Goal: Task Accomplishment & Management: Manage account settings

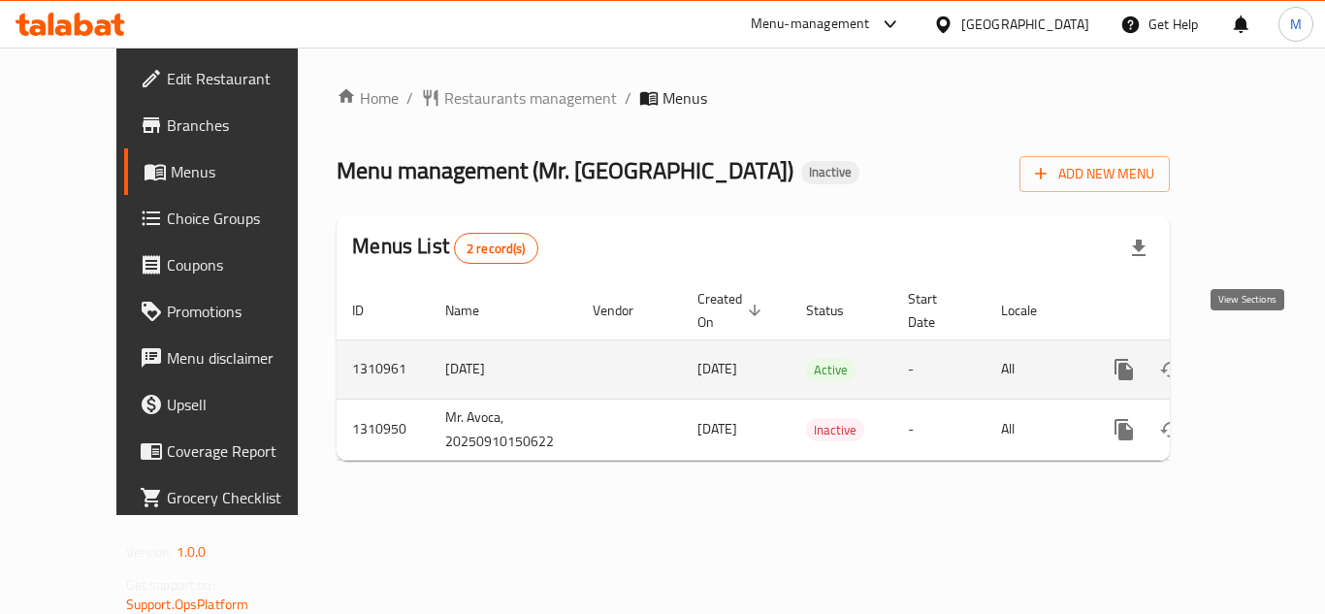
click at [1256, 361] on icon "enhanced table" at bounding box center [1264, 369] width 17 height 17
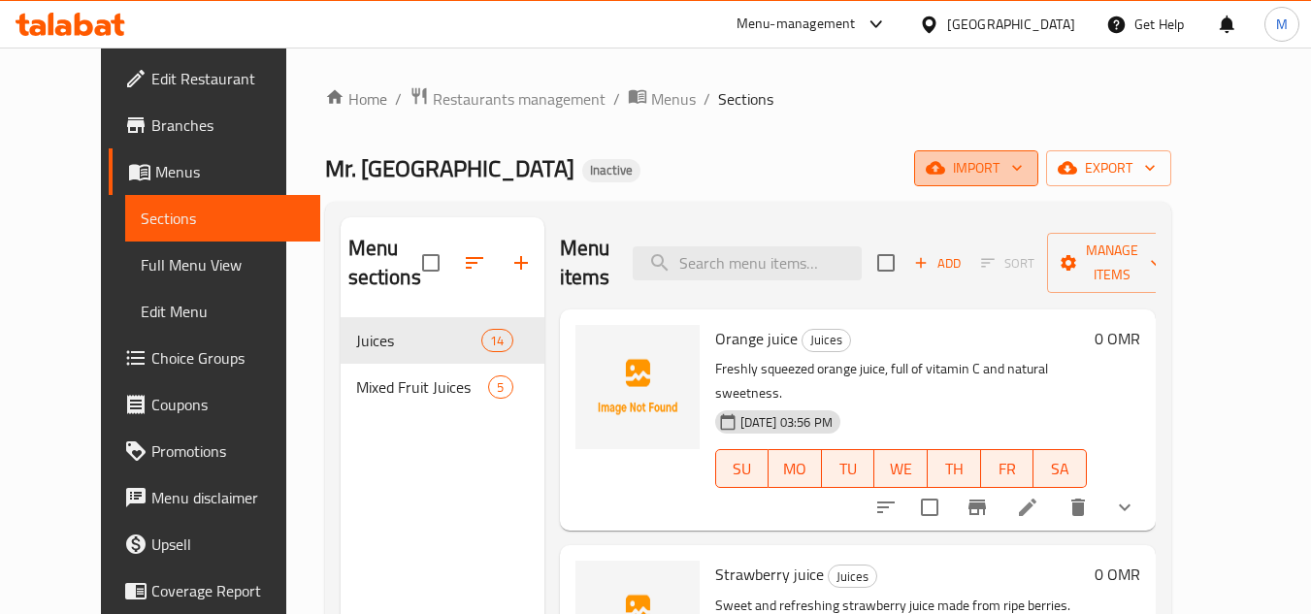
click at [1023, 162] on span "import" at bounding box center [976, 168] width 93 height 24
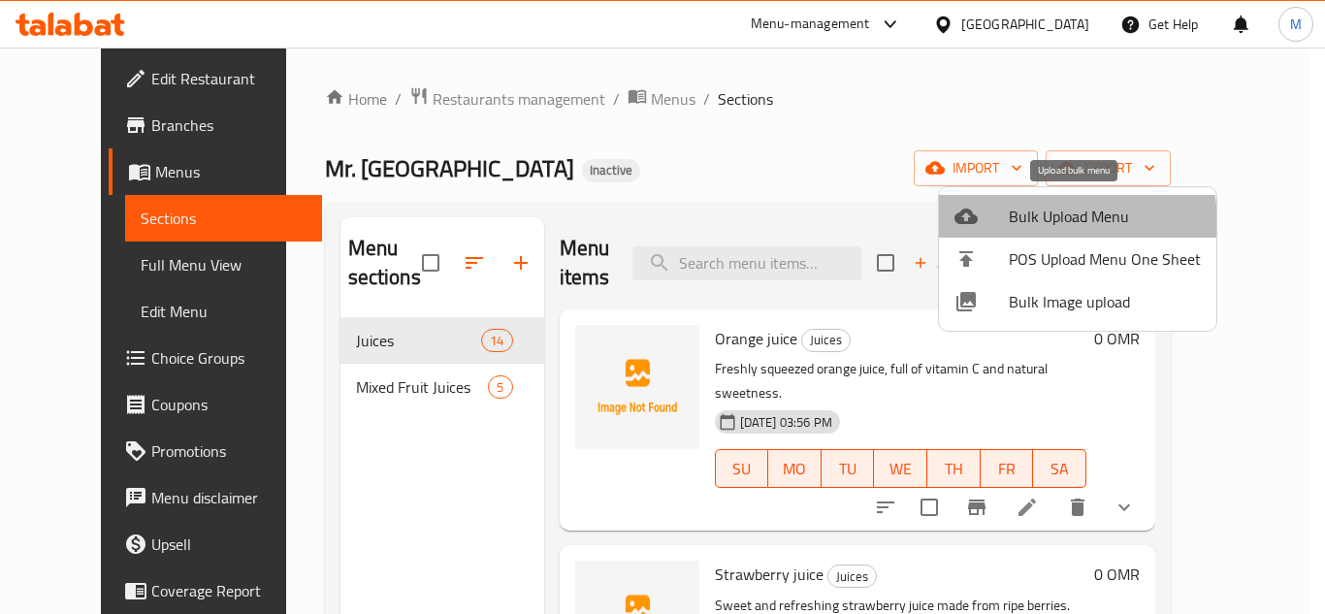
click at [1031, 224] on span "Bulk Upload Menu" at bounding box center [1105, 216] width 192 height 23
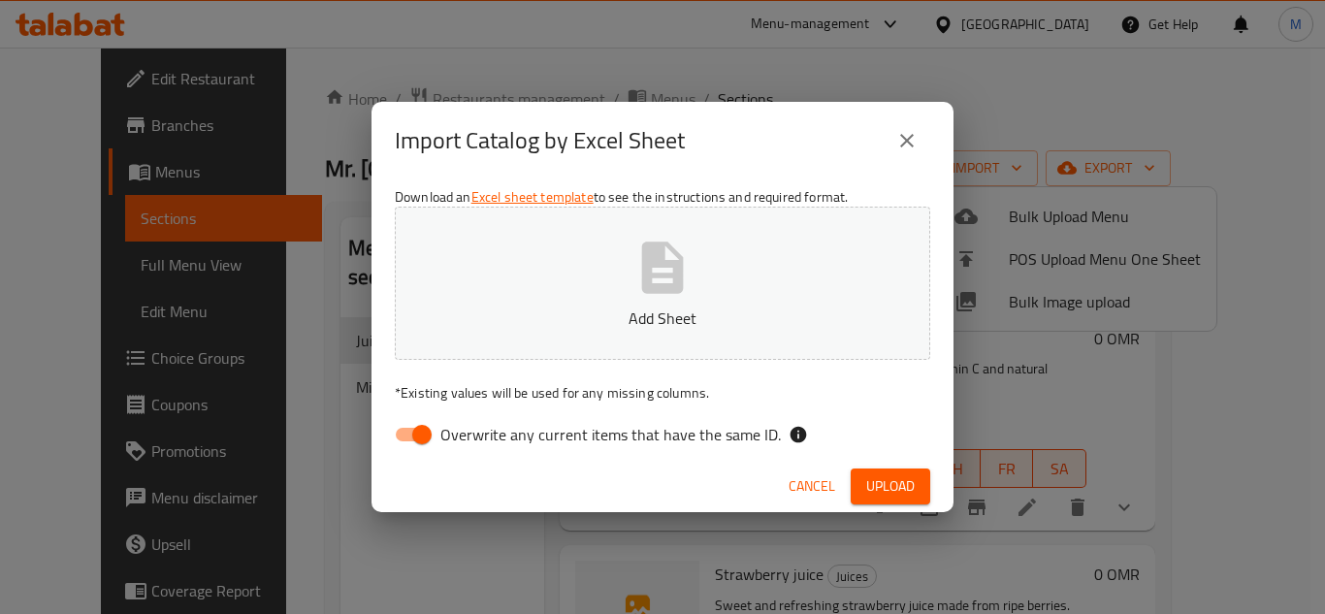
click at [650, 435] on span "Overwrite any current items that have the same ID." at bounding box center [611, 434] width 341 height 23
click at [477, 435] on input "Overwrite any current items that have the same ID." at bounding box center [422, 434] width 111 height 37
checkbox input "false"
click at [662, 277] on icon "button" at bounding box center [663, 267] width 42 height 51
click at [913, 486] on span "Upload" at bounding box center [891, 486] width 49 height 24
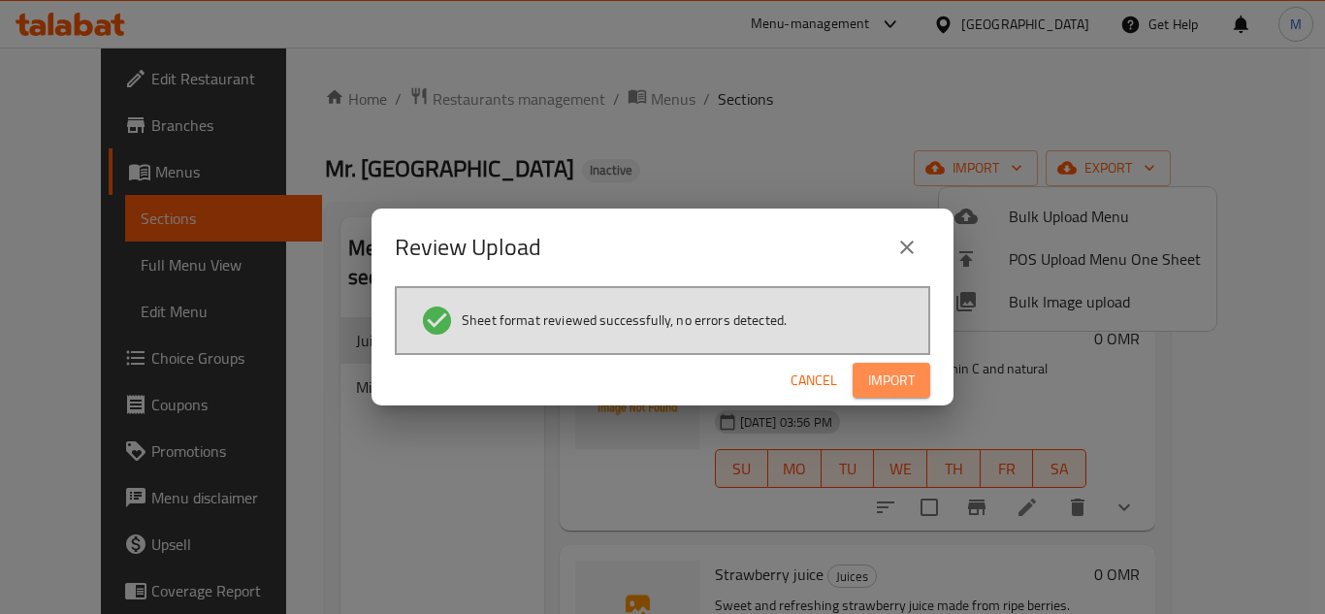
click at [928, 376] on button "Import" at bounding box center [892, 381] width 78 height 36
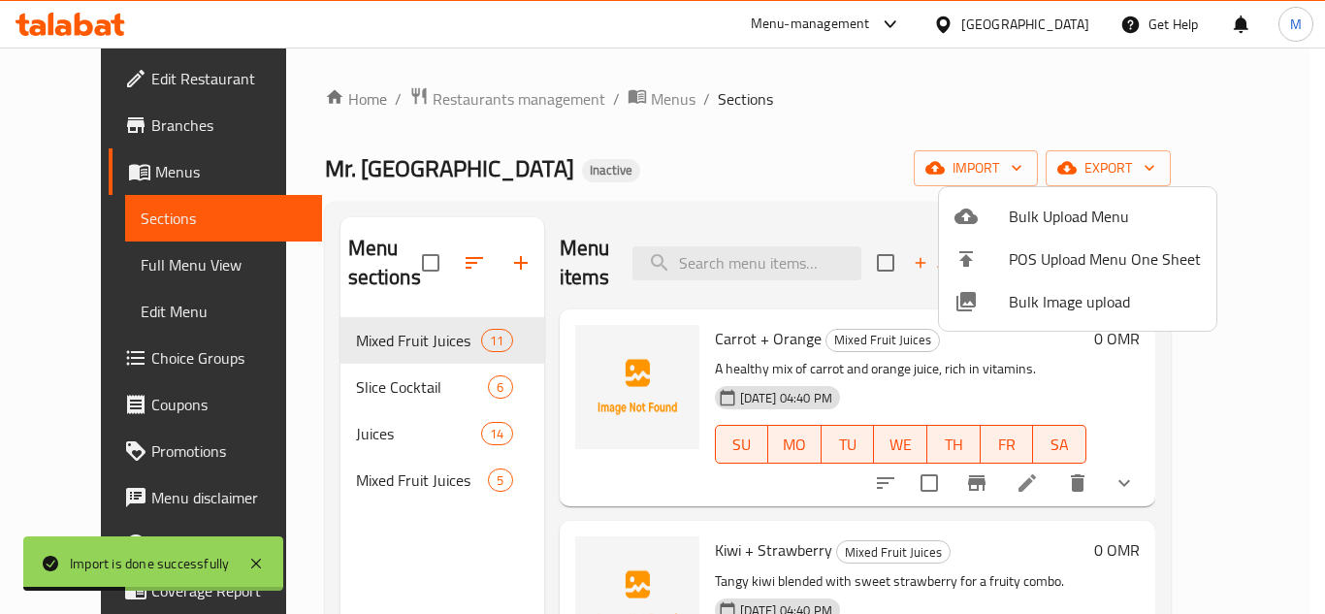
click at [384, 486] on div at bounding box center [662, 307] width 1325 height 614
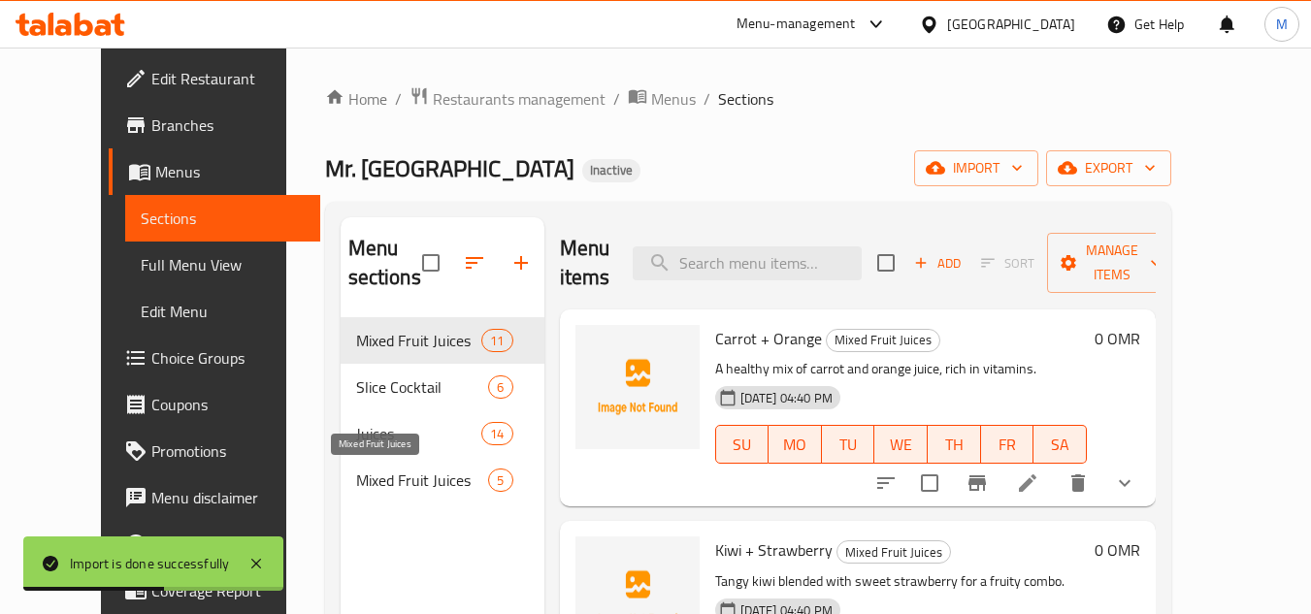
click at [384, 486] on span "Mixed Fruit Juices" at bounding box center [422, 480] width 133 height 23
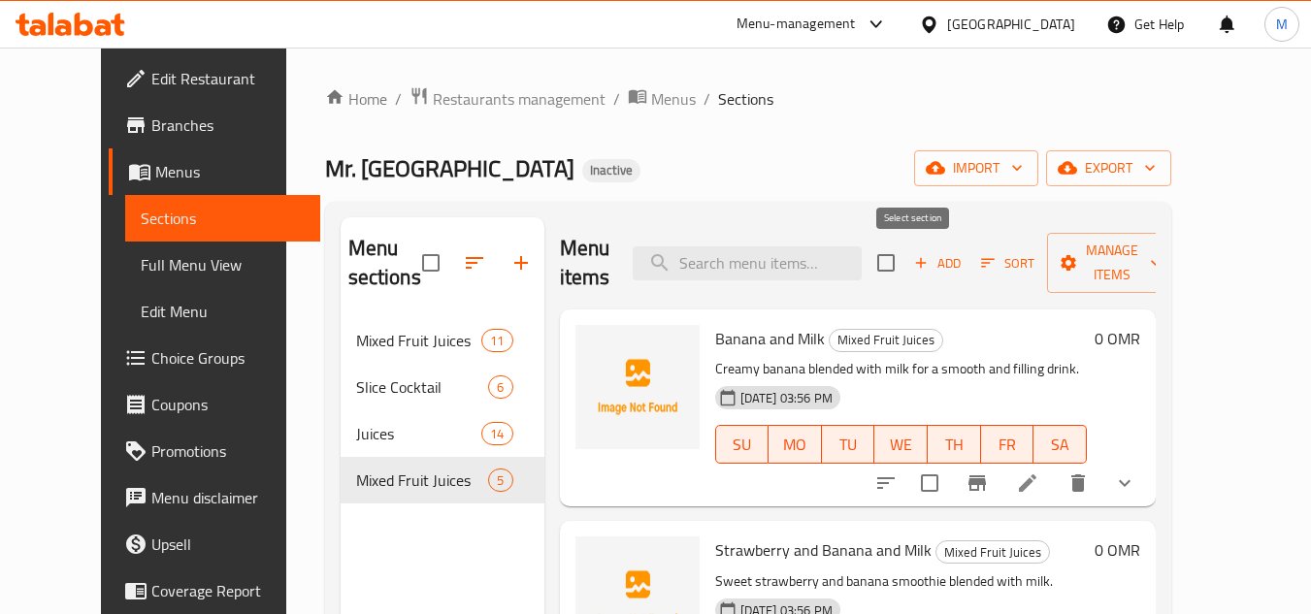
click at [906, 265] on input "checkbox" at bounding box center [886, 263] width 41 height 41
checkbox input "true"
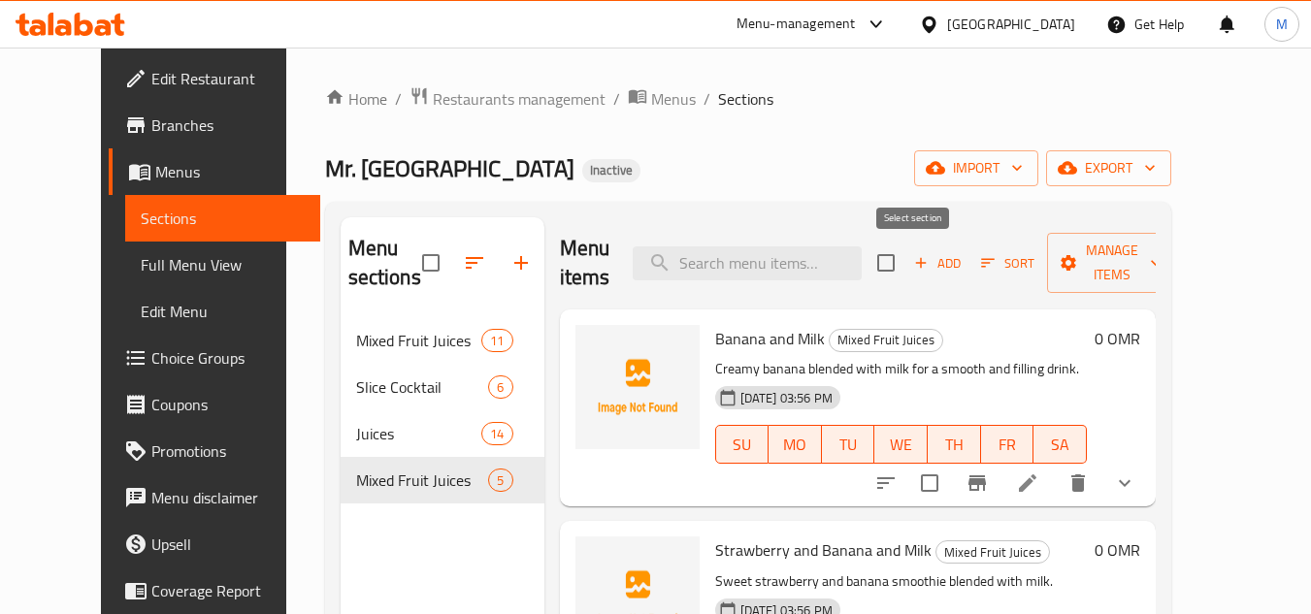
checkbox input "true"
click at [1159, 257] on span "Manage items" at bounding box center [1112, 263] width 99 height 49
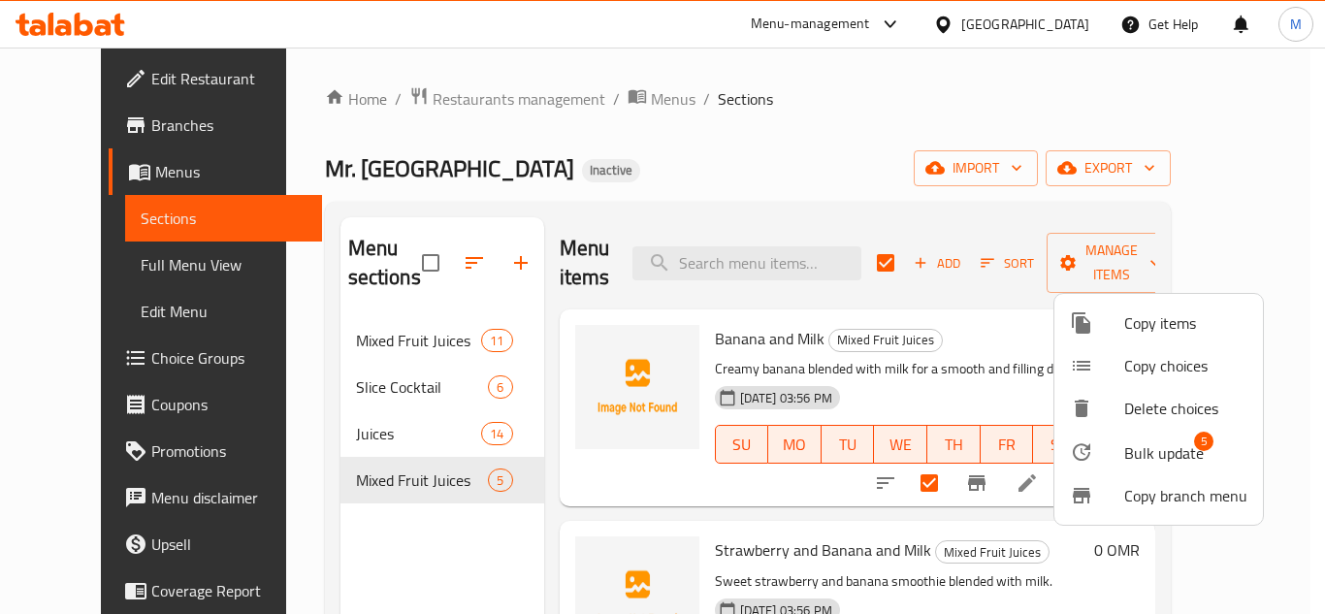
click at [1162, 445] on span "Bulk update" at bounding box center [1165, 453] width 80 height 23
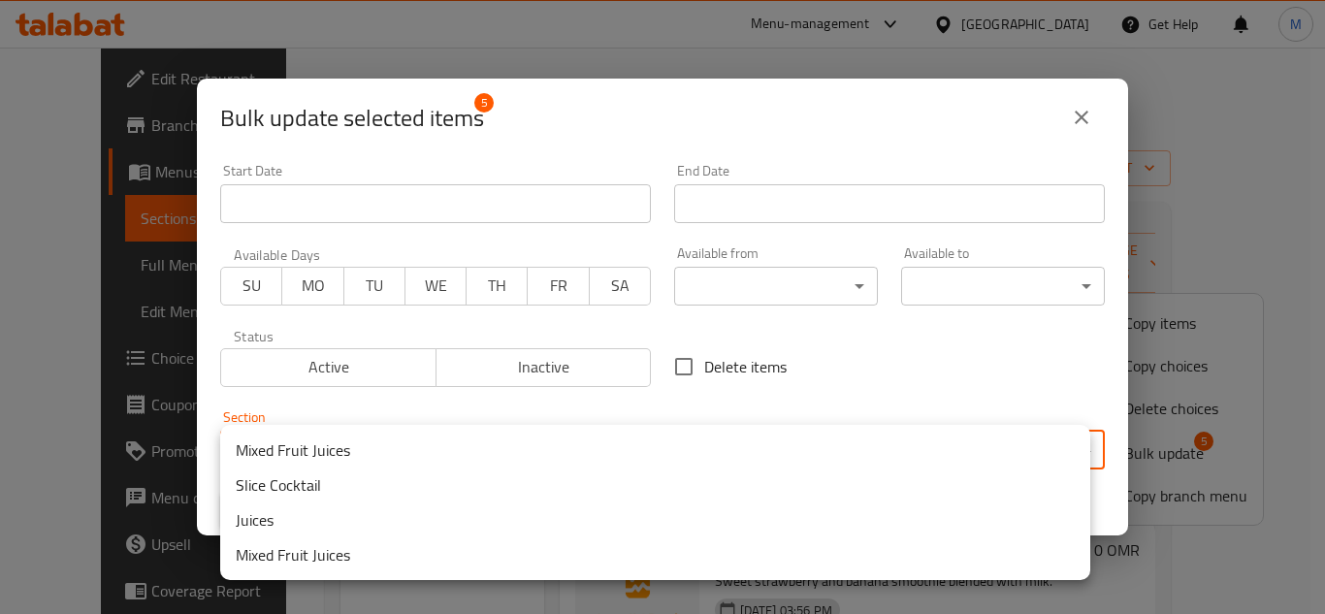
click at [579, 456] on body "​ Menu-management Oman Get Help M Edit Restaurant Branches Menus Sections Full …" at bounding box center [662, 331] width 1325 height 567
click at [386, 454] on li "Mixed Fruit Juices" at bounding box center [655, 450] width 870 height 35
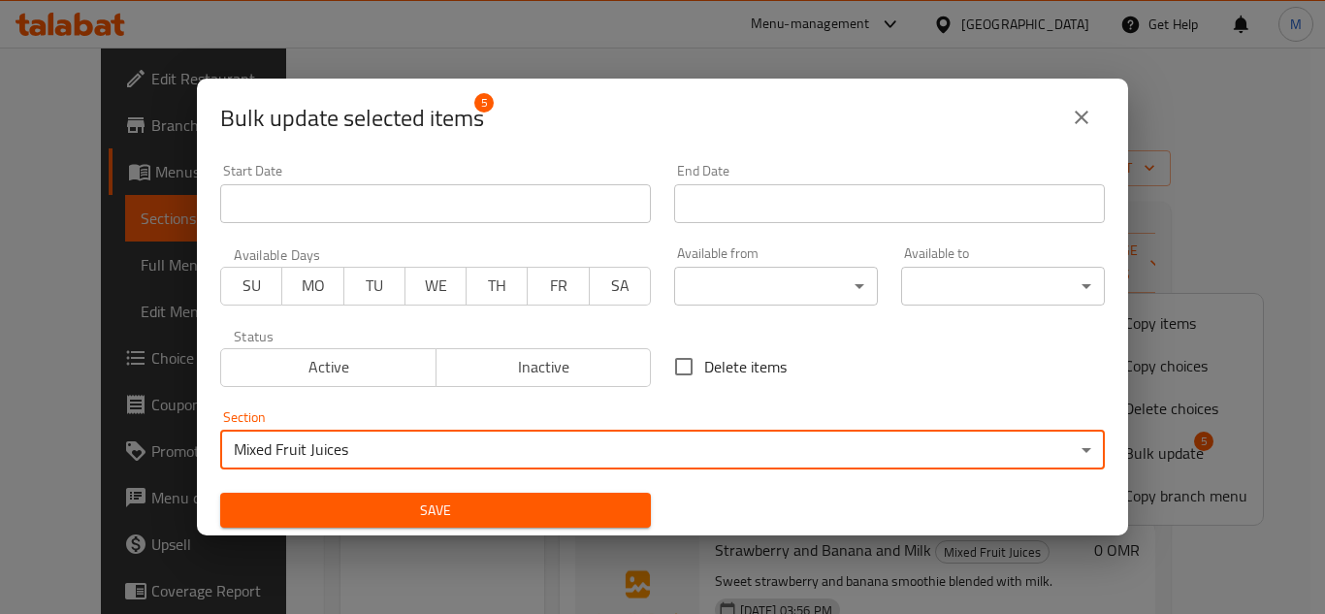
click at [594, 505] on span "Save" at bounding box center [436, 511] width 400 height 24
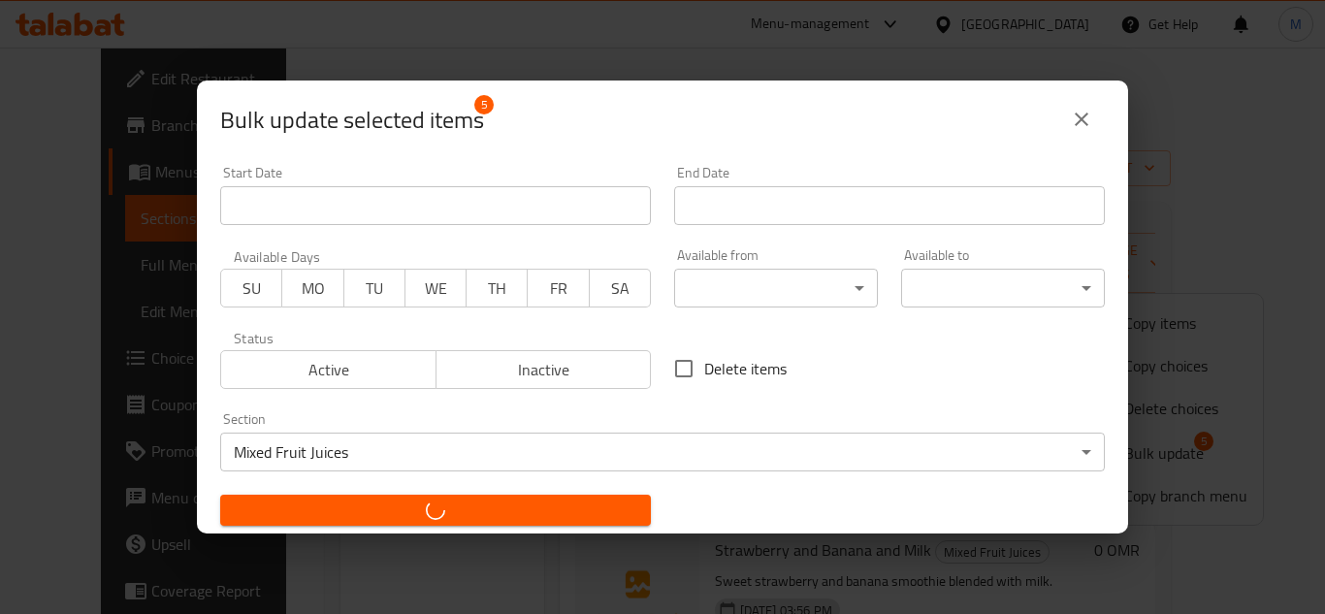
checkbox input "false"
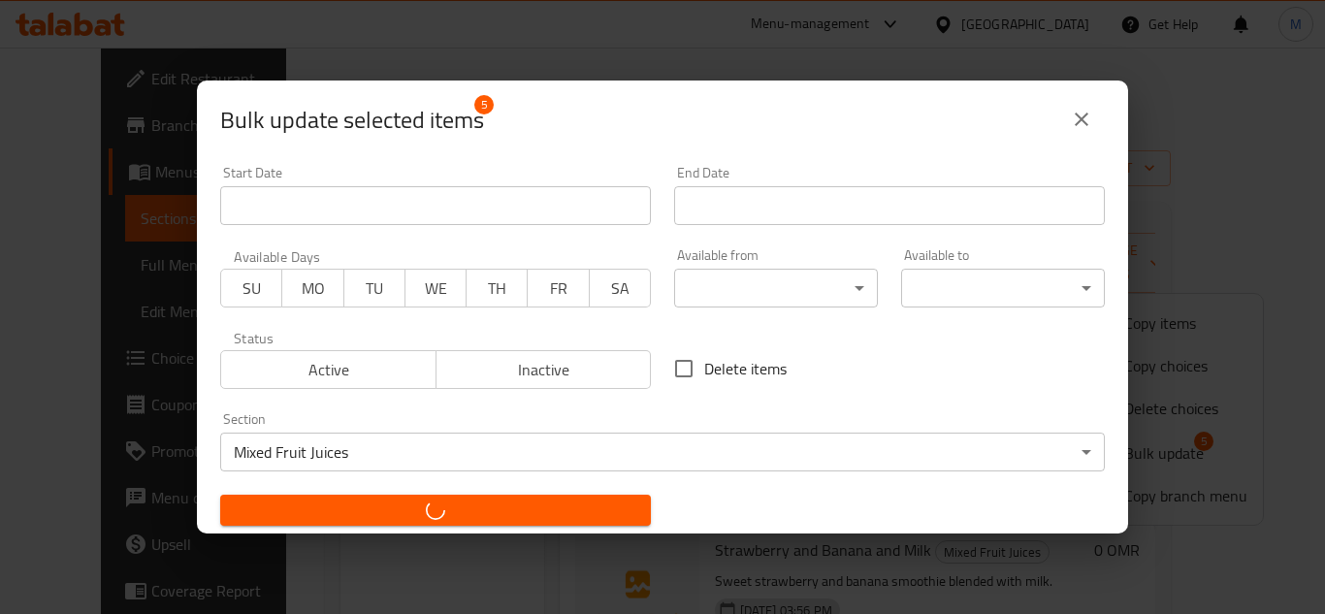
checkbox input "false"
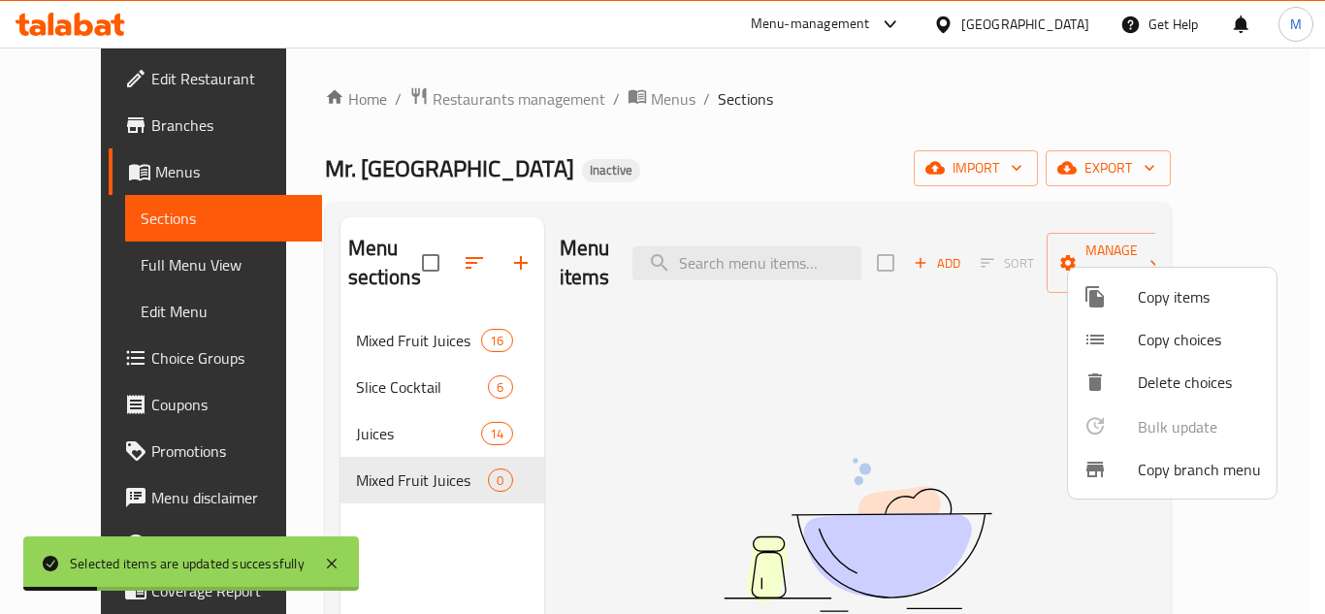
click at [471, 486] on div at bounding box center [662, 307] width 1325 height 614
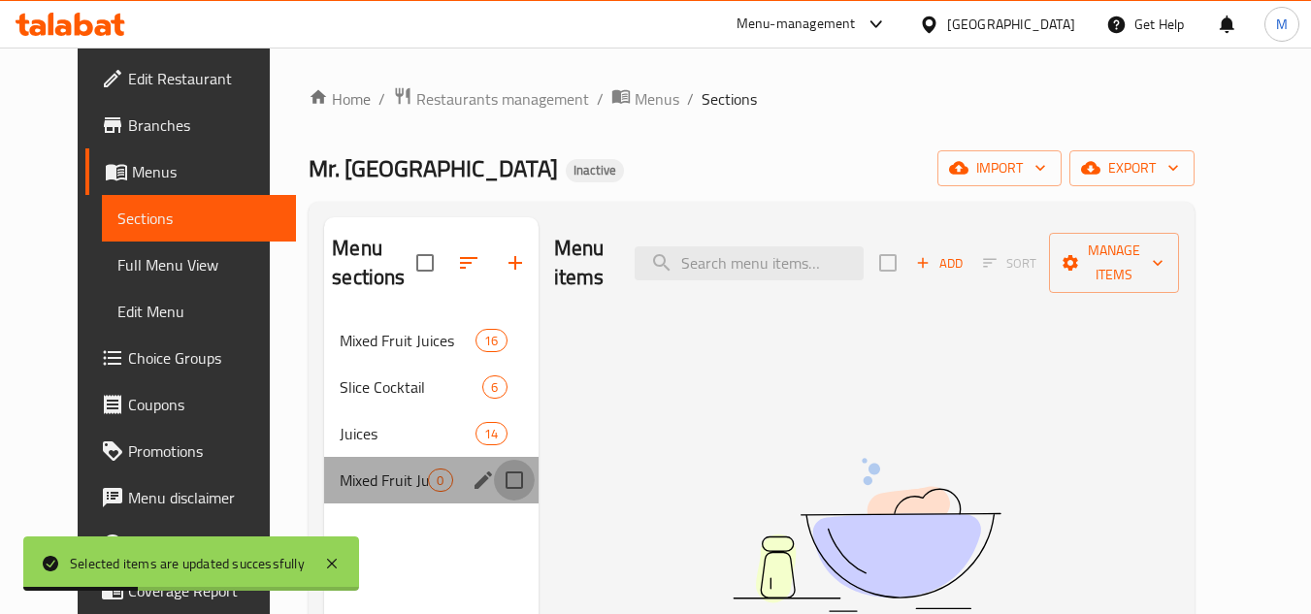
click at [502, 484] on input "Menu sections" at bounding box center [514, 480] width 41 height 41
checkbox input "true"
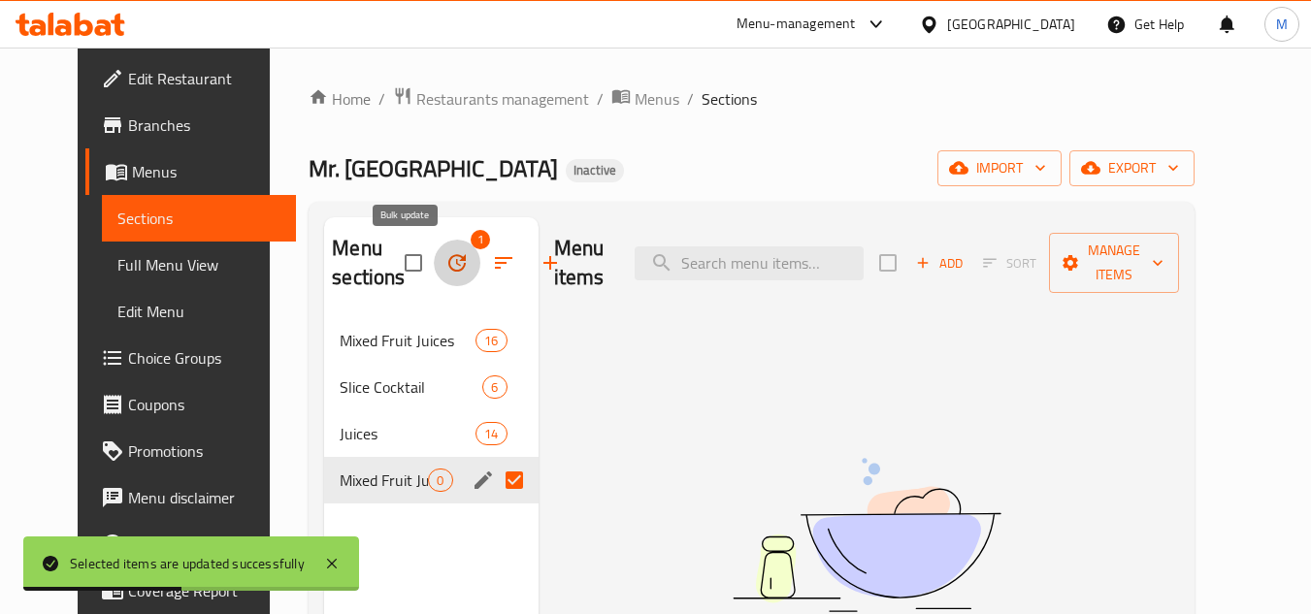
click at [448, 264] on icon "button" at bounding box center [456, 262] width 17 height 17
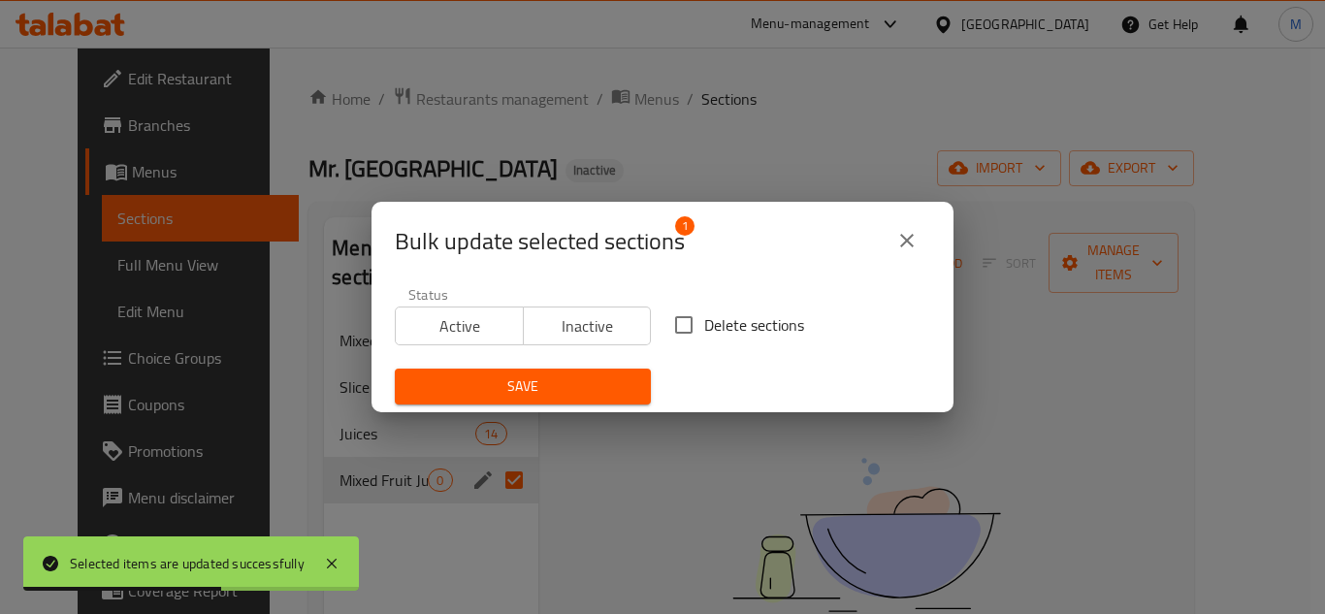
click at [680, 324] on input "Delete sections" at bounding box center [684, 325] width 41 height 41
checkbox input "true"
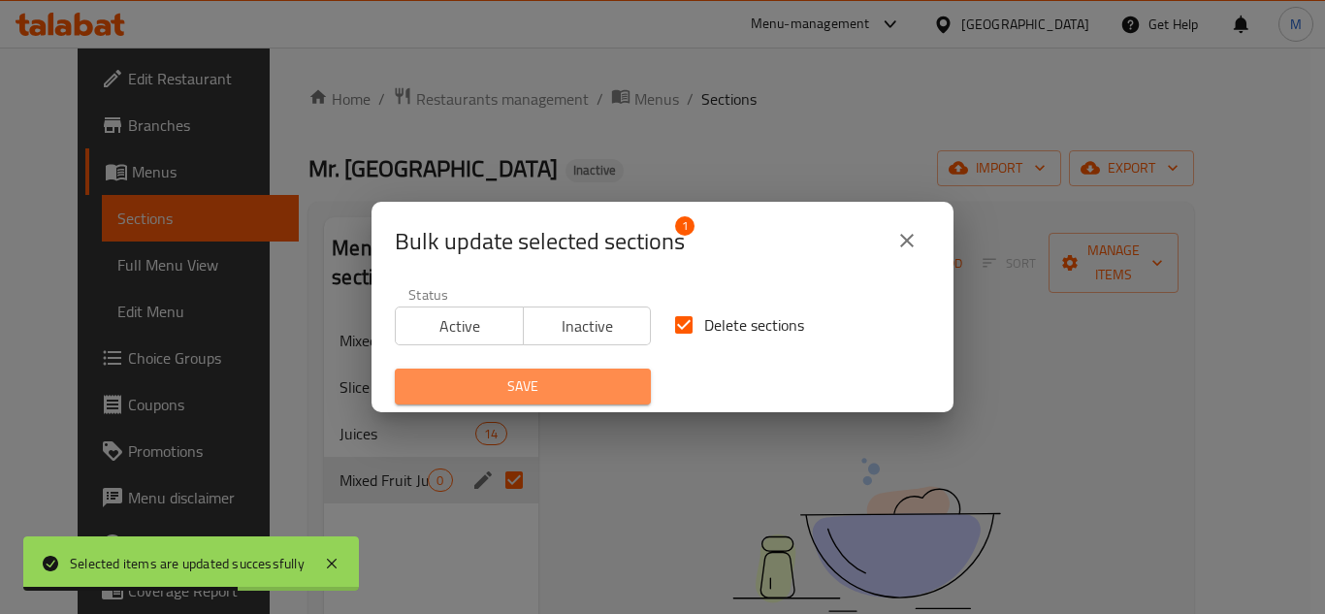
click at [597, 384] on span "Save" at bounding box center [522, 387] width 225 height 24
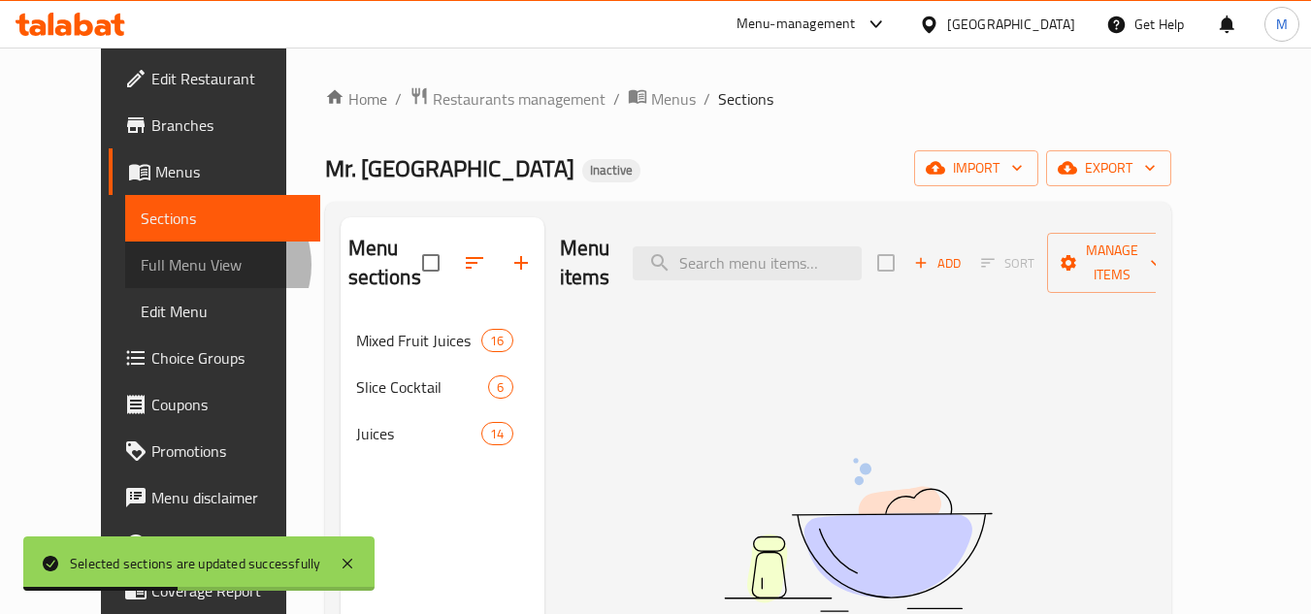
click at [141, 265] on span "Full Menu View" at bounding box center [223, 264] width 164 height 23
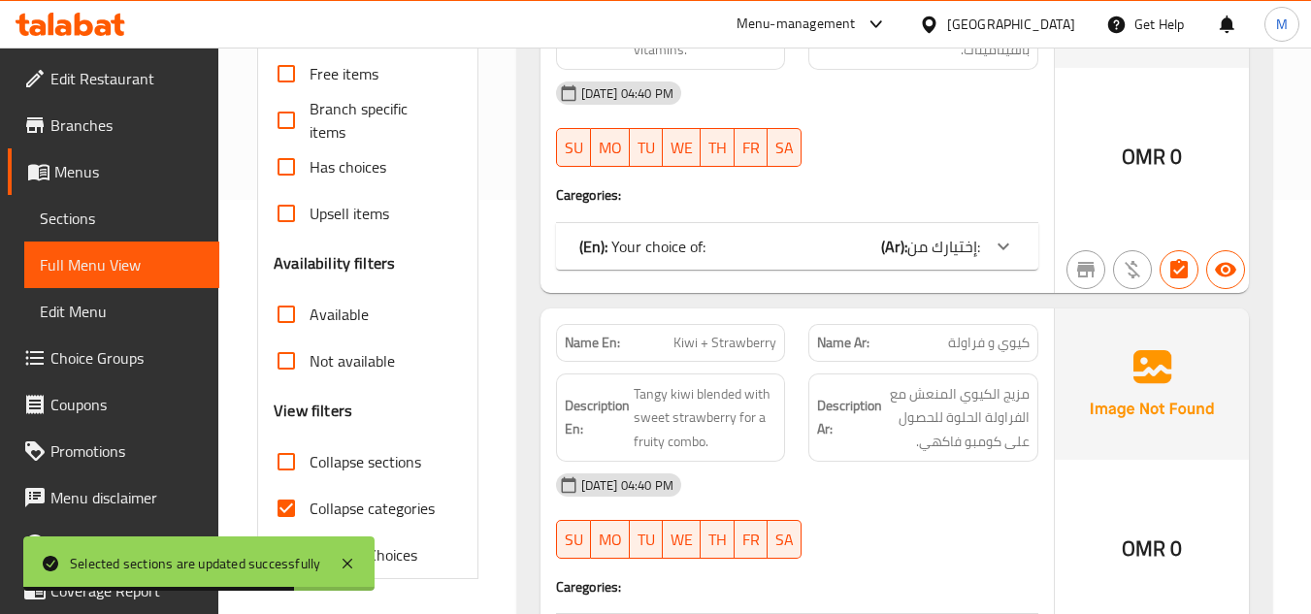
scroll to position [679, 0]
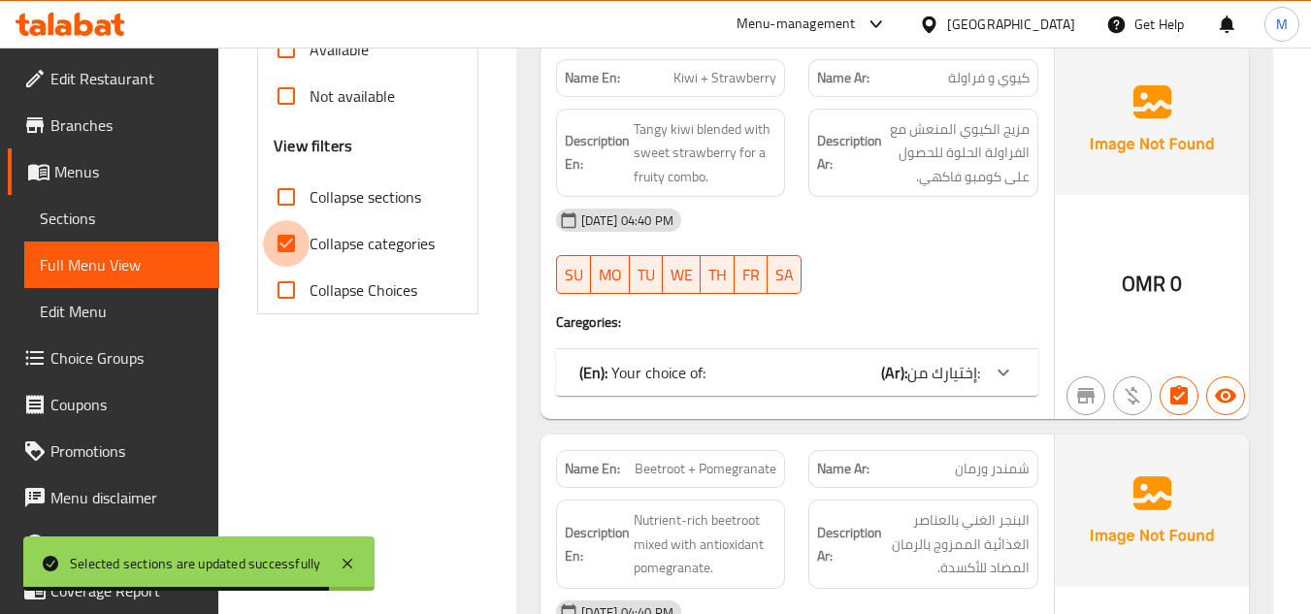
click at [285, 244] on input "Collapse categories" at bounding box center [286, 243] width 47 height 47
checkbox input "false"
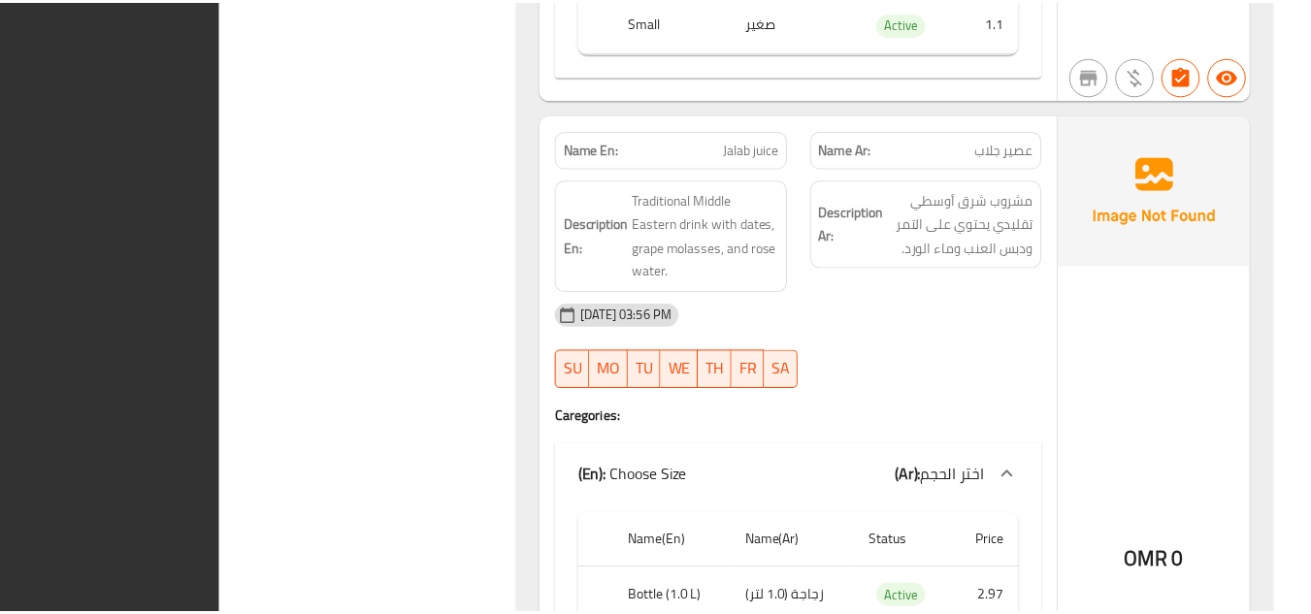
scroll to position [27084, 0]
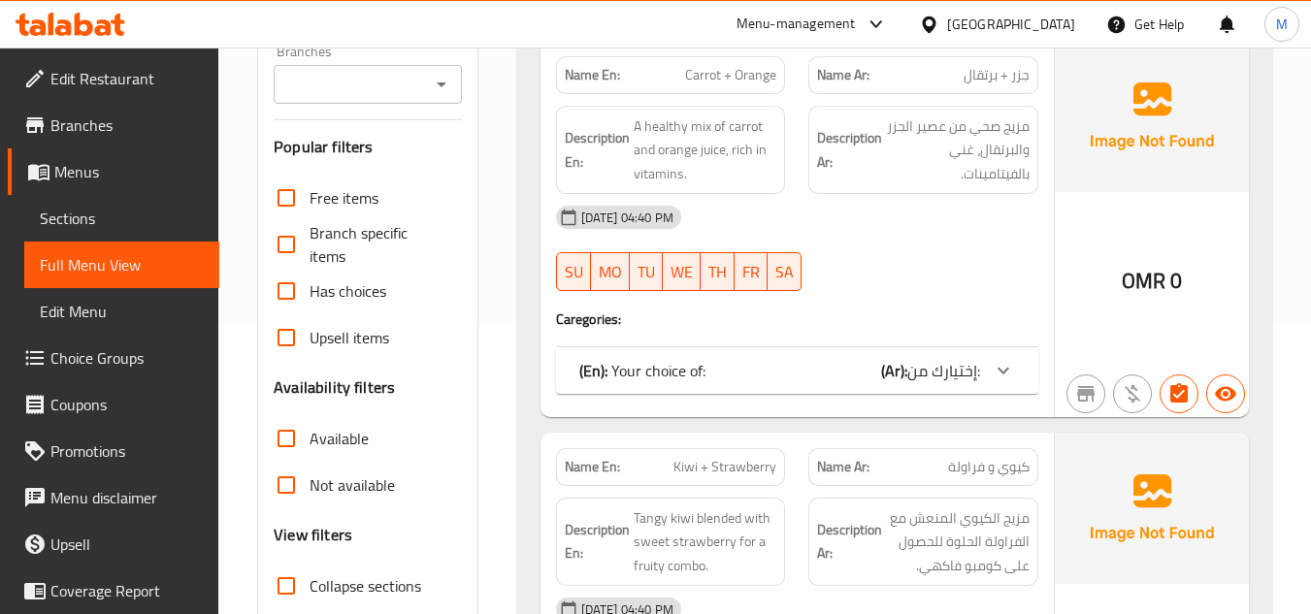
scroll to position [291, 0]
click at [122, 227] on span "Sections" at bounding box center [122, 218] width 164 height 23
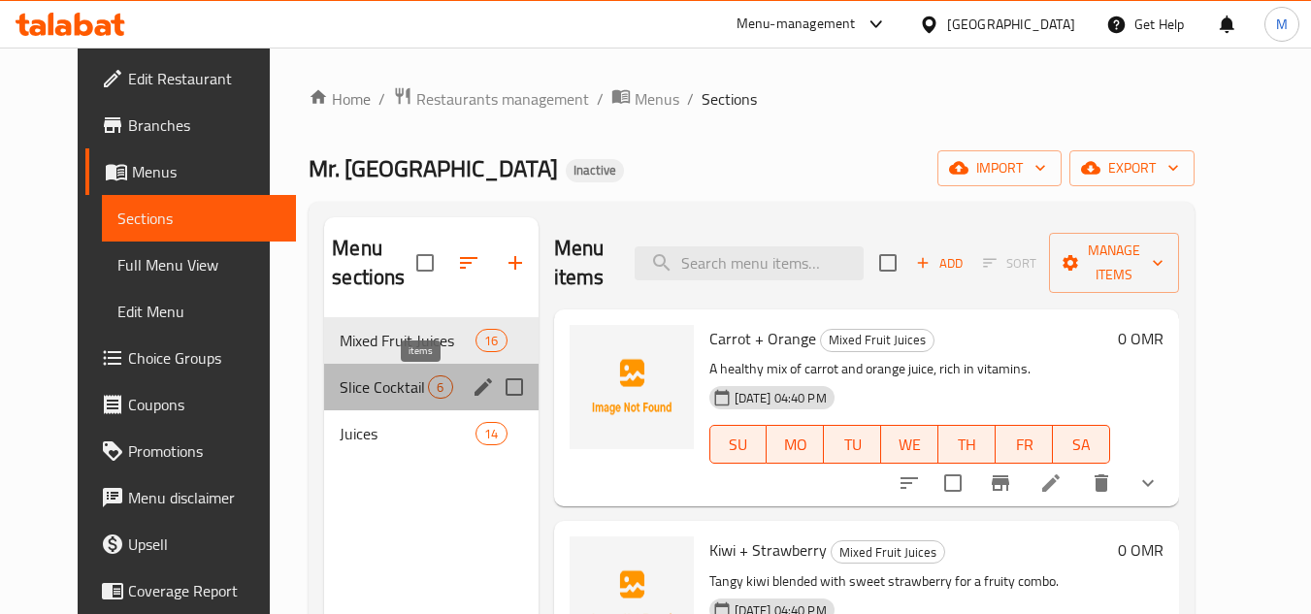
click at [429, 393] on span "6" at bounding box center [440, 387] width 22 height 18
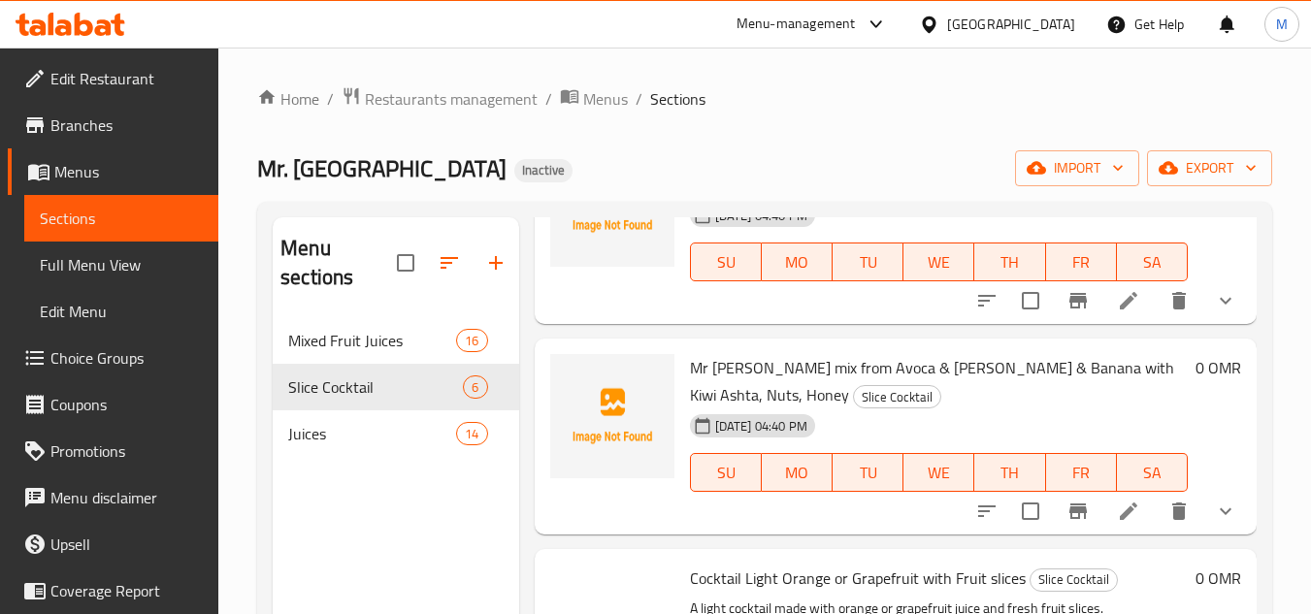
scroll to position [679, 0]
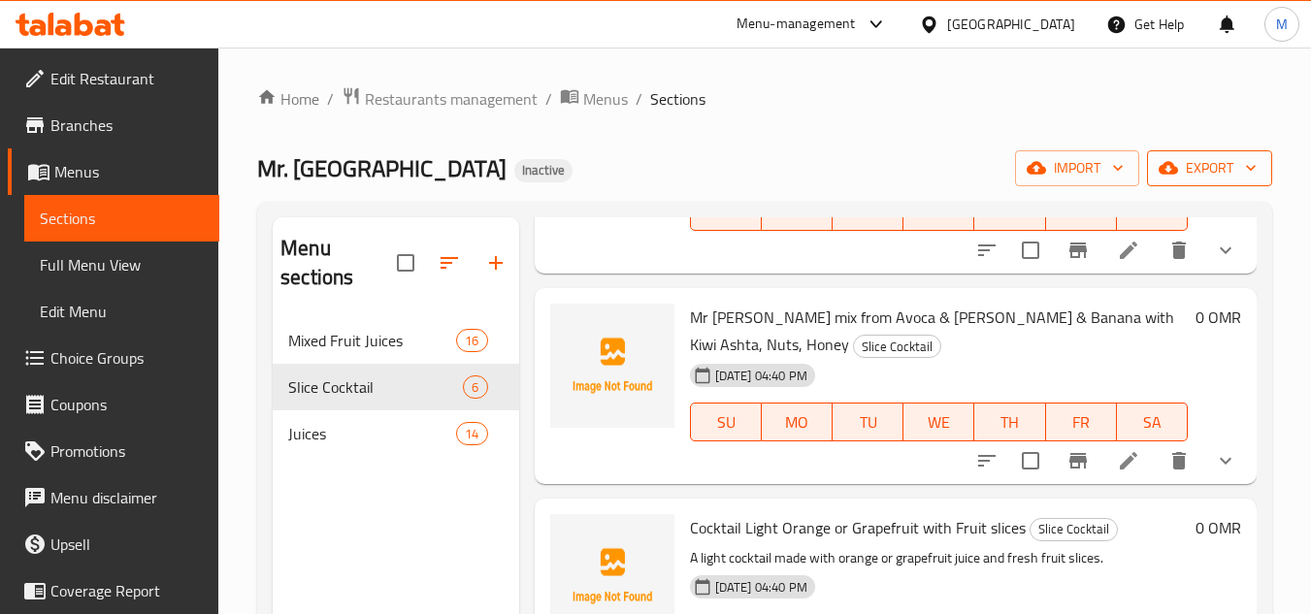
click at [1211, 171] on span "export" at bounding box center [1209, 168] width 94 height 24
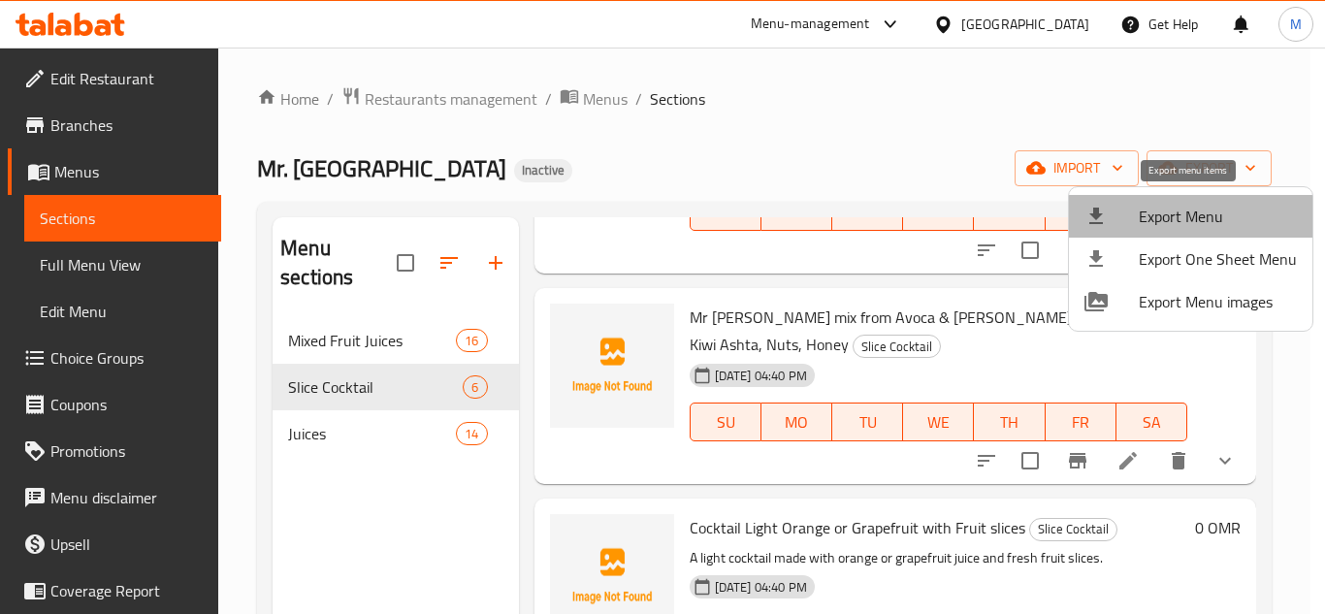
click at [1194, 224] on span "Export Menu" at bounding box center [1218, 216] width 158 height 23
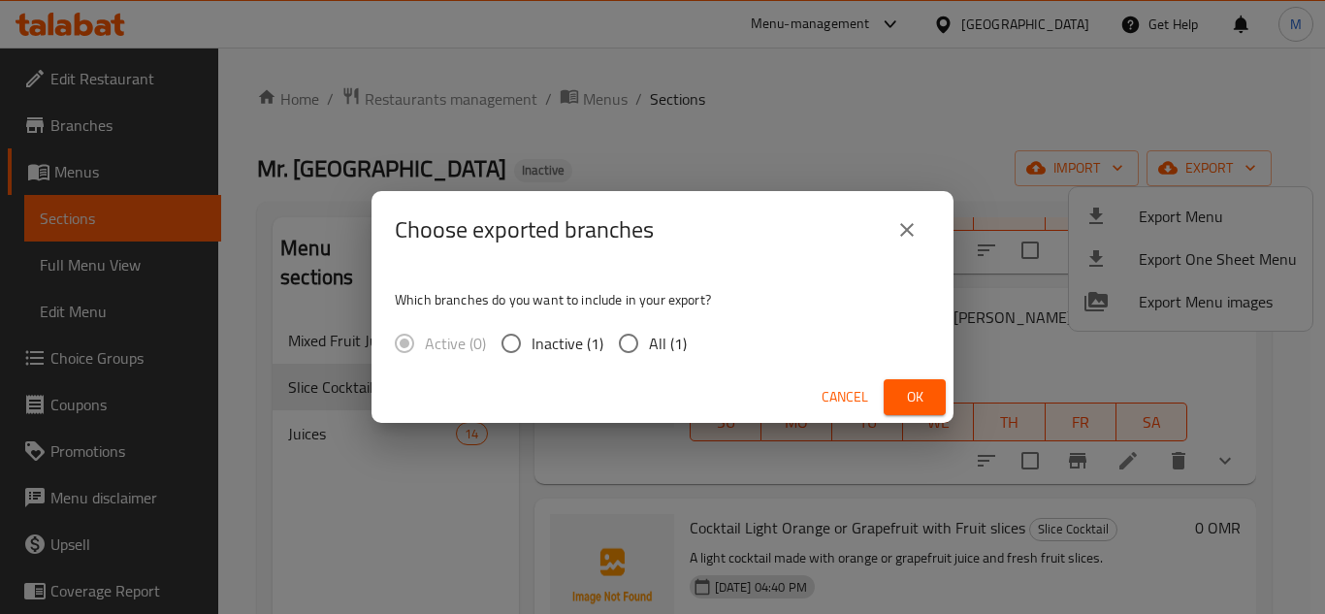
click at [628, 344] on input "All (1)" at bounding box center [628, 343] width 41 height 41
radio input "true"
click at [938, 394] on button "Ok" at bounding box center [915, 397] width 62 height 36
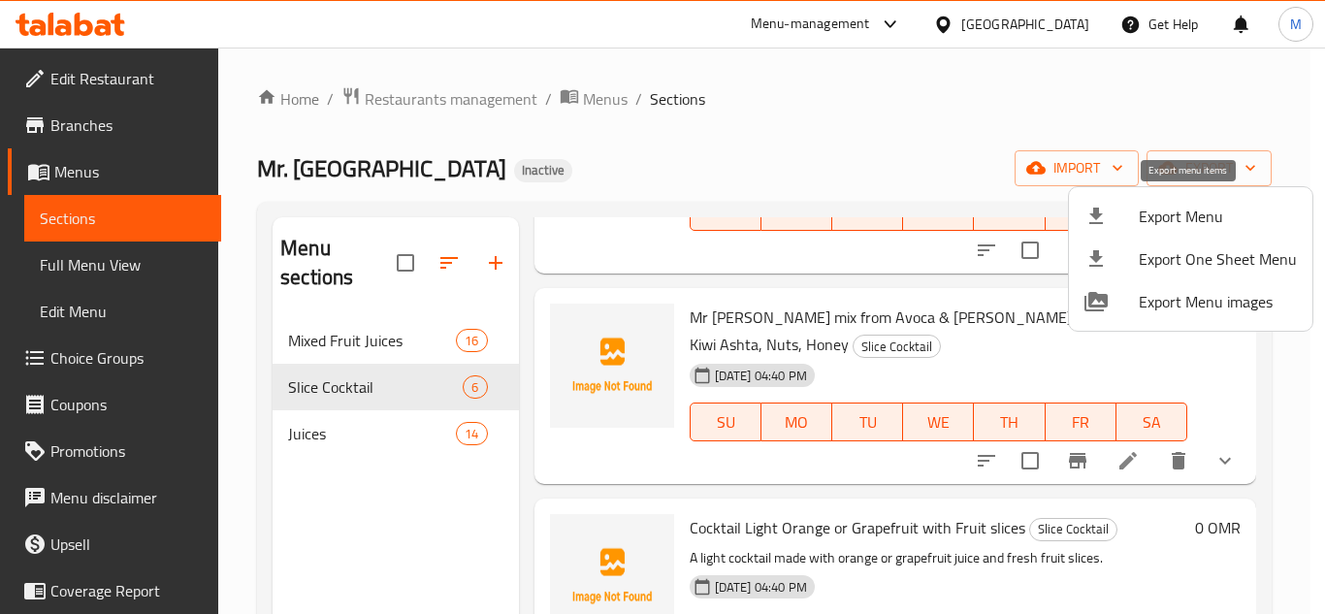
click at [1171, 215] on span "Export Menu" at bounding box center [1218, 216] width 158 height 23
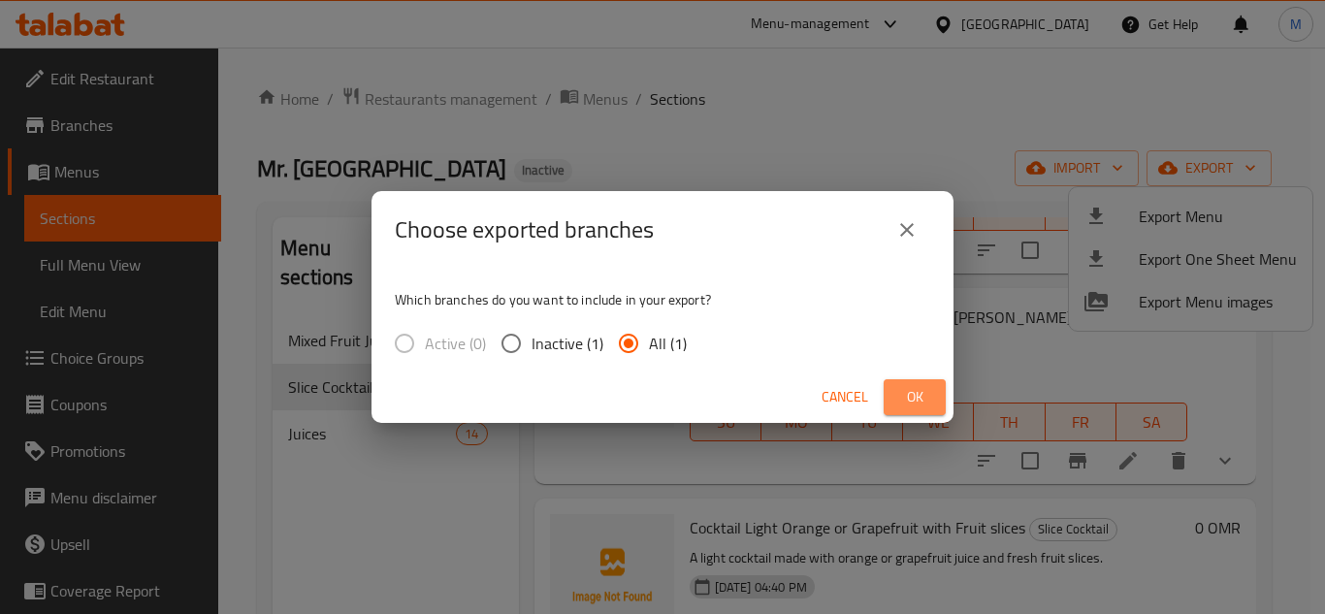
click at [930, 399] on span "Ok" at bounding box center [915, 397] width 31 height 24
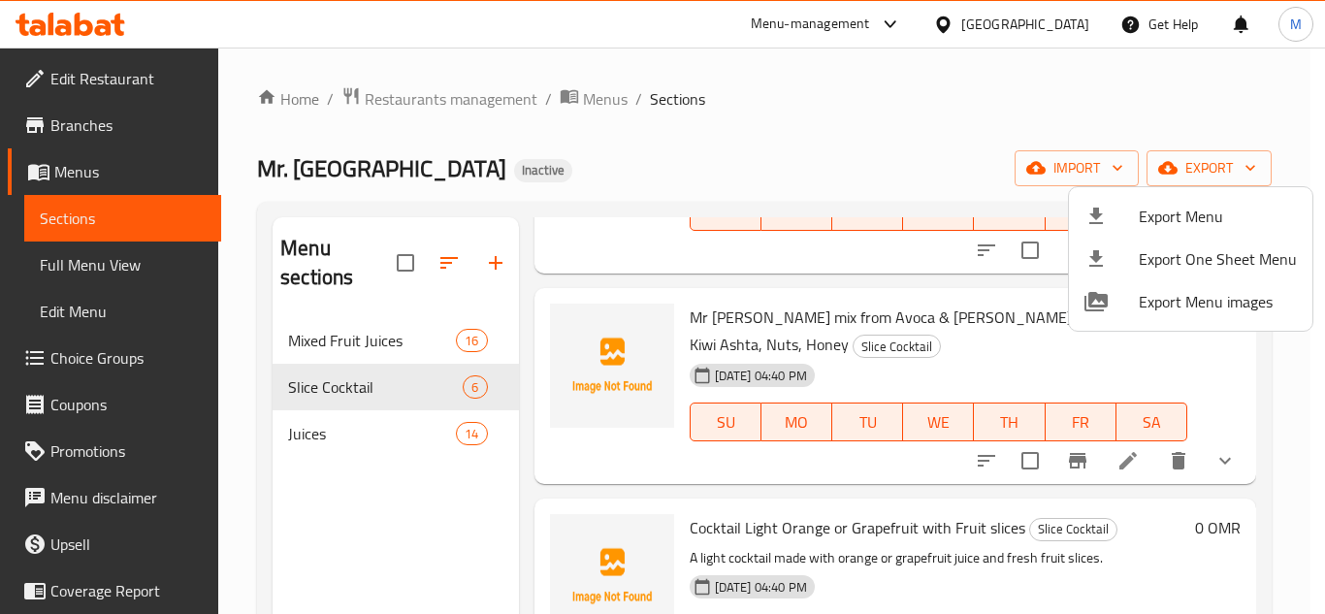
click at [847, 174] on div at bounding box center [662, 307] width 1325 height 614
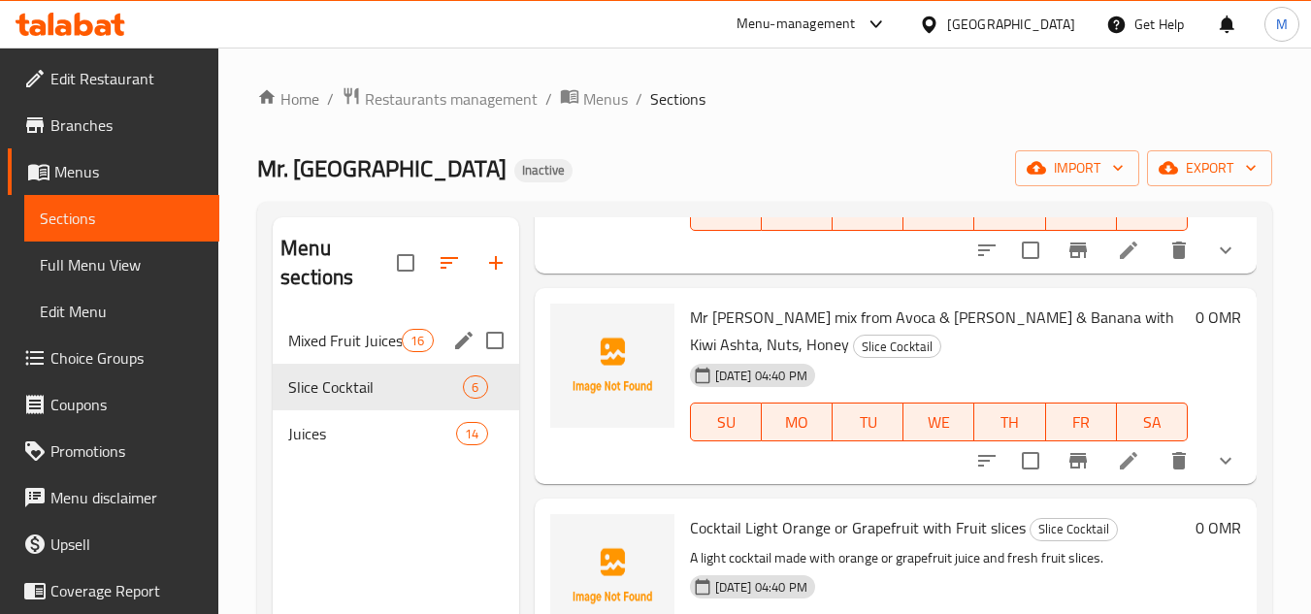
click at [382, 346] on span "Mixed Fruit Juices" at bounding box center [345, 340] width 114 height 23
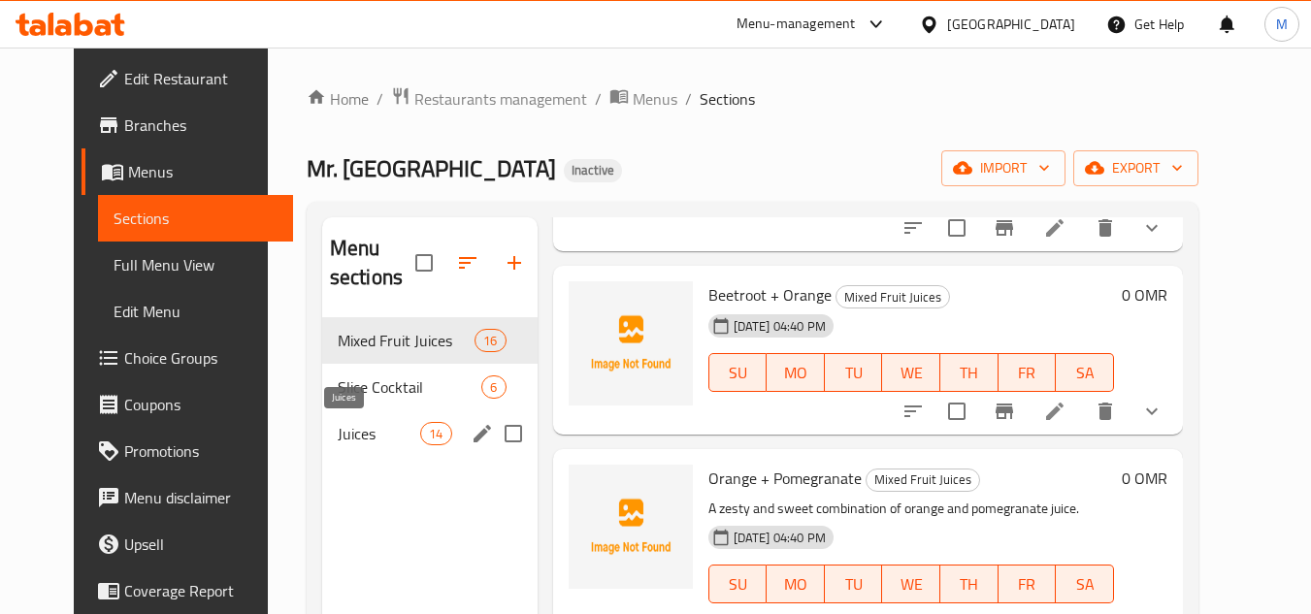
click at [353, 437] on span "Juices" at bounding box center [379, 433] width 82 height 23
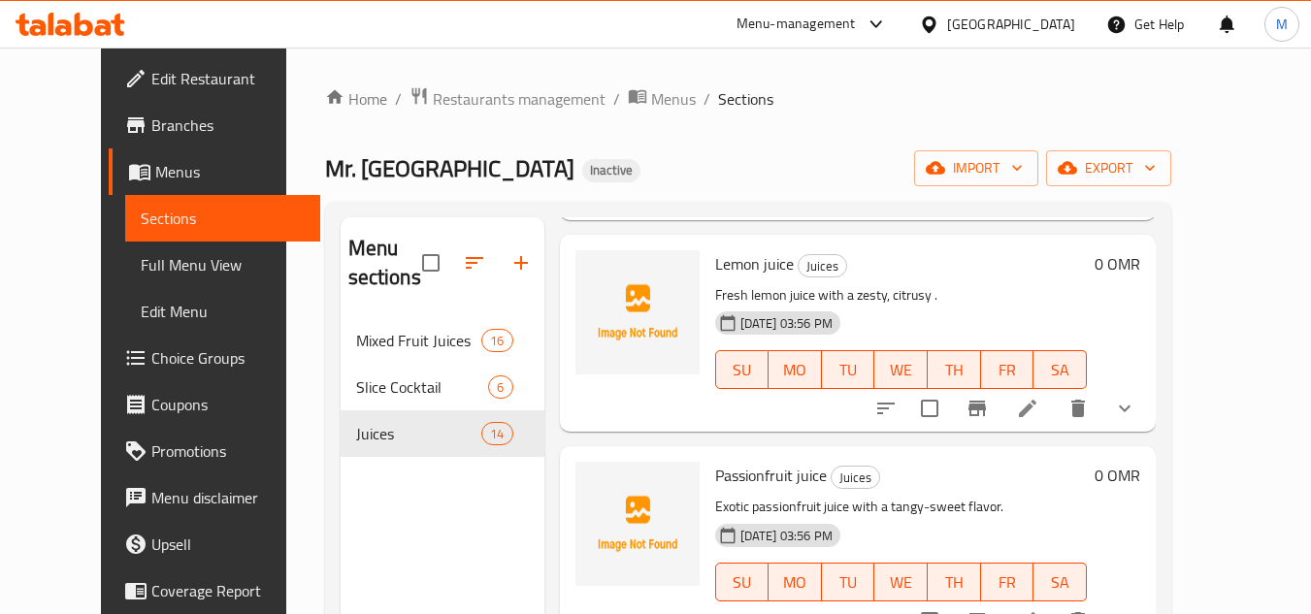
click at [1056, 24] on div "Oman" at bounding box center [1011, 24] width 128 height 21
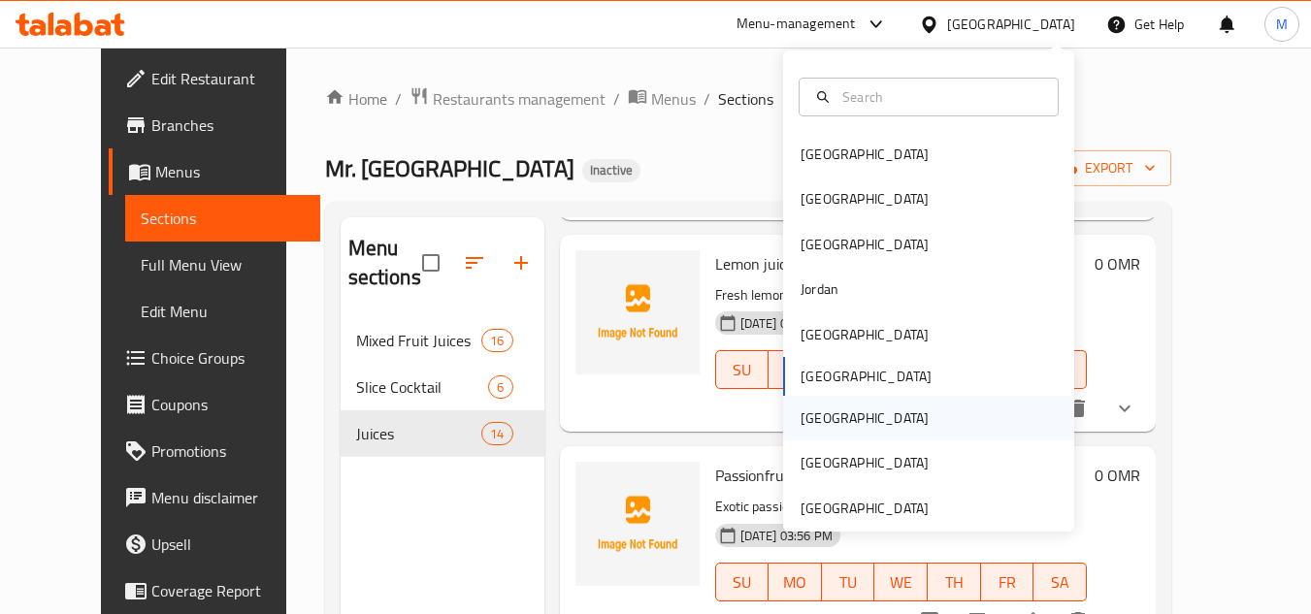
click at [831, 417] on div "[GEOGRAPHIC_DATA]" at bounding box center [864, 418] width 159 height 45
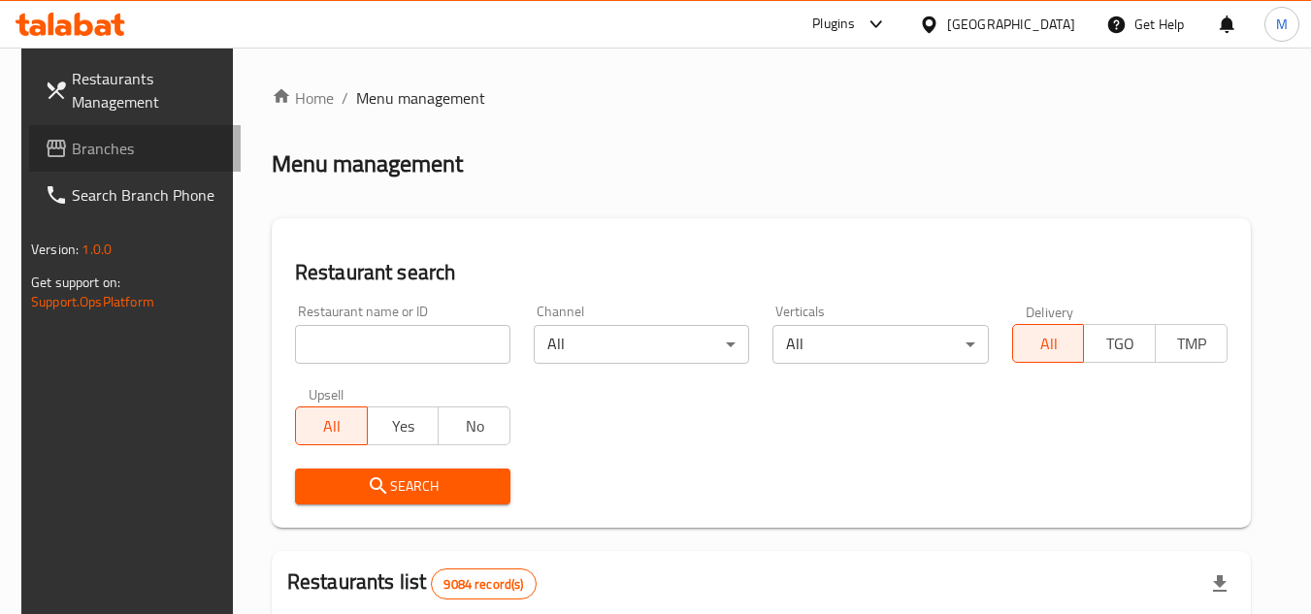
click at [137, 154] on span "Branches" at bounding box center [148, 148] width 153 height 23
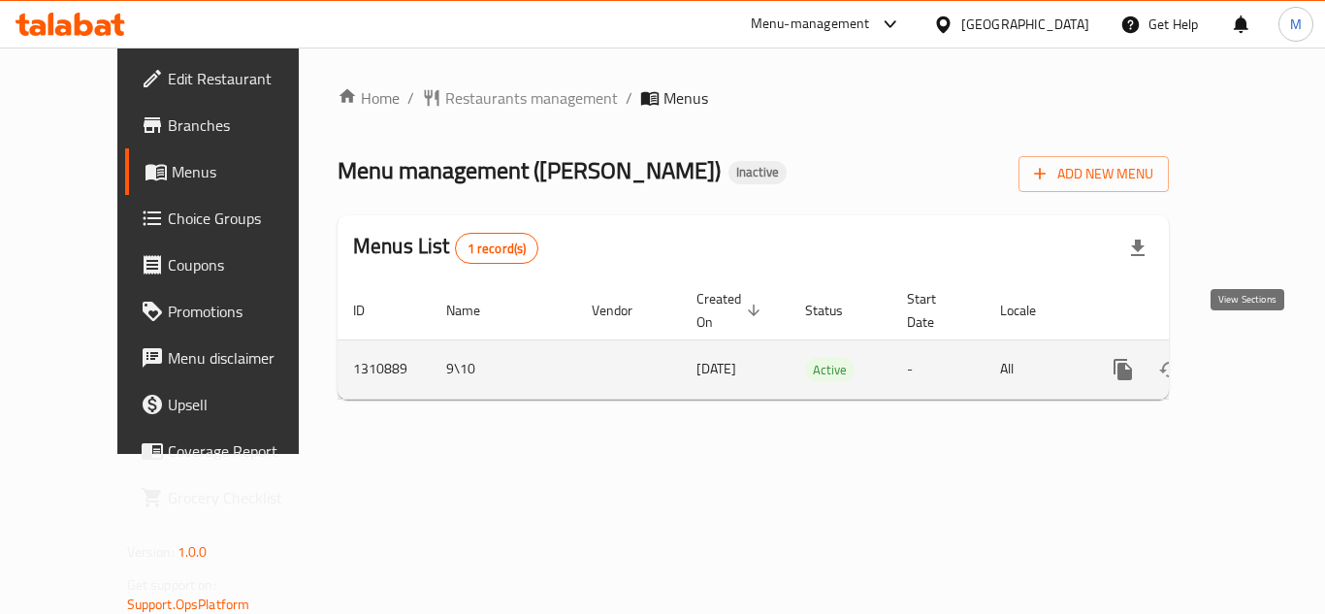
click at [1254, 358] on icon "enhanced table" at bounding box center [1263, 369] width 23 height 23
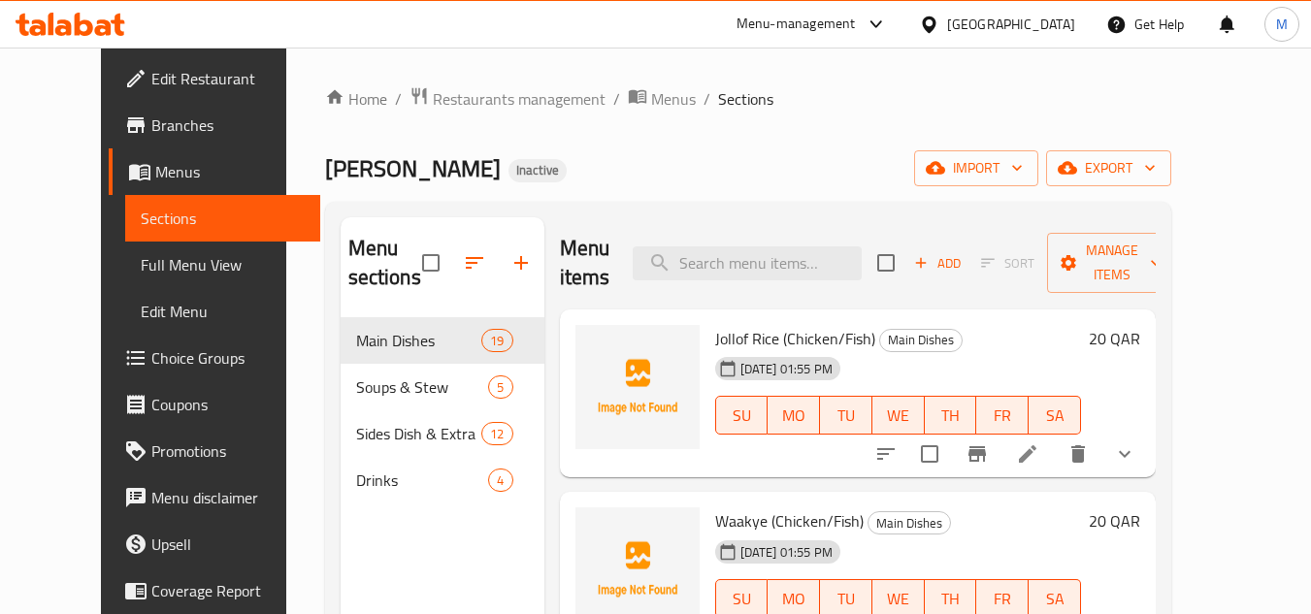
click at [1136, 453] on icon "show more" at bounding box center [1124, 453] width 23 height 23
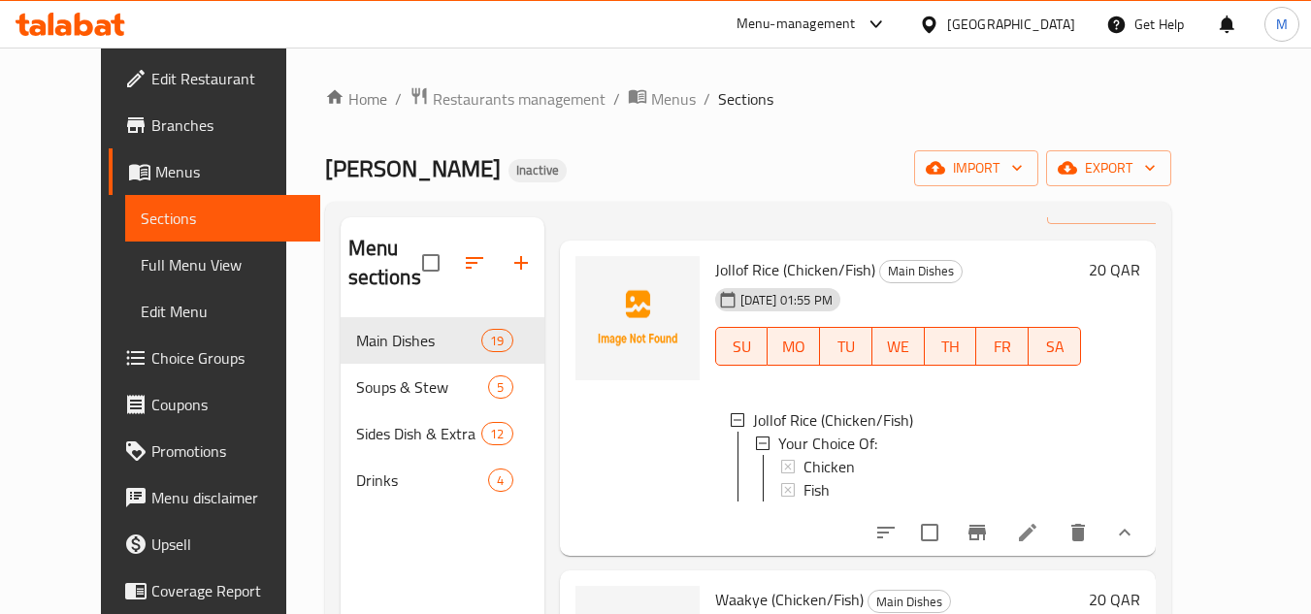
scroll to position [97, 0]
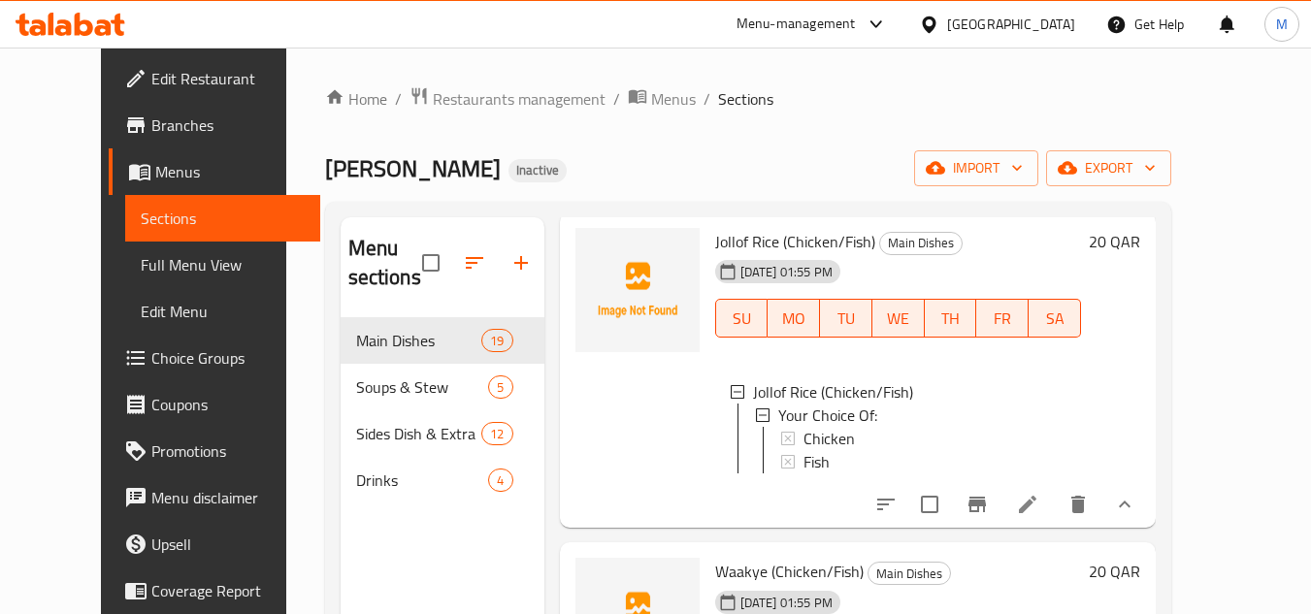
click at [141, 268] on span "Full Menu View" at bounding box center [223, 264] width 164 height 23
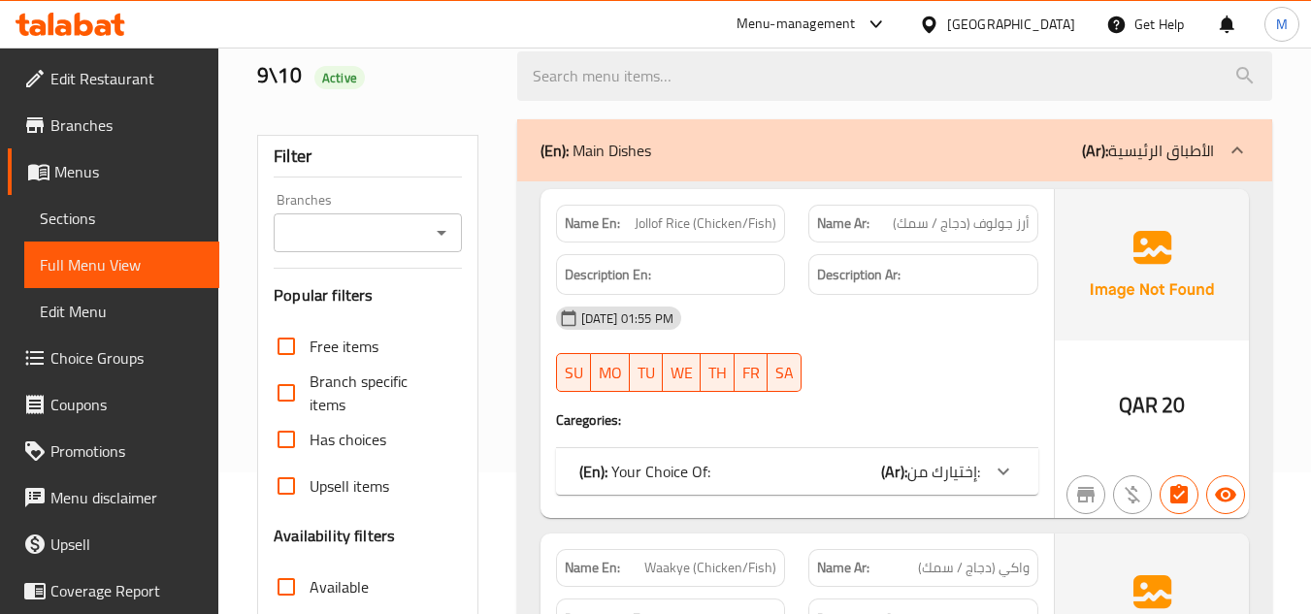
scroll to position [485, 0]
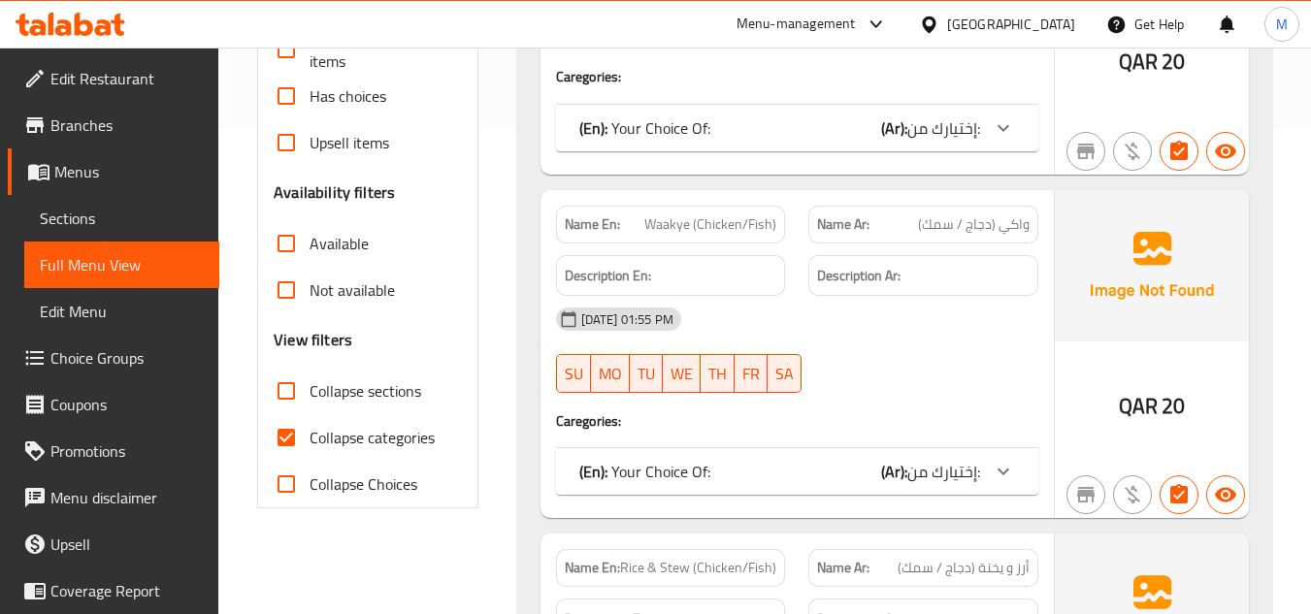
click at [290, 387] on input "Collapse sections" at bounding box center [286, 391] width 47 height 47
checkbox input "true"
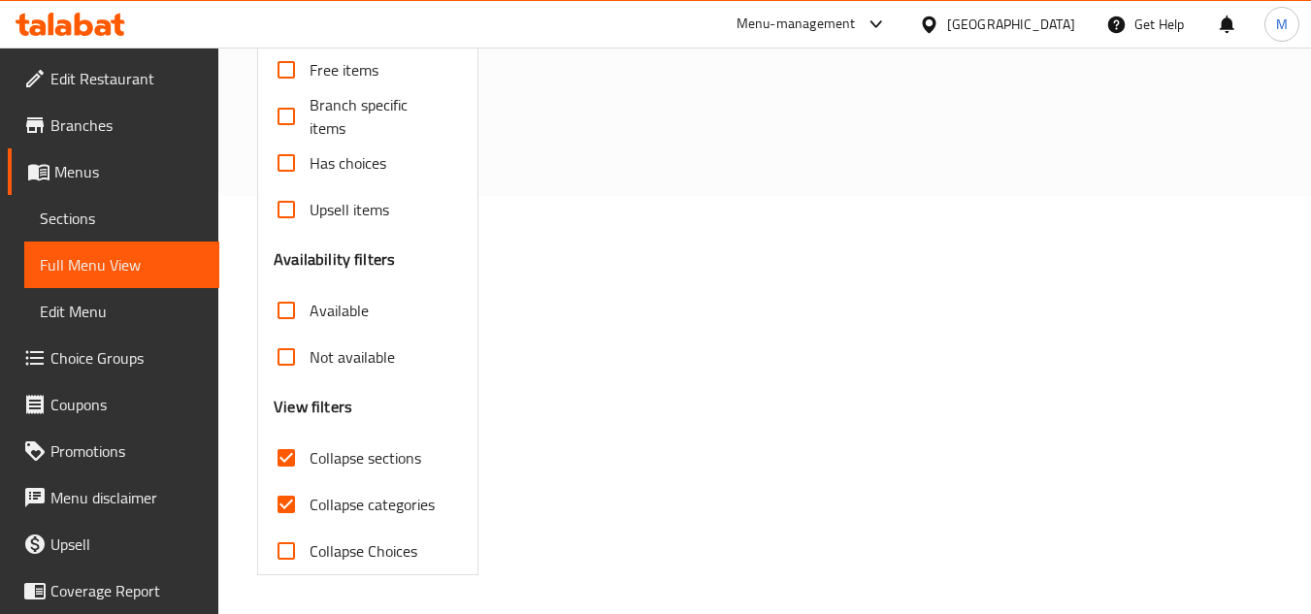
click at [282, 444] on div "Free items Branch specific items Has choices Upsell items Availability filters …" at bounding box center [367, 311] width 187 height 528
click at [284, 507] on input "Collapse categories" at bounding box center [286, 504] width 47 height 47
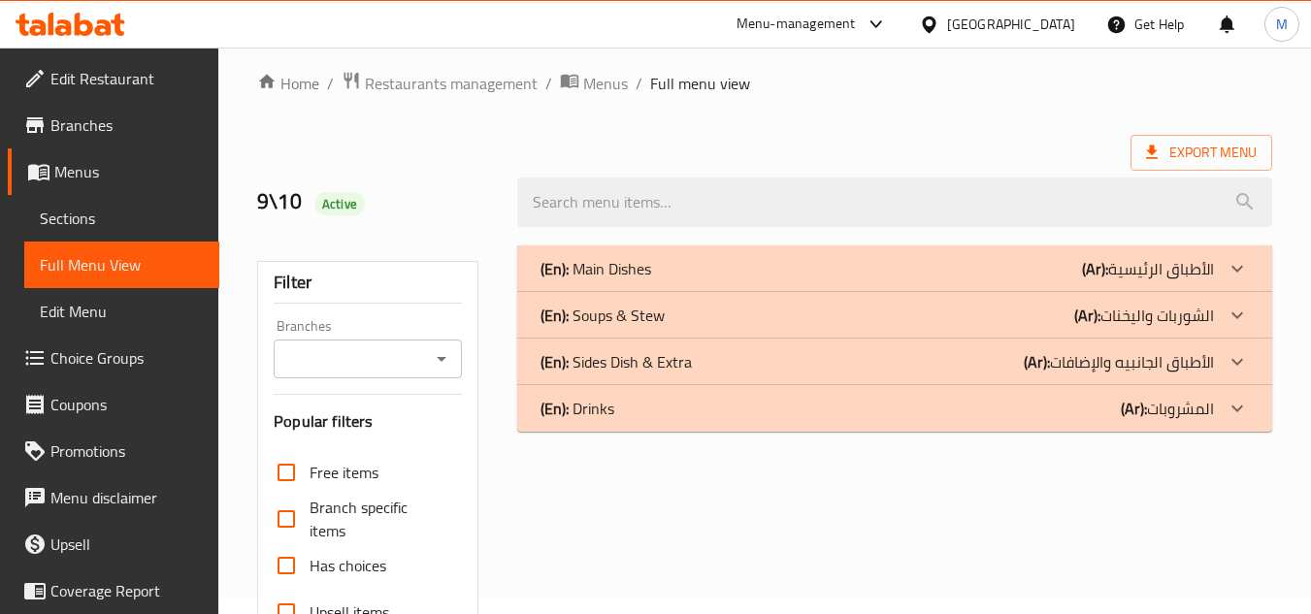
scroll to position [0, 0]
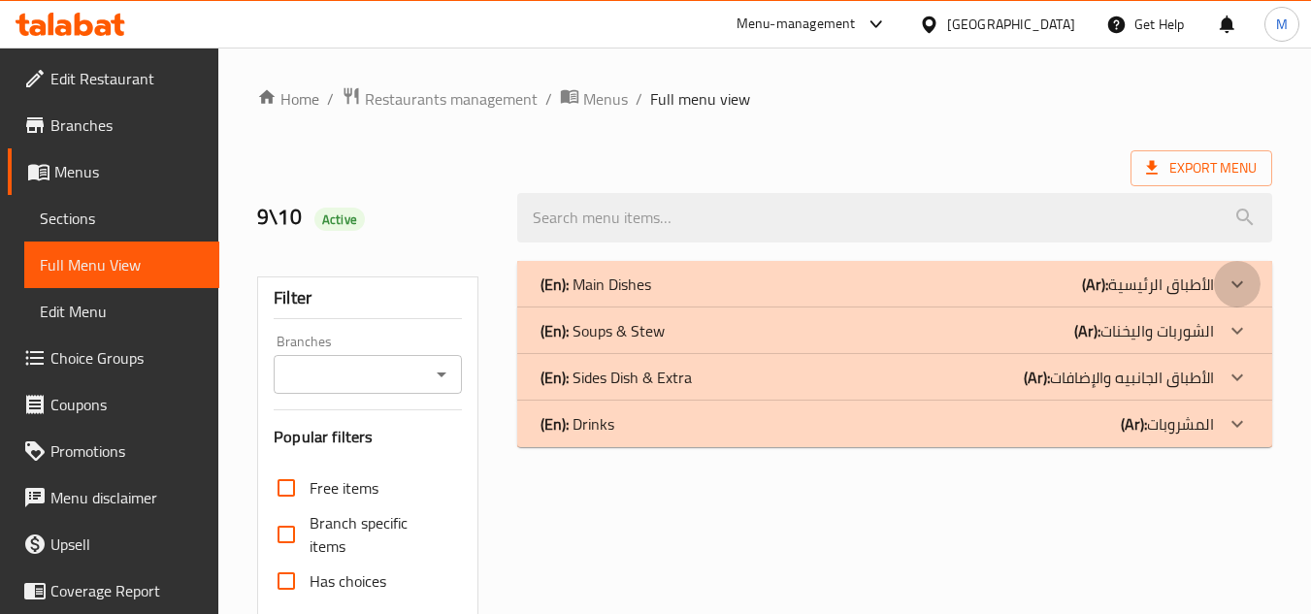
click at [1246, 278] on icon at bounding box center [1237, 284] width 23 height 23
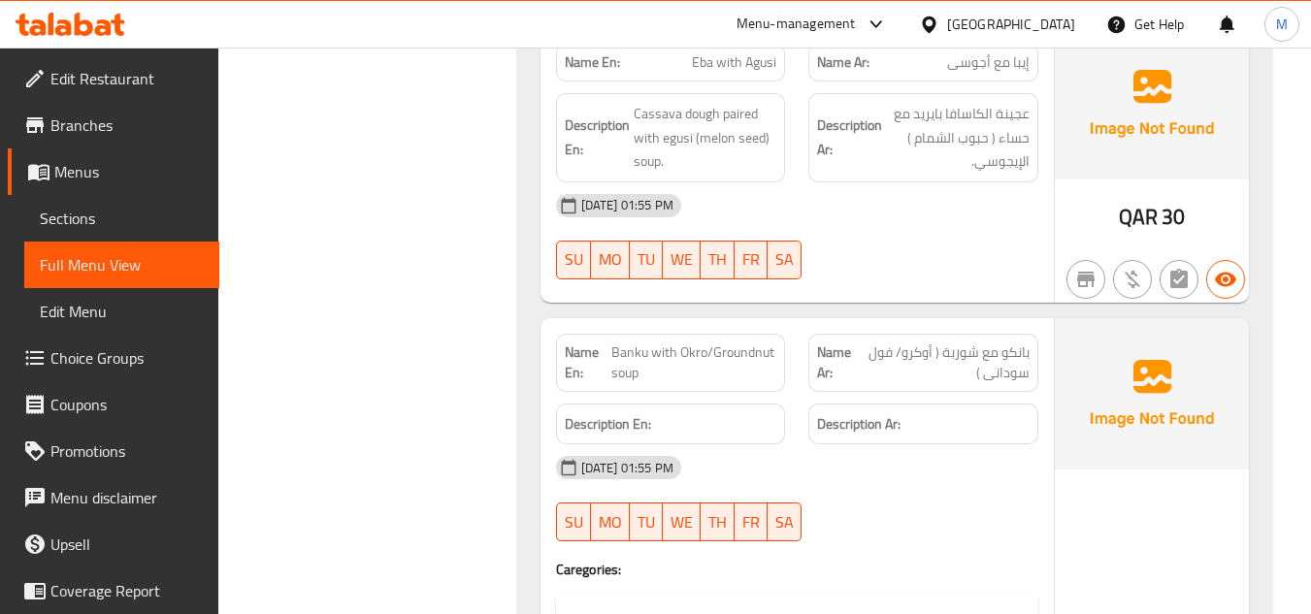
scroll to position [2329, 0]
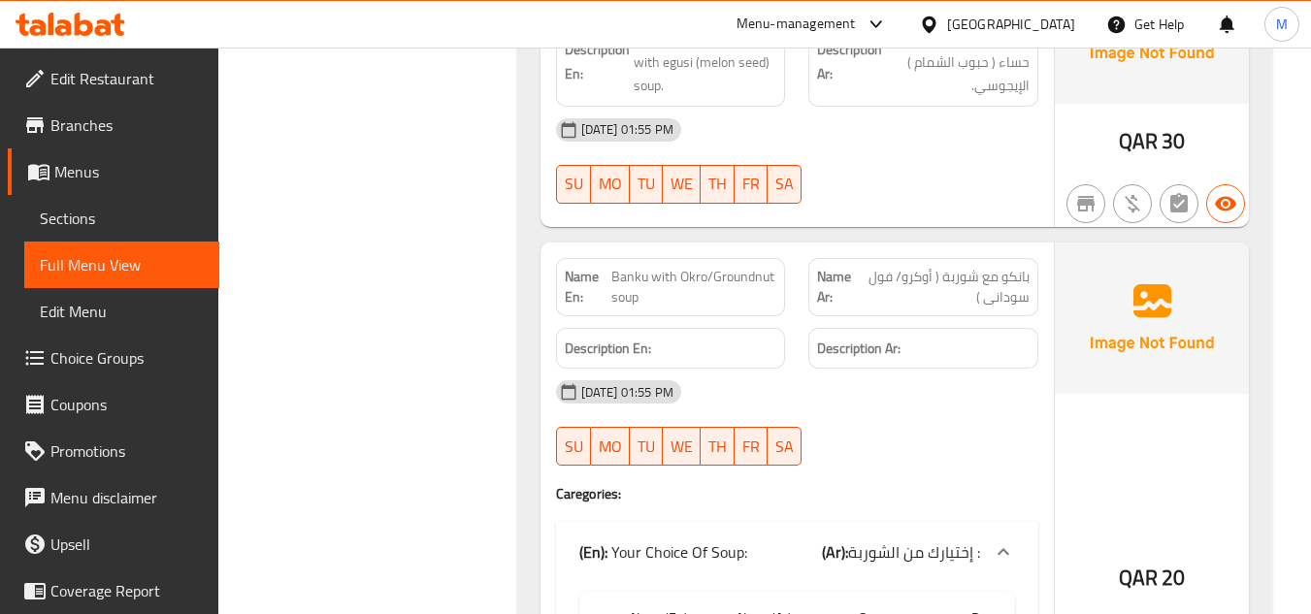
click at [718, 274] on span "Banku with Okro/Groundnut soup" at bounding box center [693, 287] width 165 height 41
drag, startPoint x: 718, startPoint y: 274, endPoint x: 760, endPoint y: 279, distance: 42.1
click at [760, 279] on span "Banku with Okro/Groundnut soup" at bounding box center [693, 287] width 165 height 41
copy span "Groundnut"
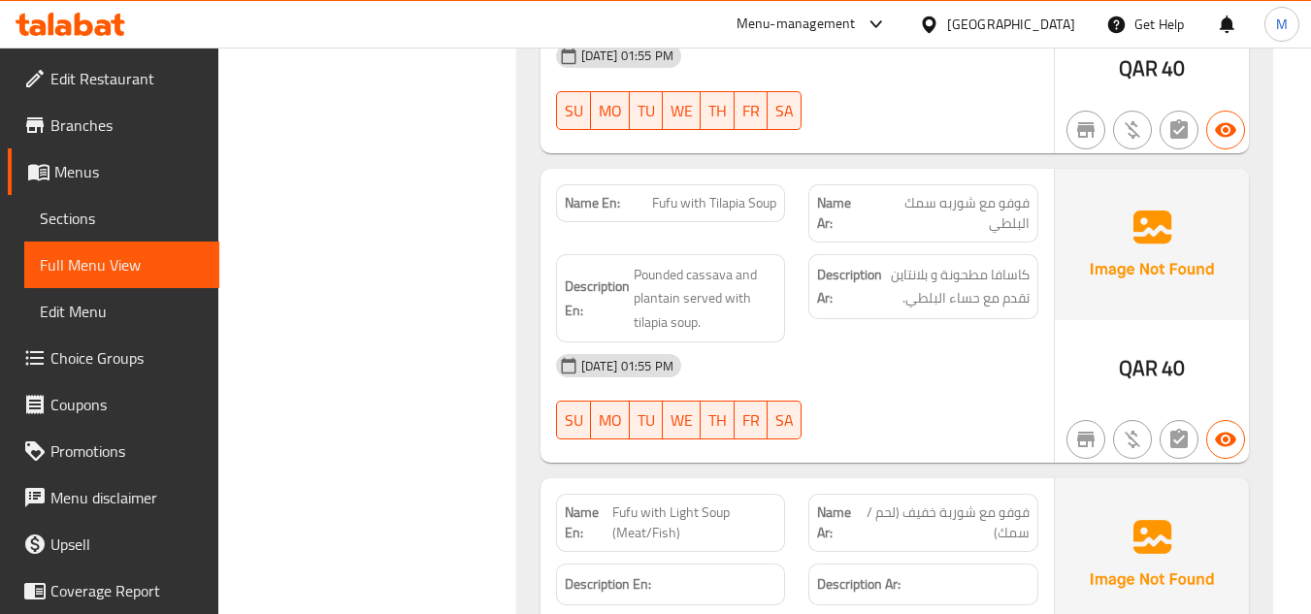
scroll to position [3299, 0]
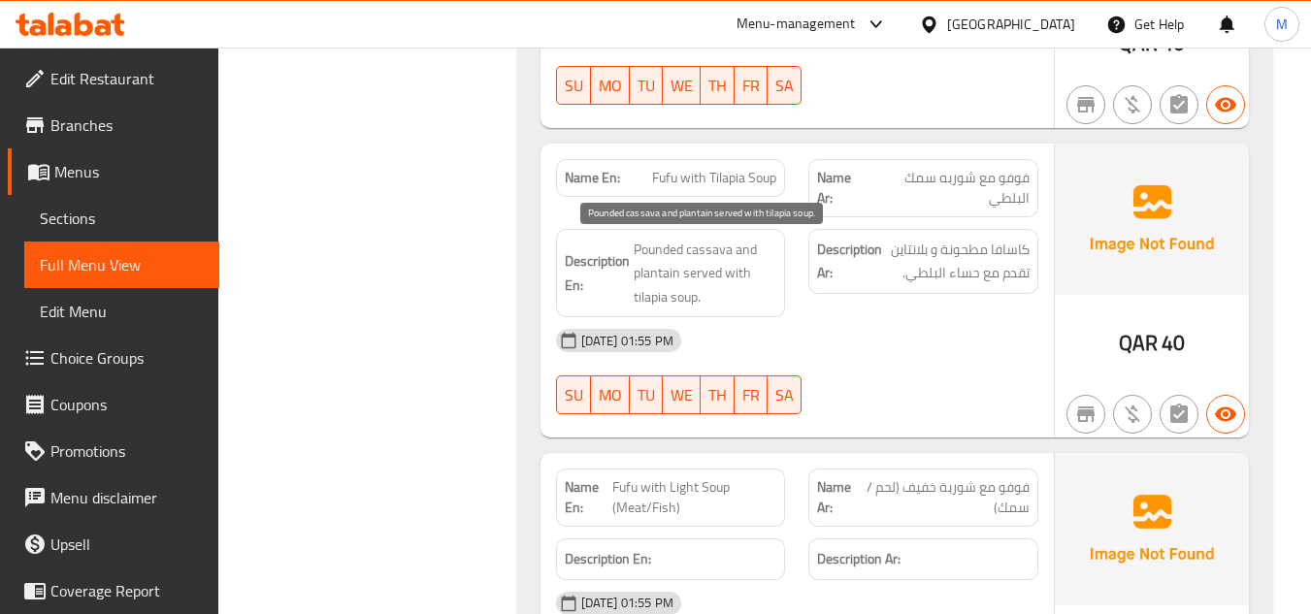
click at [655, 249] on span "Pounded cassava and plantain served with tilapia soup." at bounding box center [706, 274] width 144 height 72
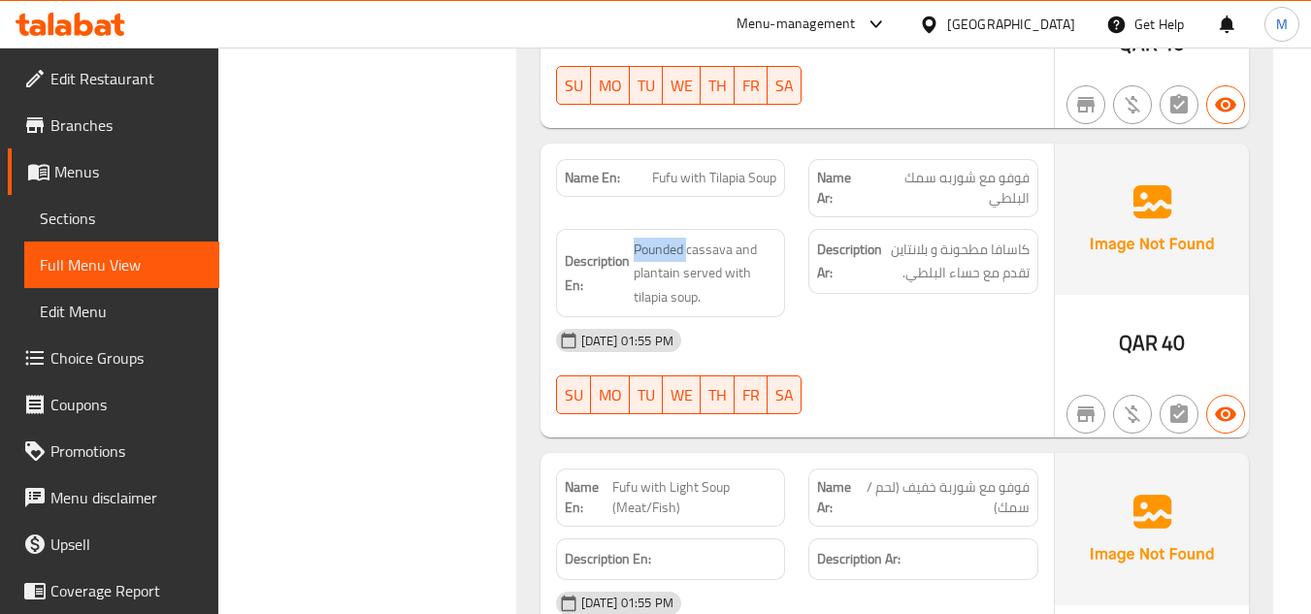
copy span "Pounded"
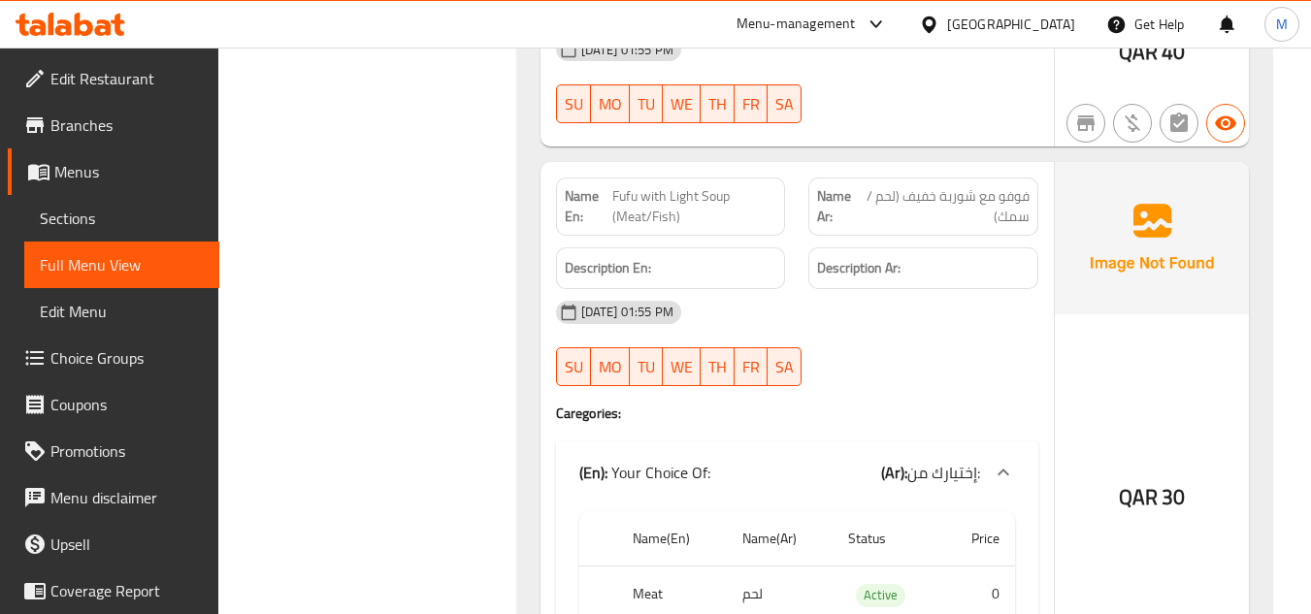
scroll to position [3687, 0]
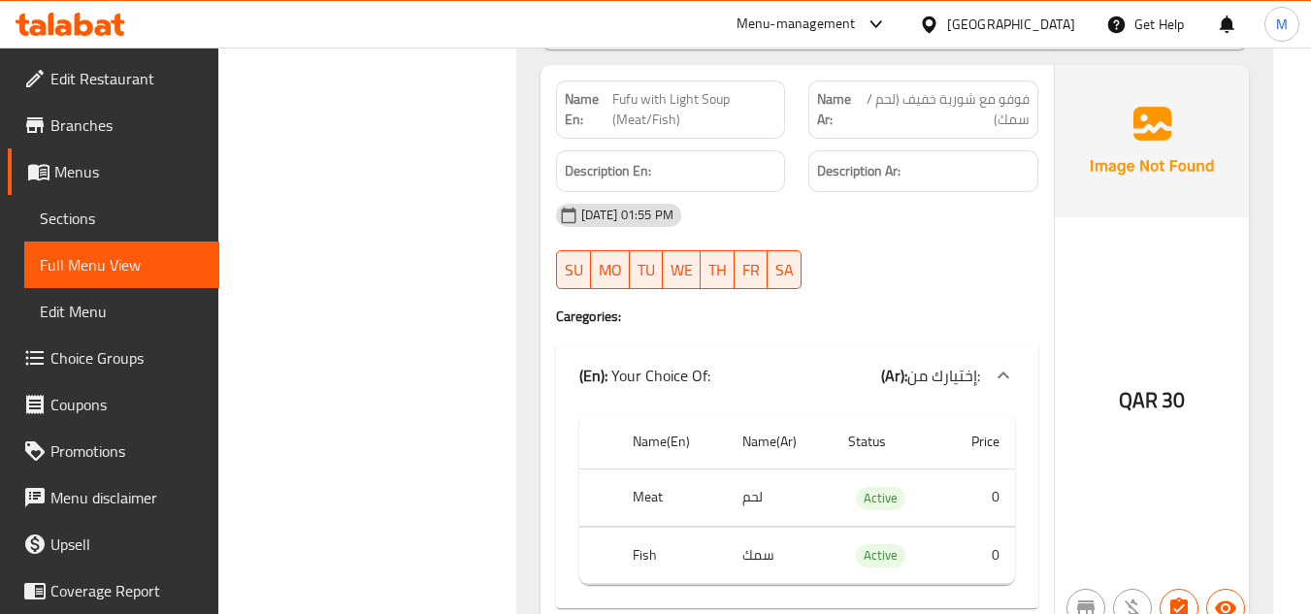
click at [677, 108] on span "Fufu with Light Soup (Meat/Fish)" at bounding box center [694, 109] width 164 height 41
copy span "Fufu with Light Soup (Meat/Fish)"
click at [951, 244] on div "10-09-2025 01:55 PM SU MO TU WE TH FR SA" at bounding box center [797, 246] width 506 height 109
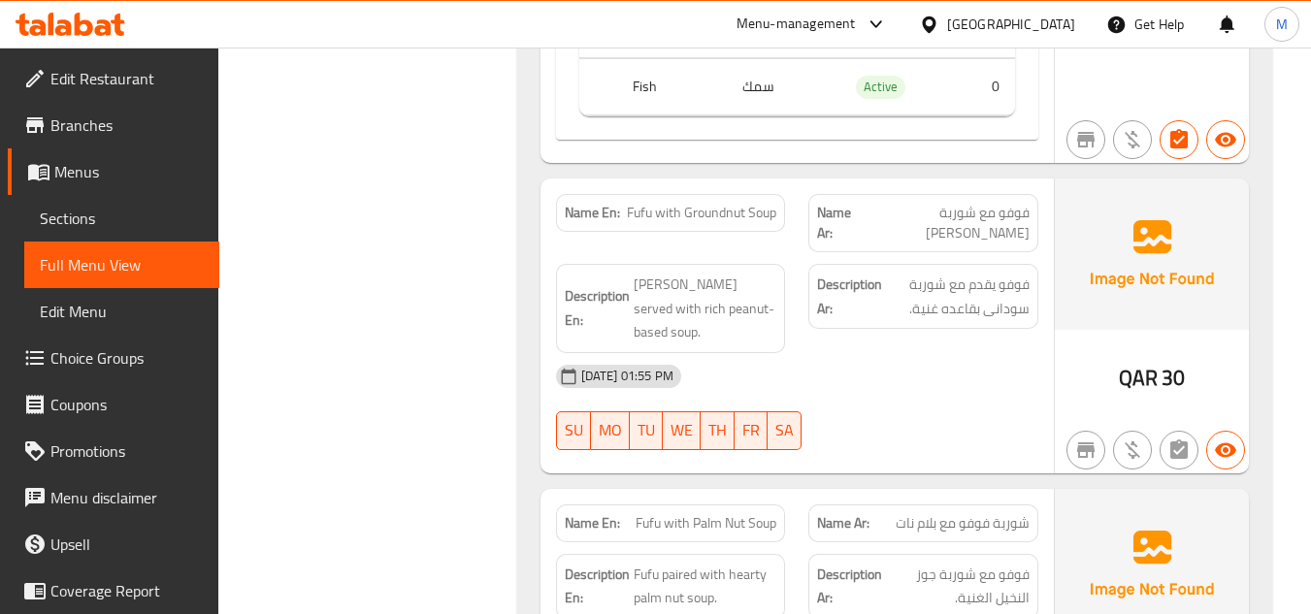
scroll to position [4172, 0]
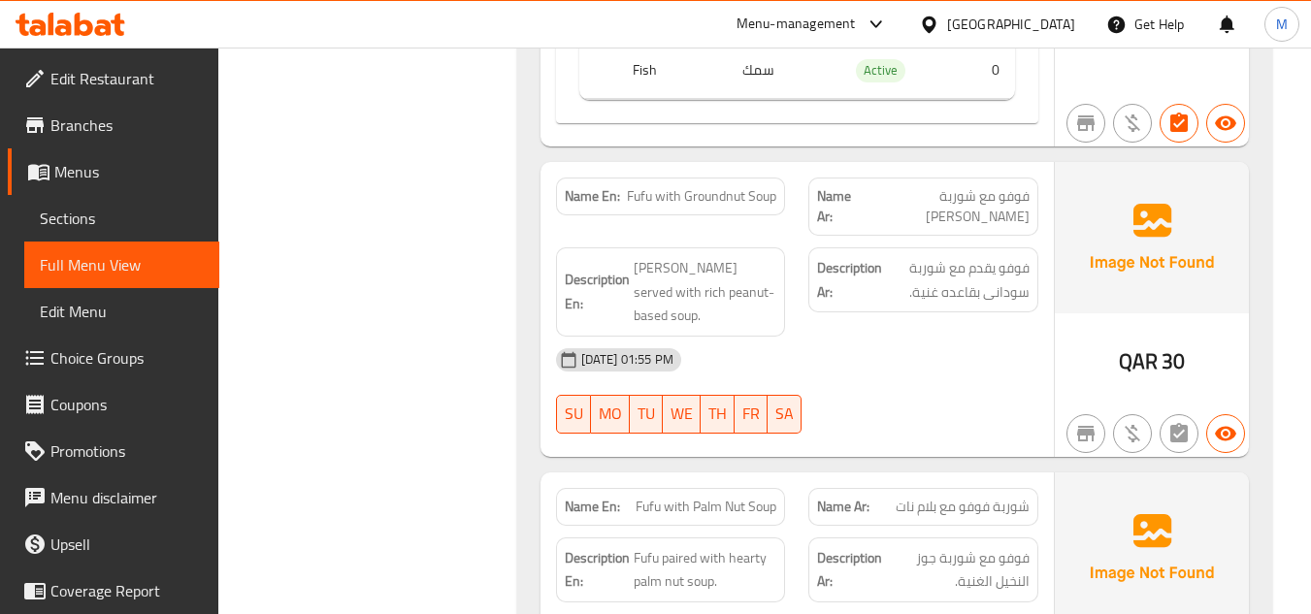
click at [717, 186] on span "Fufu with Groundnut Soup" at bounding box center [701, 196] width 149 height 20
copy span "Fufu with Groundnut Soup"
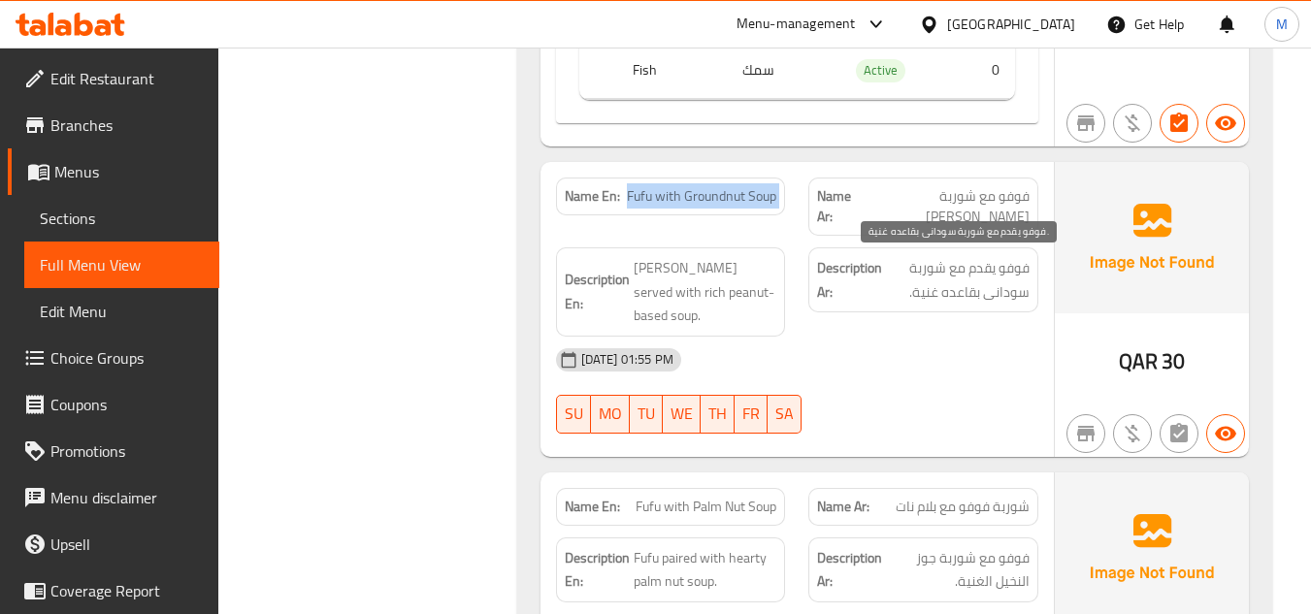
click at [1001, 288] on span "فوفو يقدم مع شوربة سودانى بقاعده غنية." at bounding box center [958, 280] width 144 height 48
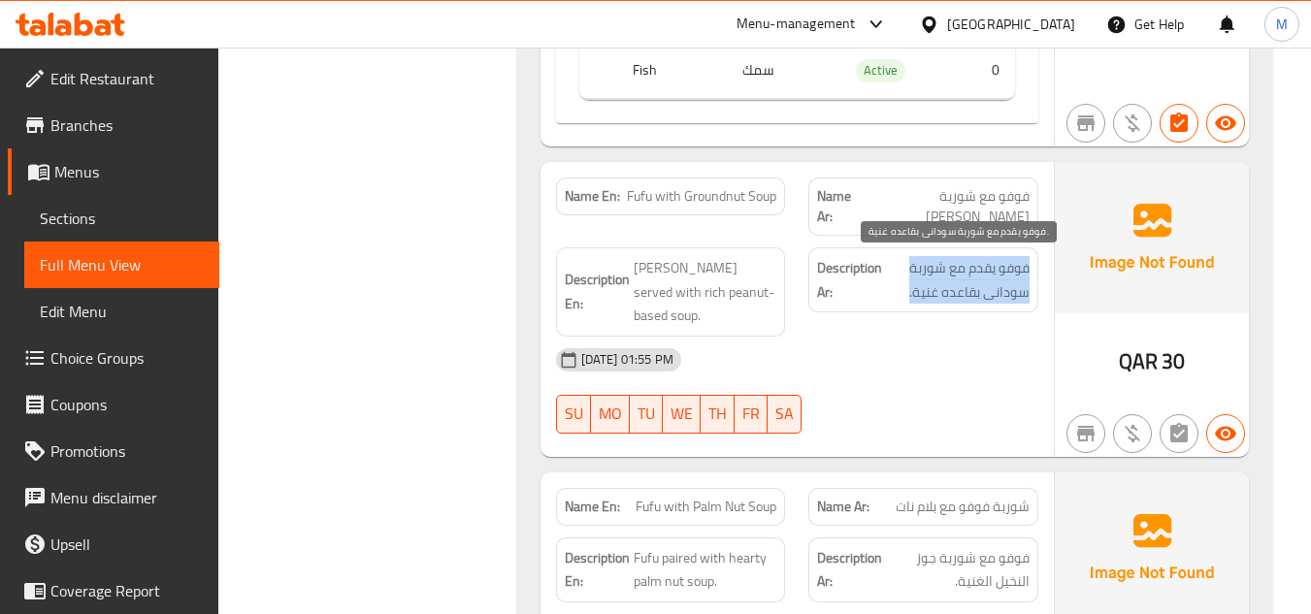
click at [1001, 288] on span "فوفو يقدم مع شوربة سودانى بقاعده غنية." at bounding box center [958, 280] width 144 height 48
copy div "فوفو يقدم مع شوربة سودانى بقاعده غنية."
drag, startPoint x: 897, startPoint y: 269, endPoint x: 886, endPoint y: 274, distance: 11.7
click at [897, 269] on span "فوفو يقدم مع شوربة سودانى بقاعده غنية." at bounding box center [958, 280] width 144 height 48
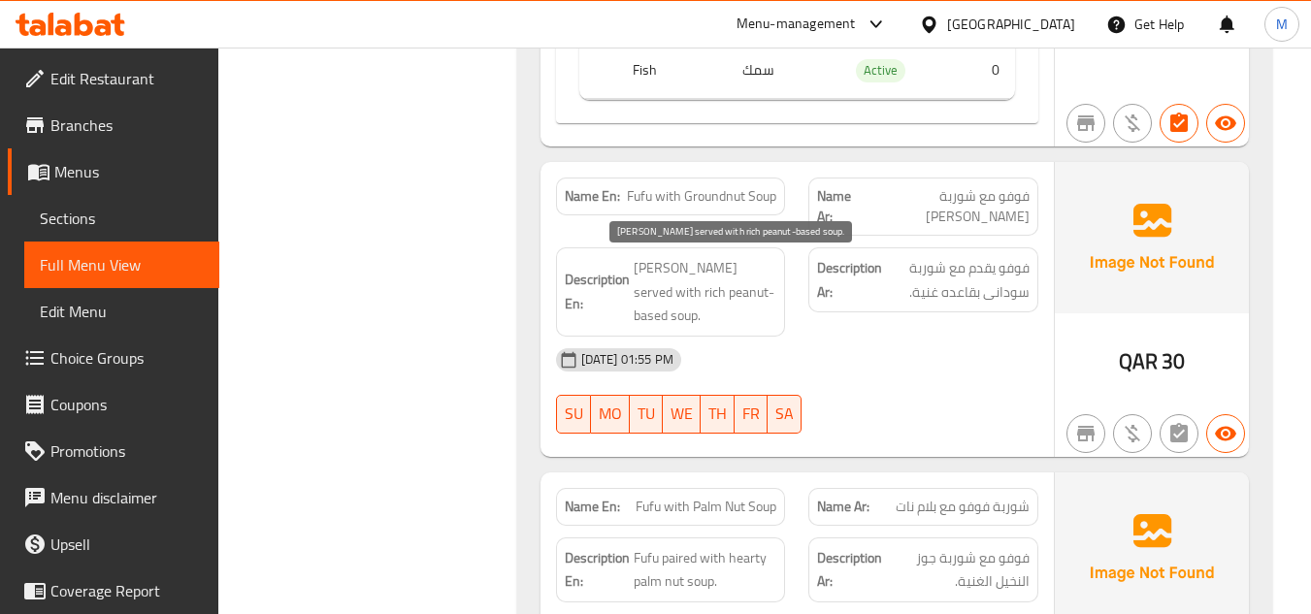
click at [645, 298] on span "[PERSON_NAME] served with rich peanut-based soup." at bounding box center [706, 292] width 144 height 72
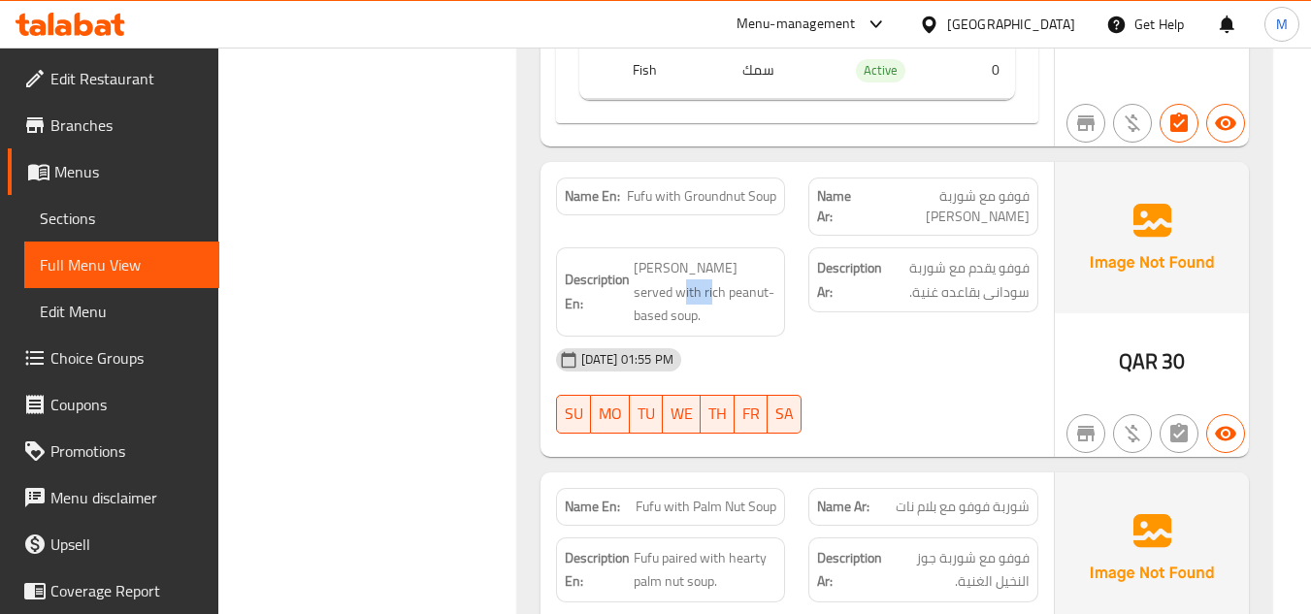
copy span "peanut"
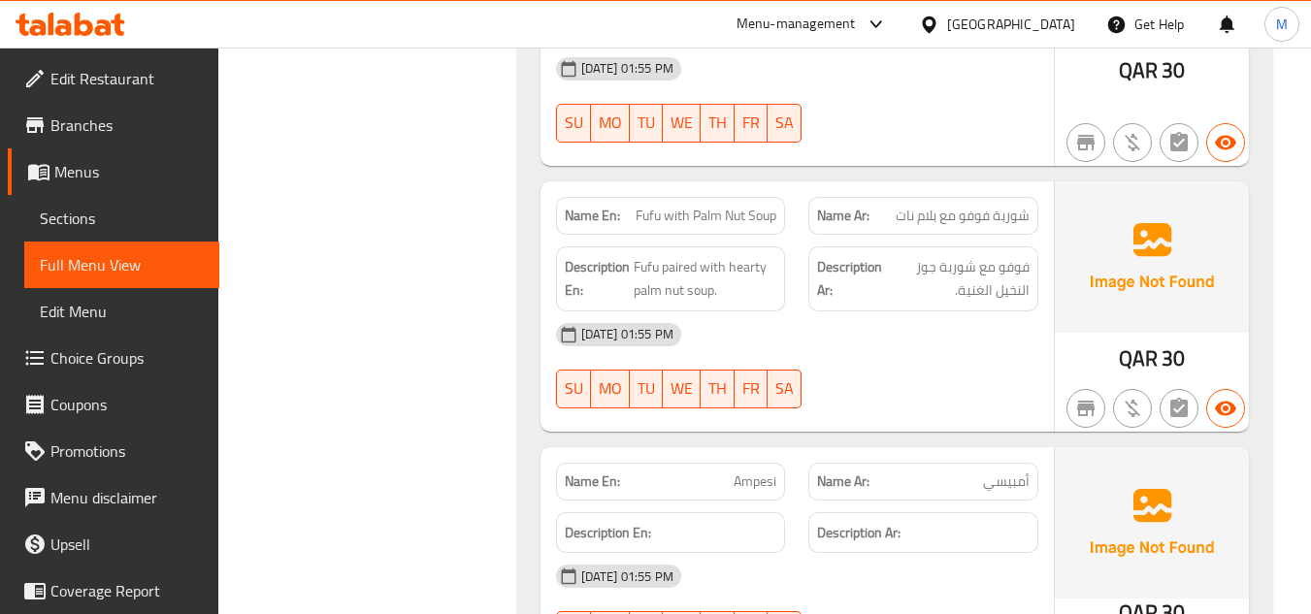
click at [751, 206] on span "Fufu with Palm Nut Soup" at bounding box center [706, 216] width 141 height 20
copy span "Fufu with Palm Nut Soup"
click at [955, 280] on div "Description Ar: فوفو مع شوربة جوز النخيل الغنية." at bounding box center [923, 278] width 230 height 65
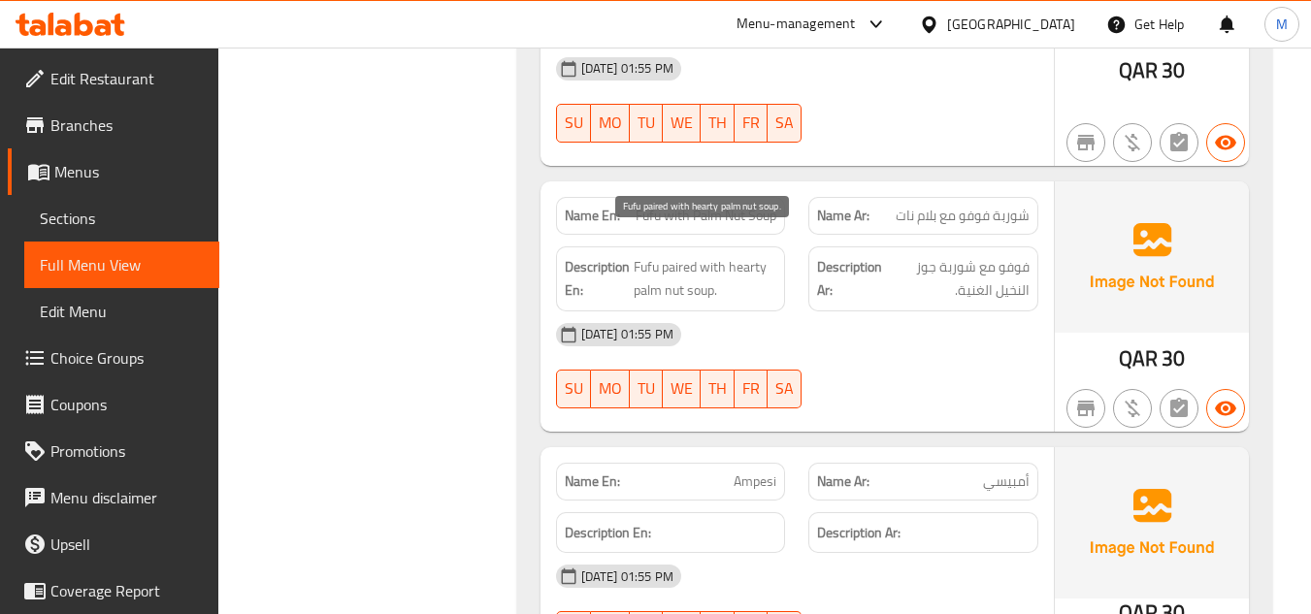
click at [740, 255] on span "Fufu paired with hearty palm nut soup." at bounding box center [706, 279] width 144 height 48
copy span "hearty"
click at [726, 255] on span "Fufu paired with hearty palm nut soup." at bounding box center [706, 279] width 144 height 48
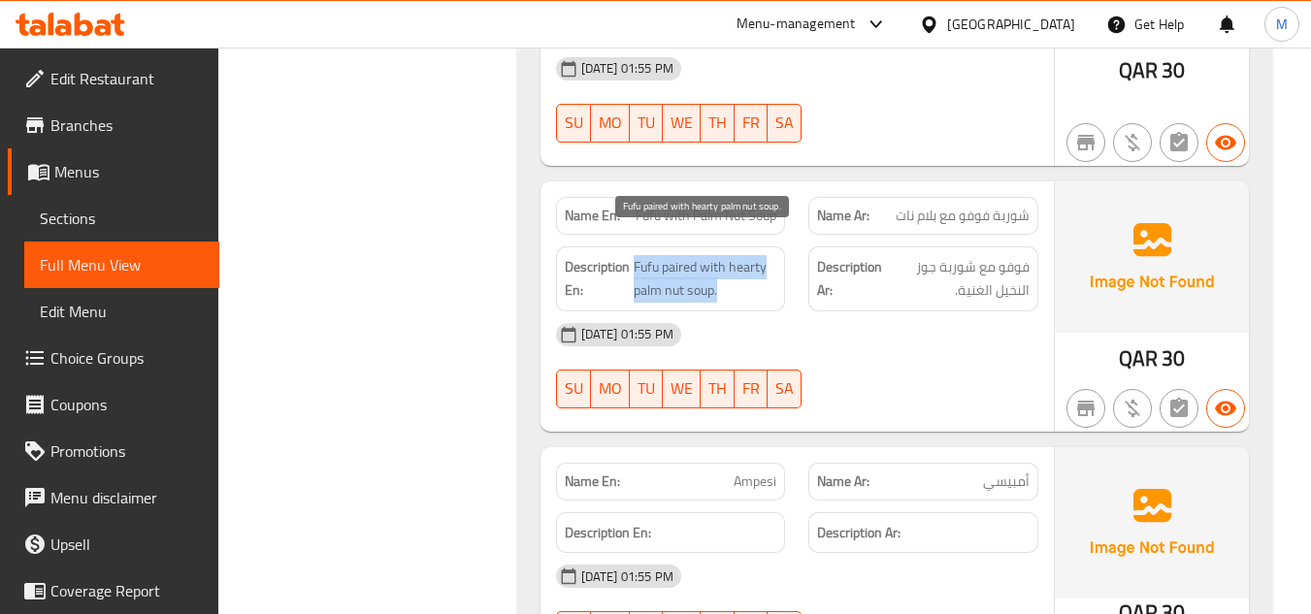
click at [726, 255] on span "Fufu paired with hearty palm nut soup." at bounding box center [706, 279] width 144 height 48
copy span "Fufu paired with hearty palm nut soup."
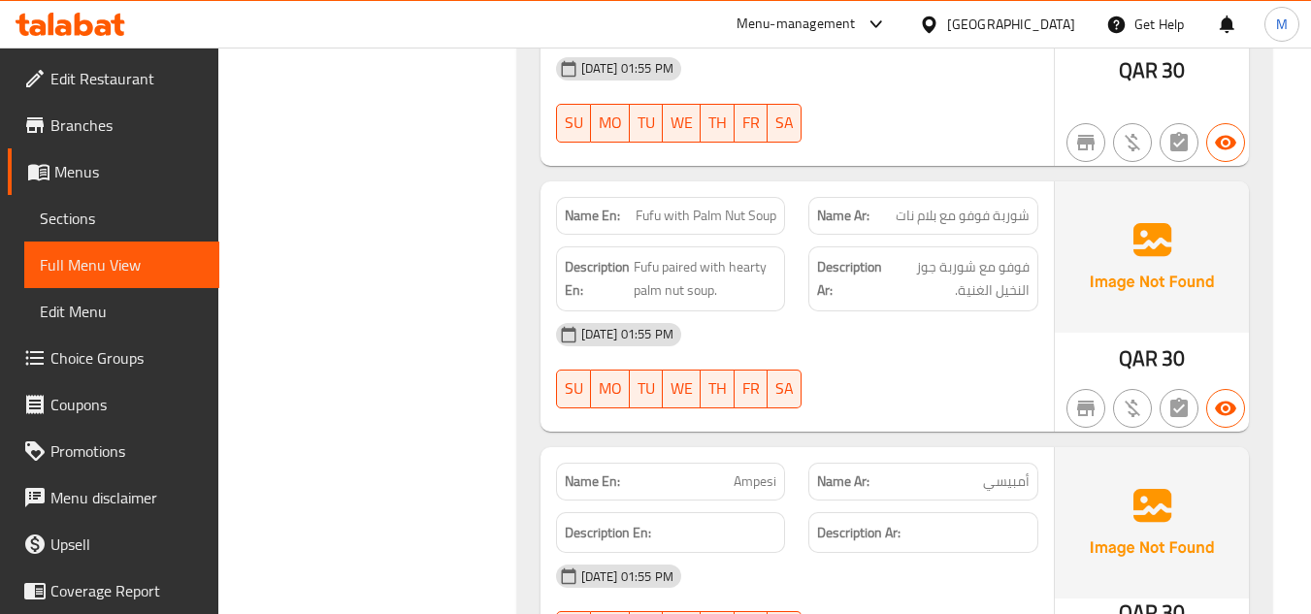
click at [965, 328] on div "[DATE] 01:55 PM" at bounding box center [797, 334] width 506 height 47
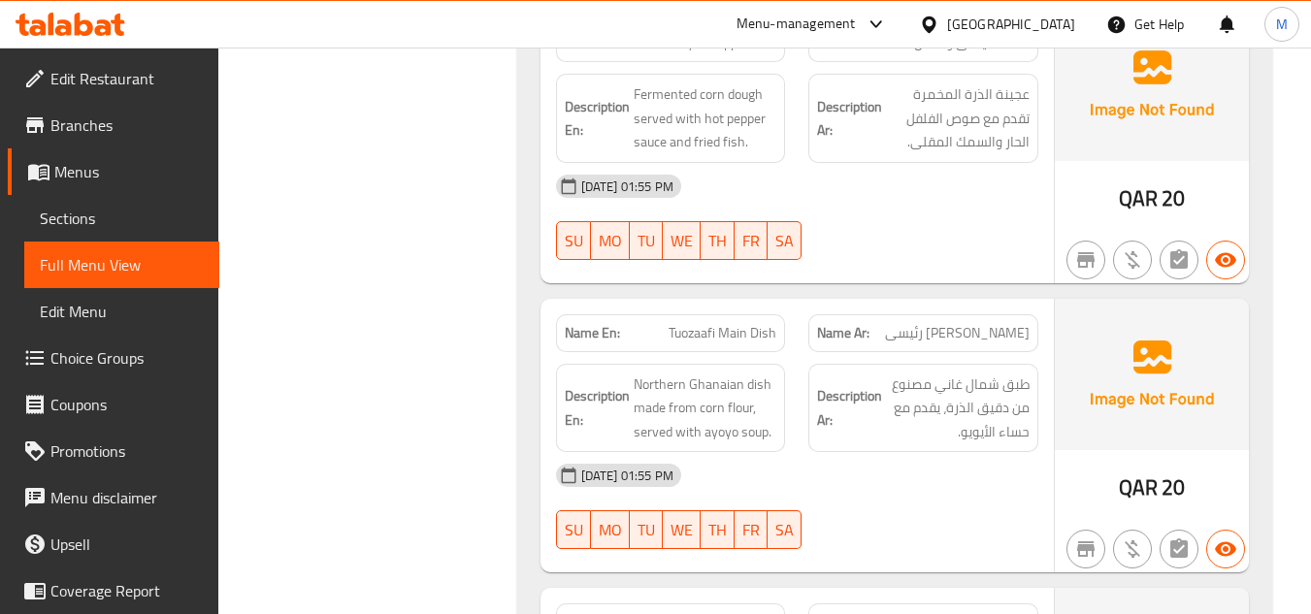
scroll to position [5531, 0]
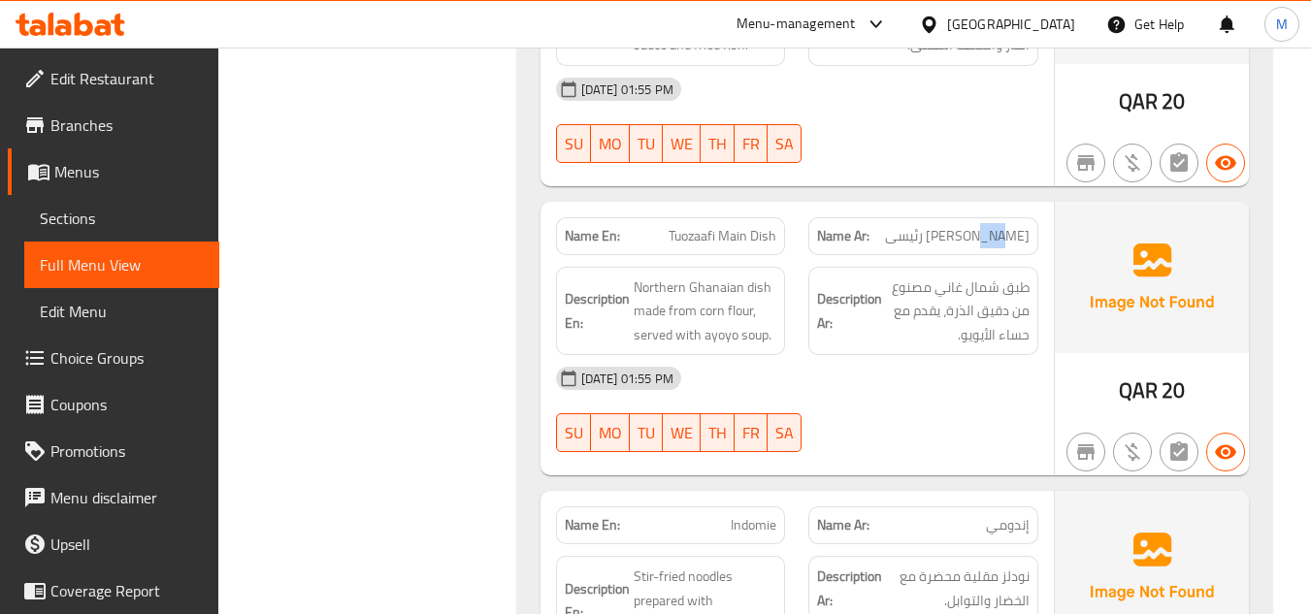
drag, startPoint x: 965, startPoint y: 218, endPoint x: 986, endPoint y: 215, distance: 21.5
click at [986, 226] on span "توزافي طيق رئيسى" at bounding box center [957, 236] width 145 height 20
copy span "طيق"
click at [745, 226] on span "Tuozaafi Main Dish" at bounding box center [723, 236] width 108 height 20
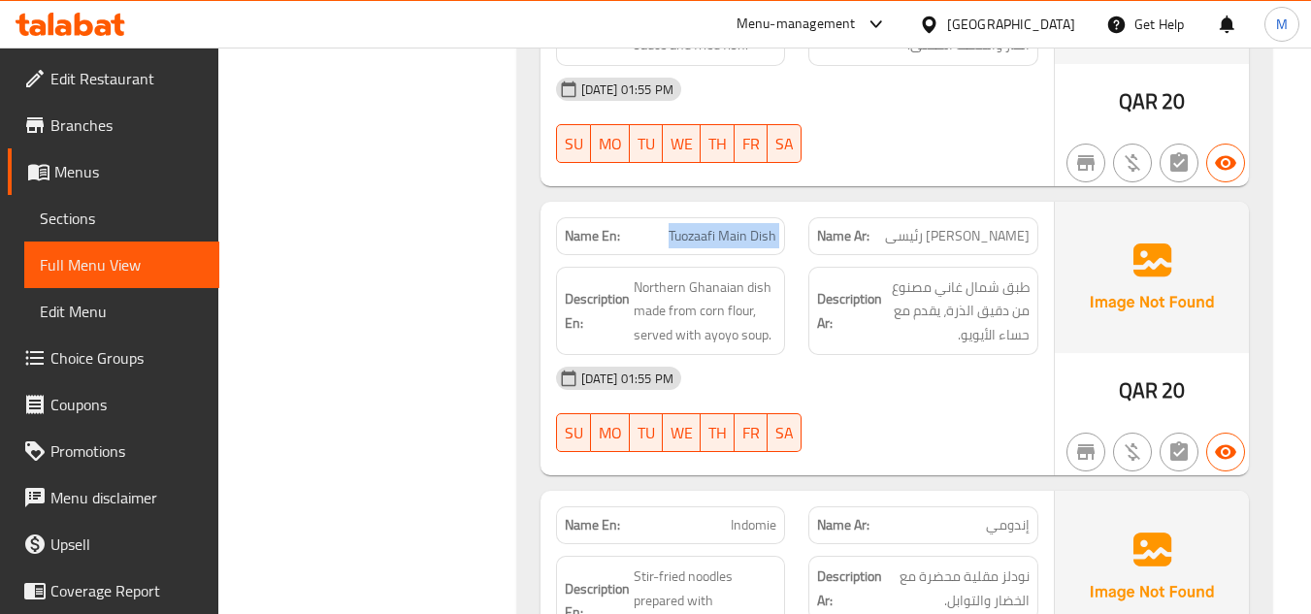
click at [745, 226] on span "Tuozaafi Main Dish" at bounding box center [723, 236] width 108 height 20
click at [991, 226] on span "توزافي طيق رئيسى" at bounding box center [957, 236] width 145 height 20
click at [937, 364] on div "[DATE] 01:55 PM" at bounding box center [797, 378] width 506 height 47
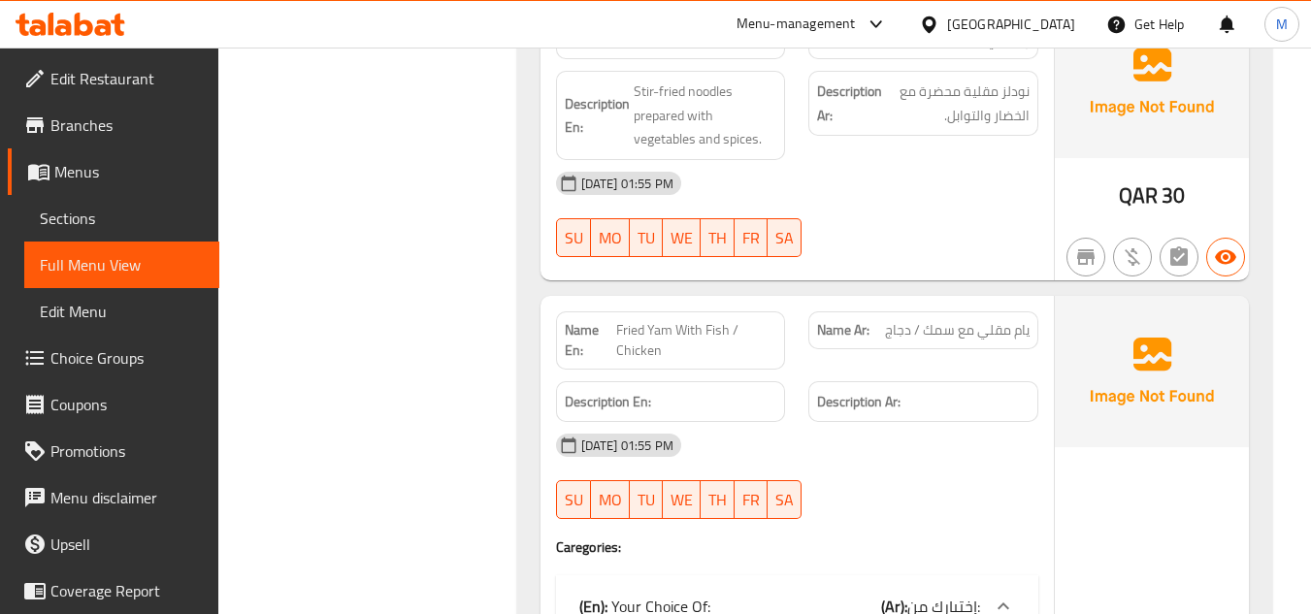
scroll to position [6113, 0]
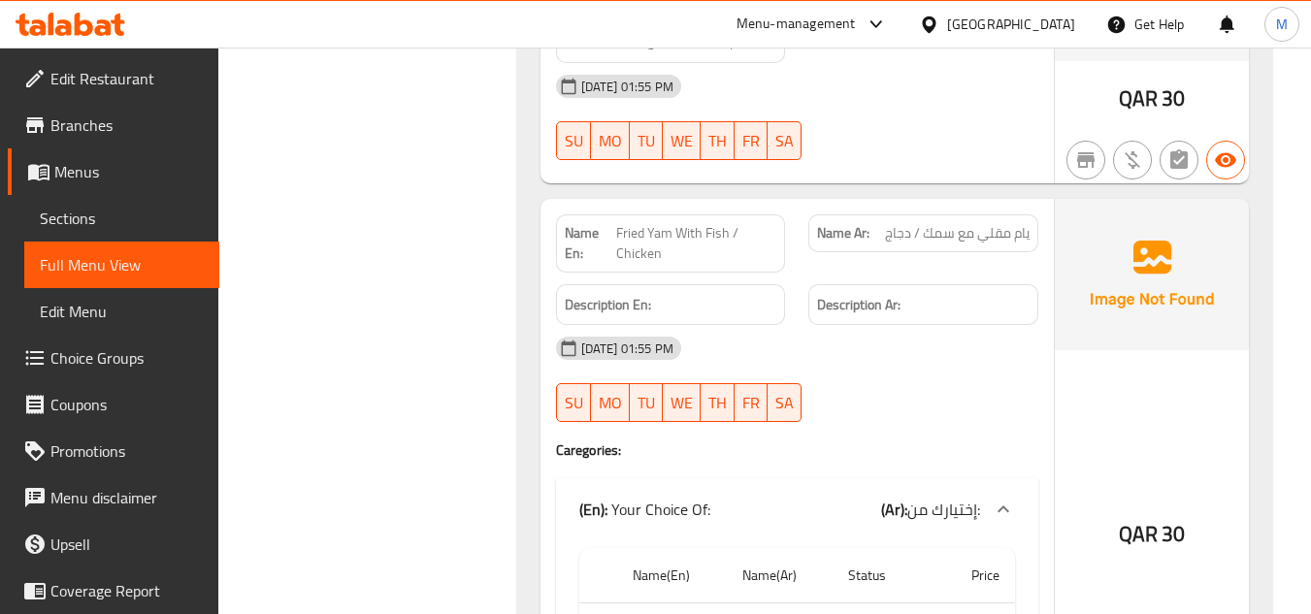
click at [700, 223] on span "Fried Yam With Fish / Chicken" at bounding box center [696, 243] width 160 height 41
click at [965, 370] on div "10-09-2025 01:55 PM SU MO TU WE TH FR SA" at bounding box center [797, 379] width 506 height 109
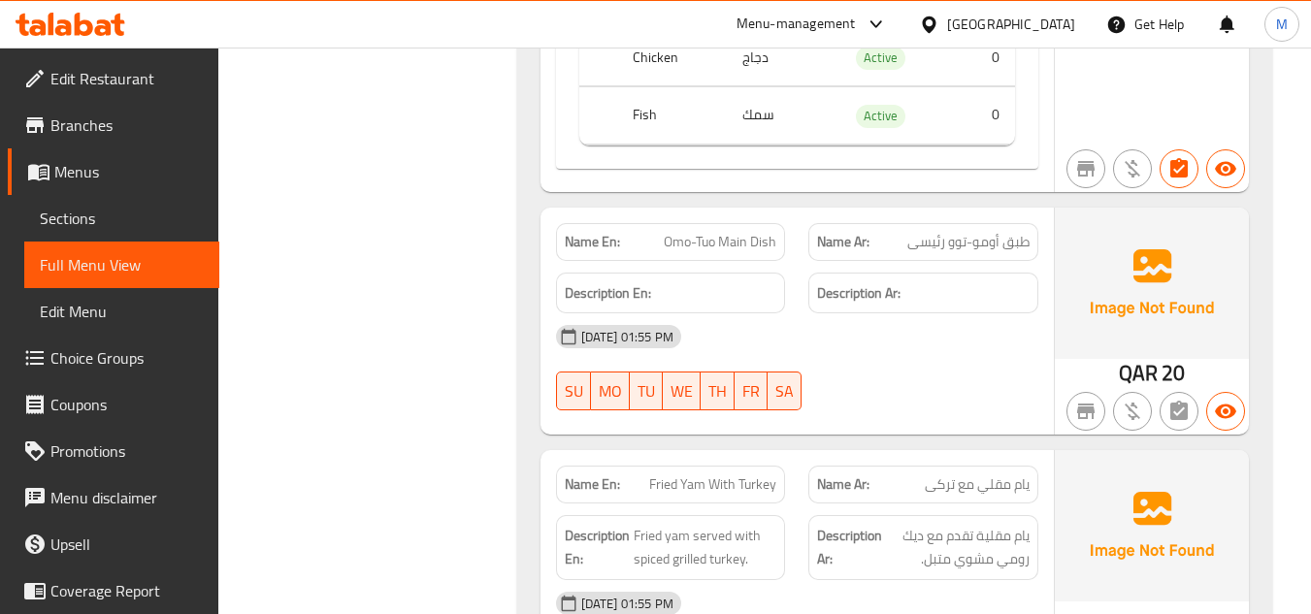
scroll to position [6695, 0]
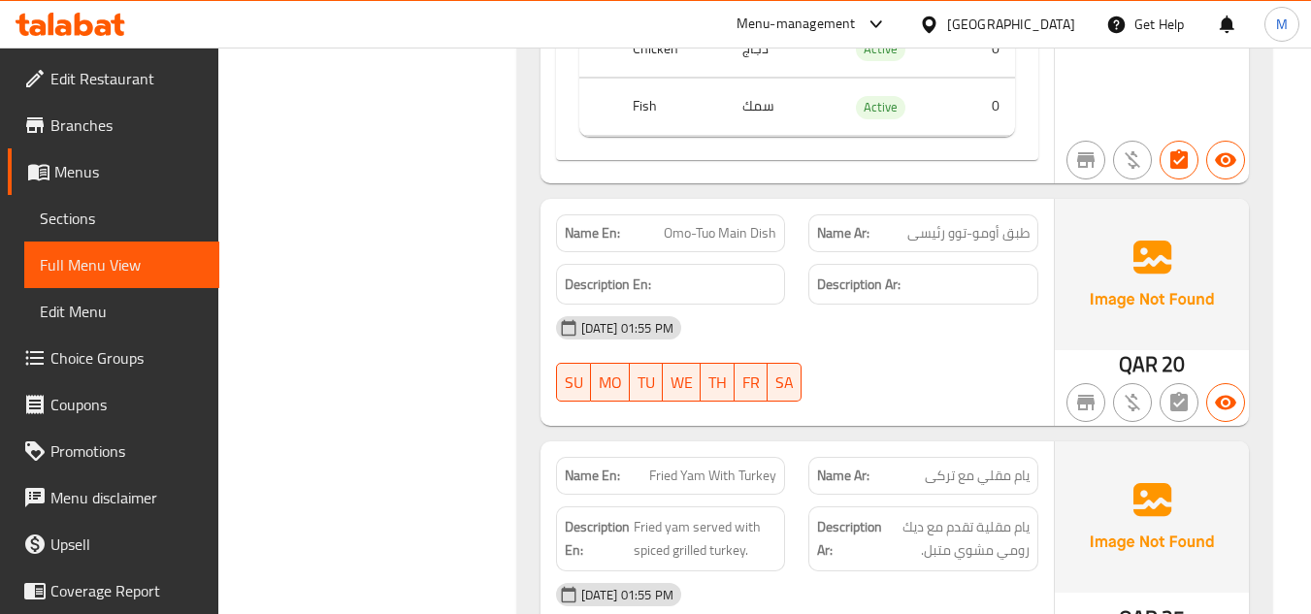
click at [676, 223] on span "Omo-Tuo Main Dish" at bounding box center [720, 233] width 113 height 20
click at [901, 305] on div "[DATE] 01:55 PM" at bounding box center [797, 328] width 506 height 47
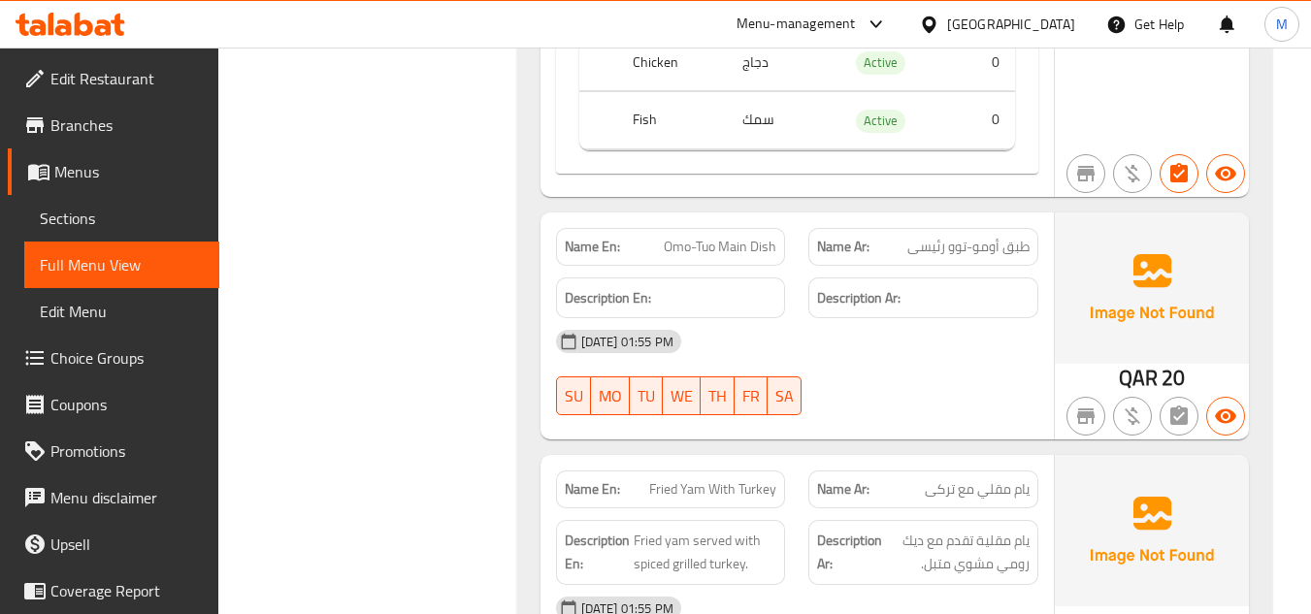
scroll to position [6779, 0]
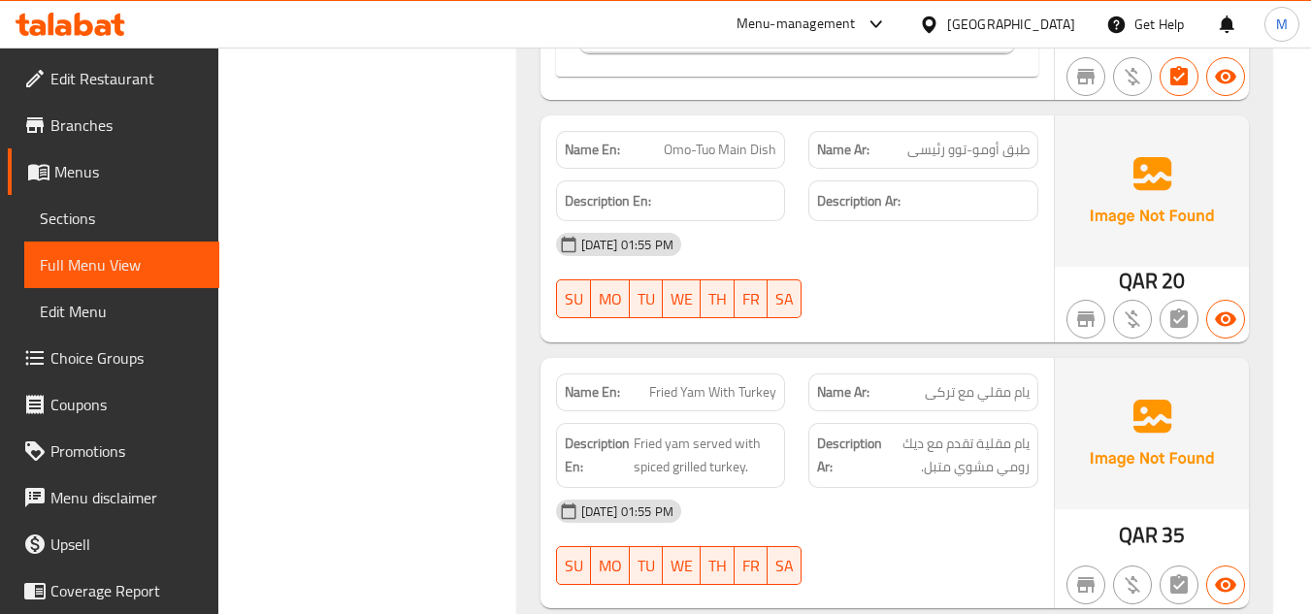
click at [676, 140] on span "Omo-Tuo Main Dish" at bounding box center [720, 150] width 113 height 20
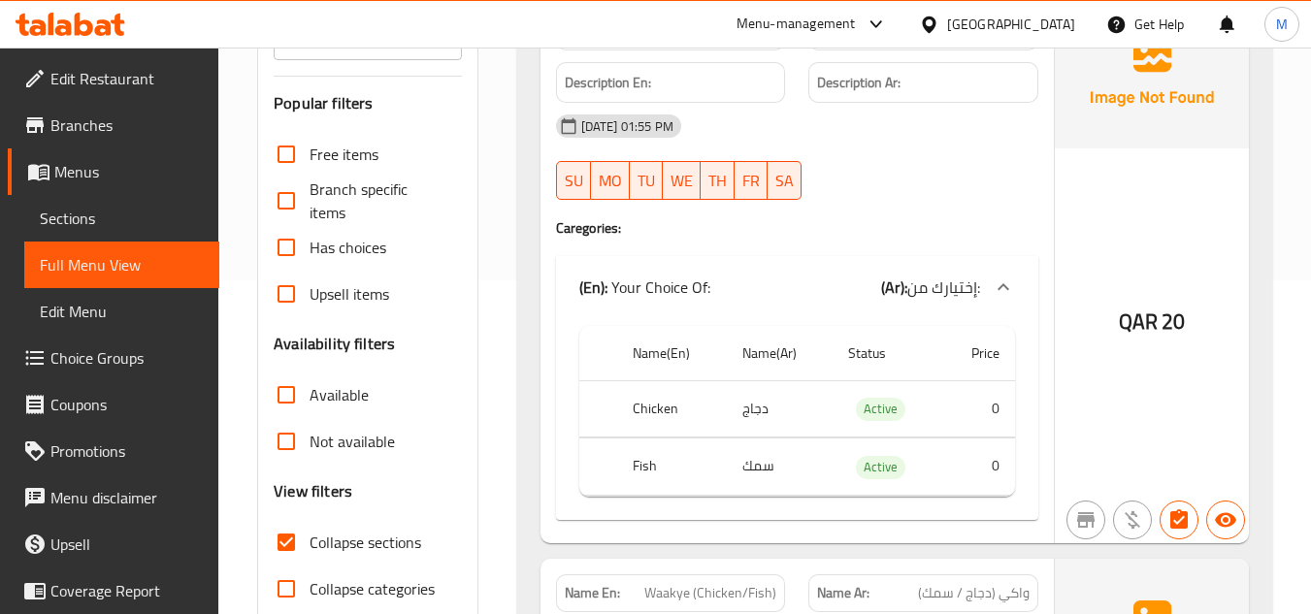
scroll to position [582, 0]
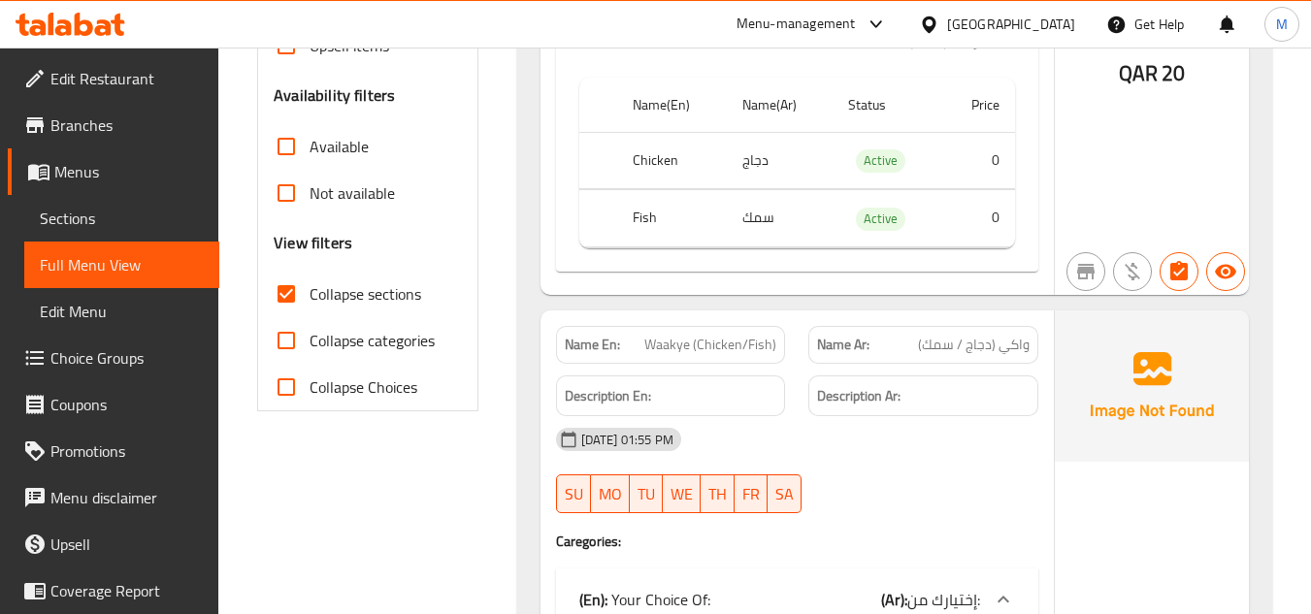
drag, startPoint x: 285, startPoint y: 343, endPoint x: 670, endPoint y: 438, distance: 395.8
click at [285, 343] on input "Collapse categories" at bounding box center [286, 340] width 47 height 47
checkbox input "true"
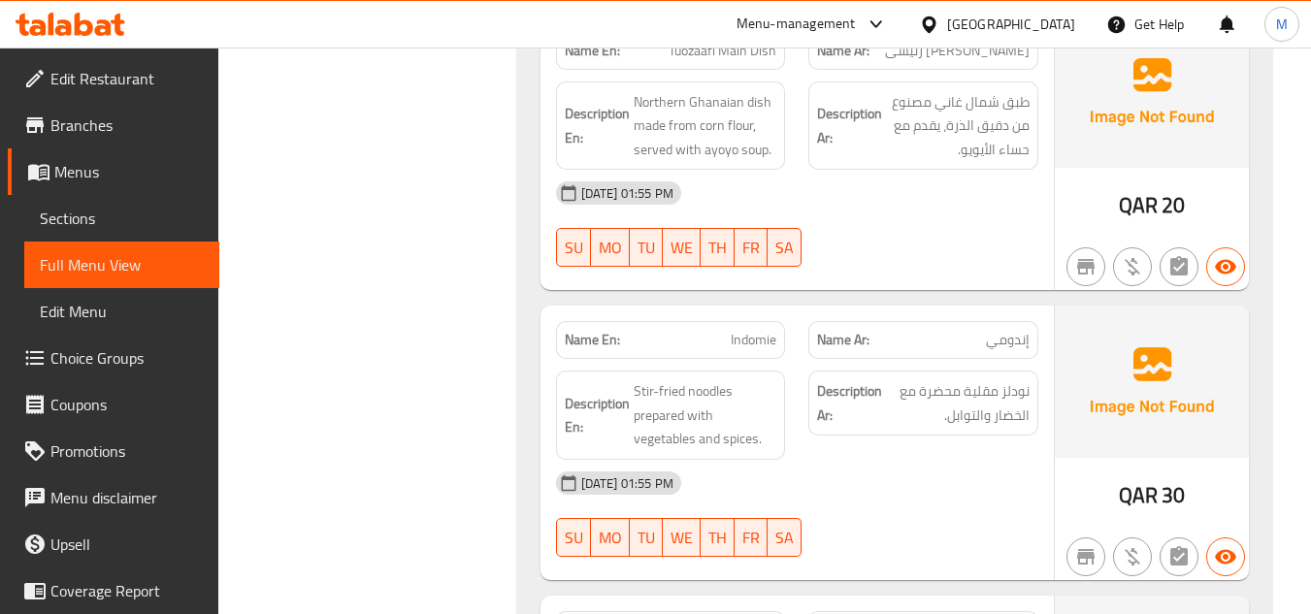
scroll to position [4561, 0]
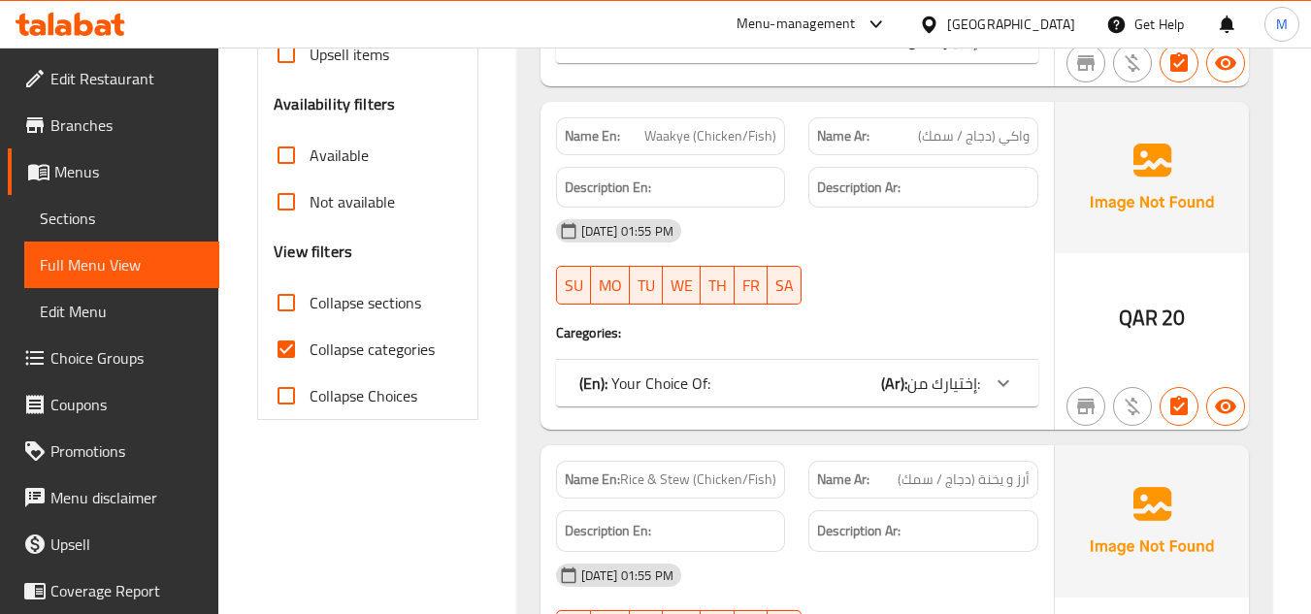
scroll to position [582, 0]
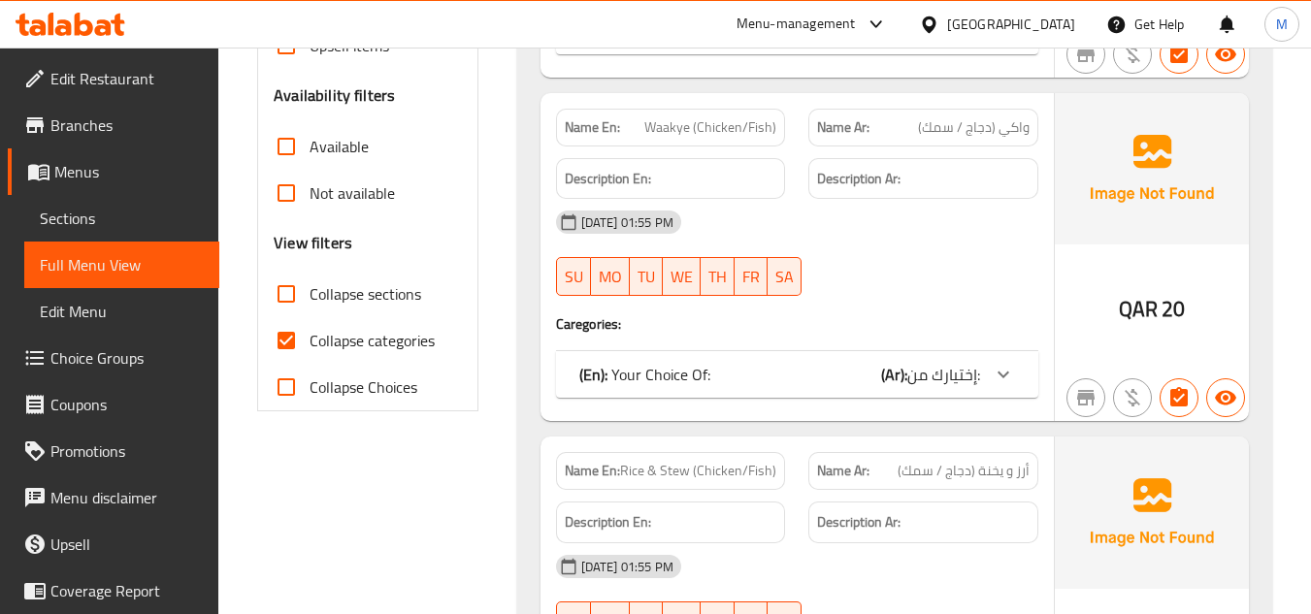
click at [287, 296] on input "Collapse sections" at bounding box center [286, 294] width 47 height 47
checkbox input "true"
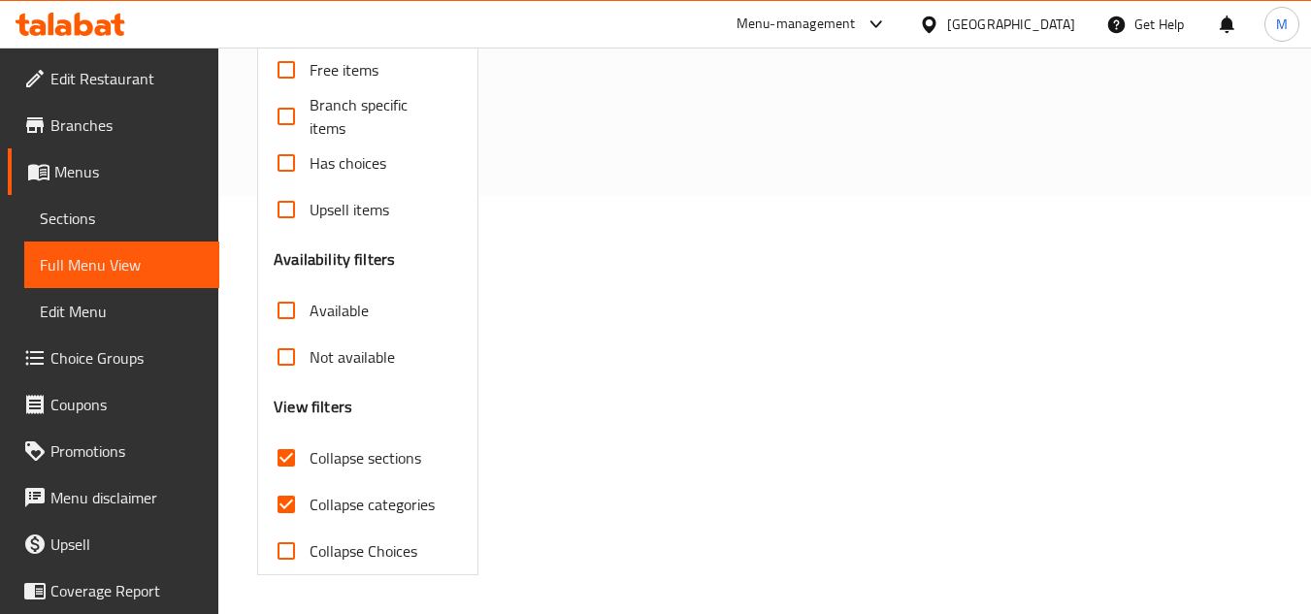
scroll to position [418, 0]
click at [292, 499] on input "Collapse categories" at bounding box center [286, 504] width 47 height 47
checkbox input "false"
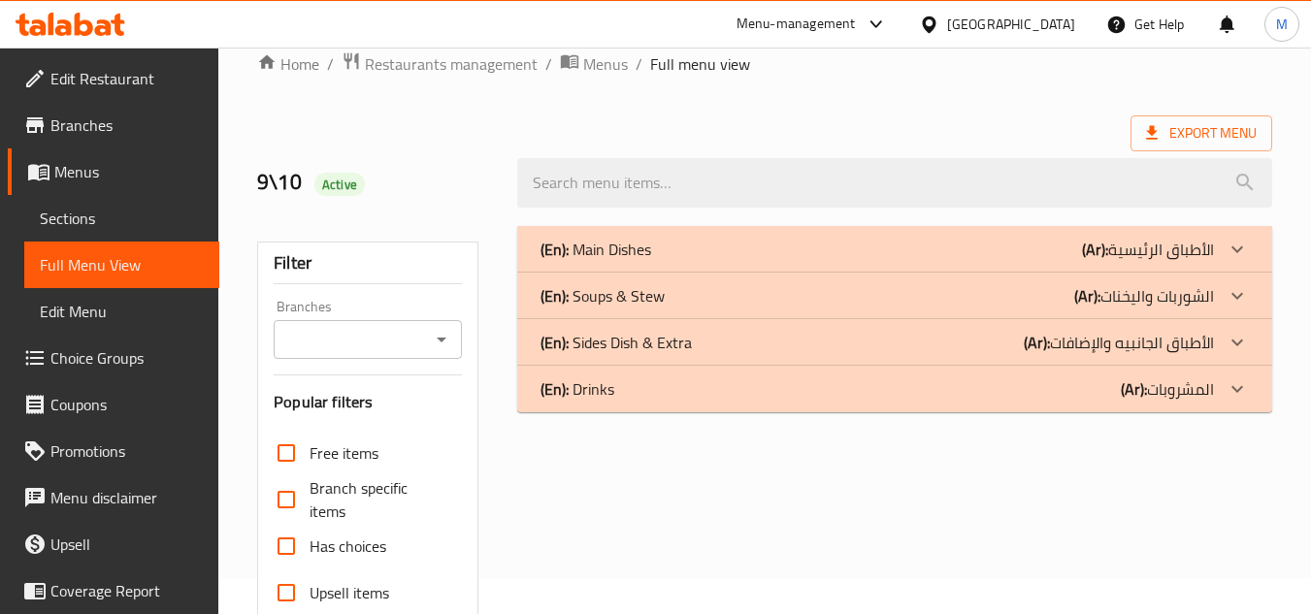
scroll to position [0, 0]
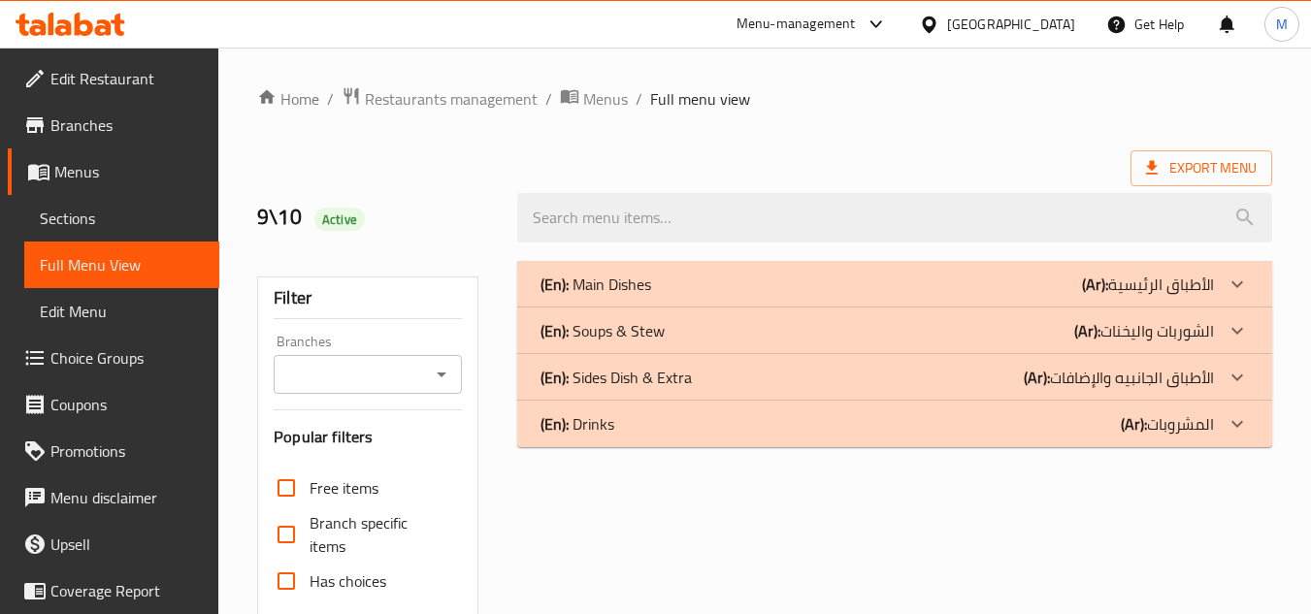
click at [1234, 336] on icon at bounding box center [1237, 330] width 23 height 23
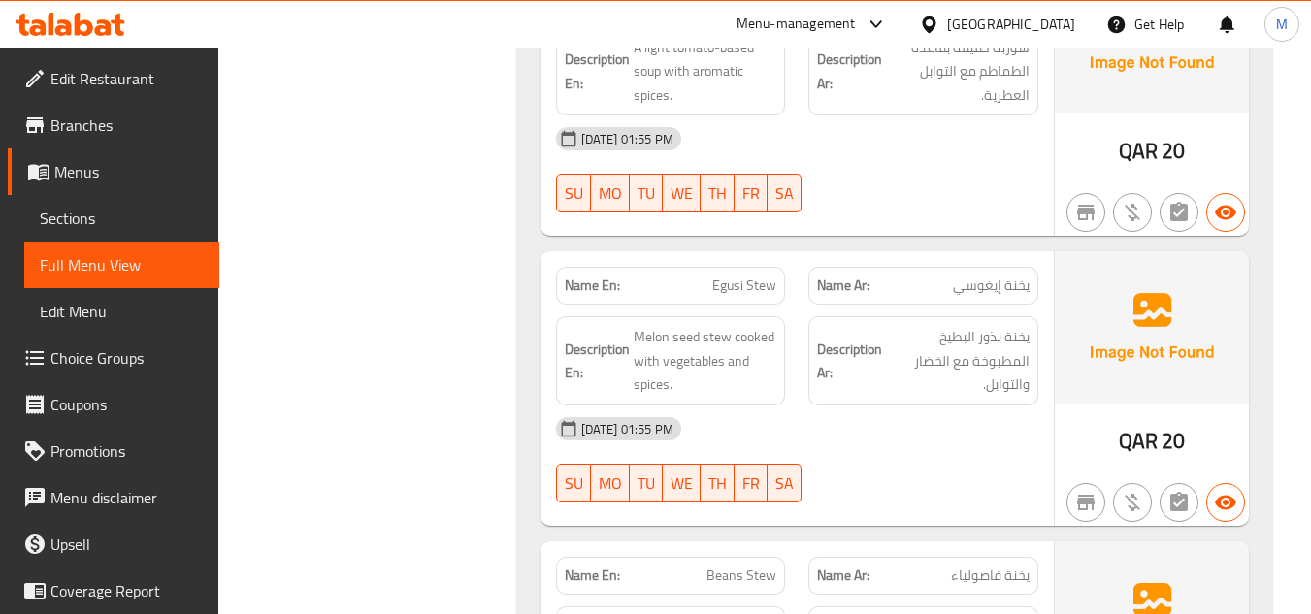
scroll to position [1067, 0]
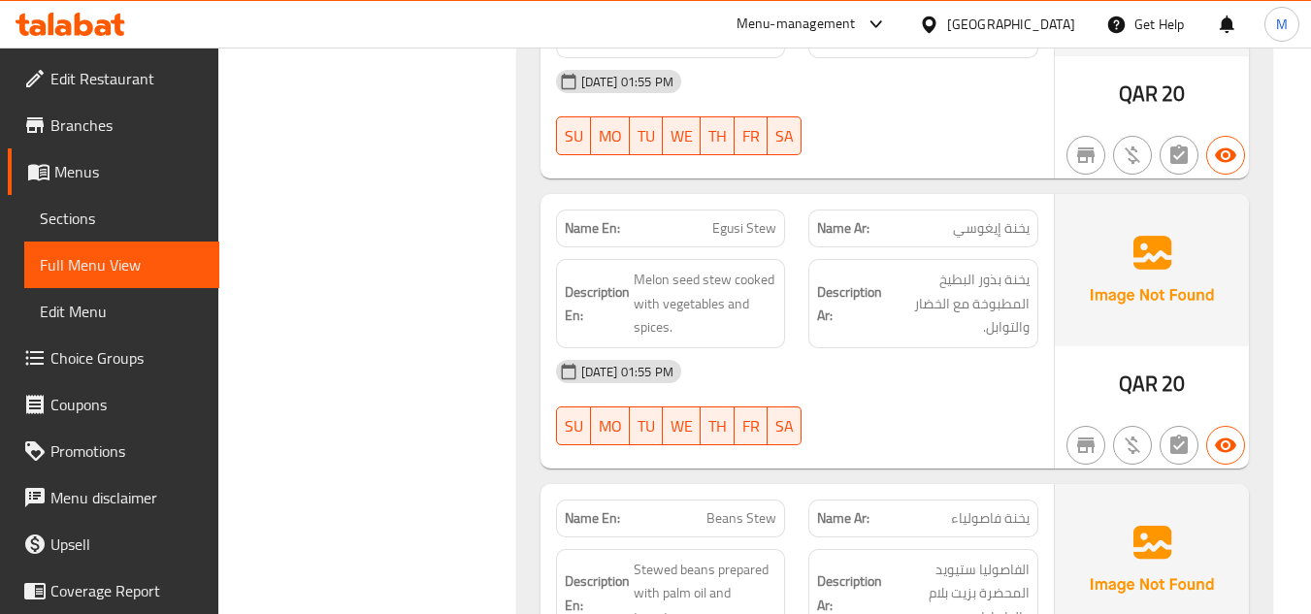
click at [745, 225] on span "Egusi Stew" at bounding box center [744, 228] width 64 height 20
copy span "Egusi Stew"
click at [888, 370] on div "[DATE] 01:55 PM" at bounding box center [797, 371] width 506 height 47
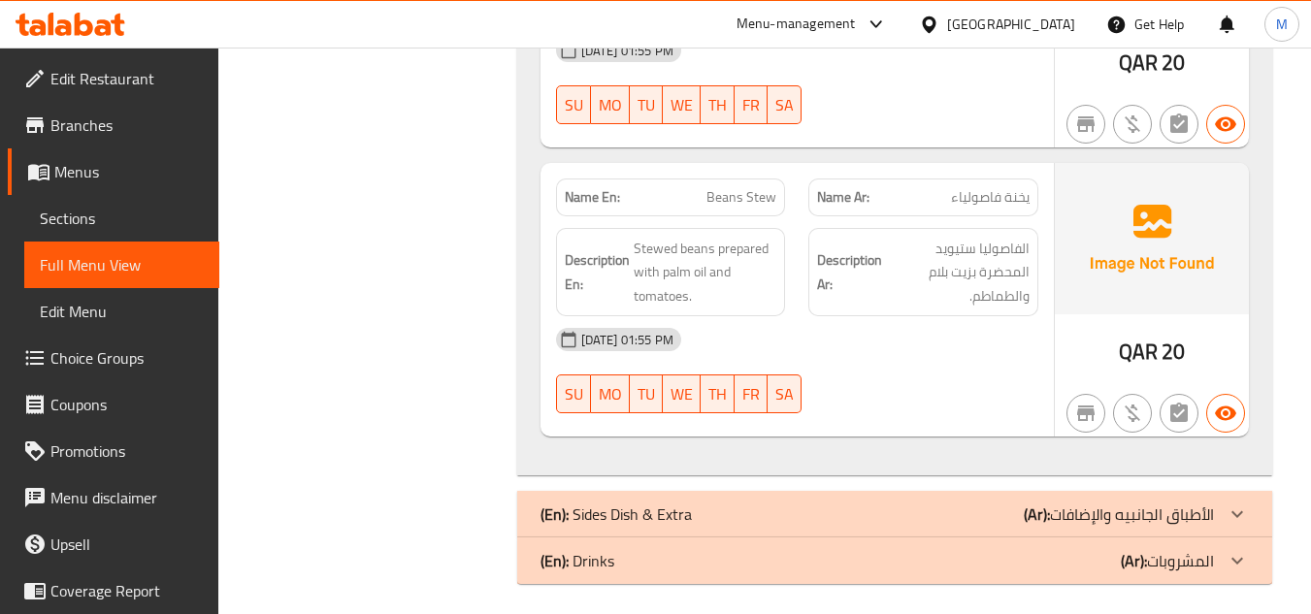
scroll to position [1397, 0]
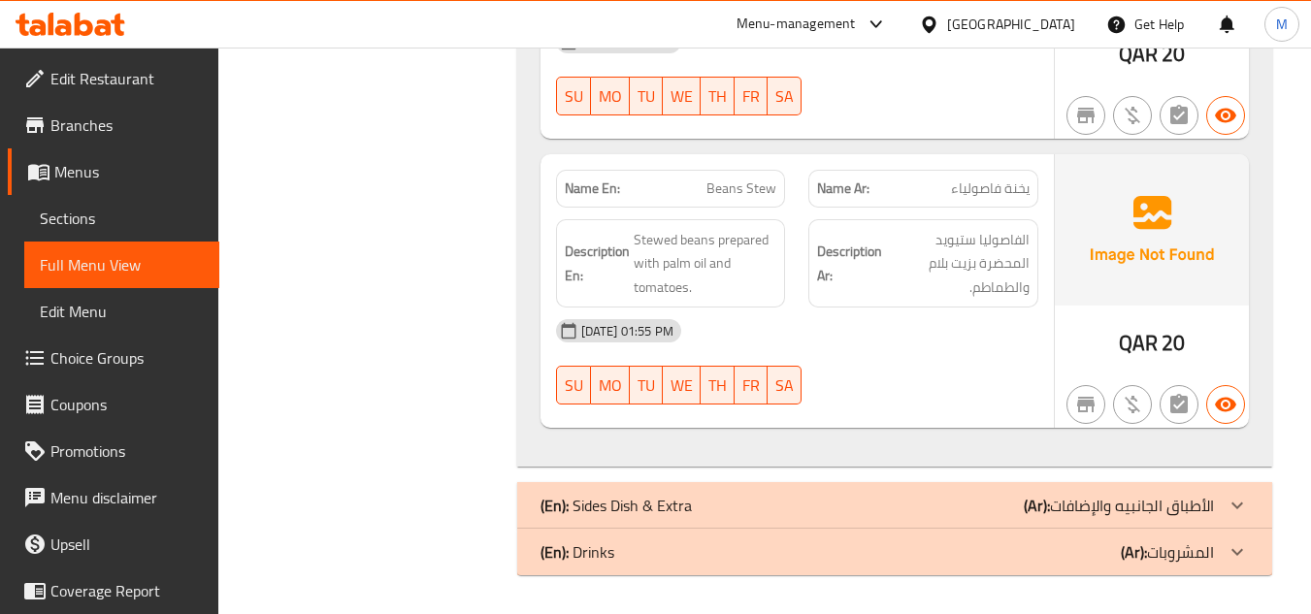
click at [730, 189] on span "Beans Stew" at bounding box center [741, 189] width 70 height 20
copy span "Beans Stew"
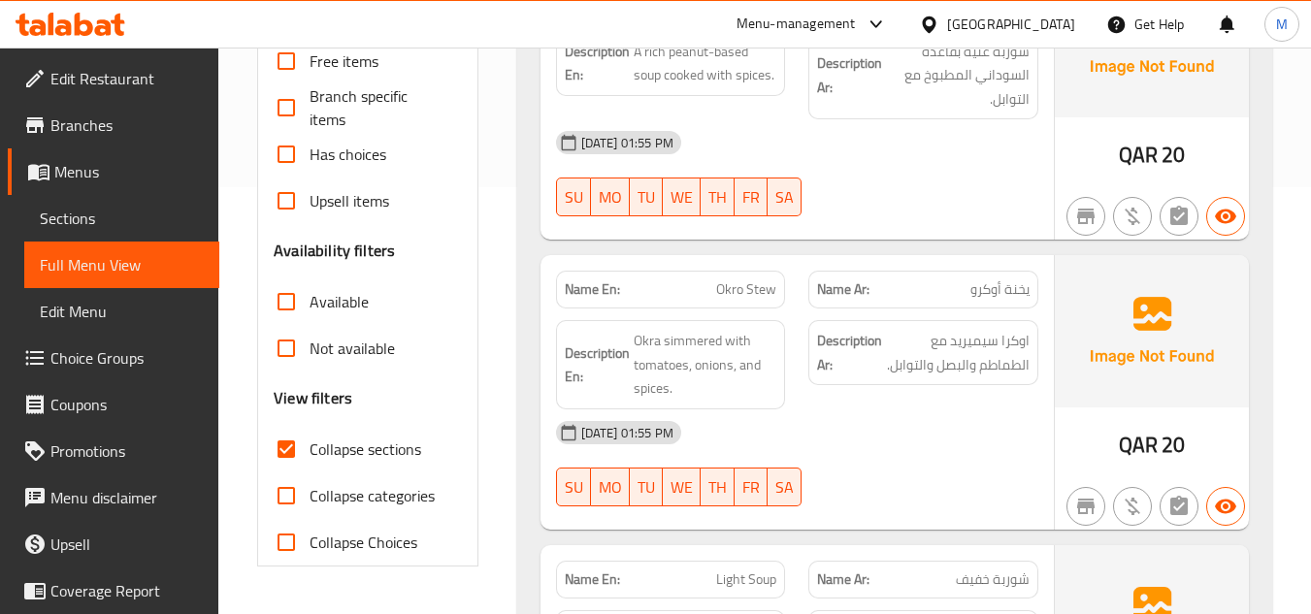
scroll to position [136, 0]
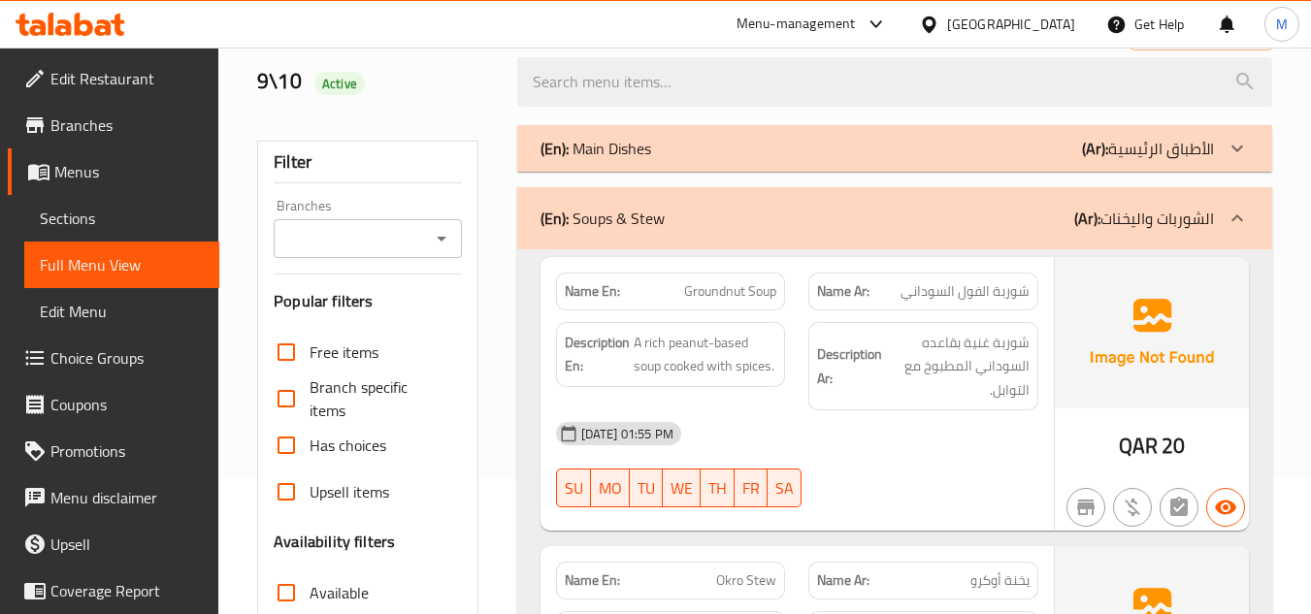
click at [1234, 224] on icon at bounding box center [1237, 218] width 23 height 23
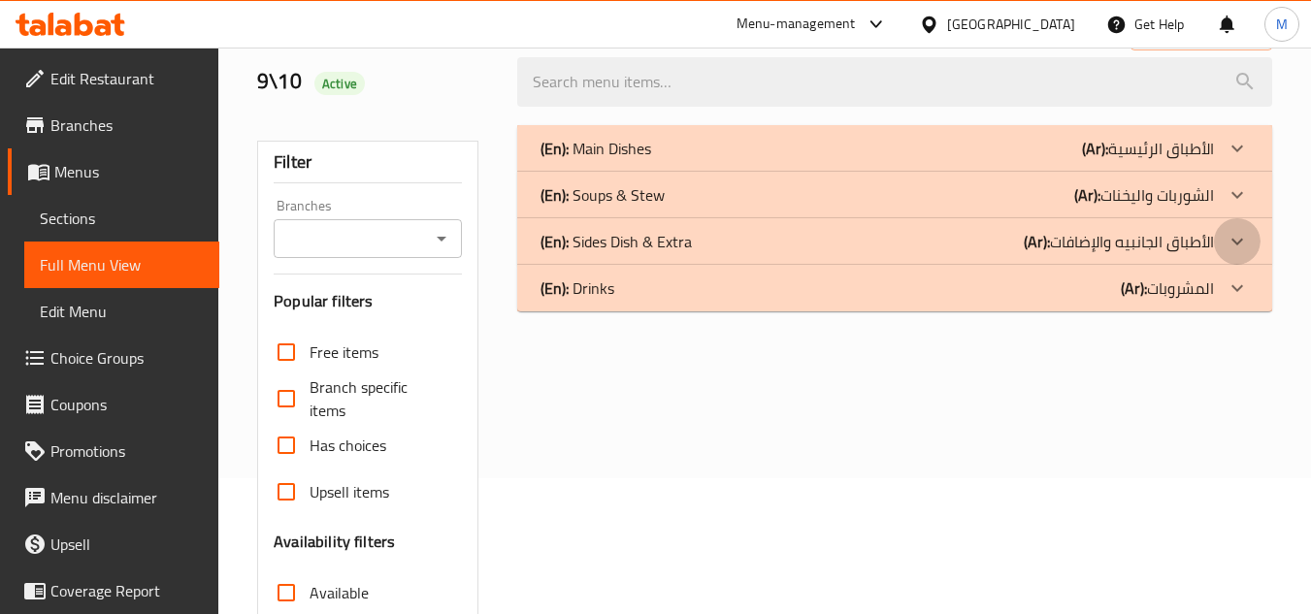
click at [1241, 245] on icon at bounding box center [1237, 241] width 23 height 23
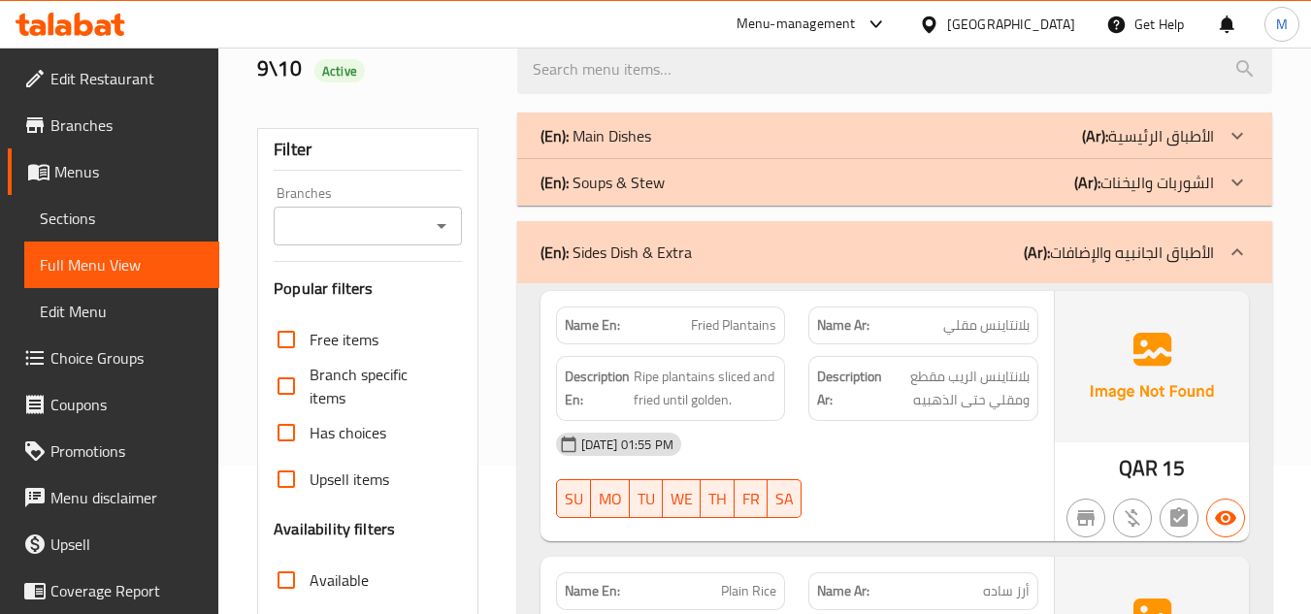
scroll to position [233, 0]
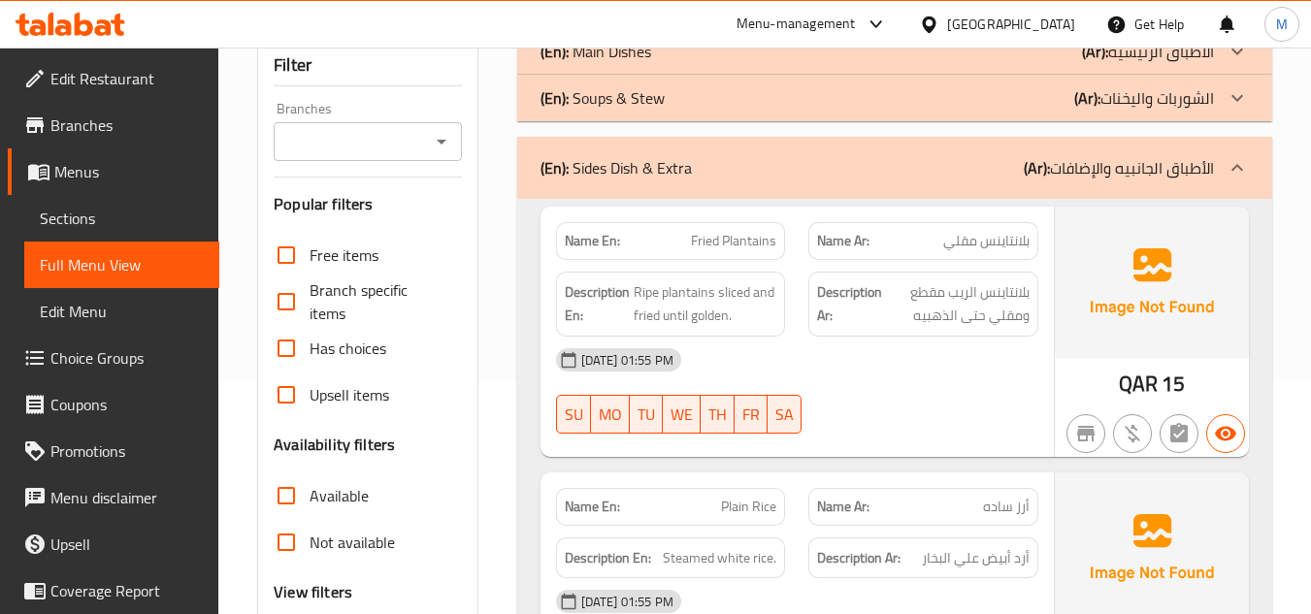
click at [736, 243] on span "Fried Plantains" at bounding box center [733, 241] width 85 height 20
copy span "Plantains"
click at [722, 292] on span "Ripe plantains sliced and fried until golden." at bounding box center [706, 304] width 144 height 48
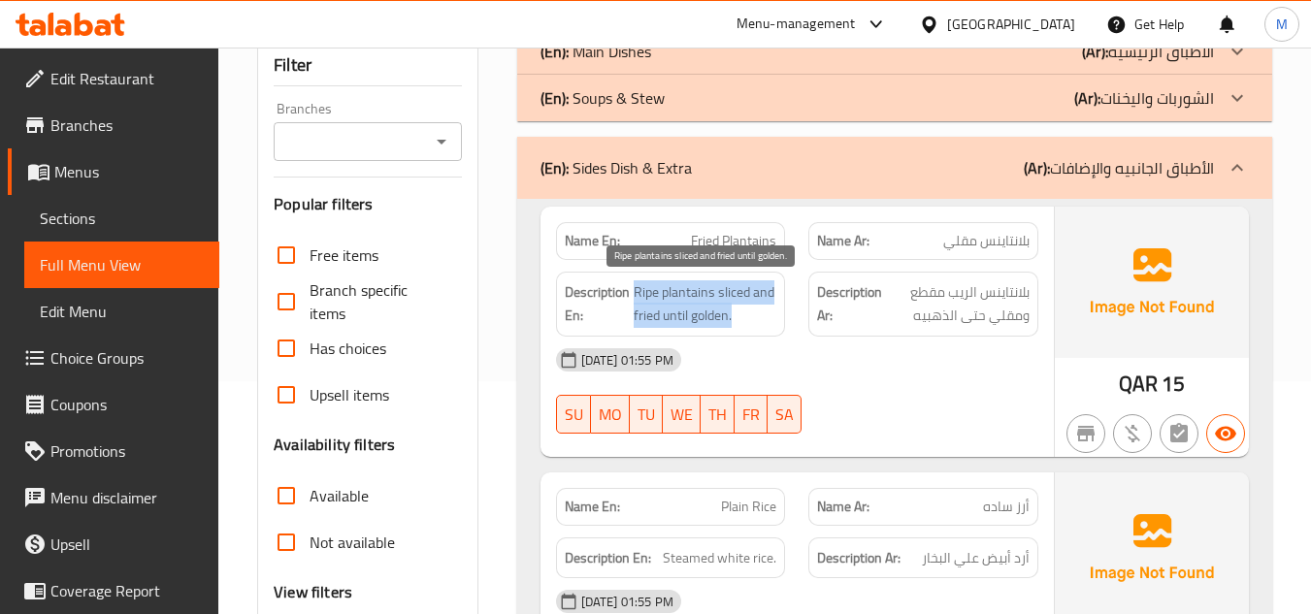
click at [722, 292] on span "Ripe plantains sliced and fried until golden." at bounding box center [706, 304] width 144 height 48
copy span "Ripe plantains sliced and fried until golden."
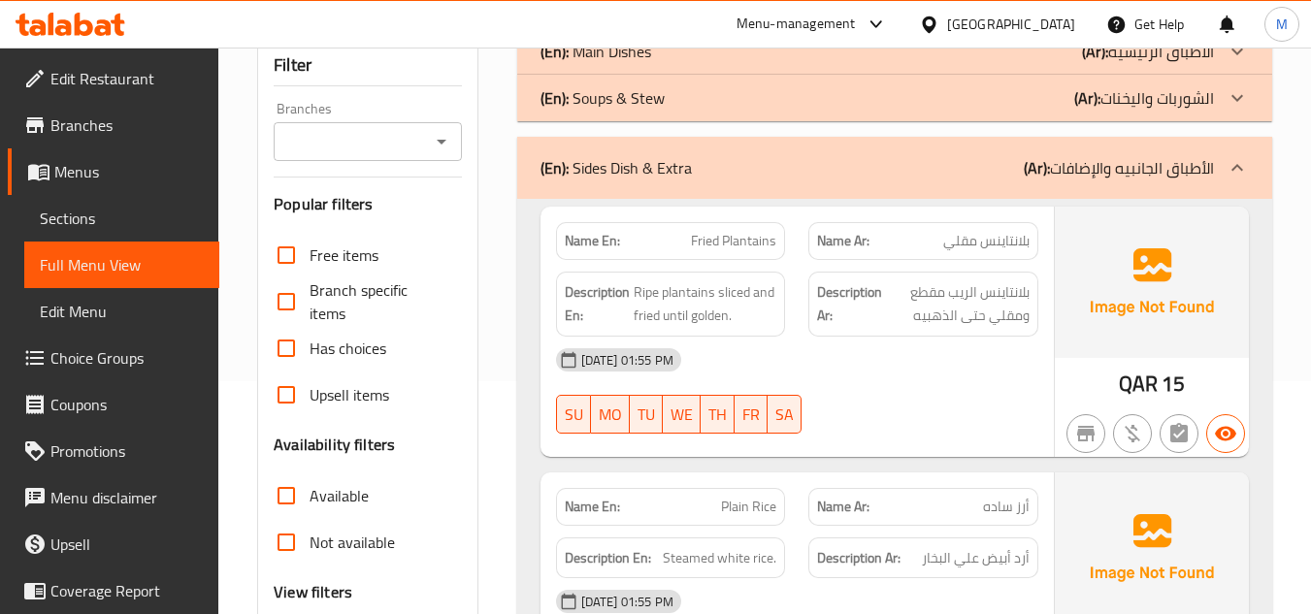
click at [717, 238] on span "Fried Plantains" at bounding box center [733, 241] width 85 height 20
copy span "Fried Plantains"
click at [837, 302] on strong "Description Ar:" at bounding box center [849, 304] width 65 height 48
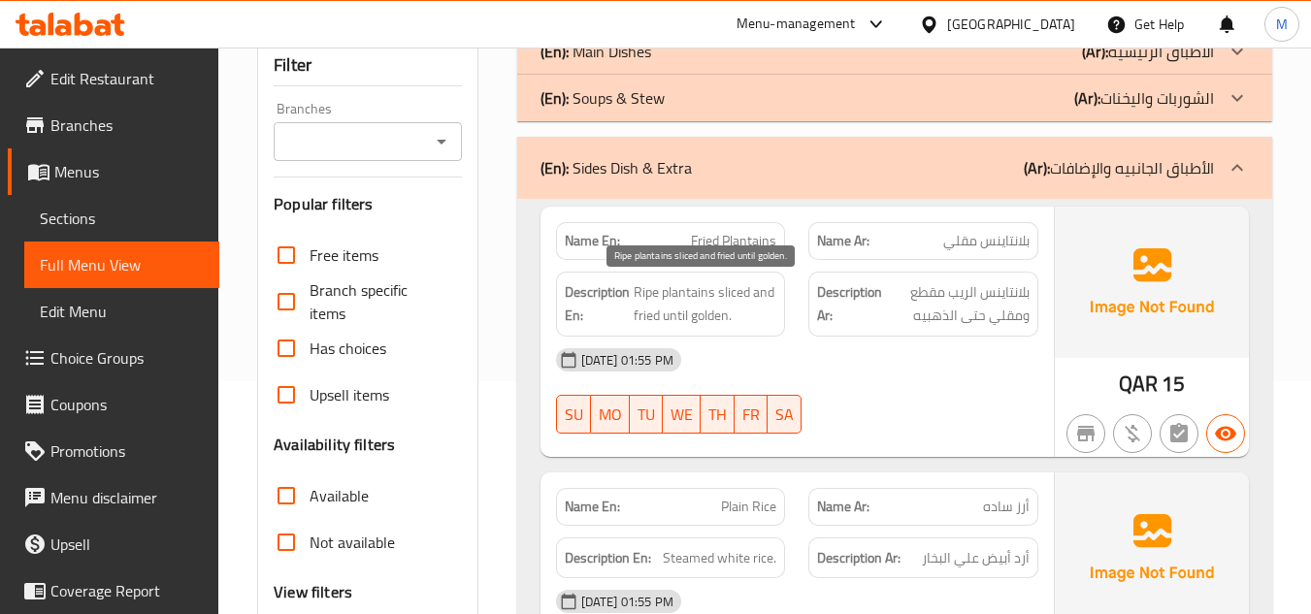
click at [635, 291] on span "Ripe plantains sliced and fried until golden." at bounding box center [706, 304] width 144 height 48
copy span "Ripe"
click at [1027, 356] on div "[DATE] 01:55 PM" at bounding box center [797, 360] width 506 height 47
click at [738, 293] on span "Ripe plantains sliced and fried until golden." at bounding box center [706, 304] width 144 height 48
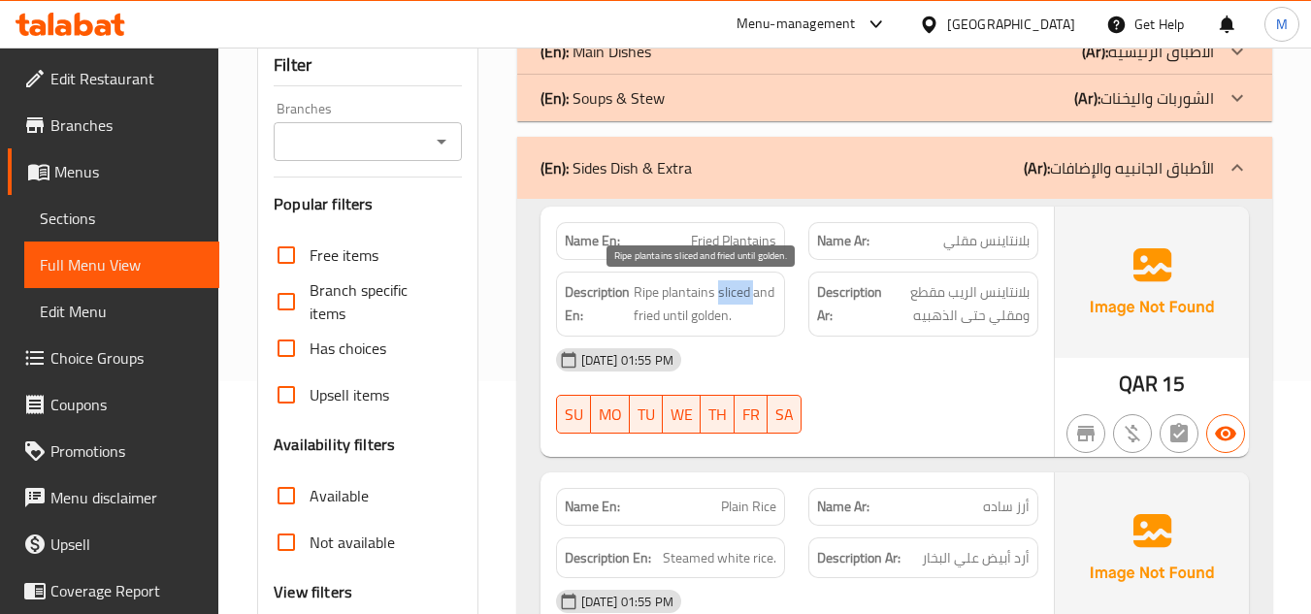
click at [738, 293] on span "Ripe plantains sliced and fried until golden." at bounding box center [706, 304] width 144 height 48
copy span "sliced"
click at [956, 353] on div "[DATE] 01:55 PM" at bounding box center [797, 360] width 506 height 47
click at [677, 314] on span "Ripe plantains sliced and fried until golden." at bounding box center [706, 304] width 144 height 48
drag, startPoint x: 677, startPoint y: 314, endPoint x: 698, endPoint y: 314, distance: 20.4
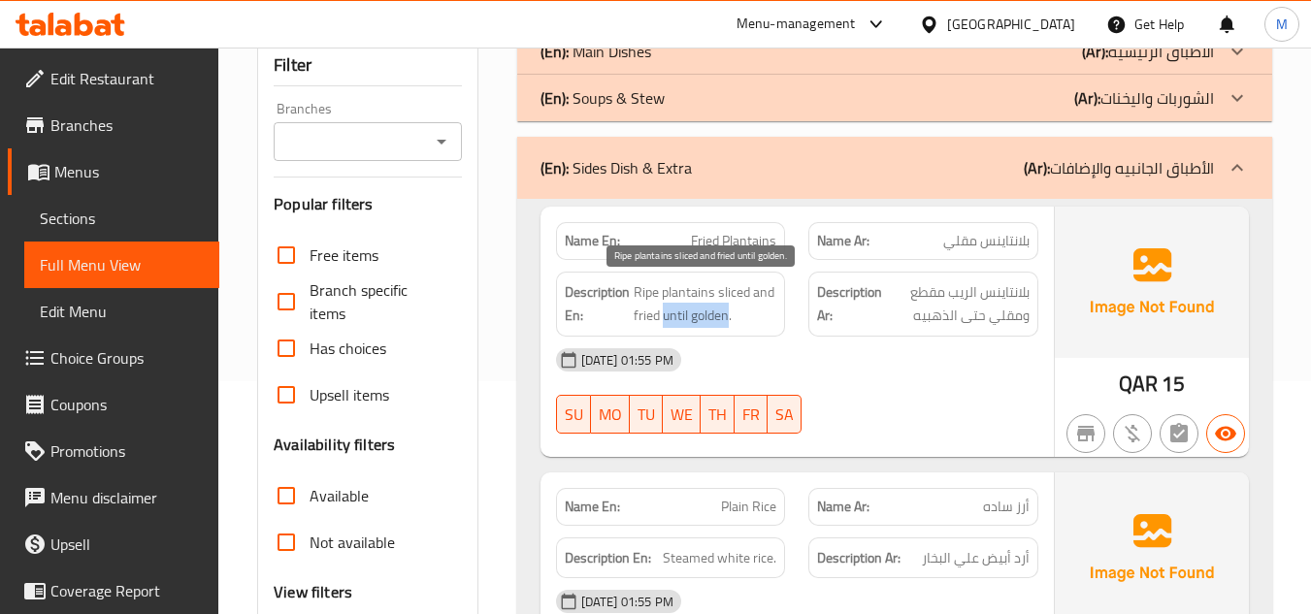
click at [698, 314] on span "Ripe plantains sliced and fried until golden." at bounding box center [706, 304] width 144 height 48
copy span "until golden"
click at [903, 390] on div "10-09-2025 01:55 PM SU MO TU WE TH FR SA" at bounding box center [797, 391] width 506 height 109
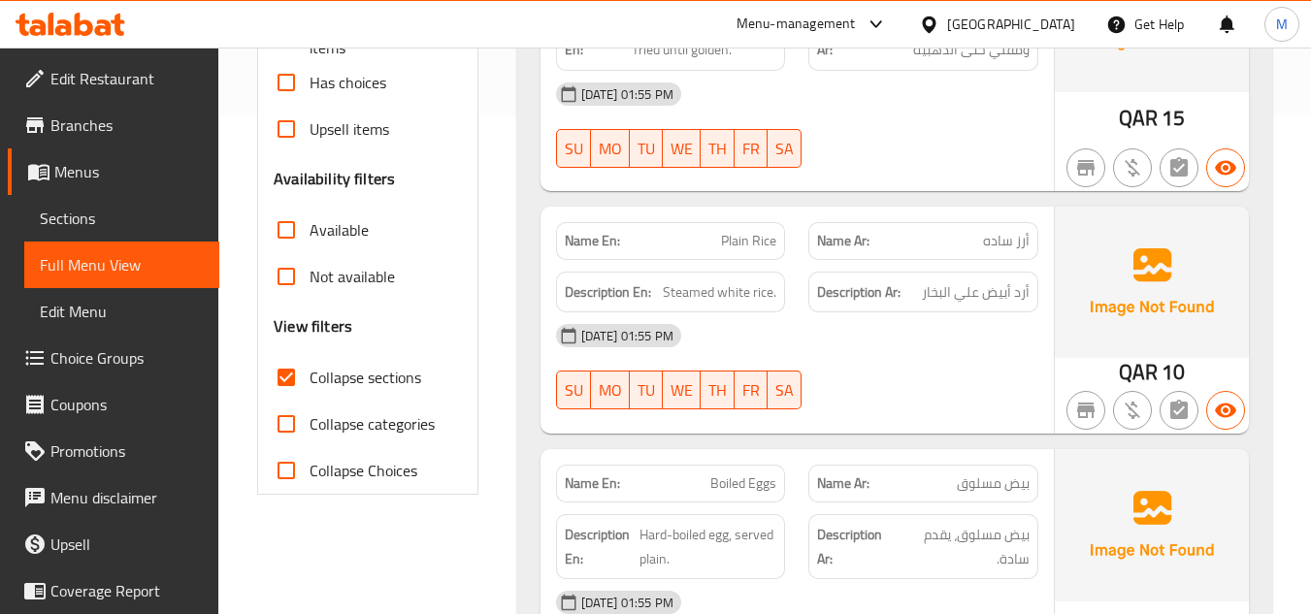
scroll to position [524, 0]
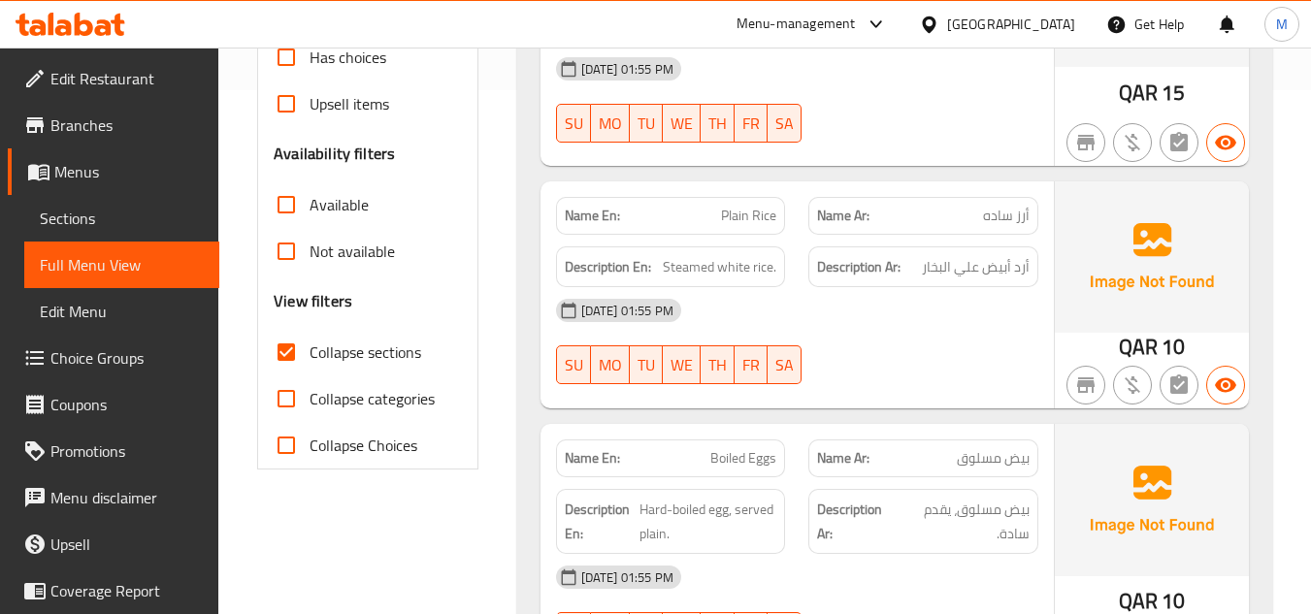
click at [740, 206] on span "Plain Rice" at bounding box center [748, 216] width 55 height 20
copy span "Plain Rice"
click at [763, 268] on span "Steamed white rice." at bounding box center [720, 267] width 114 height 24
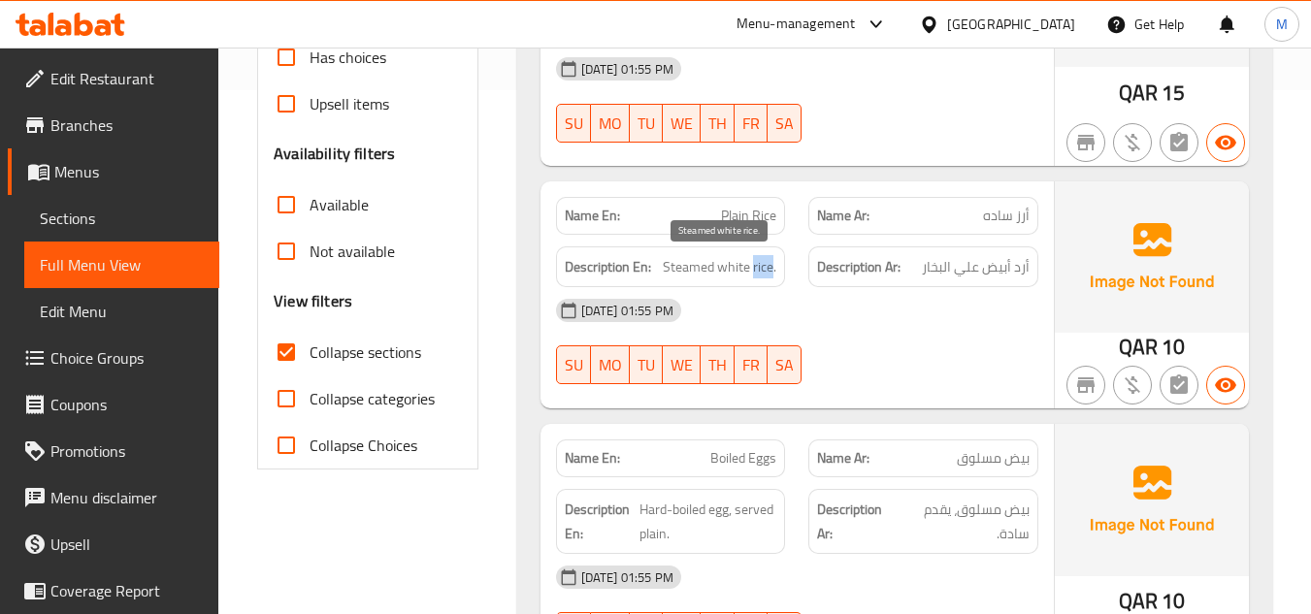
click at [763, 268] on span "Steamed white rice." at bounding box center [720, 267] width 114 height 24
copy span "rice"
click at [951, 344] on div "10-09-2025 01:55 PM SU MO TU WE TH FR SA" at bounding box center [797, 341] width 506 height 109
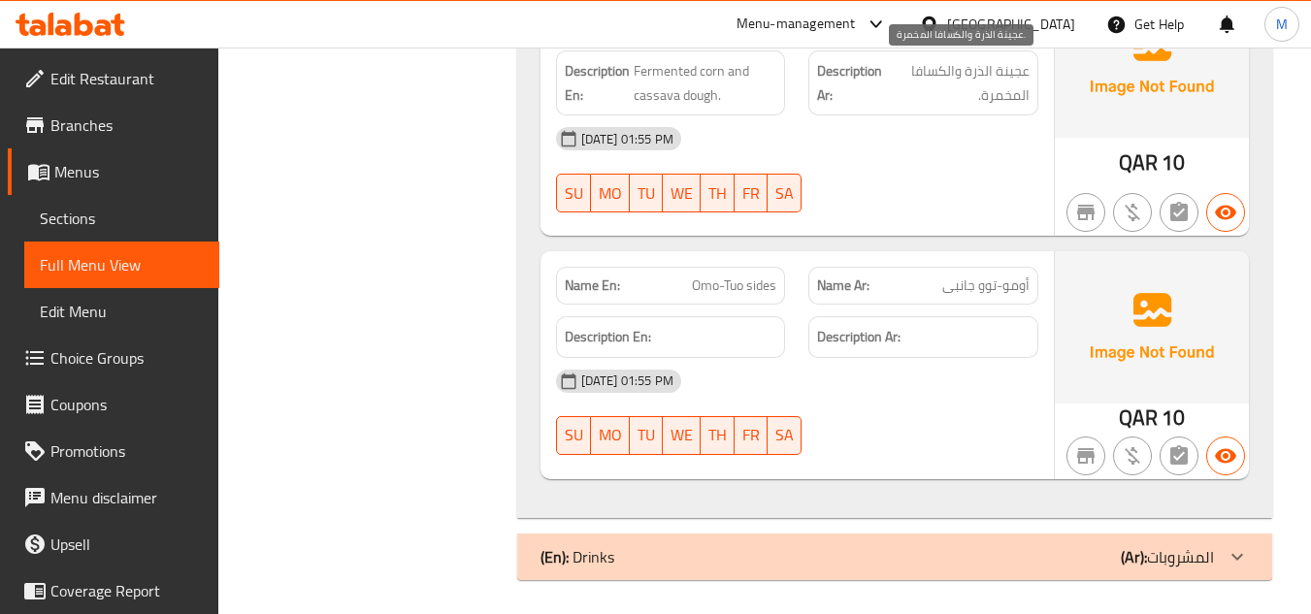
scroll to position [3094, 0]
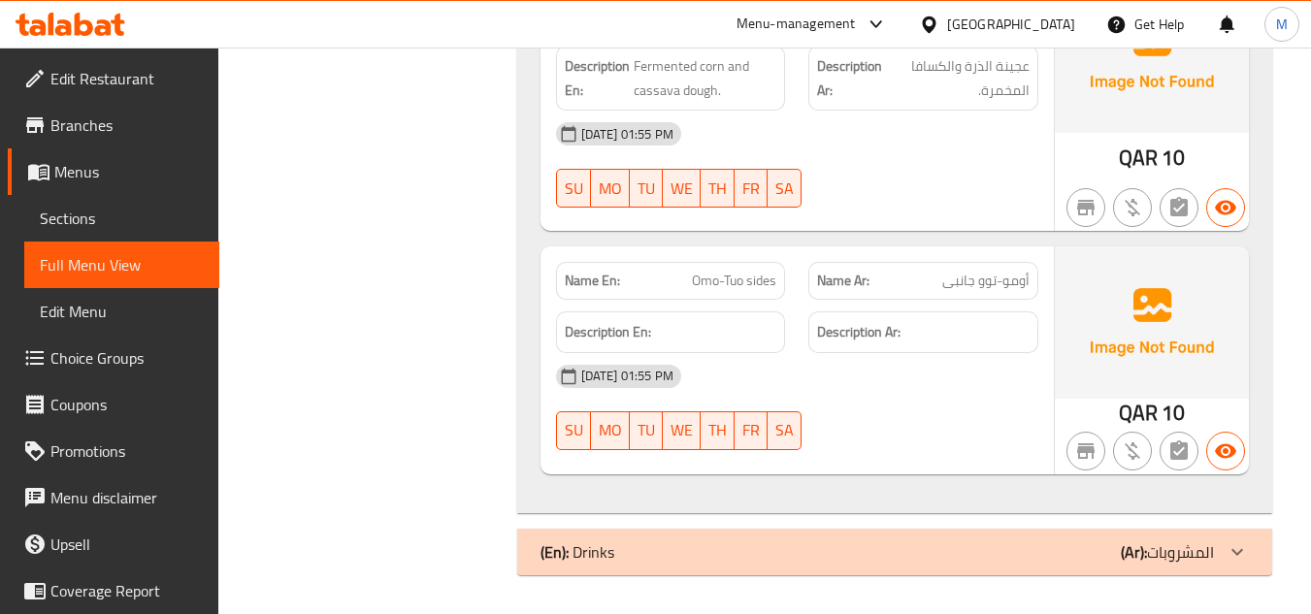
click at [934, 320] on h6 "Description Ar:" at bounding box center [923, 332] width 213 height 24
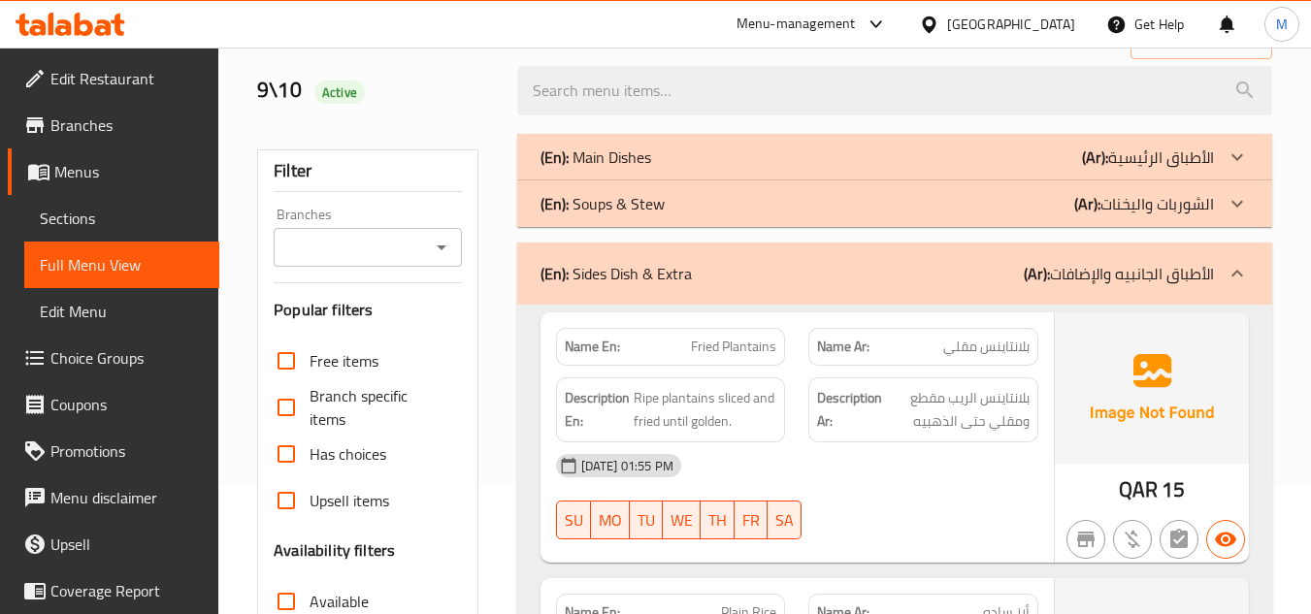
scroll to position [86, 0]
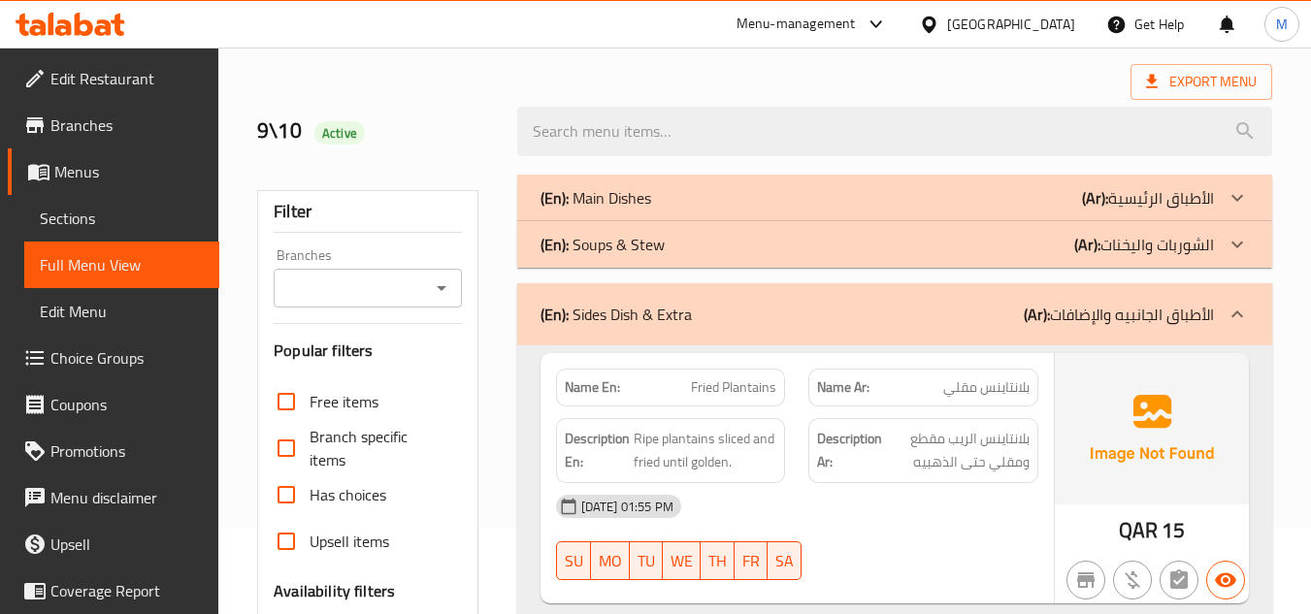
click at [1233, 309] on icon at bounding box center [1237, 314] width 23 height 23
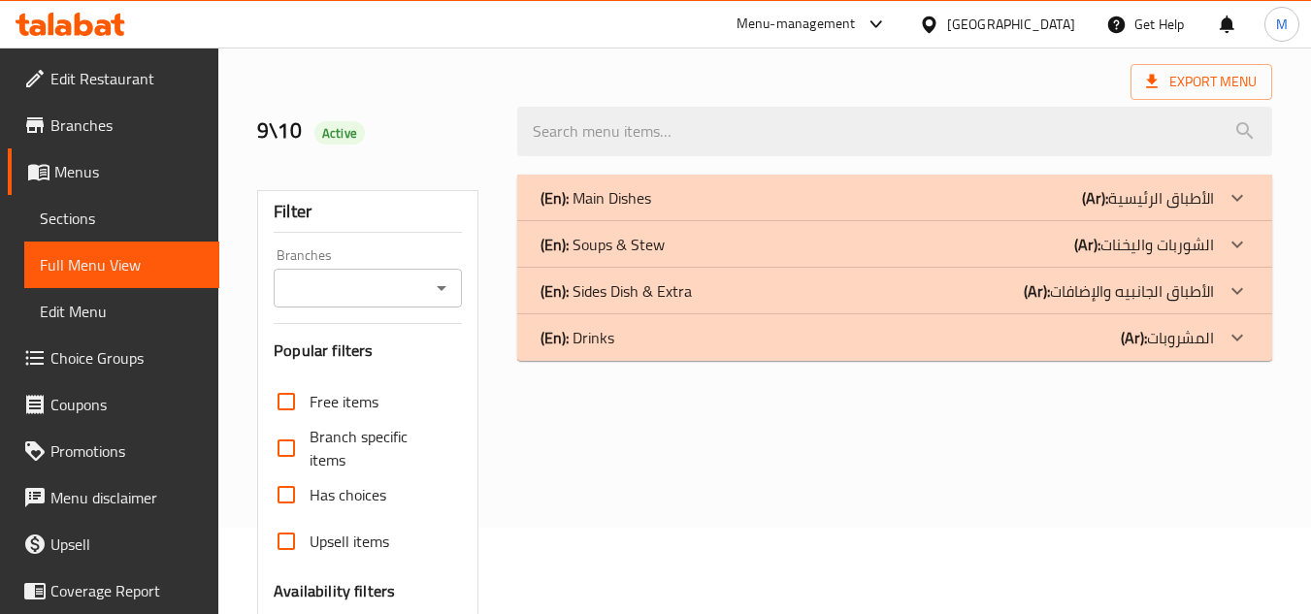
click at [1241, 338] on icon at bounding box center [1237, 337] width 23 height 23
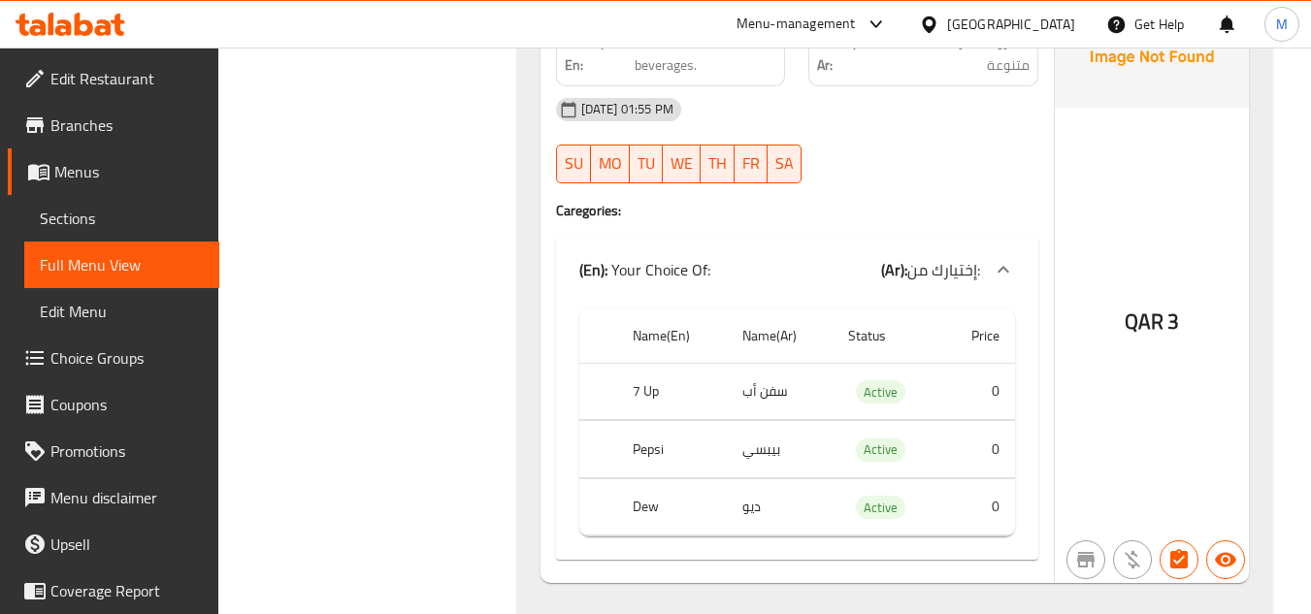
scroll to position [1328, 0]
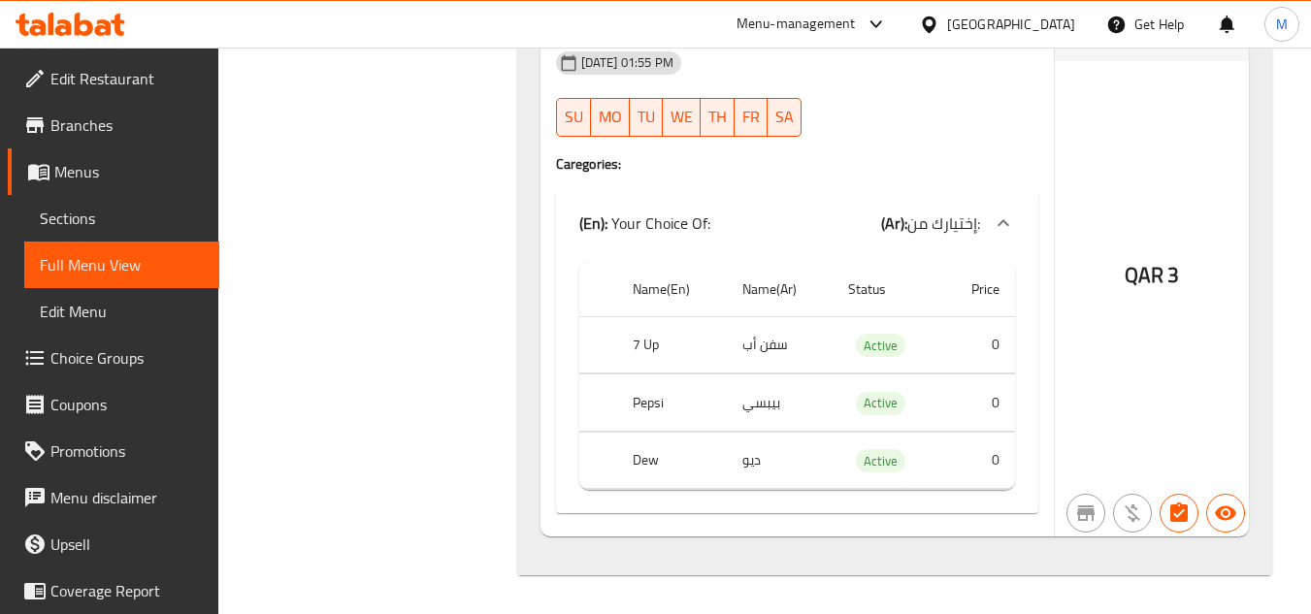
click at [641, 462] on th "Dew" at bounding box center [672, 460] width 110 height 57
click at [110, 222] on span "Sections" at bounding box center [122, 218] width 164 height 23
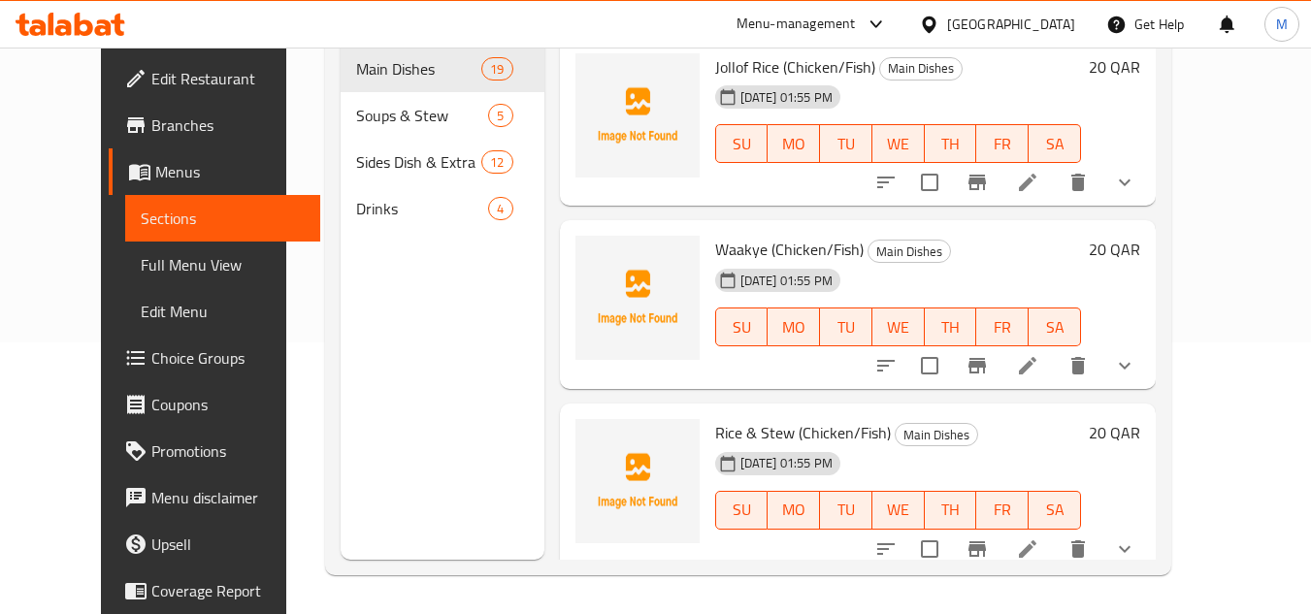
scroll to position [175, 0]
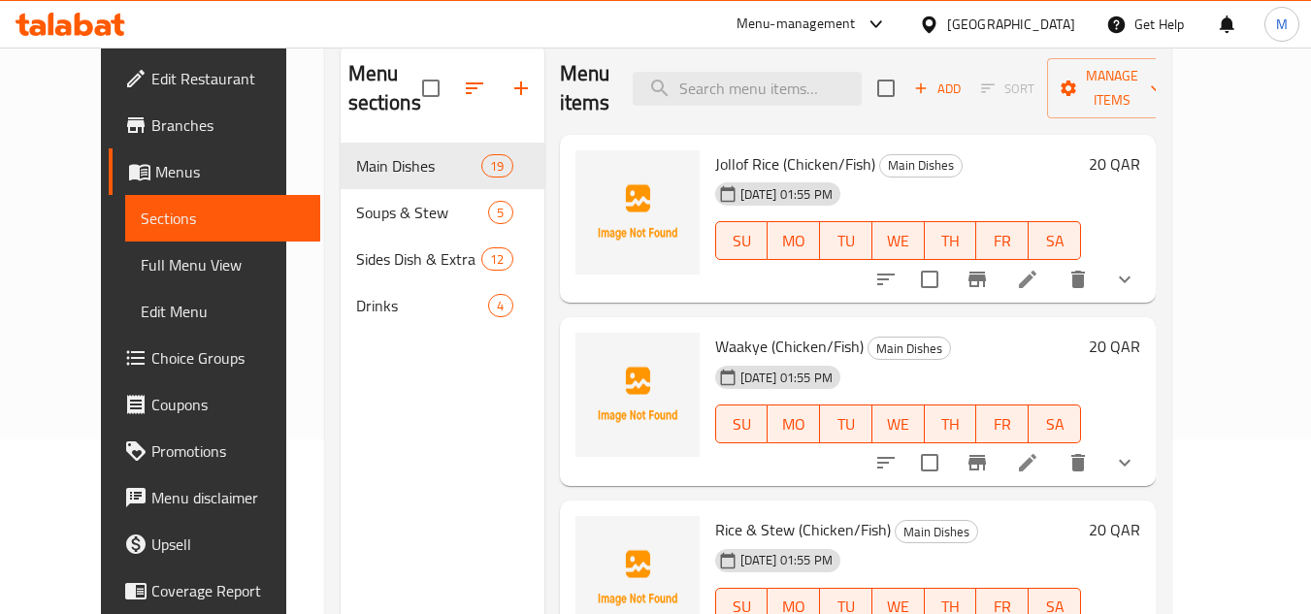
click at [731, 312] on div "Jollof Rice (Chicken/Fish) Main Dishes 10-09-2025 01:55 PM SU MO TU WE TH FR SA…" at bounding box center [858, 227] width 596 height 184
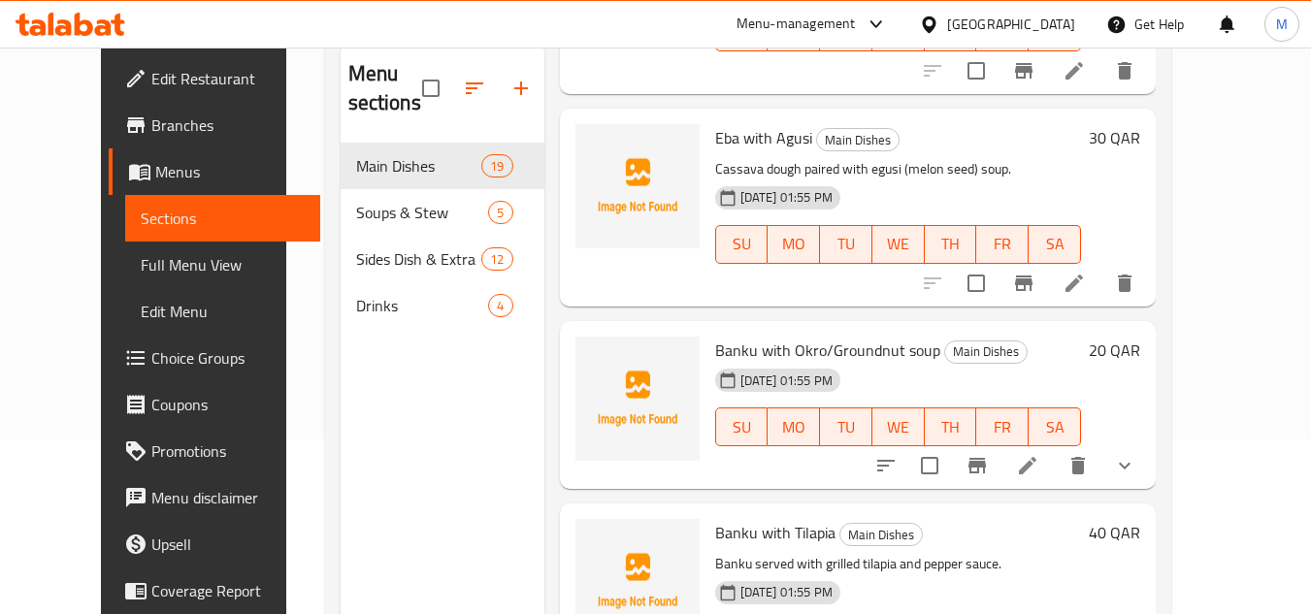
click at [1055, 473] on li at bounding box center [1027, 465] width 54 height 35
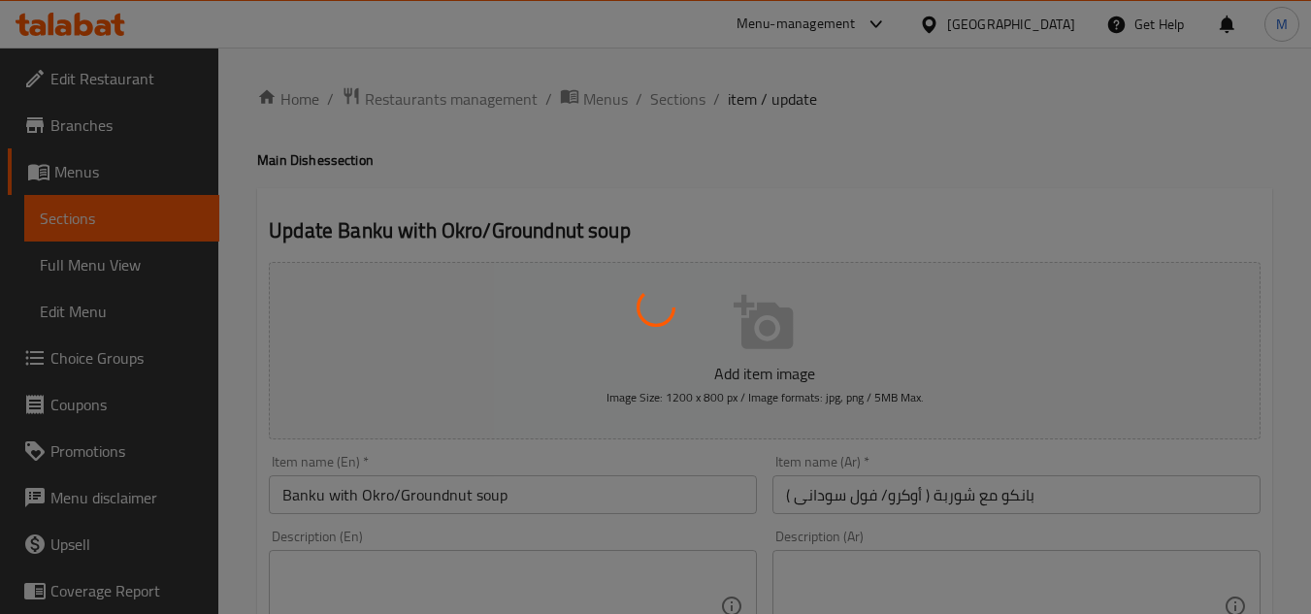
type input "إختيارك من الشوربة :"
type input "1"
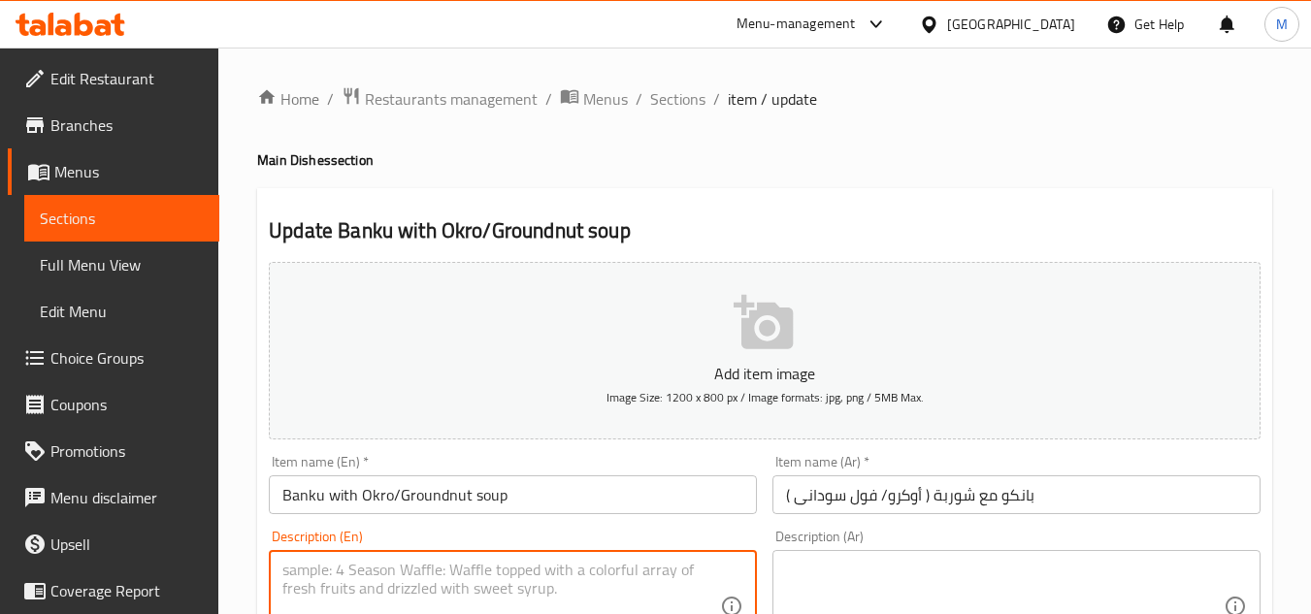
click at [510, 585] on textarea at bounding box center [501, 607] width 438 height 92
paste textarea "Fermented corn and cassava dough served with okro stew or groundnut soup."
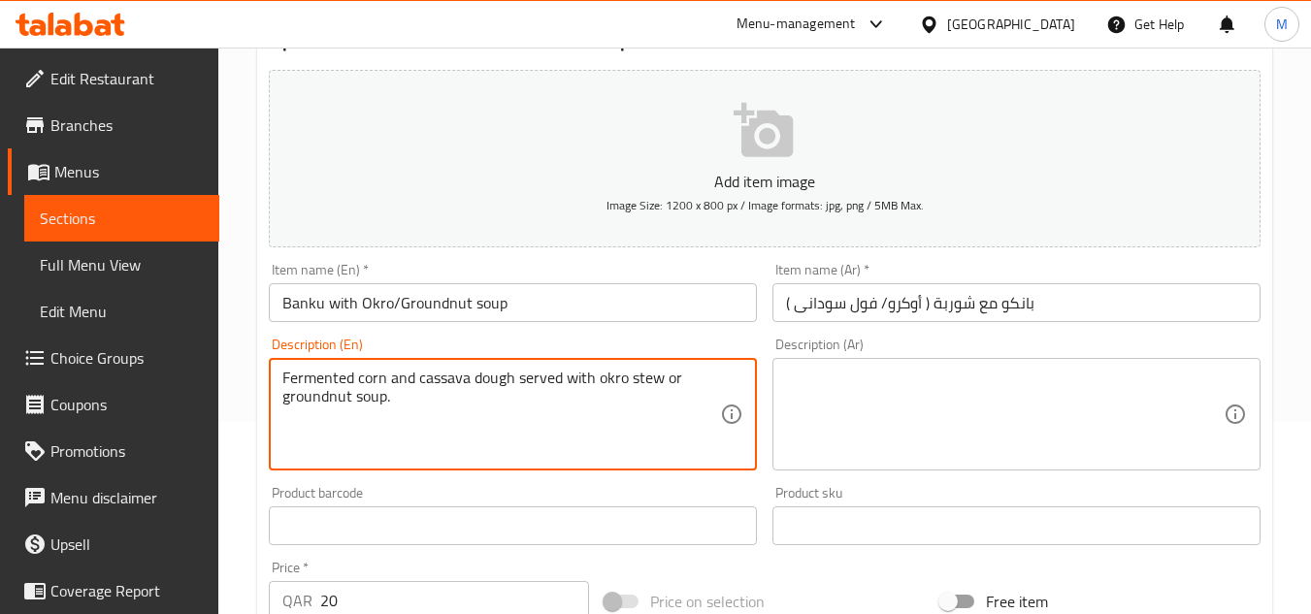
scroll to position [194, 0]
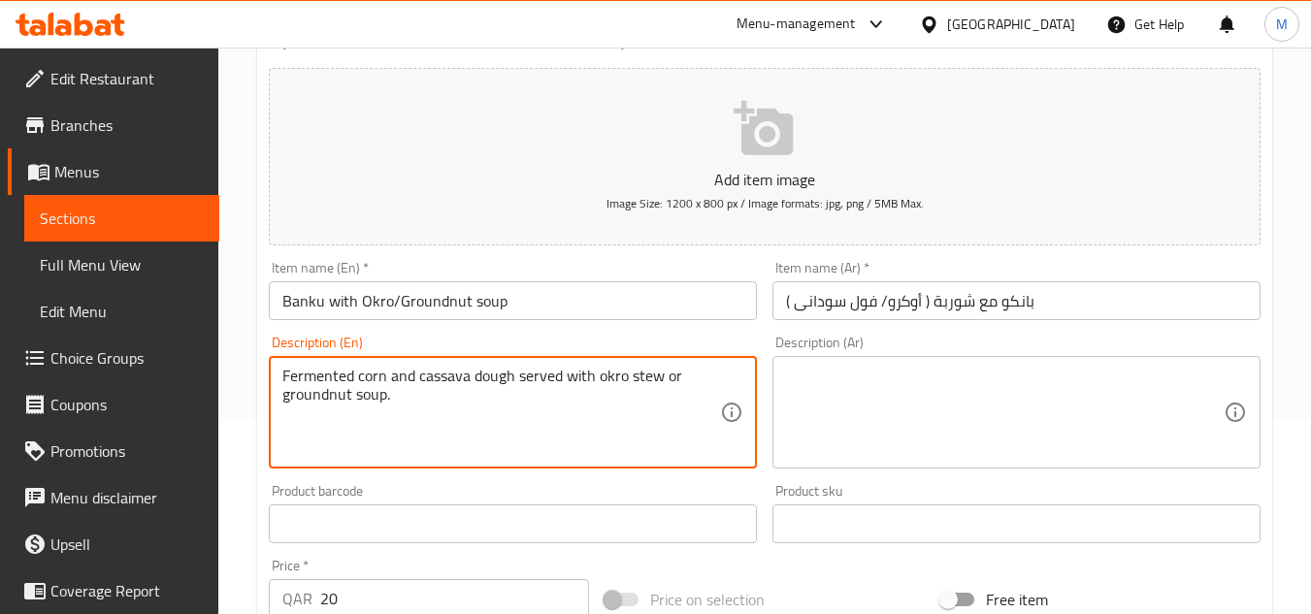
type textarea "Fermented corn and cassava dough served with okro stew or groundnut soup."
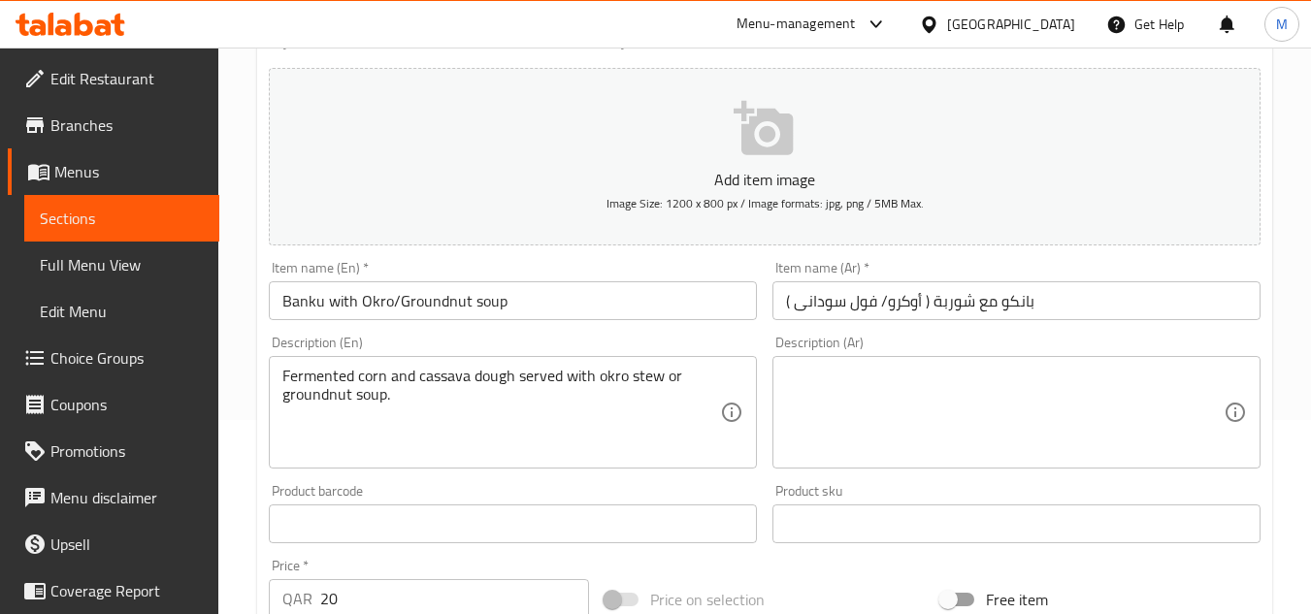
click at [939, 384] on textarea at bounding box center [1005, 413] width 438 height 92
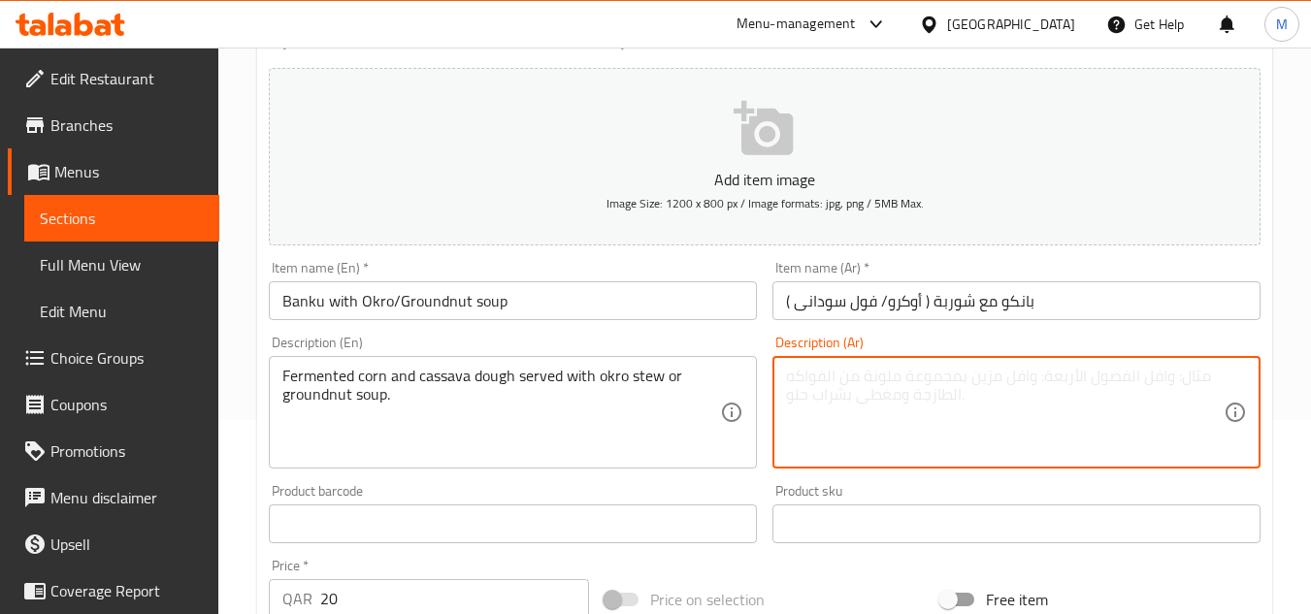
paste textarea "عجينة الذرة المخمرة والكسافا تقدم مع حساء البامية أو حساء الفول السوداني."
click at [1110, 378] on textarea "عجينة الذرة المخمرة والكسافا تقدم مع حساء البامية أو حساء الفول السوداني." at bounding box center [1005, 413] width 438 height 92
click at [1083, 382] on textarea "عجينة الذرة والكسافا تقدم مع حساء البامية أو حساء الفول السوداني." at bounding box center [1005, 413] width 438 height 92
paste textarea "لمخمرة"
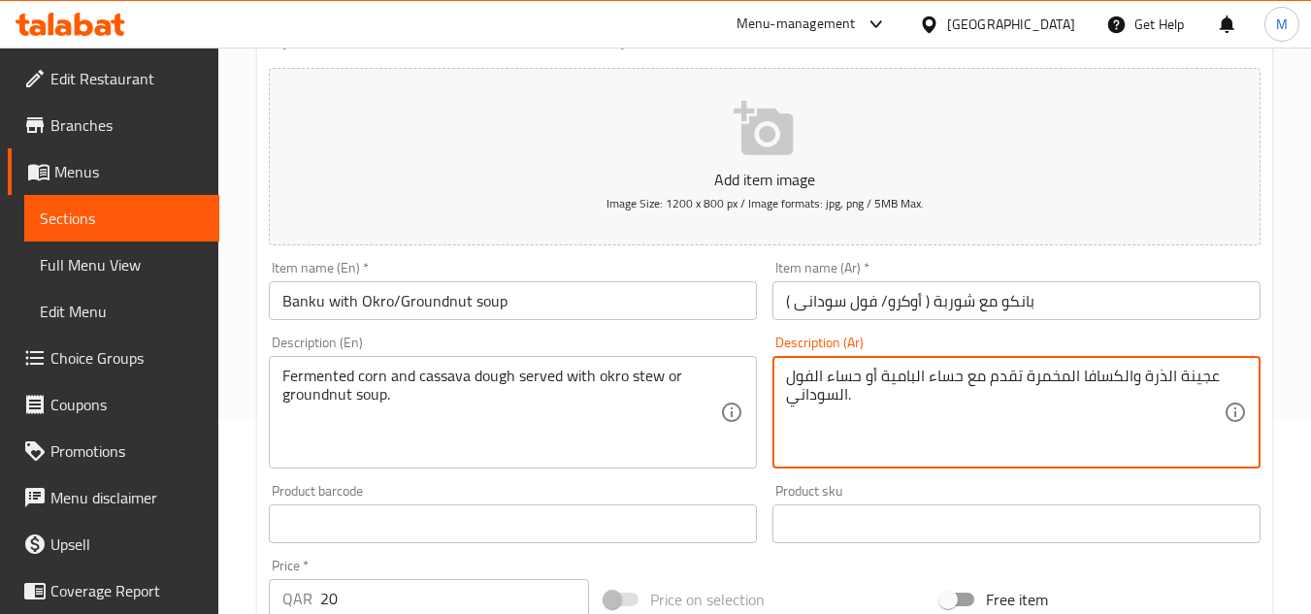
click at [902, 376] on textarea "عجينة الذرة والكسافا المخمرة تقدم مع حساء البامية أو حساء الفول السوداني." at bounding box center [1005, 413] width 438 height 92
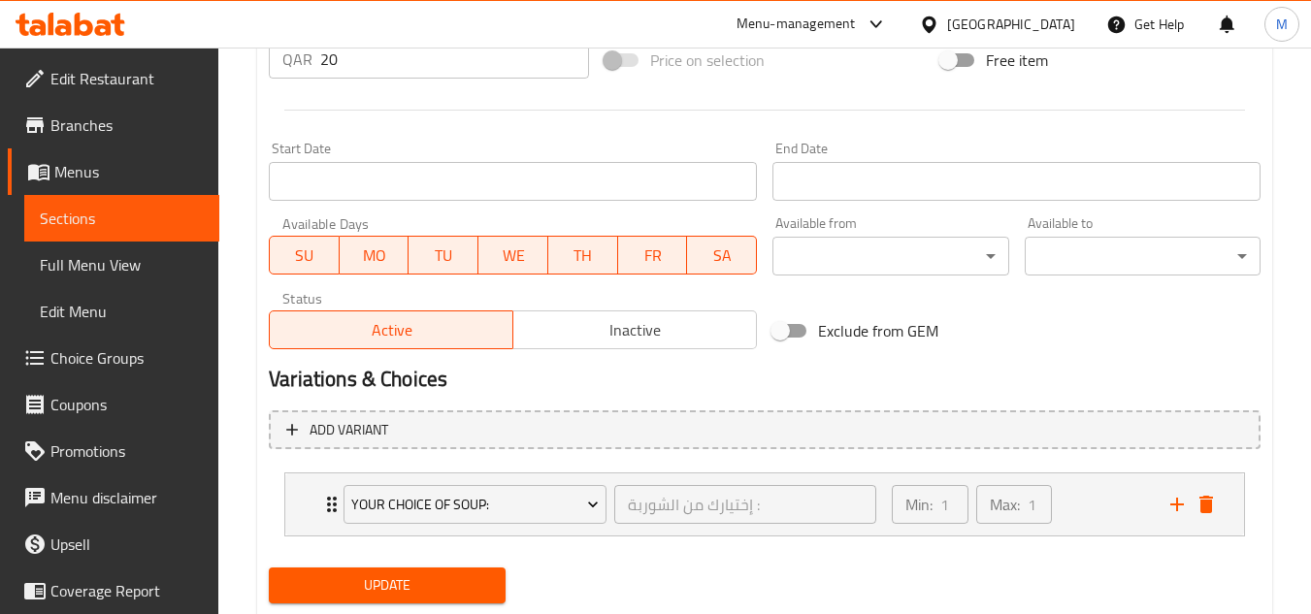
scroll to position [789, 0]
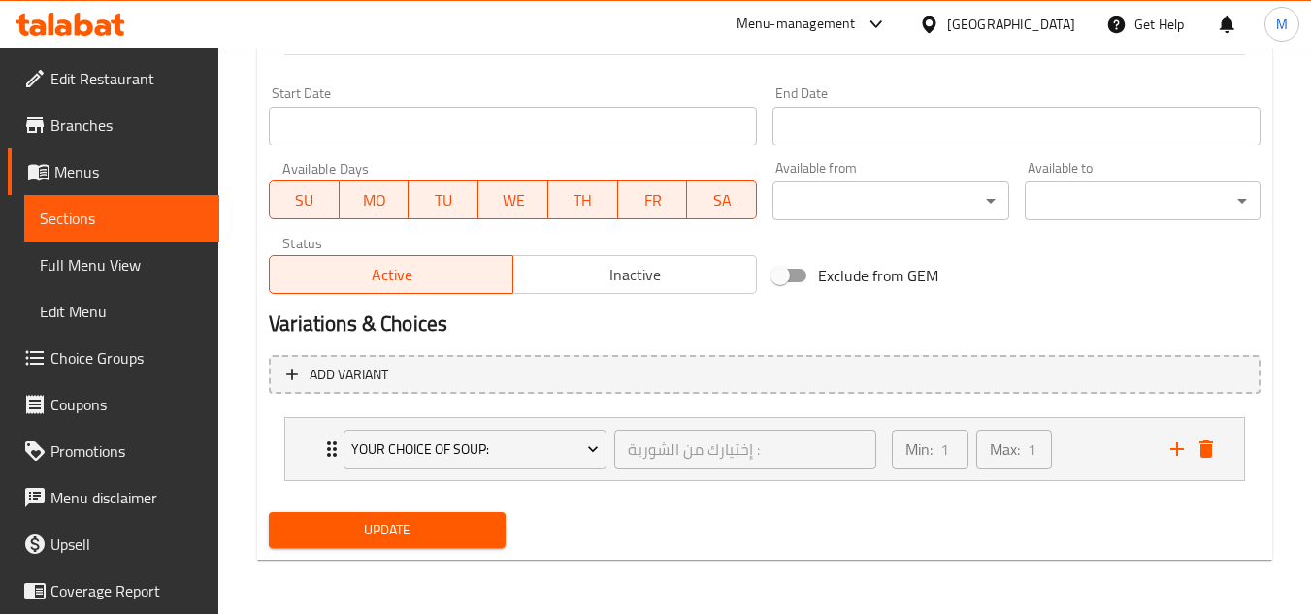
type textarea "عجينة الذرة والكسافا المخمرة تقدم مع حساء أوكرو أو حساء الفول السوداني."
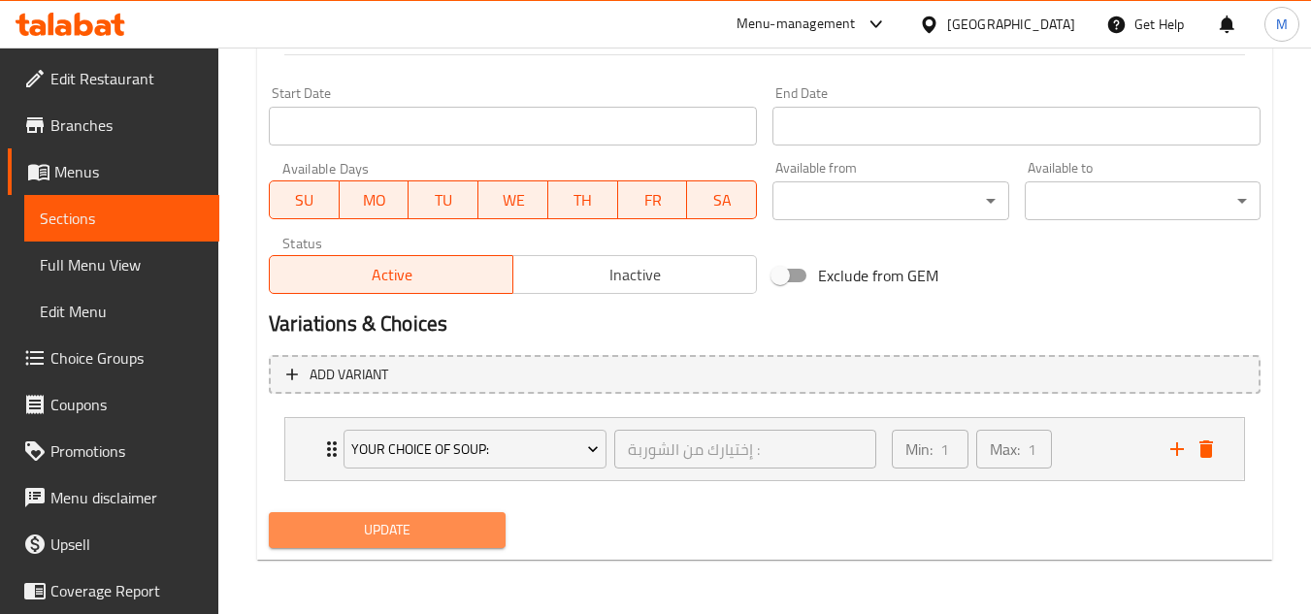
click at [456, 526] on span "Update" at bounding box center [386, 530] width 205 height 24
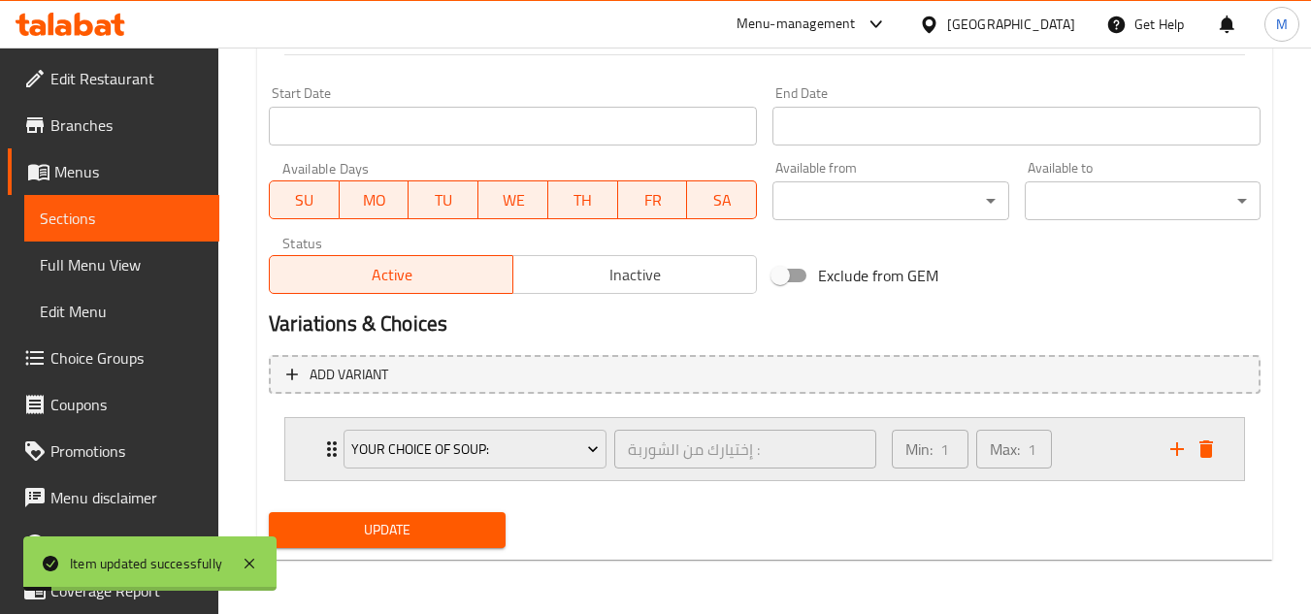
click at [1096, 442] on div "Min: 1 ​ Max: 1 ​" at bounding box center [1019, 449] width 278 height 62
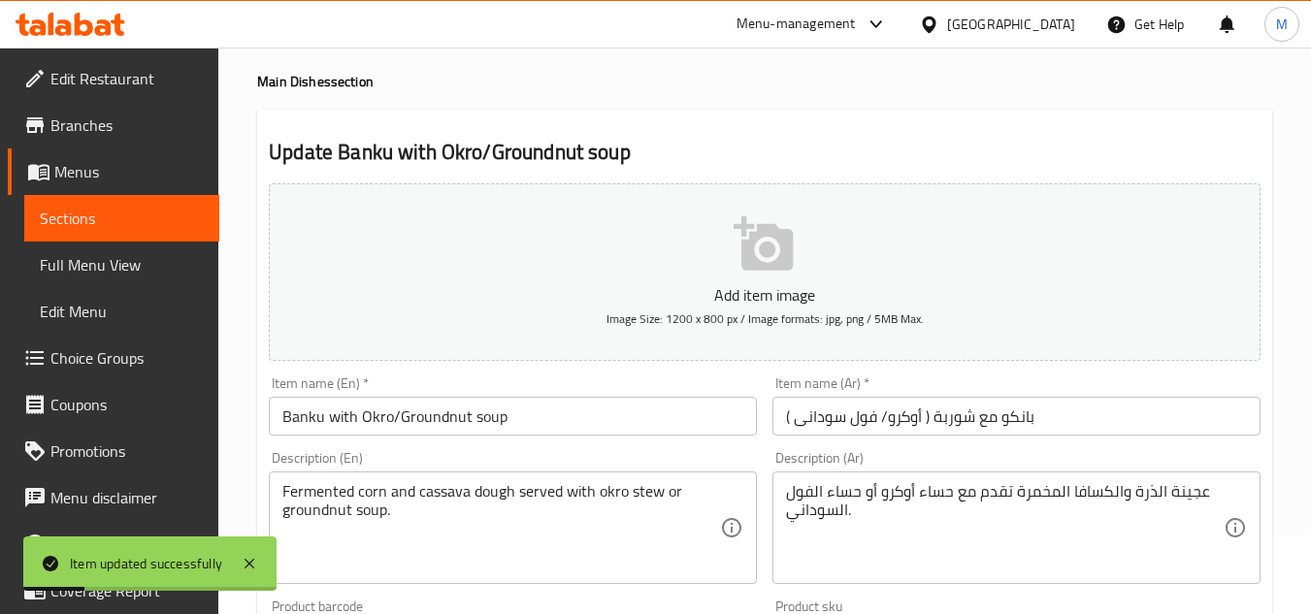
scroll to position [0, 0]
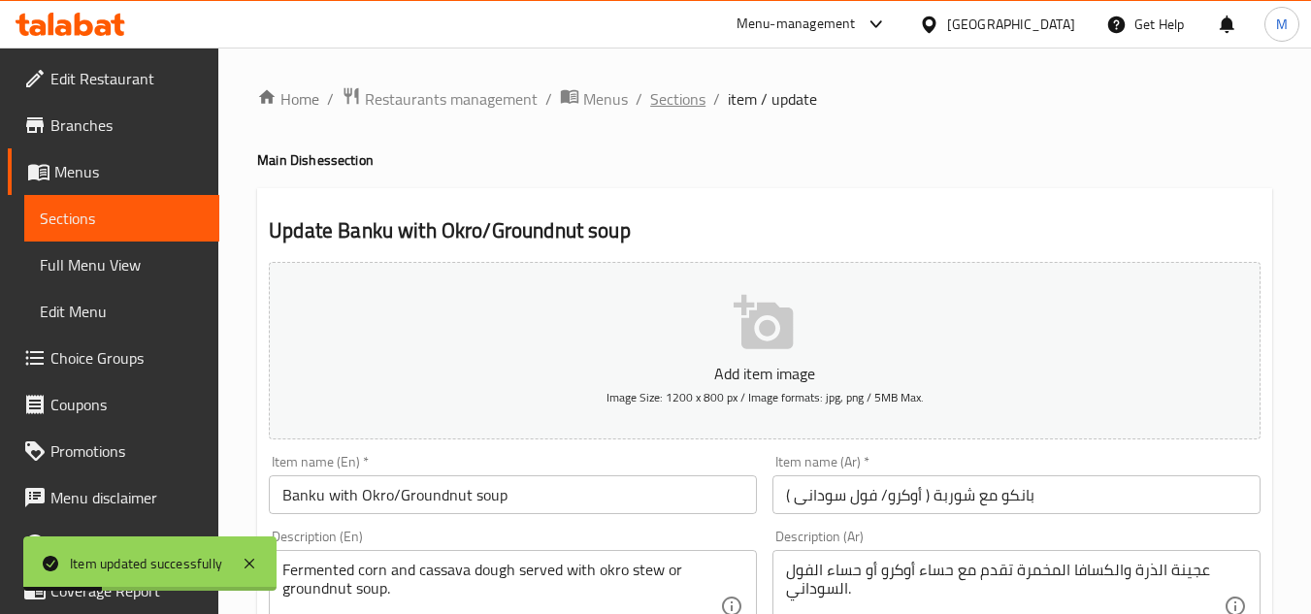
click at [682, 102] on span "Sections" at bounding box center [677, 98] width 55 height 23
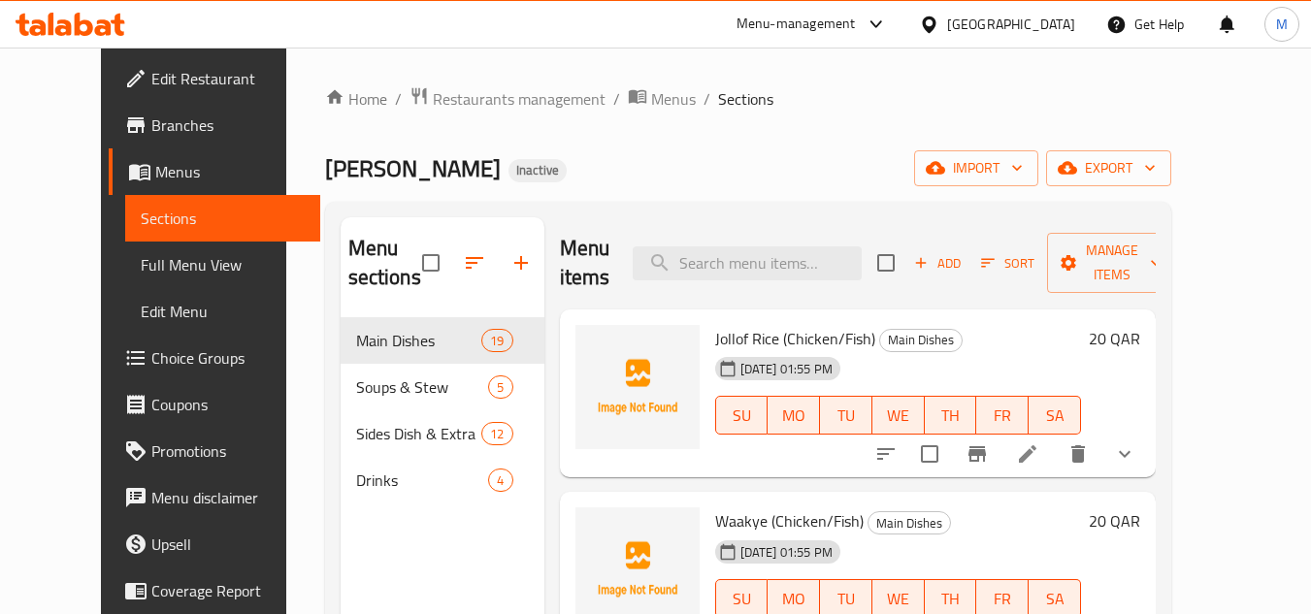
click at [977, 339] on h6 "Jollof Rice (Chicken/Fish) Main Dishes" at bounding box center [898, 338] width 366 height 27
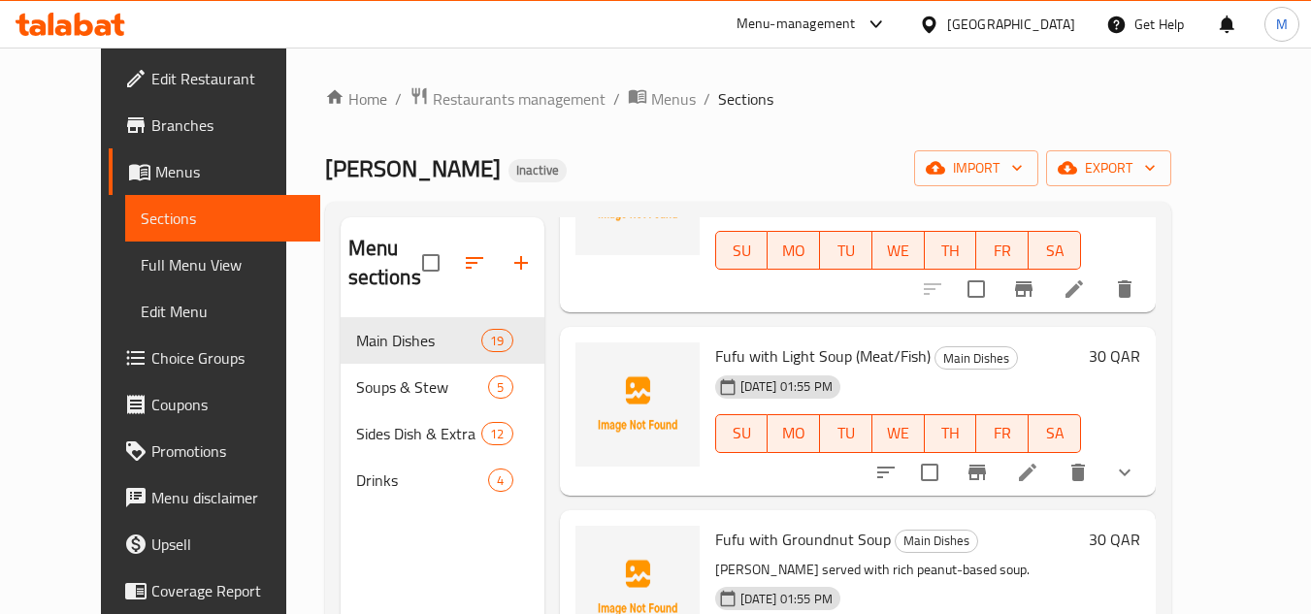
scroll to position [1617, 0]
click at [1039, 460] on icon at bounding box center [1027, 471] width 23 height 23
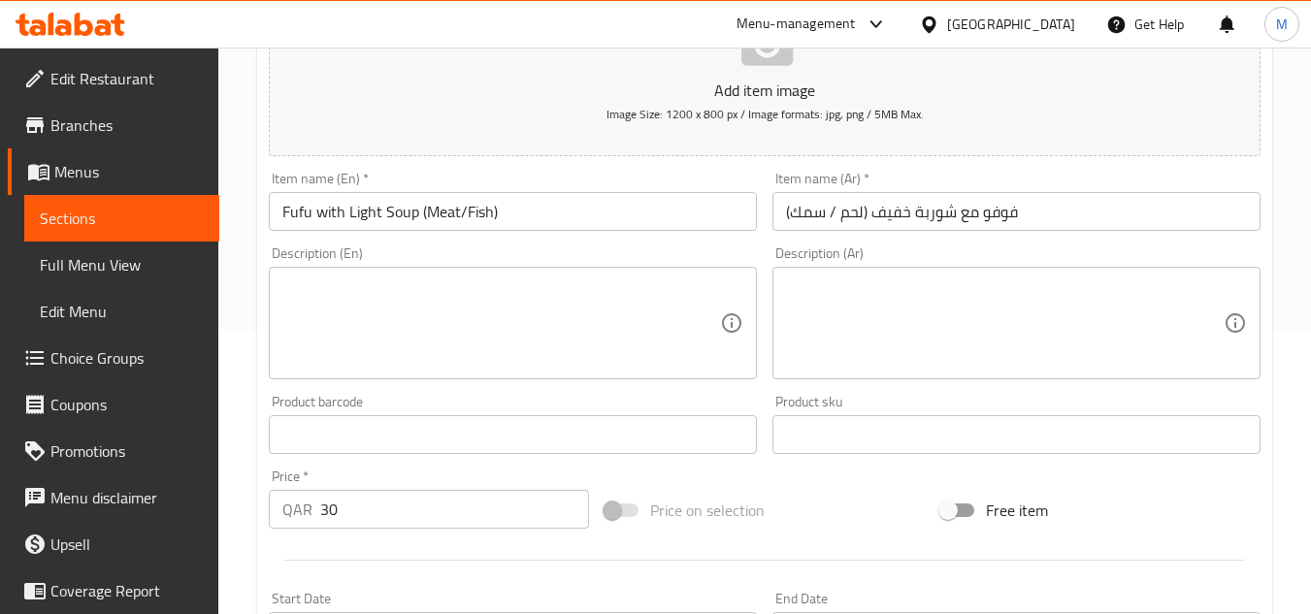
scroll to position [291, 0]
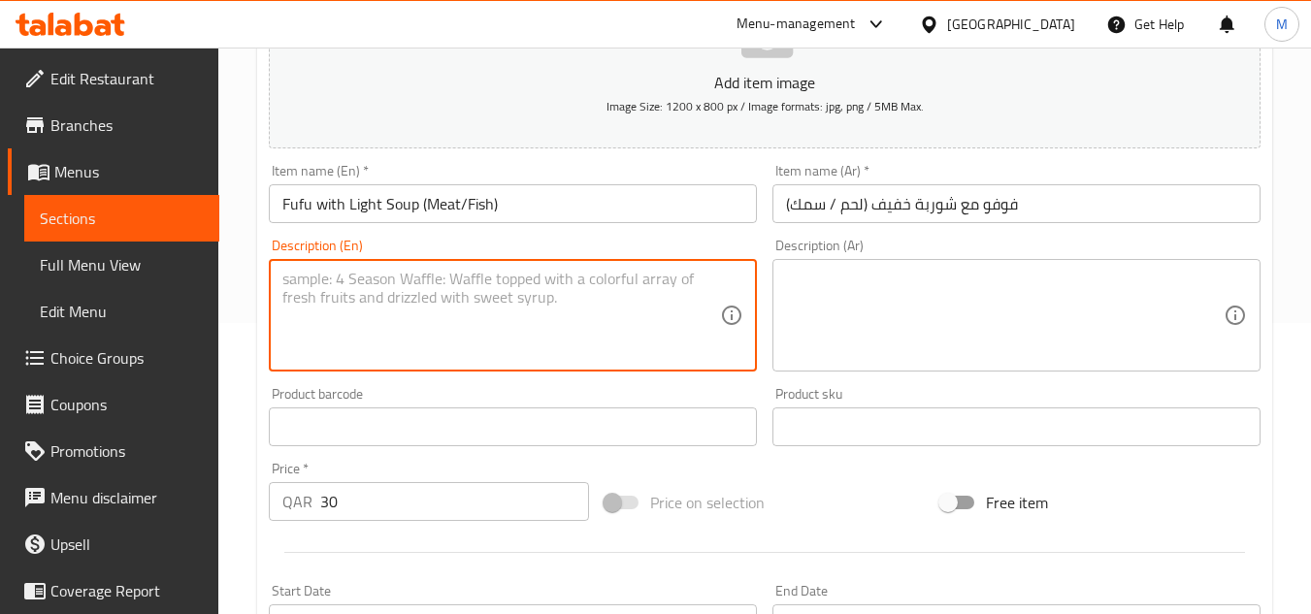
click at [492, 323] on textarea at bounding box center [501, 316] width 438 height 92
paste textarea "Soft fufu served with light tomato-based soup and meat or fish."
type textarea "Soft fufu served with light tomato-based soup and meat or fish."
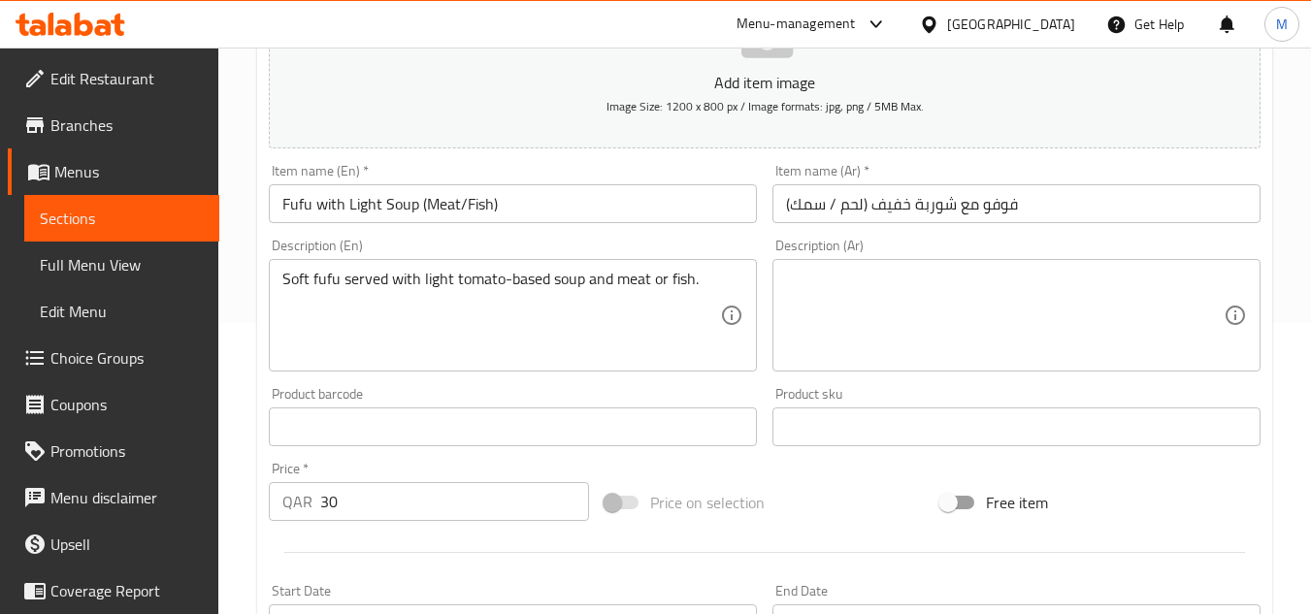
click at [1083, 299] on textarea at bounding box center [1005, 316] width 438 height 92
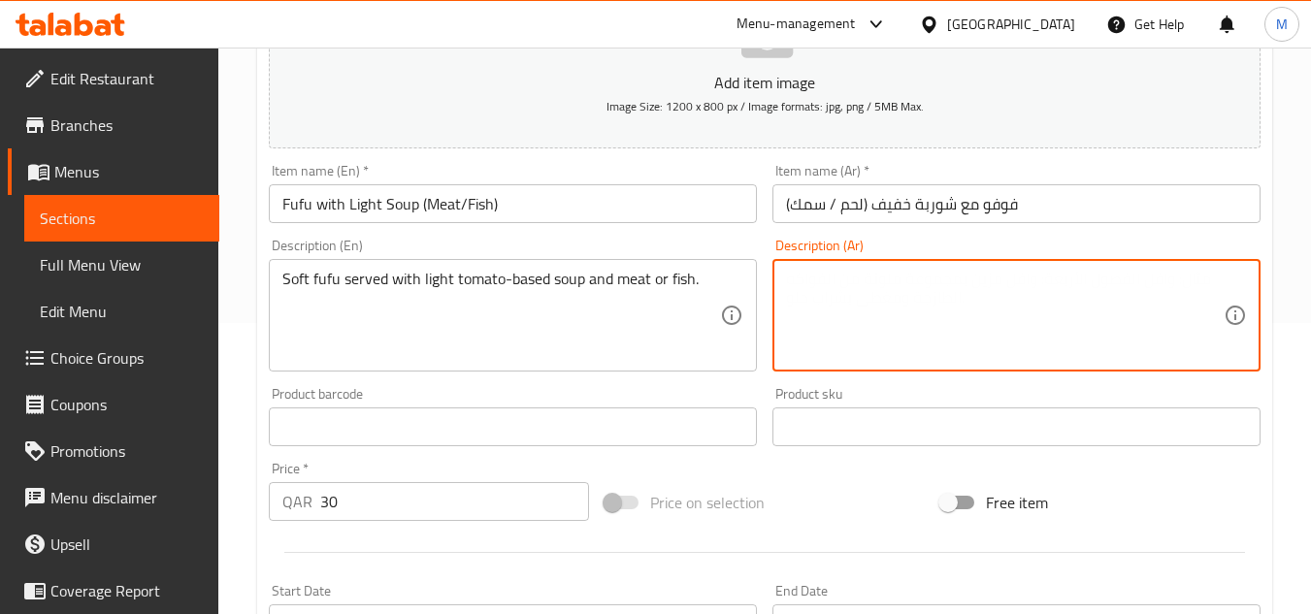
paste textarea "فوفو ناعم يقدم مع حساء خفيف يعتمد على الطماطم واللحوم أو الأسماك."
click at [961, 280] on textarea "فوفو ناعم يقدم مع حساء خفيف يعتمد على الطماطم واللحوم أو الأسماك." at bounding box center [1005, 316] width 438 height 92
drag, startPoint x: 961, startPoint y: 280, endPoint x: 933, endPoint y: 280, distance: 28.1
click at [933, 280] on textarea "فوفو ناعم يقدم مع حساء خفيف يعتمد على الطماطم واللحوم أو الأسماك." at bounding box center [1005, 316] width 438 height 92
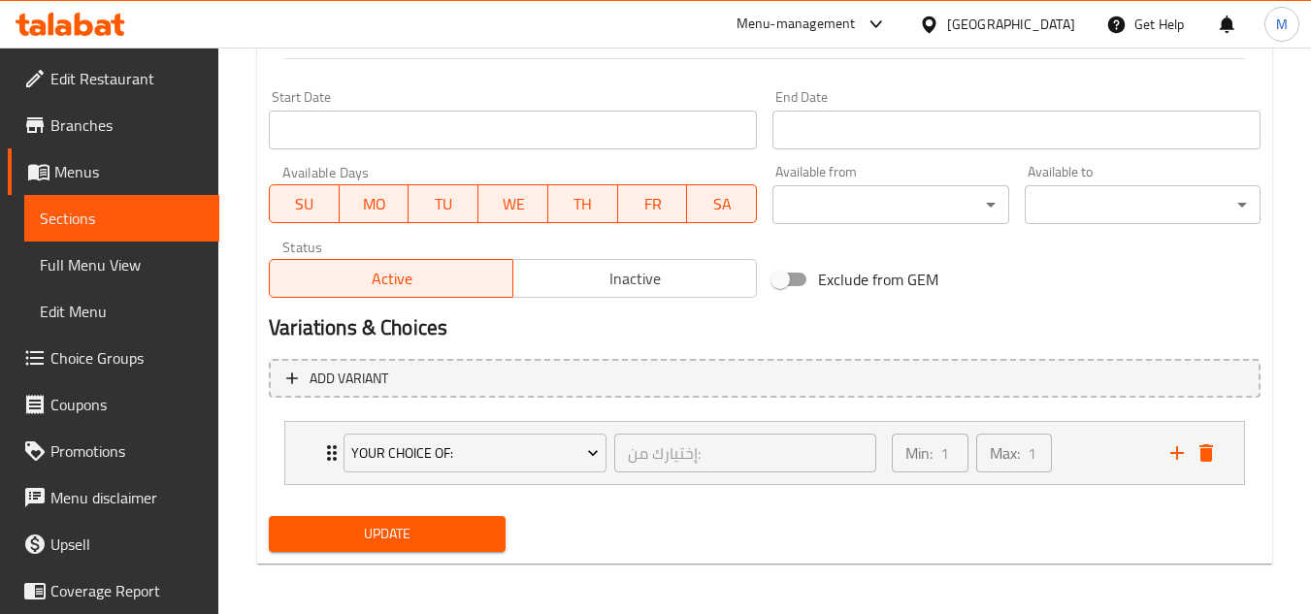
scroll to position [789, 0]
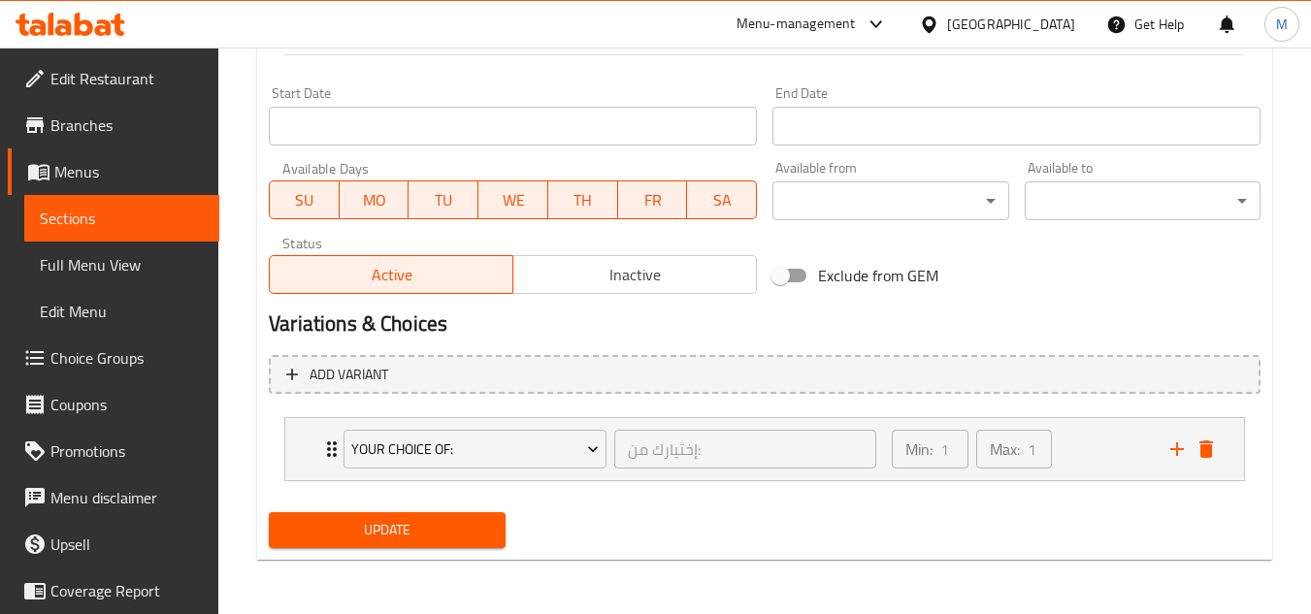
type textarea "فوفو ناعم يقدم مع حساء خفيف أساسه الطماطم واللحوم أو الأسماك."
click at [477, 543] on button "Update" at bounding box center [387, 530] width 236 height 36
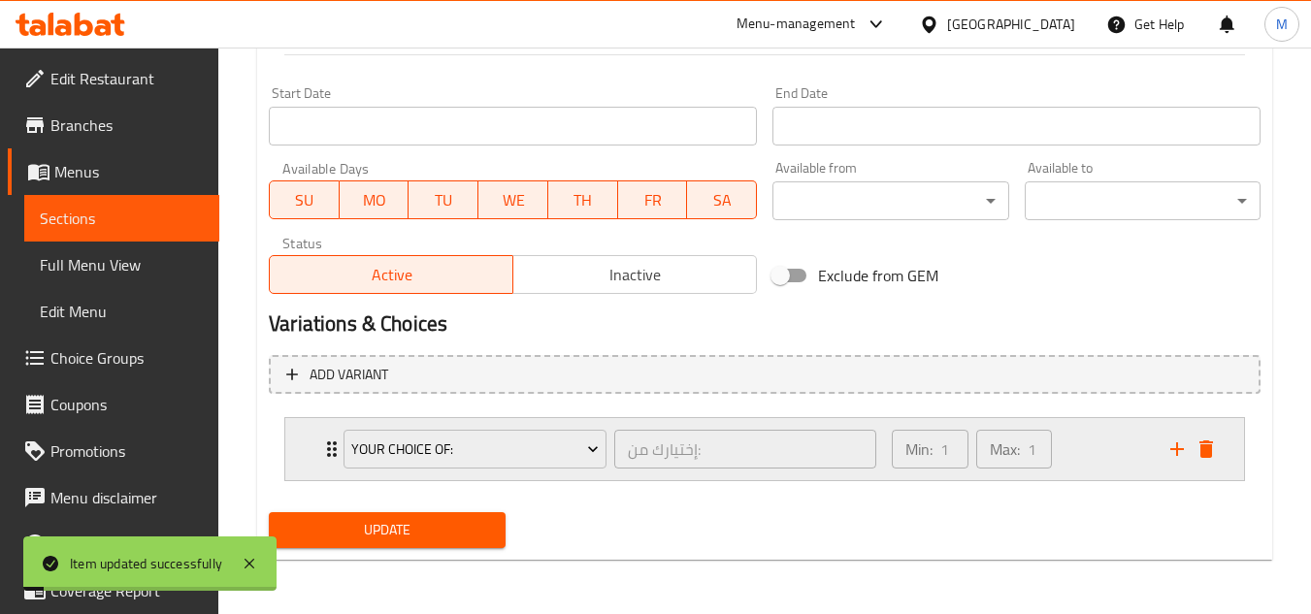
click at [1092, 444] on div "Min: 1 ​ Max: 1 ​" at bounding box center [1019, 449] width 278 height 62
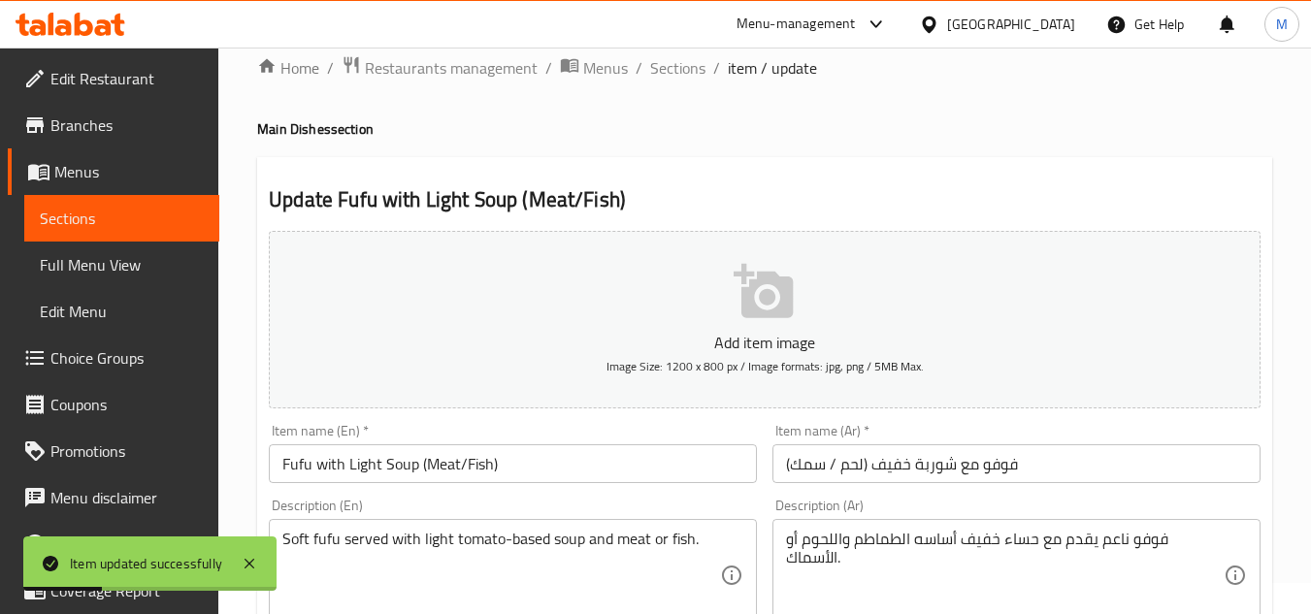
scroll to position [0, 0]
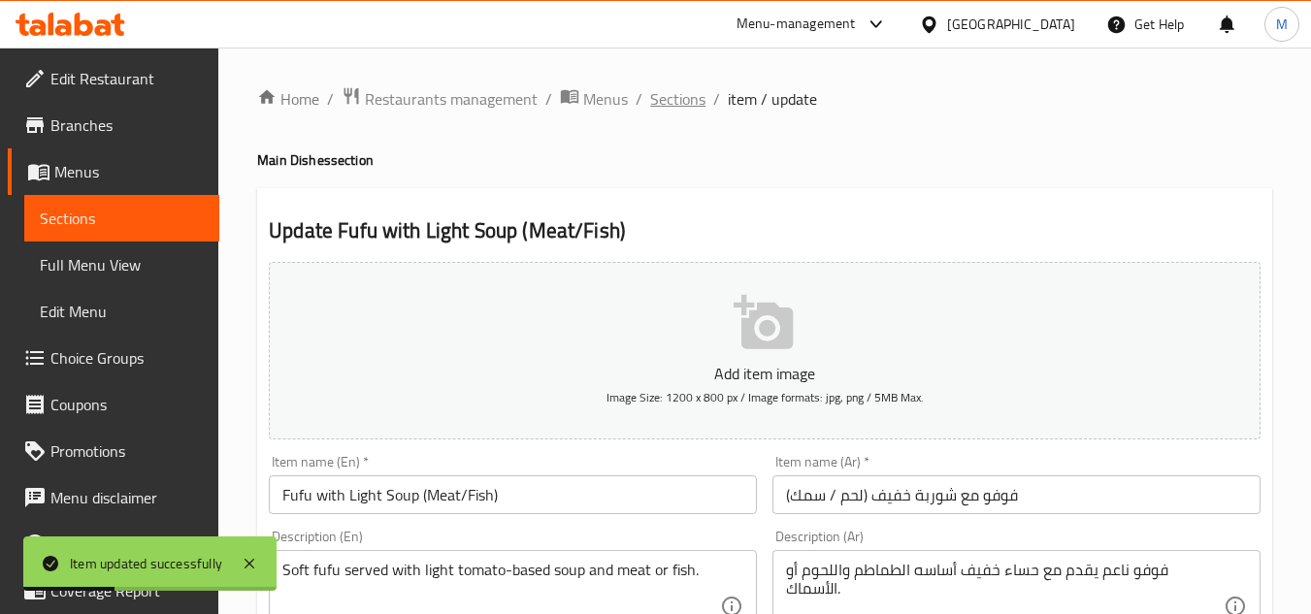
click at [680, 105] on span "Sections" at bounding box center [677, 98] width 55 height 23
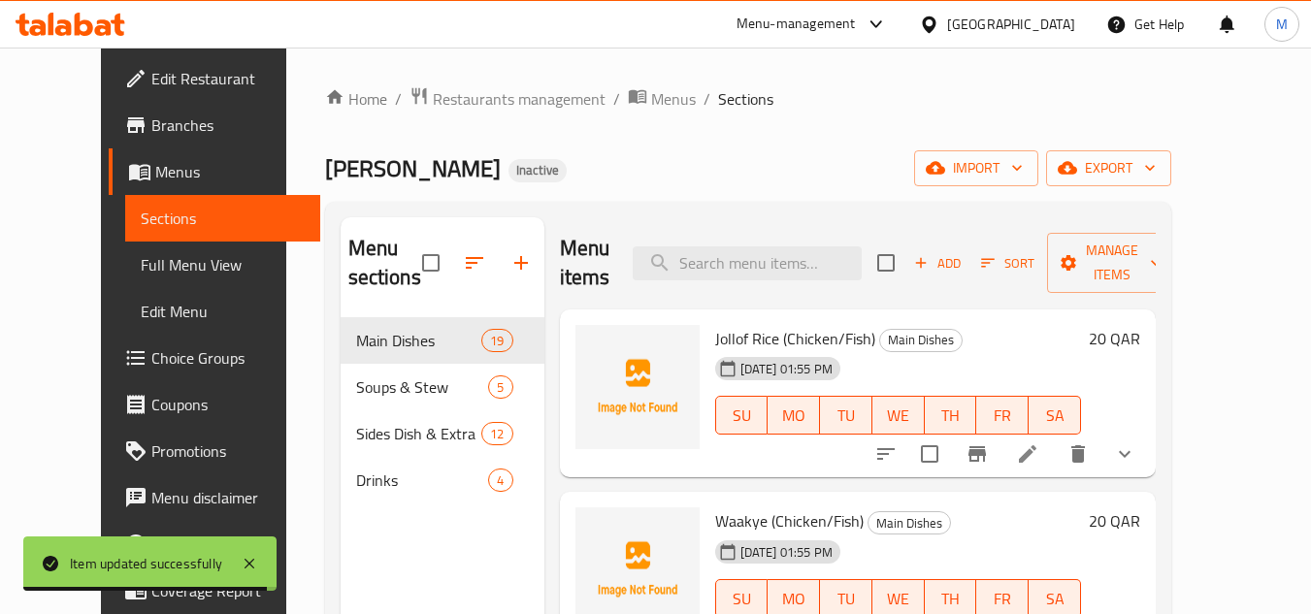
click at [1071, 336] on h6 "Jollof Rice (Chicken/Fish) Main Dishes" at bounding box center [898, 338] width 366 height 27
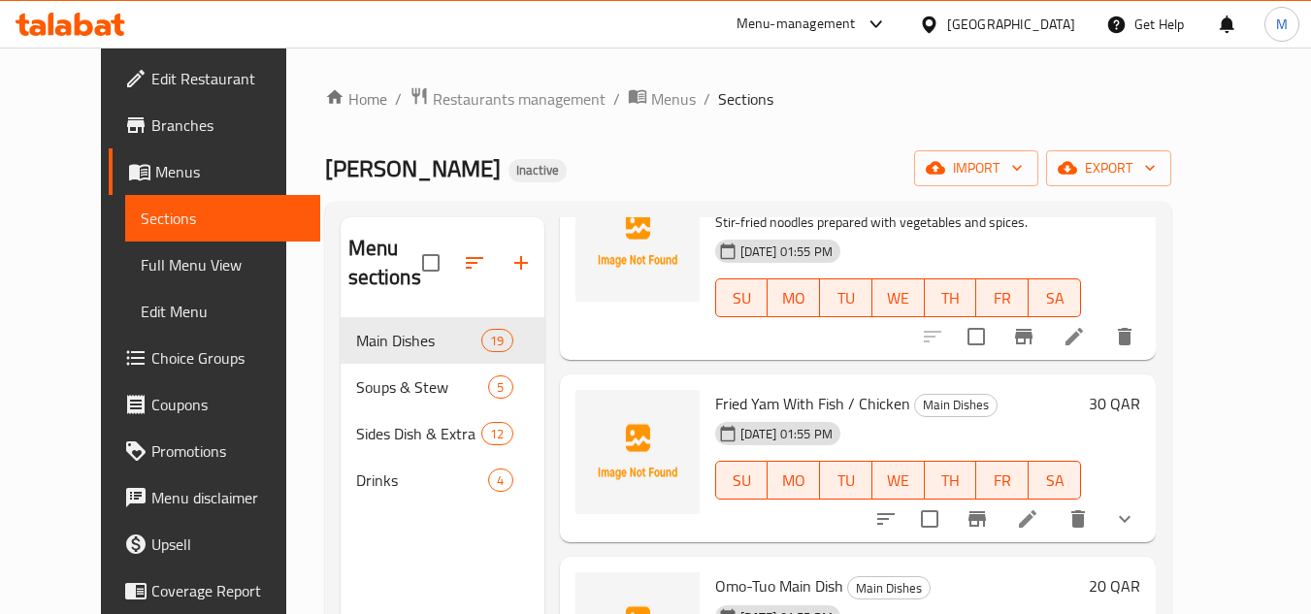
scroll to position [272, 0]
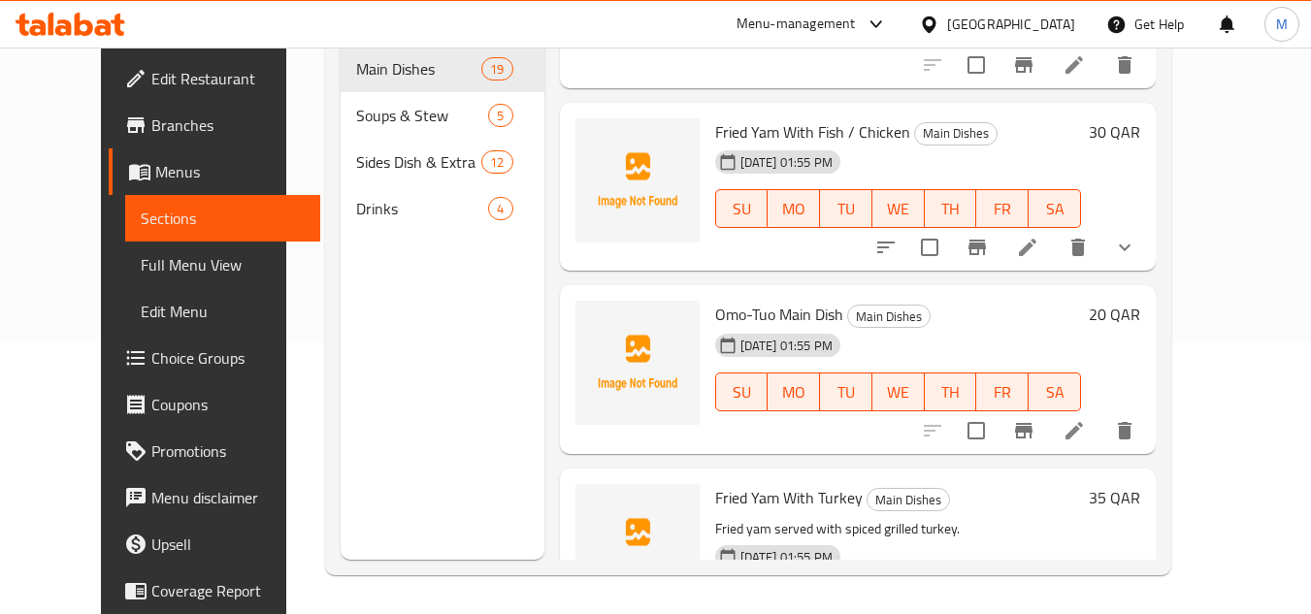
click at [1039, 236] on icon at bounding box center [1027, 247] width 23 height 23
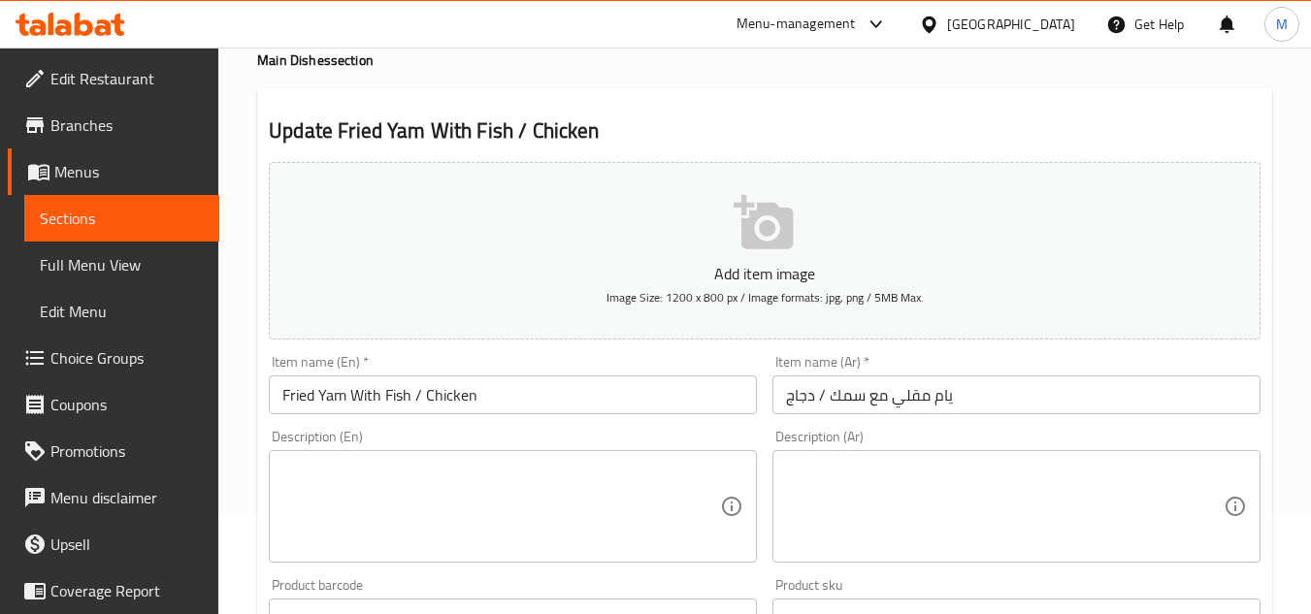
scroll to position [194, 0]
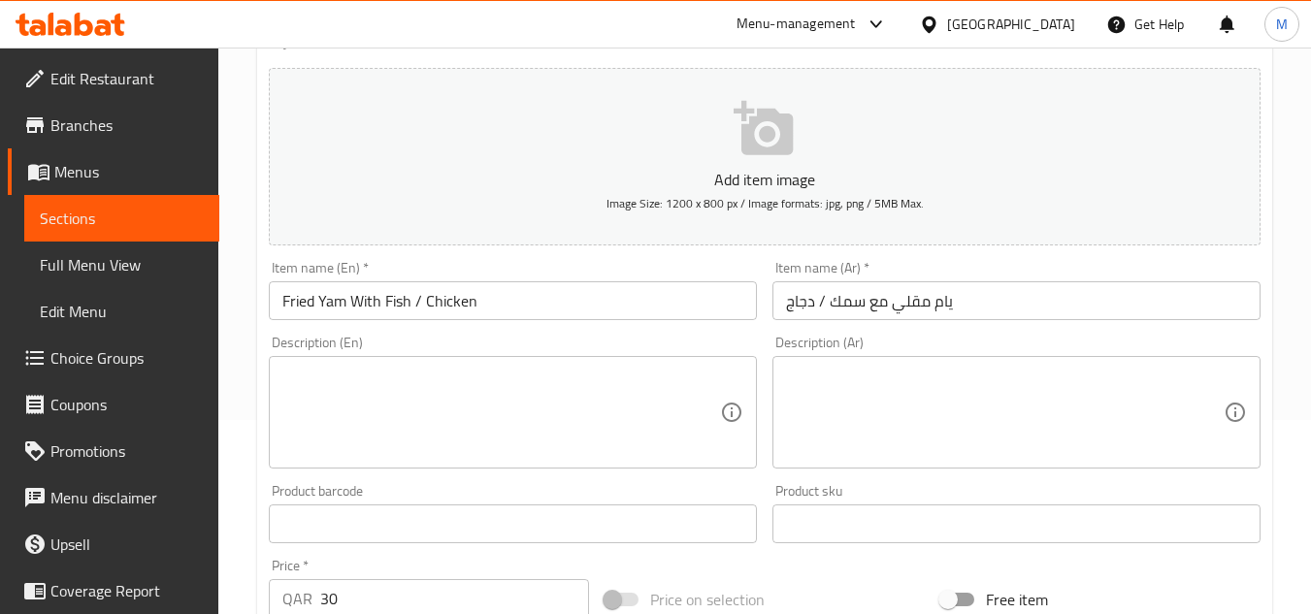
click at [551, 369] on textarea at bounding box center [501, 413] width 438 height 92
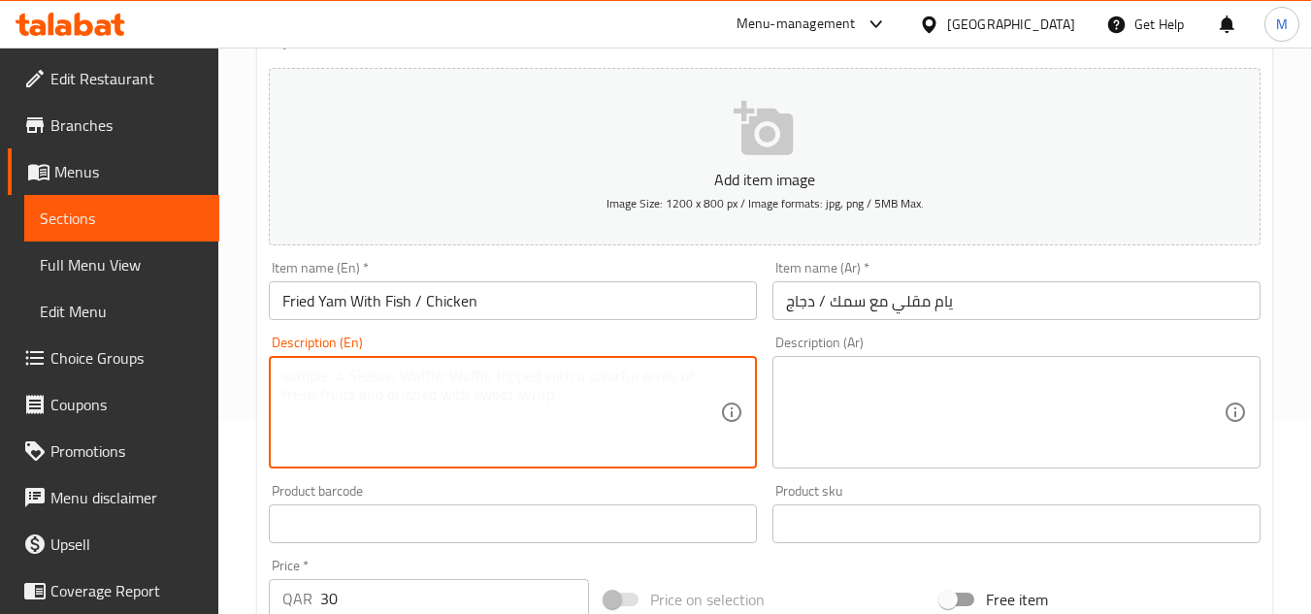
paste textarea "Golden fried yam served with fried fish or crispy chicken."
type textarea "Golden fried yam served with fried fish or crispy chicken."
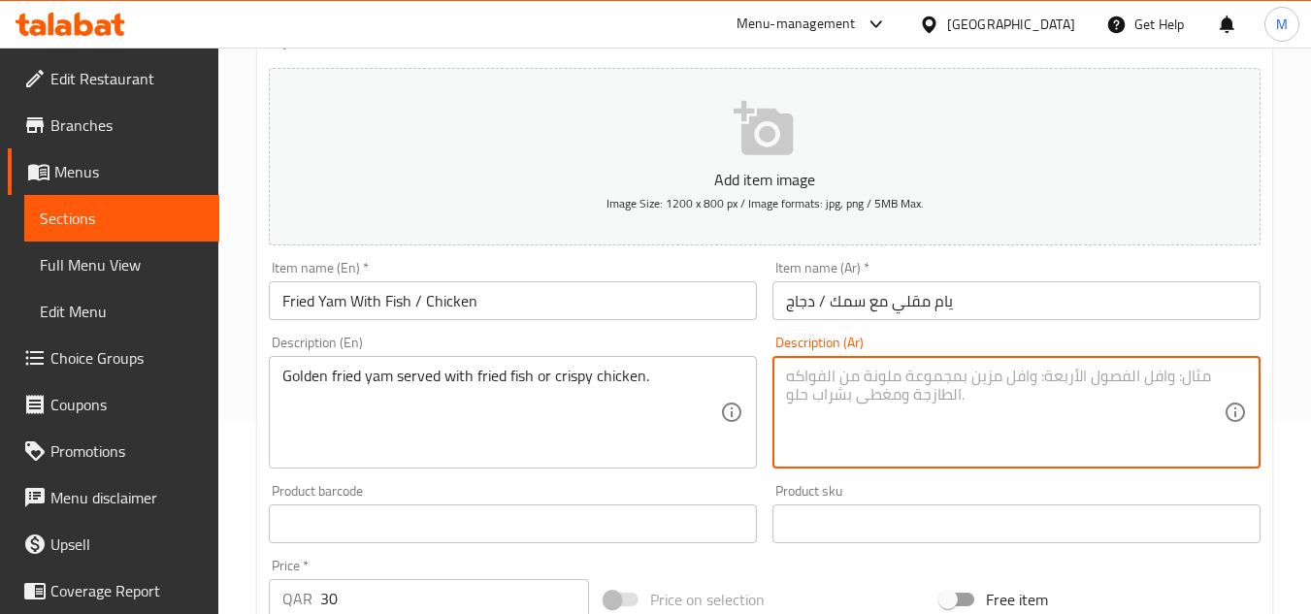
click at [973, 402] on textarea at bounding box center [1005, 413] width 438 height 92
paste textarea "بطاطا مقلية ذهبية اللون تقدم مع السمك المقلي أو الدجاج المقرمش."
click at [1141, 379] on textarea "بطاطا مقلية ذهبية اللون تقدم مع السمك المقلي أو الدجاج المقرمش." at bounding box center [1005, 413] width 438 height 92
click at [1086, 379] on textarea "يام مقلية ذهبية اللون تقدم مع السمك المقلي أو الدجاج المقرمش." at bounding box center [1005, 413] width 438 height 92
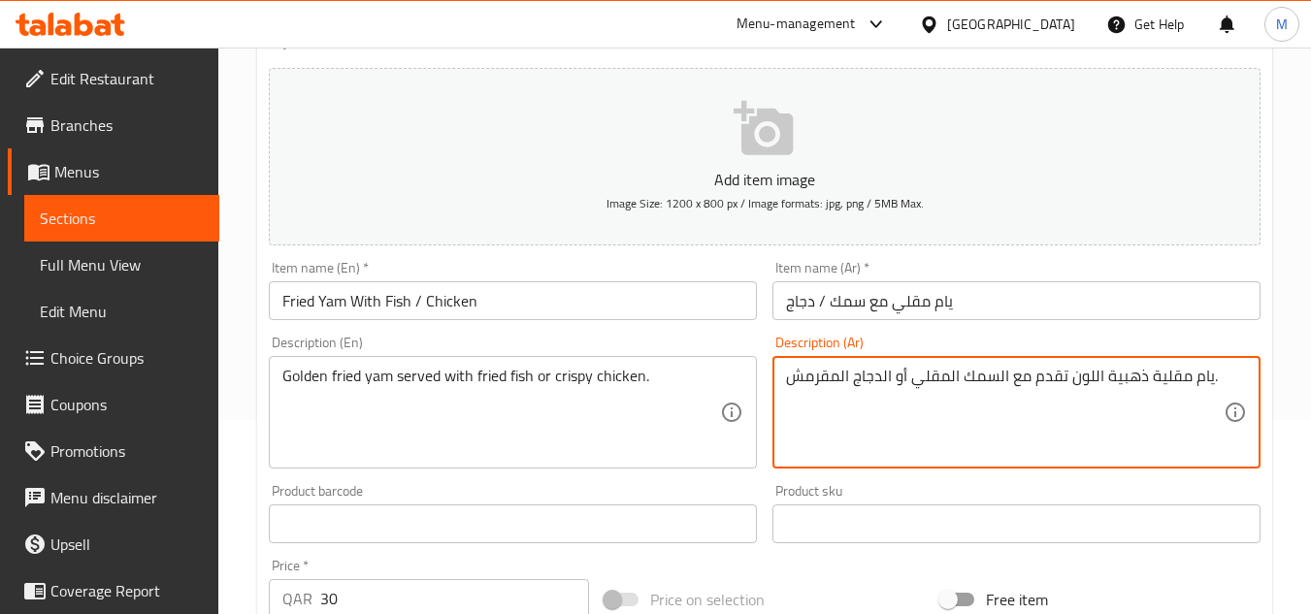
click at [1086, 379] on textarea "يام مقلية ذهبية اللون تقدم مع السمك المقلي أو الدجاج المقرمش." at bounding box center [1005, 413] width 438 height 92
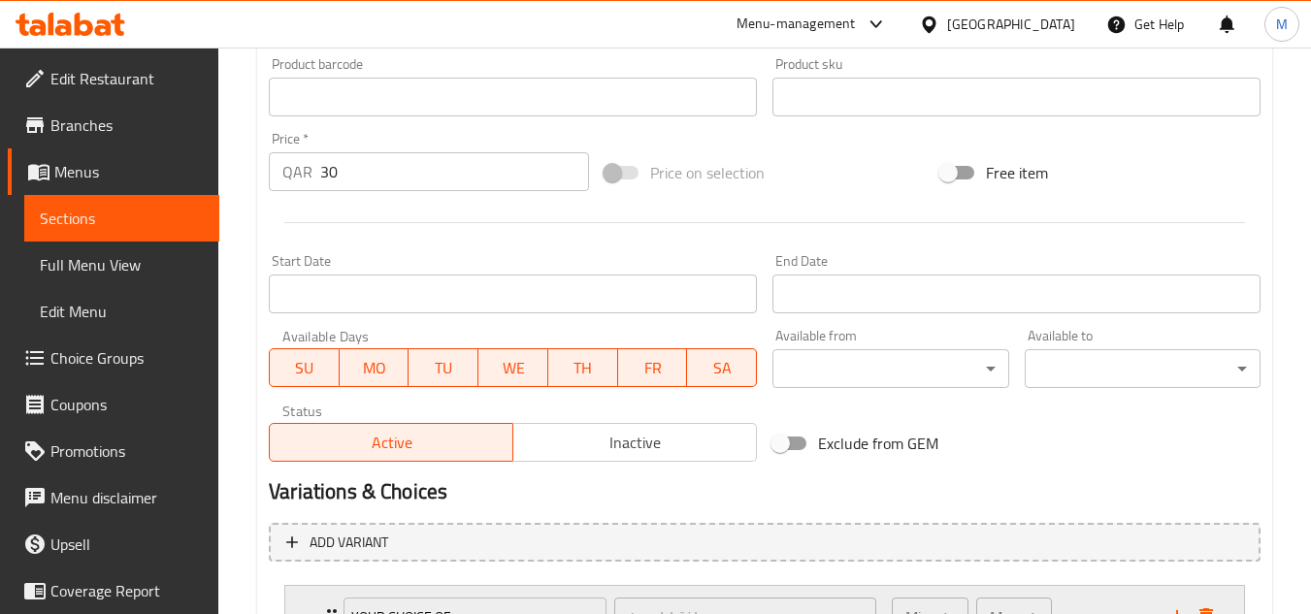
scroll to position [789, 0]
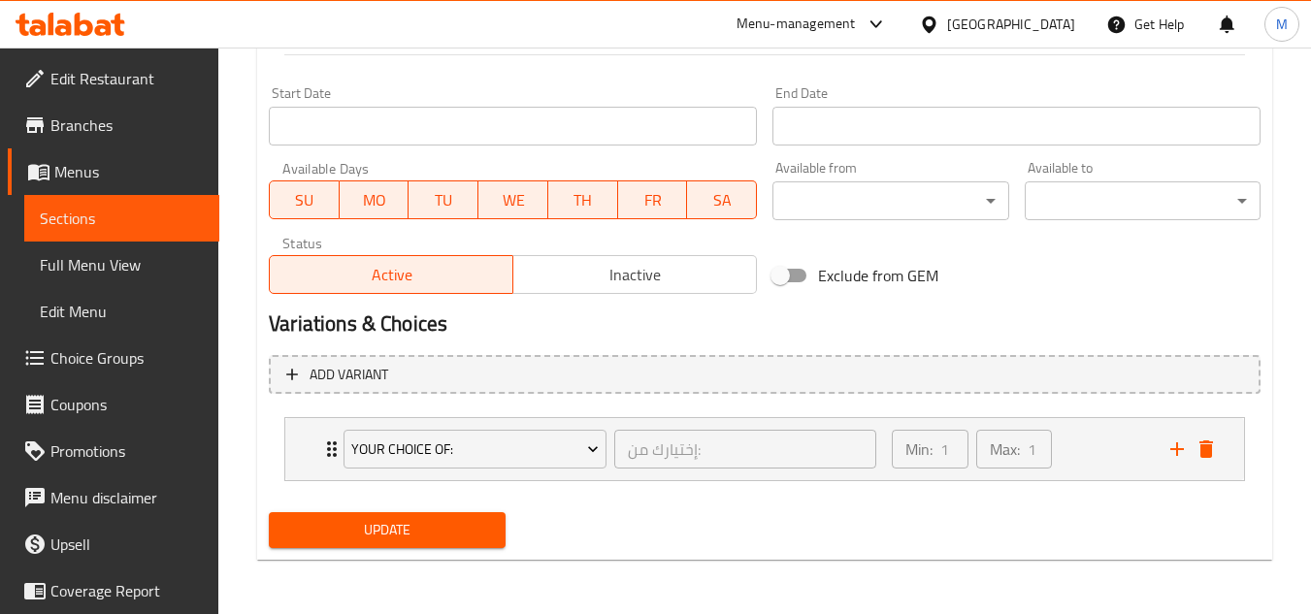
type textarea "يام مقلية ذهبية تقدم مع السمك المقلي أو الدجاج المقرمش."
click at [394, 543] on button "Update" at bounding box center [387, 530] width 236 height 36
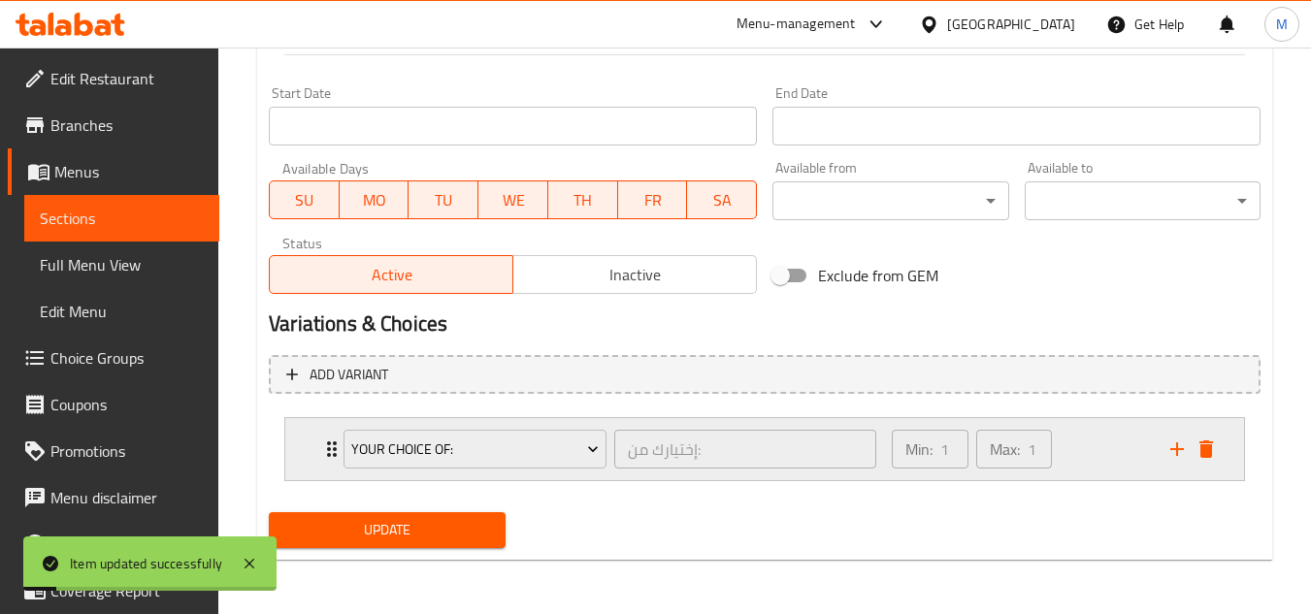
click at [1084, 448] on div "Min: 1 ​ Max: 1 ​" at bounding box center [1019, 449] width 278 height 62
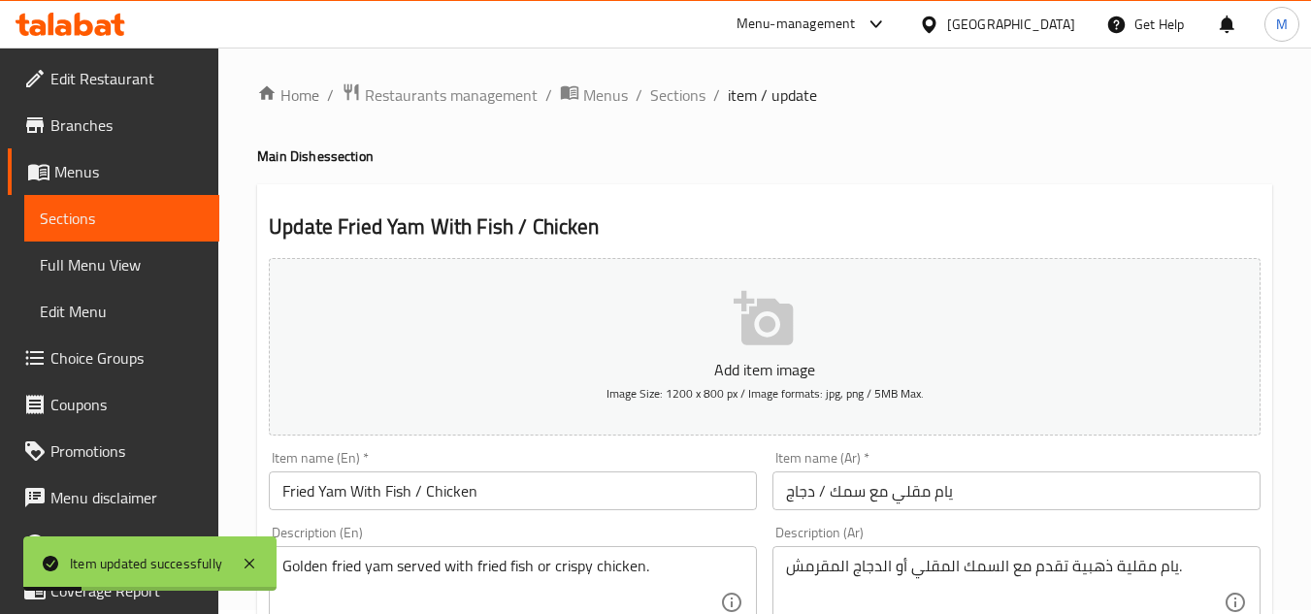
scroll to position [0, 0]
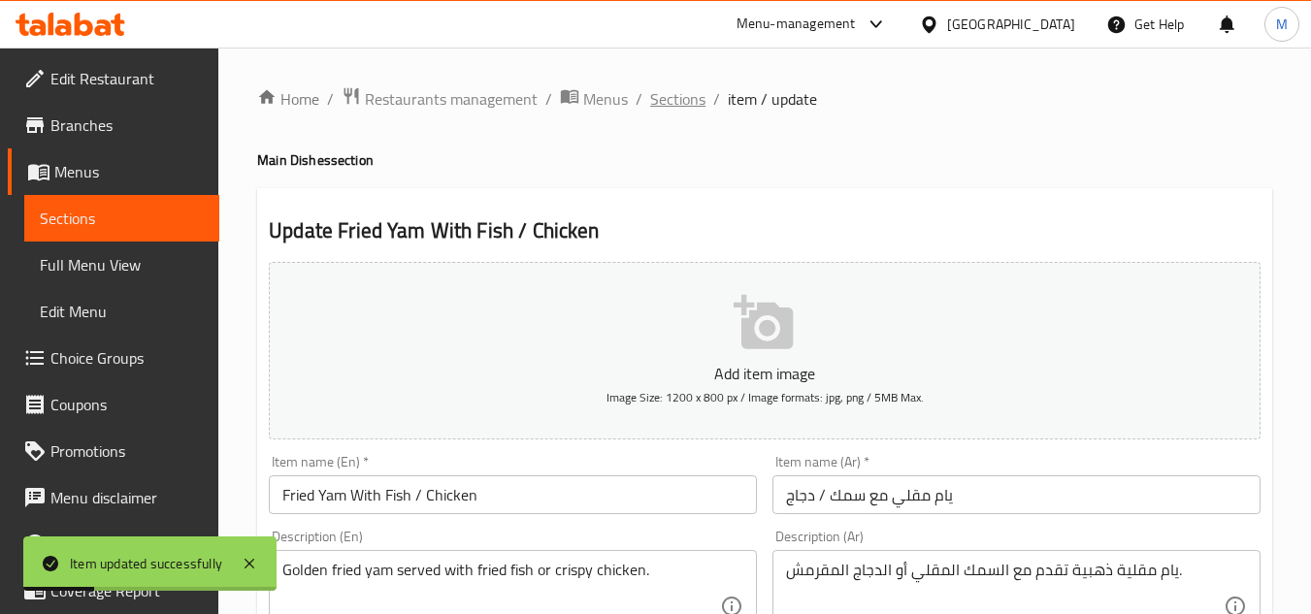
click at [690, 94] on span "Sections" at bounding box center [677, 98] width 55 height 23
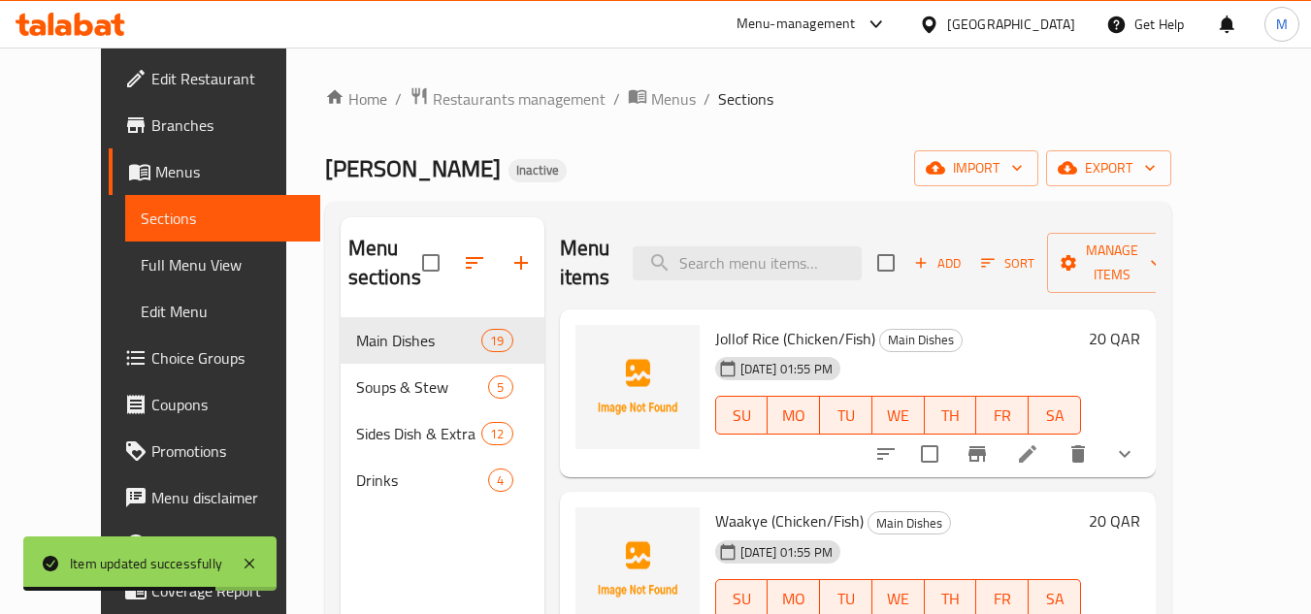
click at [1031, 355] on div "10-09-2025 01:55 PM SU MO TU WE TH FR SA" at bounding box center [897, 401] width 381 height 105
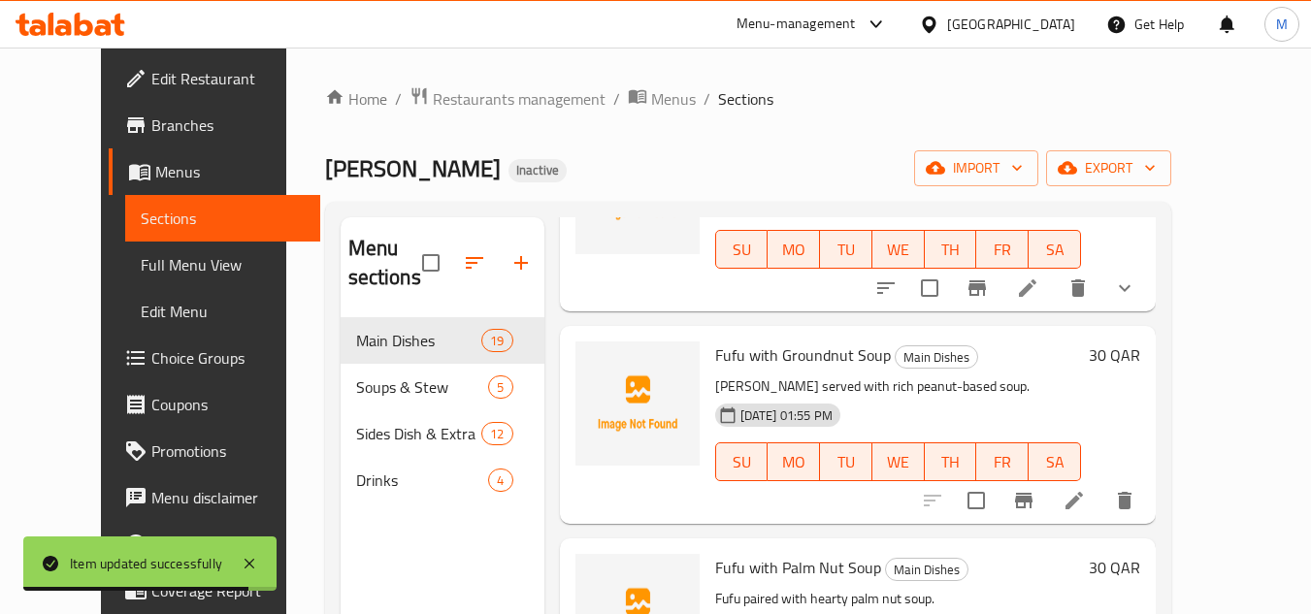
scroll to position [1829, 0]
click at [1101, 482] on li at bounding box center [1074, 499] width 54 height 35
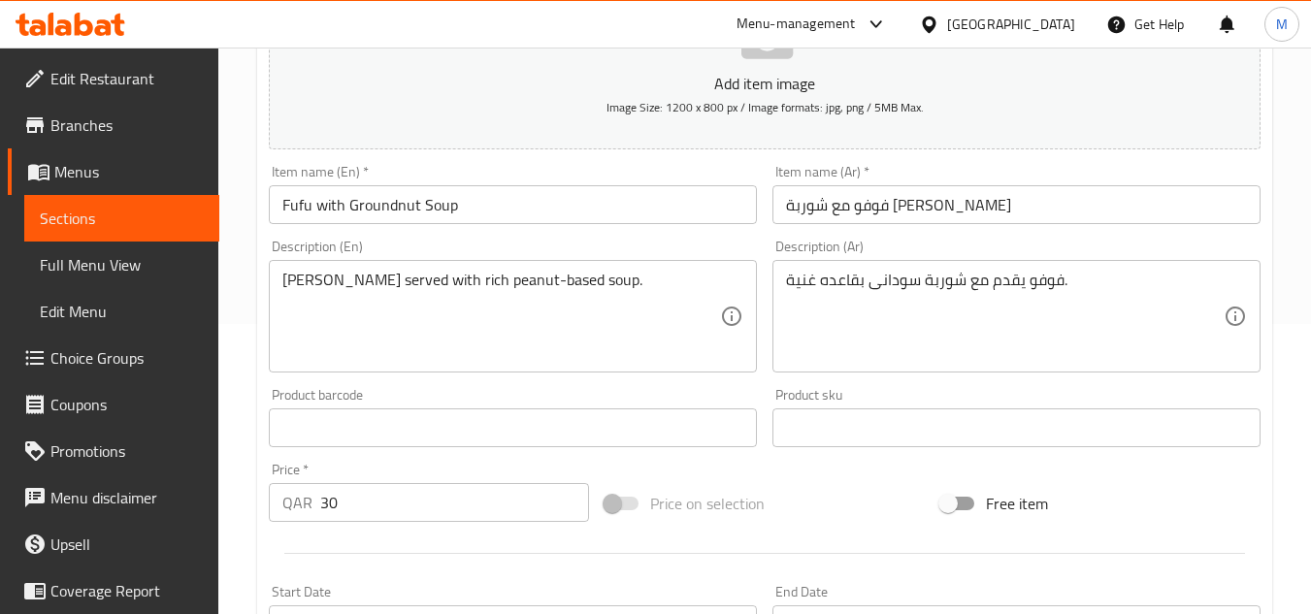
scroll to position [291, 0]
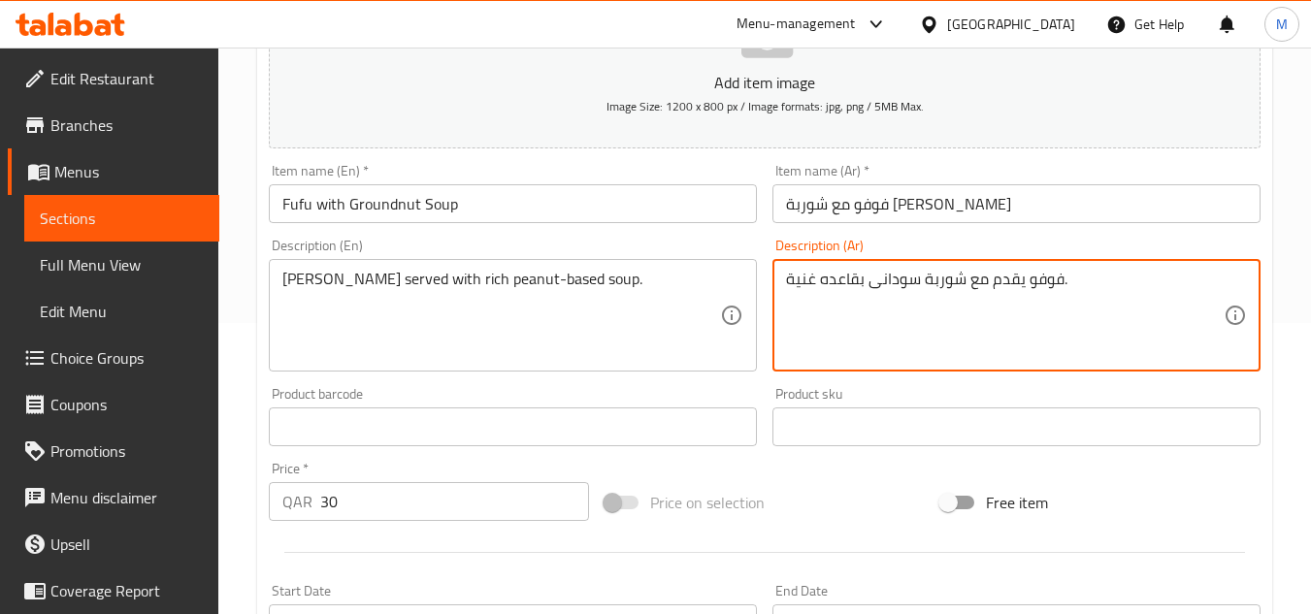
click at [893, 277] on textarea "فوفو يقدم مع شوربة سودانى بقاعده غنية." at bounding box center [1005, 316] width 438 height 92
paste textarea "نية أساسها فول سوداني"
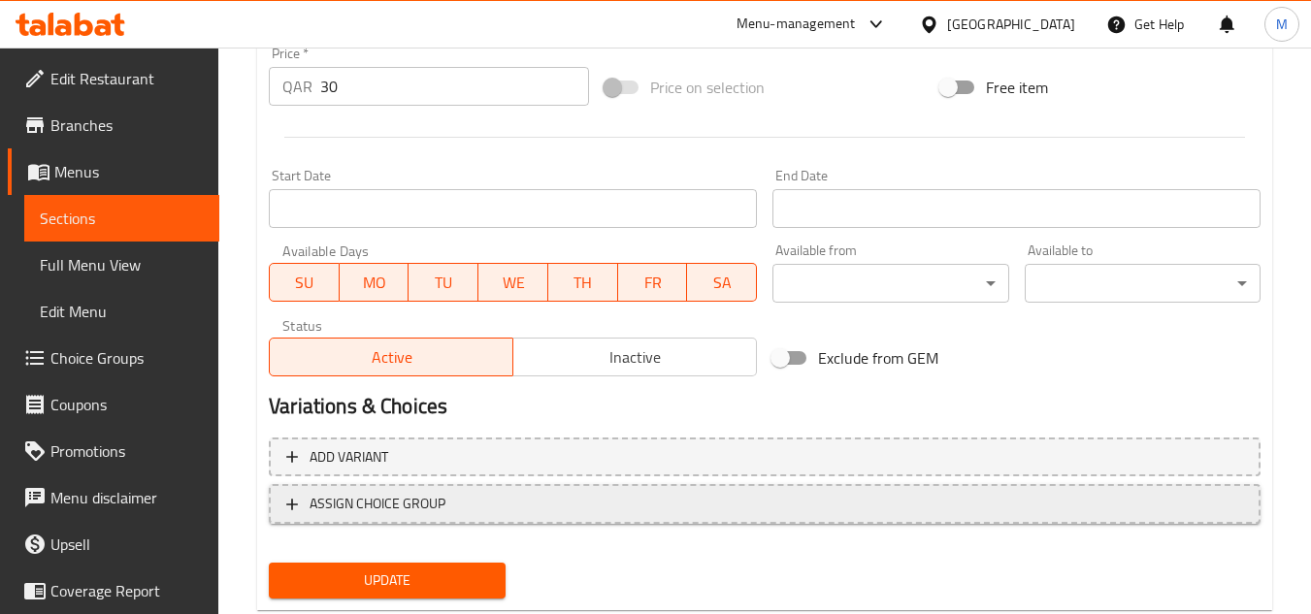
scroll to position [757, 0]
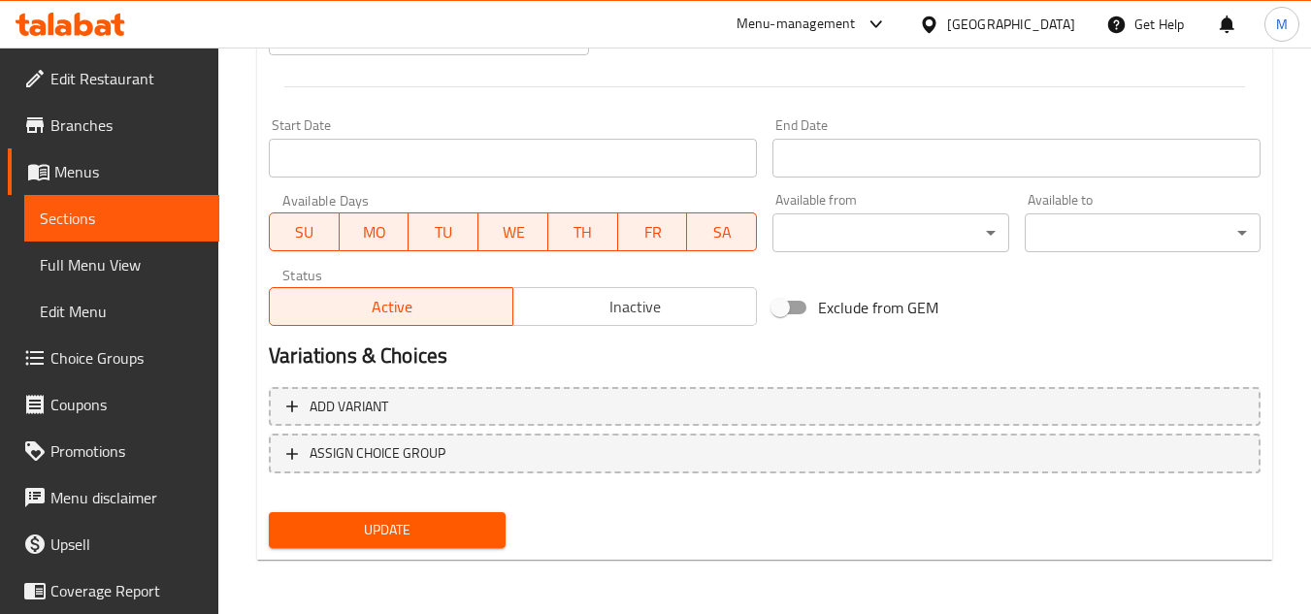
type textarea "فوفو يقدم مع شوربة غنية أساسها فول سوداني"
click at [427, 556] on div "Update" at bounding box center [386, 530] width 251 height 51
click at [427, 538] on span "Update" at bounding box center [386, 530] width 205 height 24
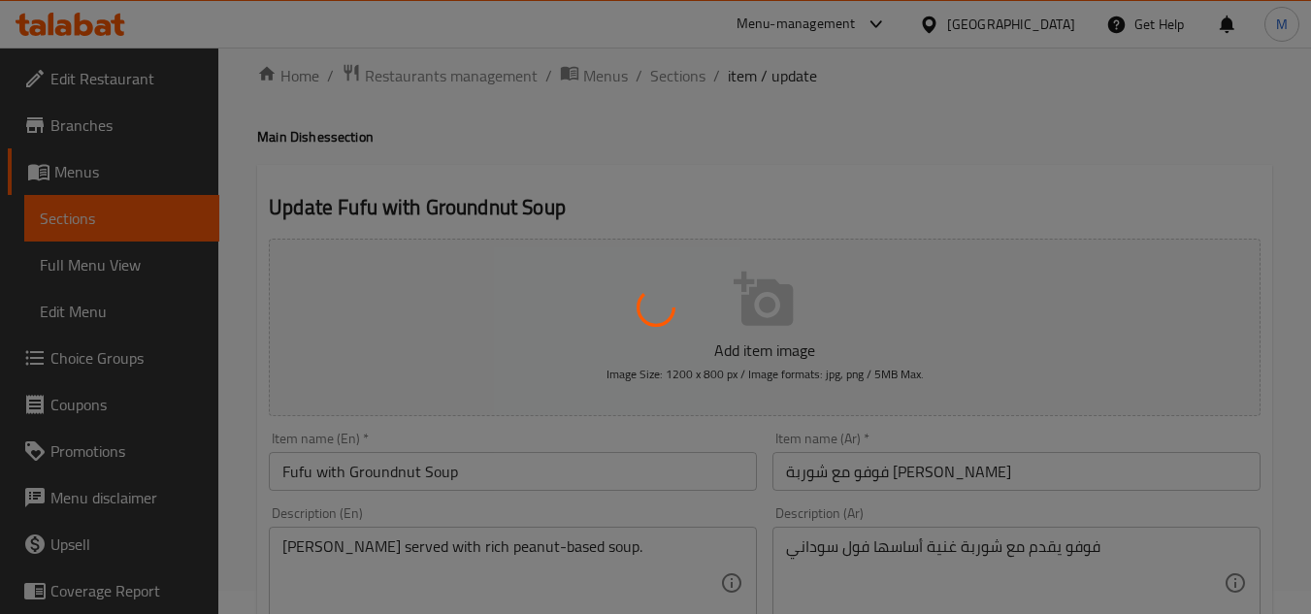
scroll to position [0, 0]
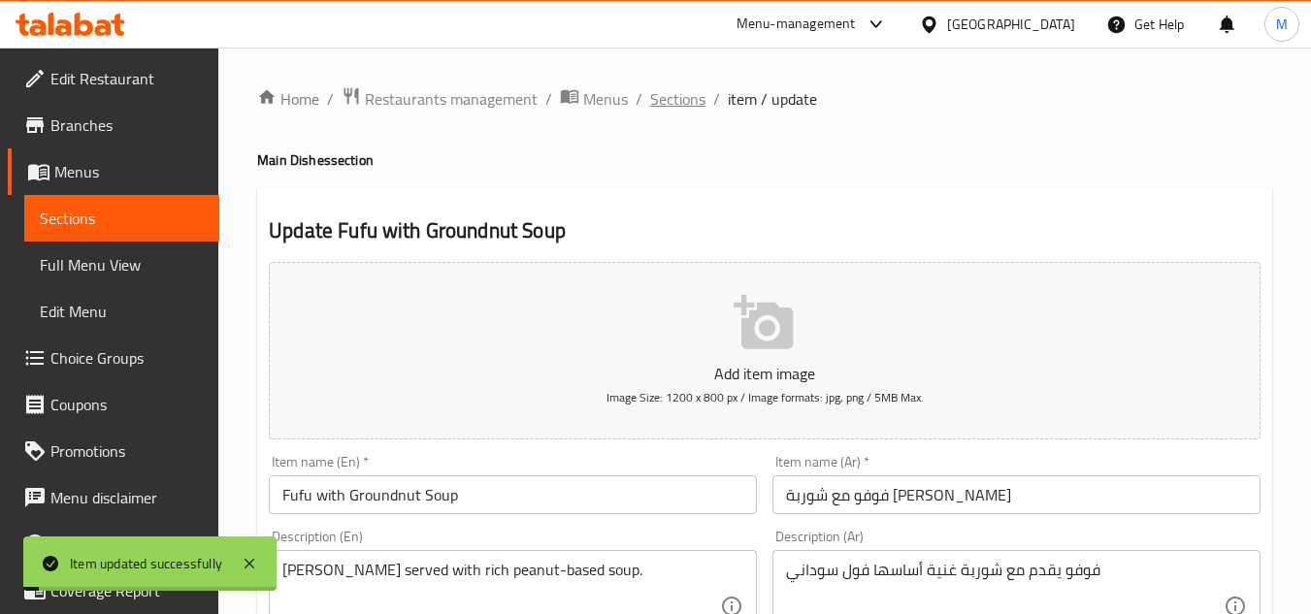
click at [675, 101] on span "Sections" at bounding box center [677, 98] width 55 height 23
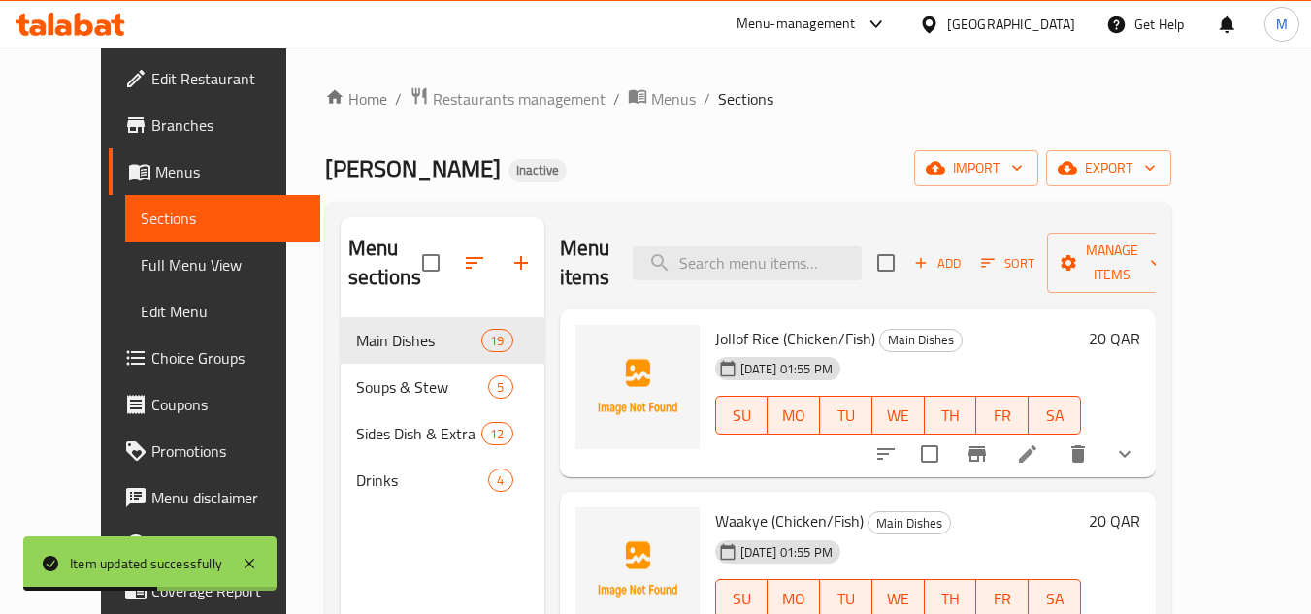
click at [933, 472] on div "Jollof Rice (Chicken/Fish) Main Dishes 10-09-2025 01:55 PM SU MO TU WE TH FR SA…" at bounding box center [858, 394] width 596 height 169
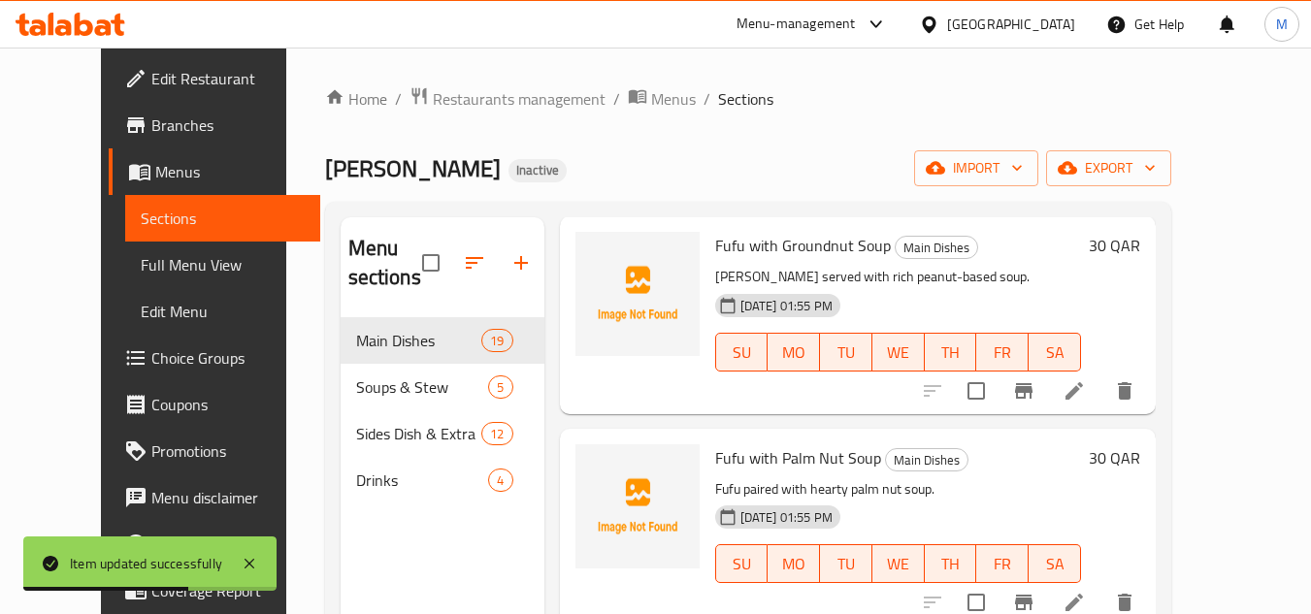
scroll to position [2041, 0]
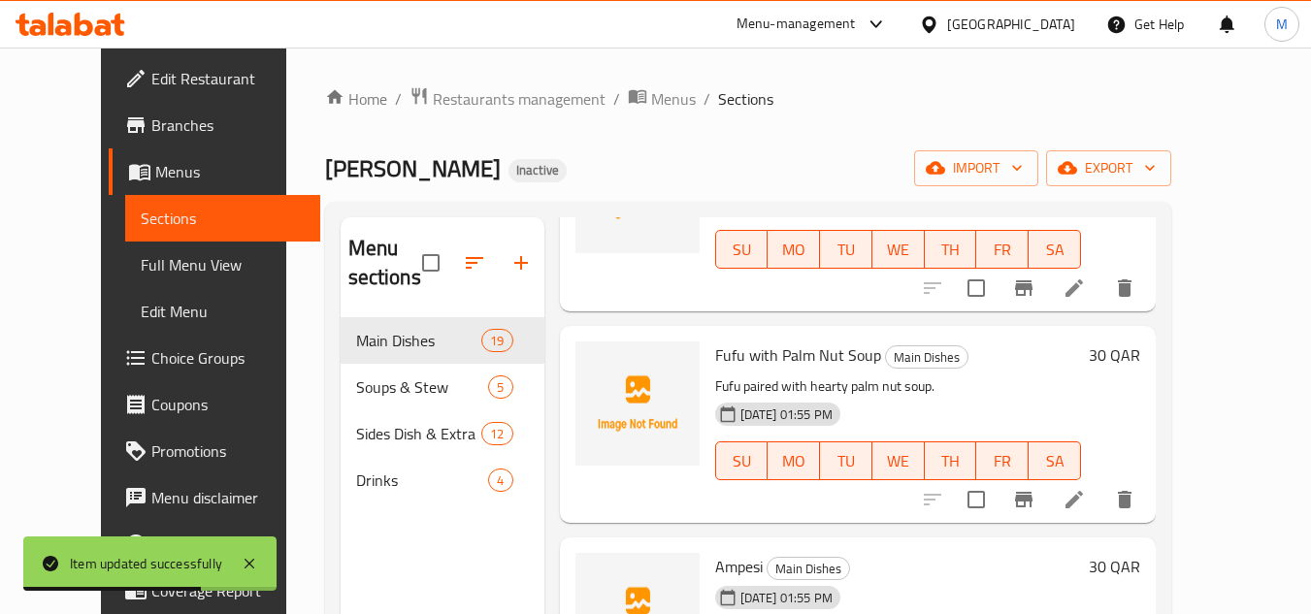
click at [1086, 488] on icon at bounding box center [1074, 499] width 23 height 23
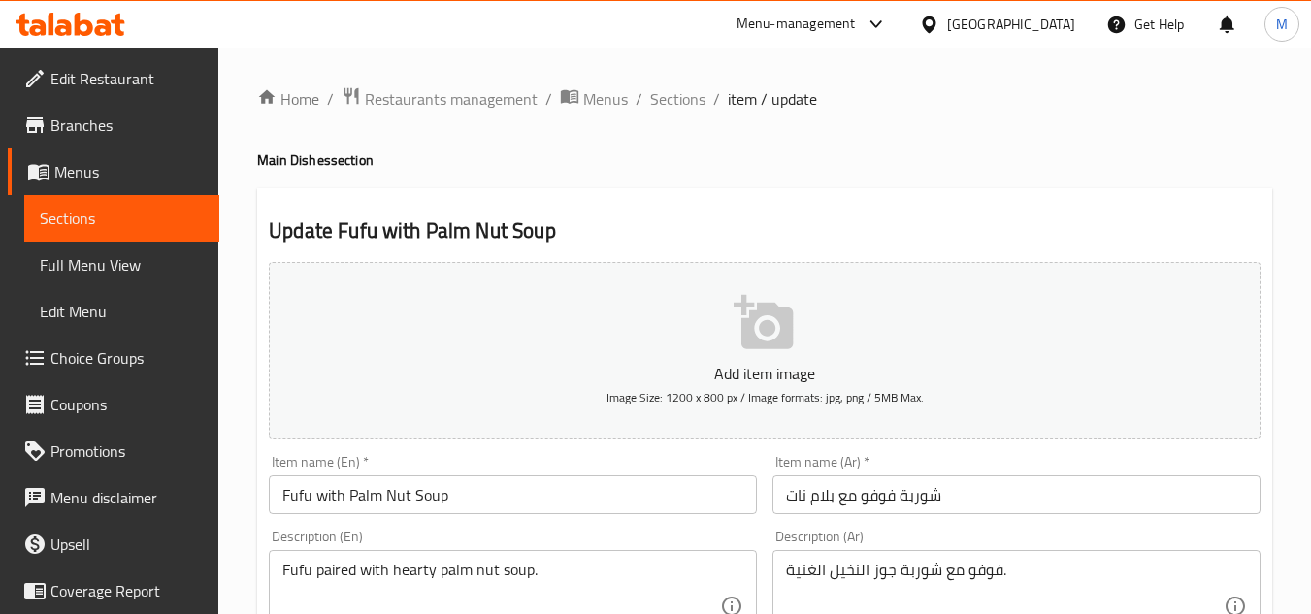
click at [882, 489] on input "شوربة فوفو مع بلام نات" at bounding box center [1016, 494] width 488 height 39
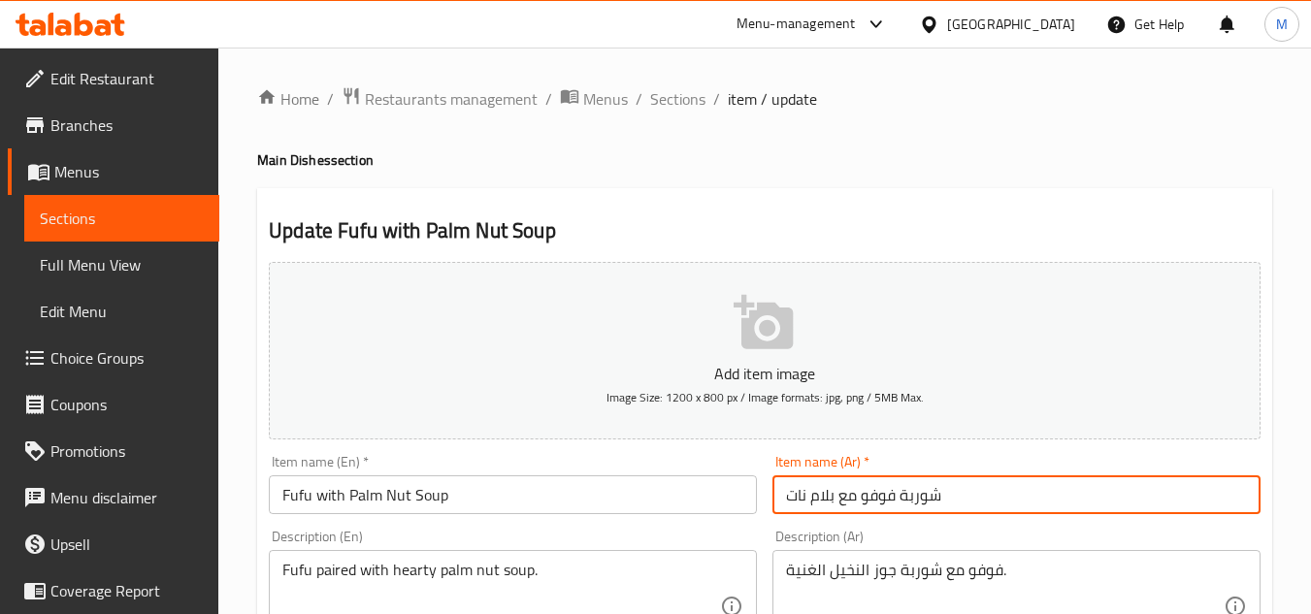
click at [882, 489] on input "شوربة فوفو مع بلام نات" at bounding box center [1016, 494] width 488 height 39
paste input "لفوفو مع حساء جوز النخيل"
type input "الفوفو مع [PERSON_NAME] النخيل"
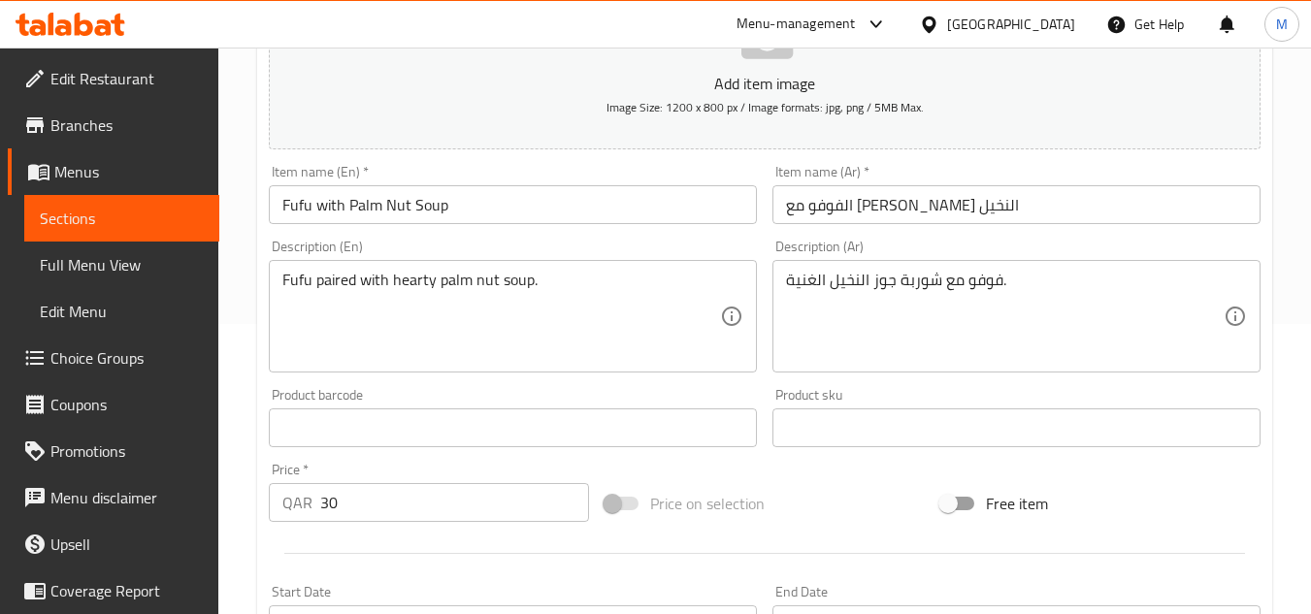
scroll to position [291, 0]
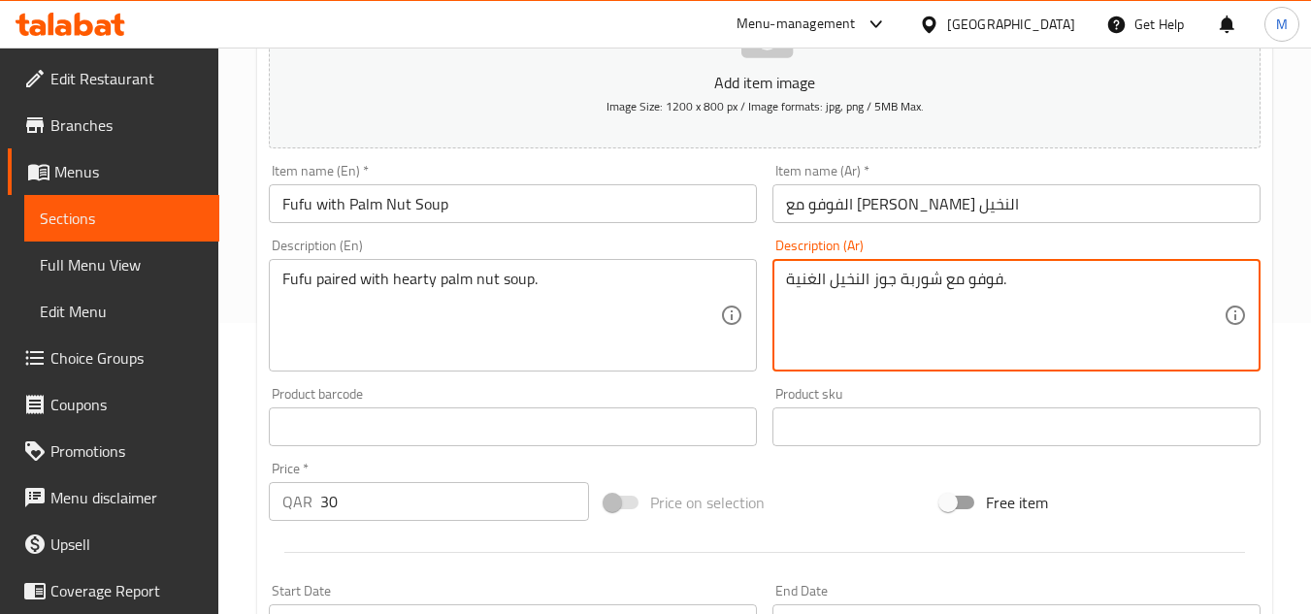
click at [841, 289] on textarea "فوفو مع شوربة جوز النخيل الغنية." at bounding box center [1005, 316] width 438 height 92
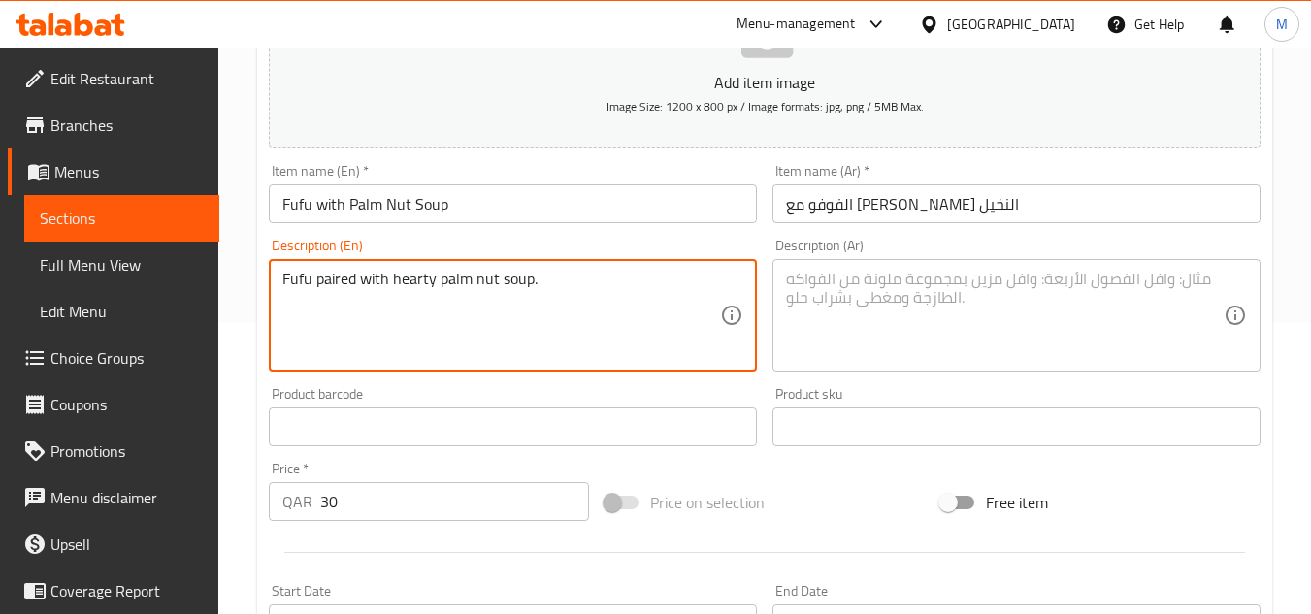
click at [477, 299] on textarea "Fufu paired with hearty palm nut soup." at bounding box center [501, 316] width 438 height 92
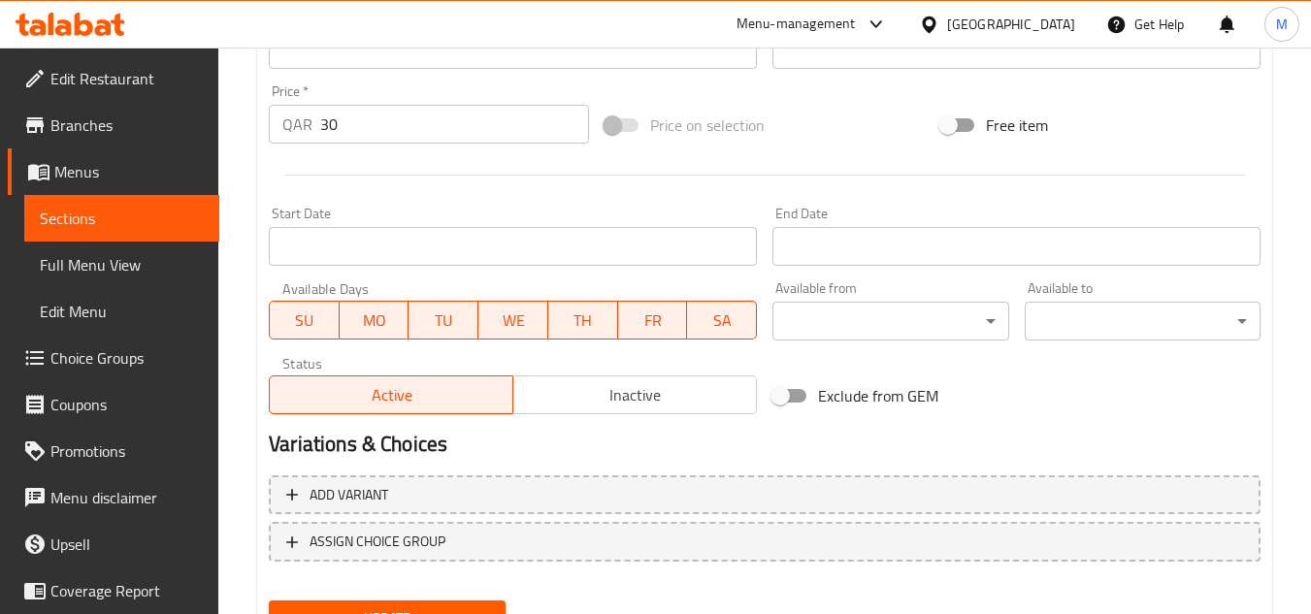
scroll to position [679, 0]
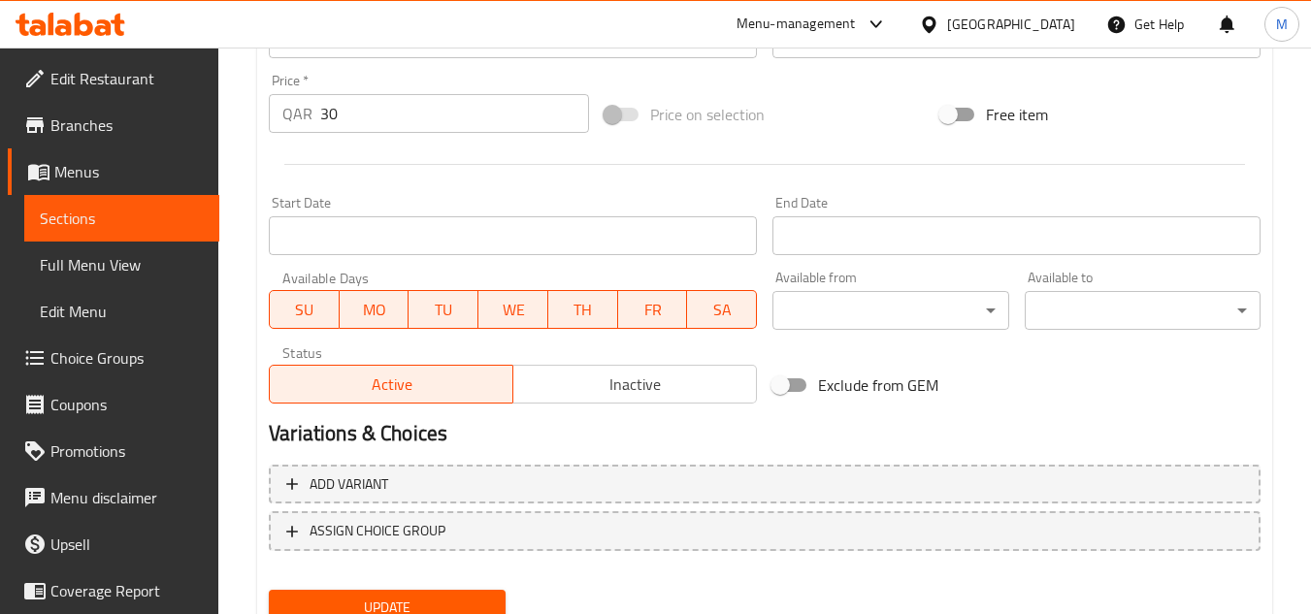
click at [446, 597] on span "Update" at bounding box center [386, 608] width 205 height 24
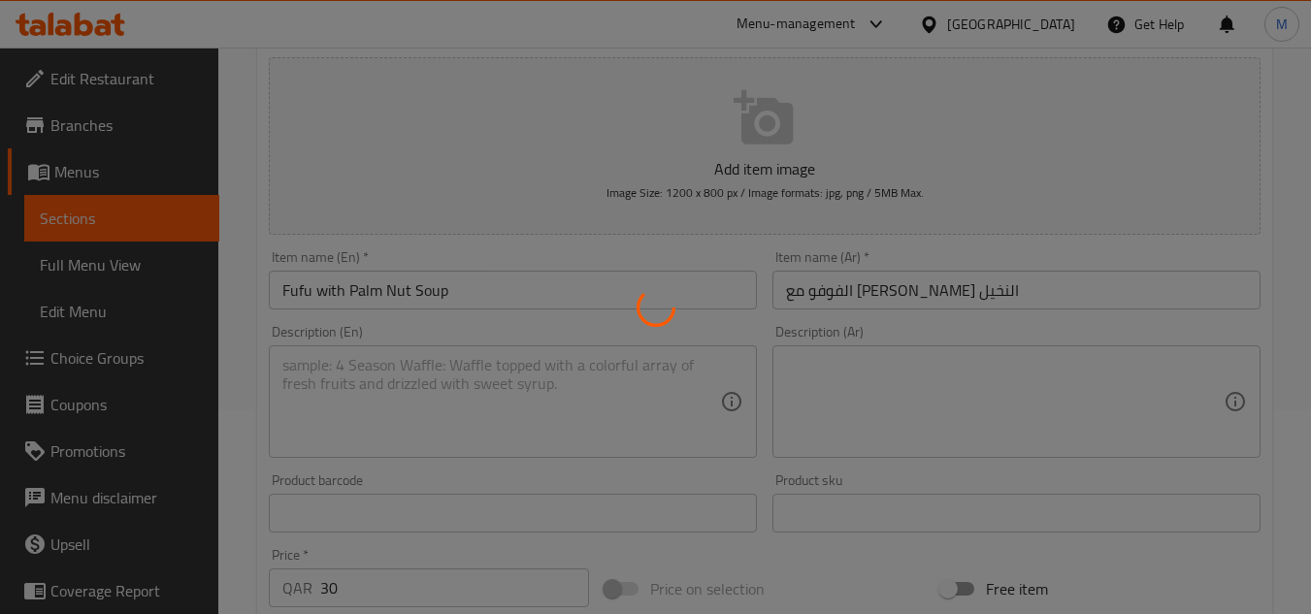
scroll to position [0, 0]
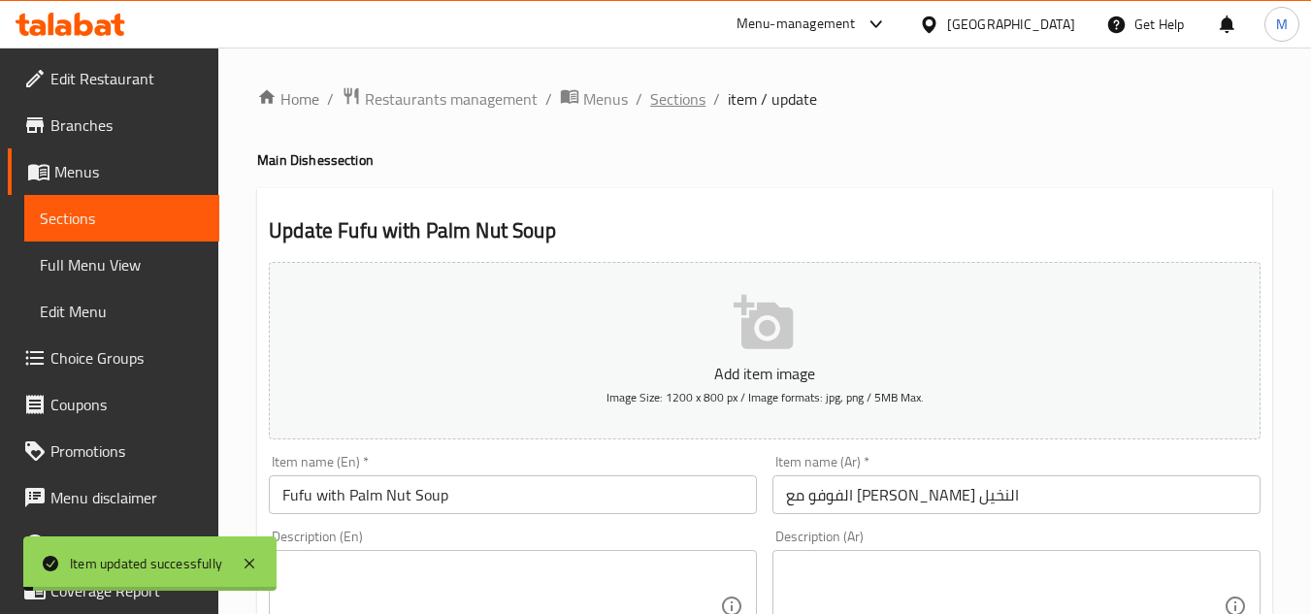
click at [682, 100] on span "Sections" at bounding box center [677, 98] width 55 height 23
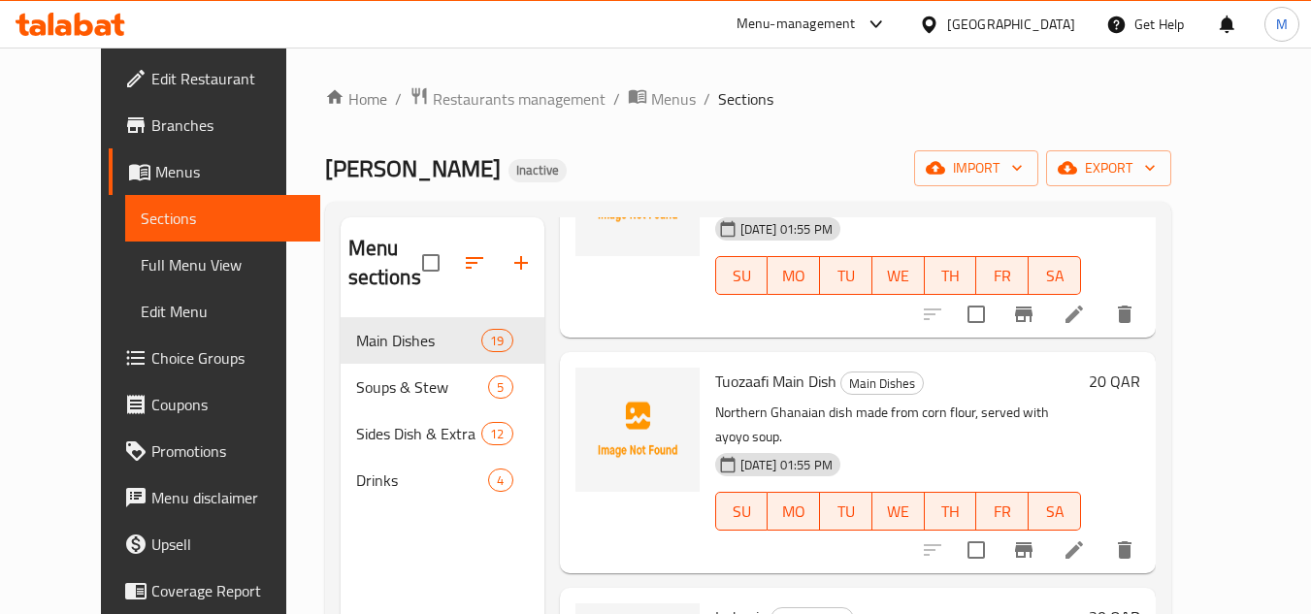
scroll to position [2814, 0]
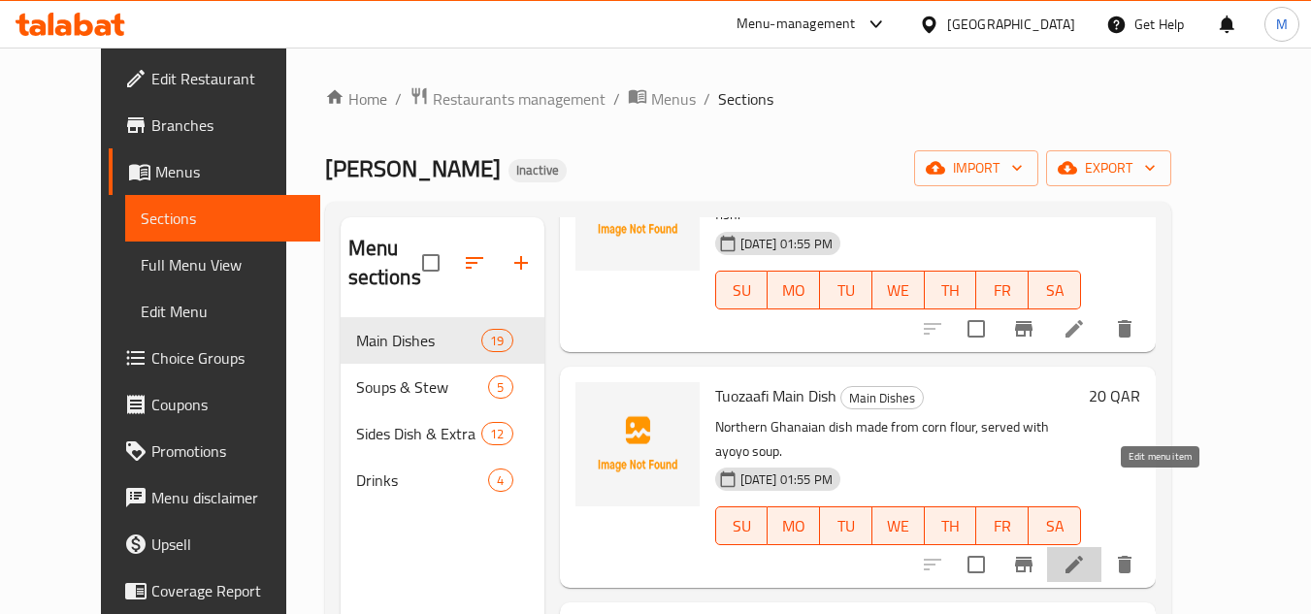
click at [1086, 553] on icon at bounding box center [1074, 564] width 23 height 23
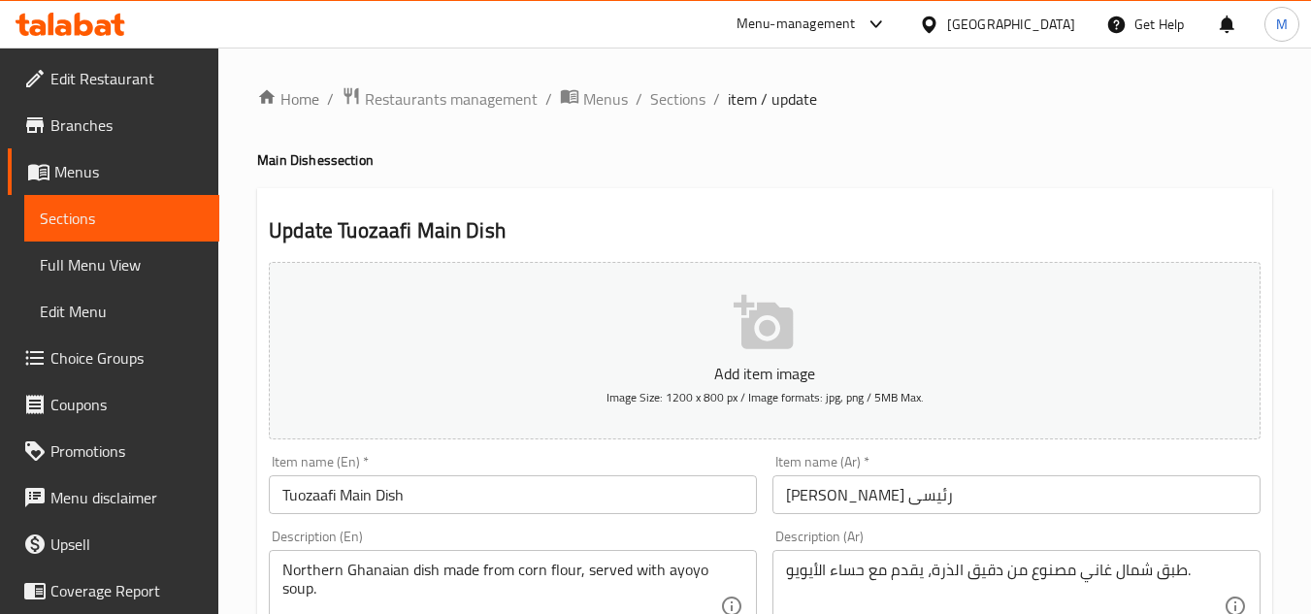
click at [828, 493] on input "توزافي طيق رئيسى" at bounding box center [1016, 494] width 488 height 39
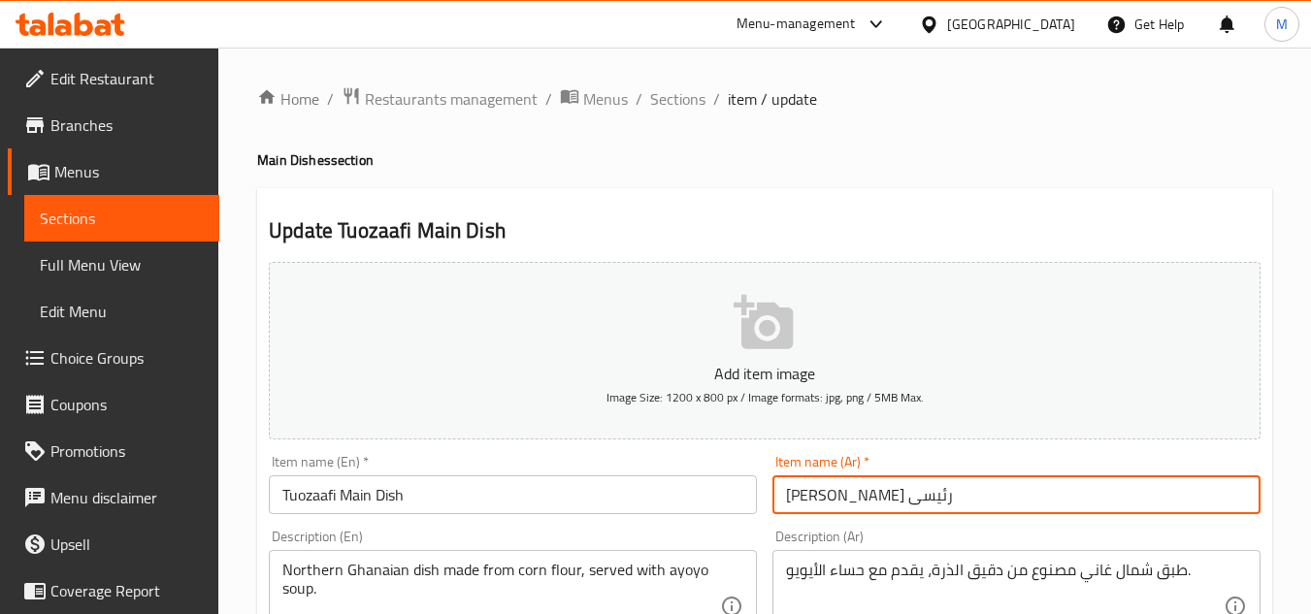
click at [828, 493] on input "توزافي طيق رئيسى" at bounding box center [1016, 494] width 488 height 39
paste input "بق رئيسى"
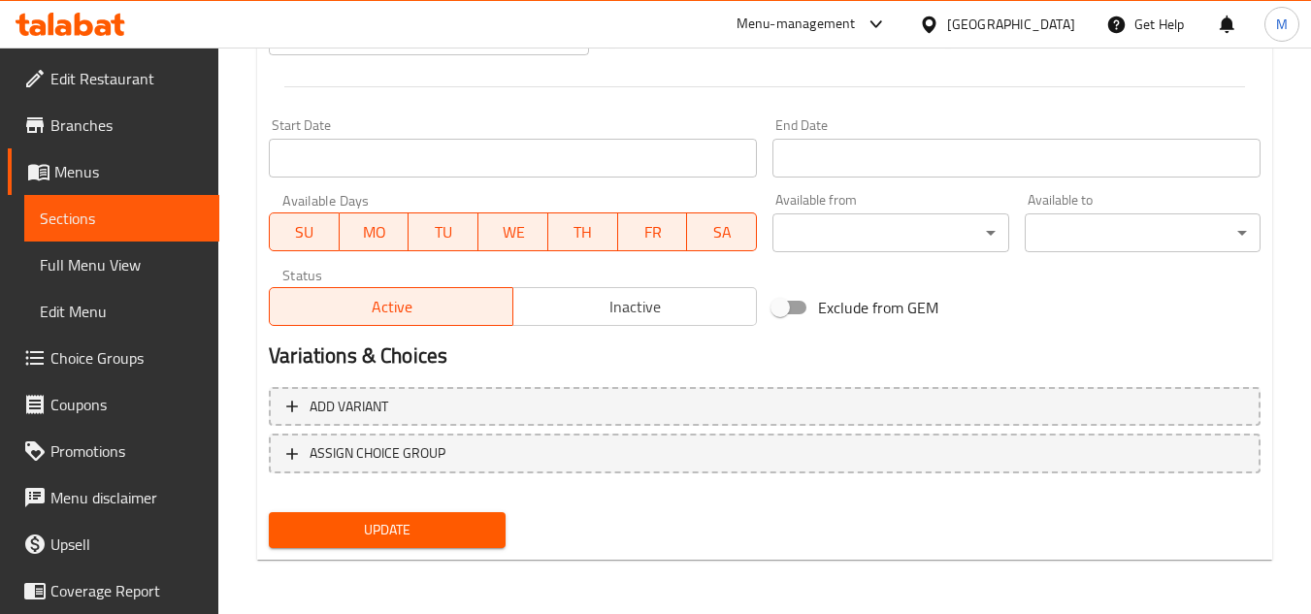
type input "توزافي طبق رئيسى"
click at [430, 532] on span "Update" at bounding box center [386, 530] width 205 height 24
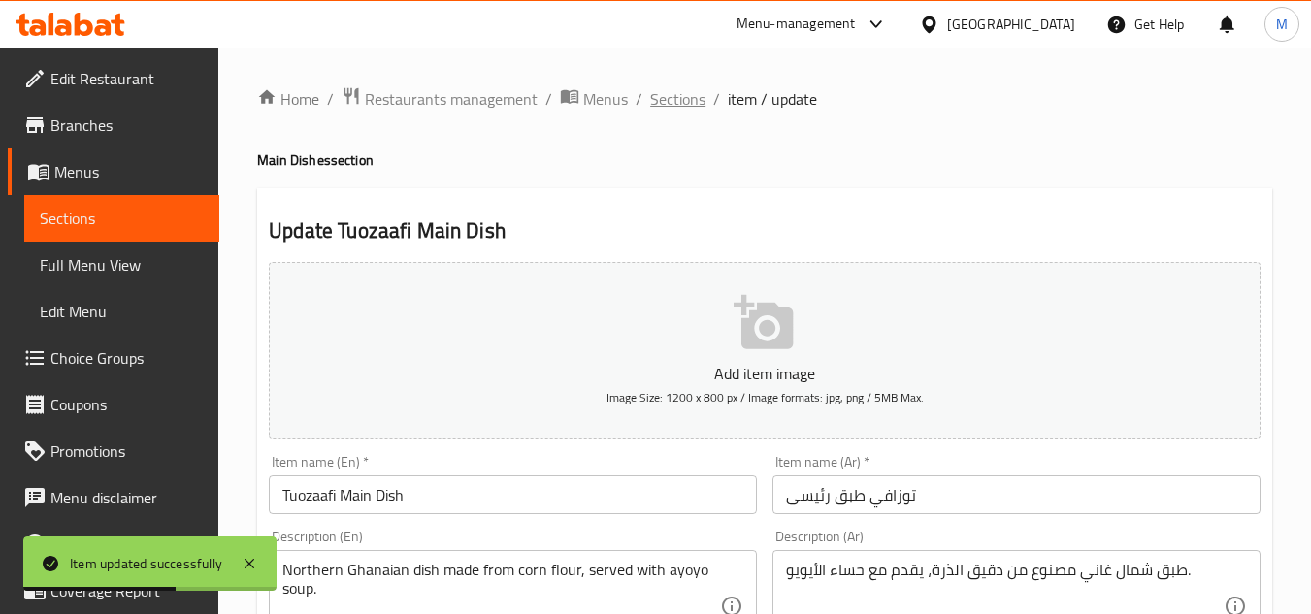
click at [676, 96] on span "Sections" at bounding box center [677, 98] width 55 height 23
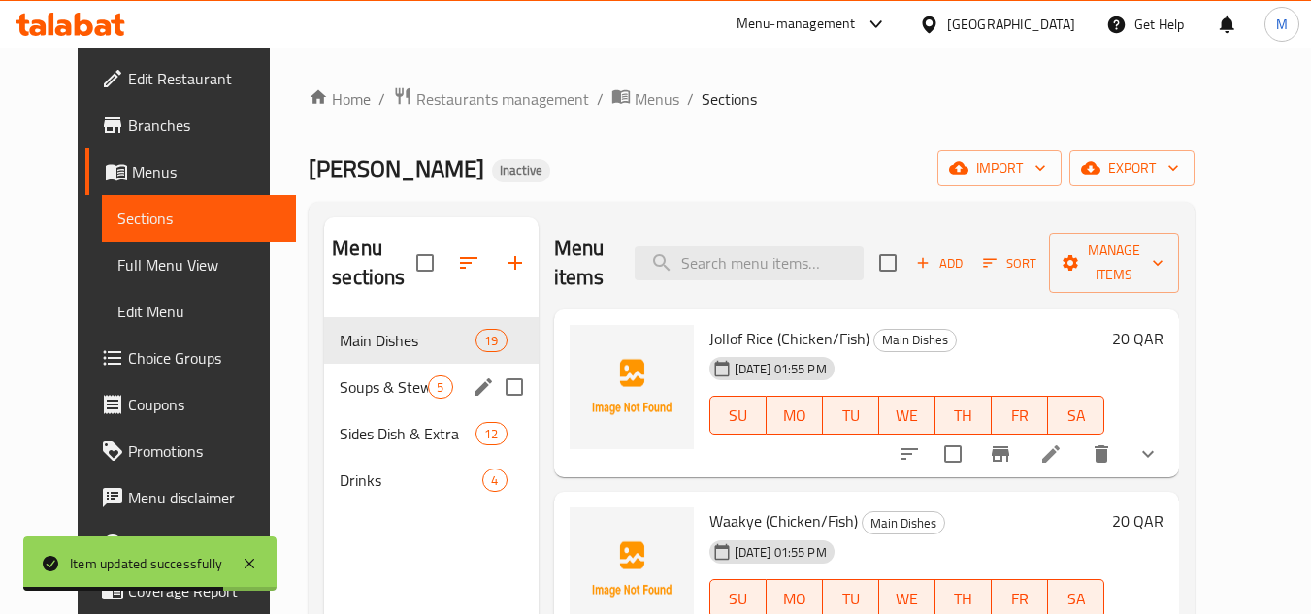
click at [360, 383] on span "Soups & Stew" at bounding box center [384, 387] width 88 height 23
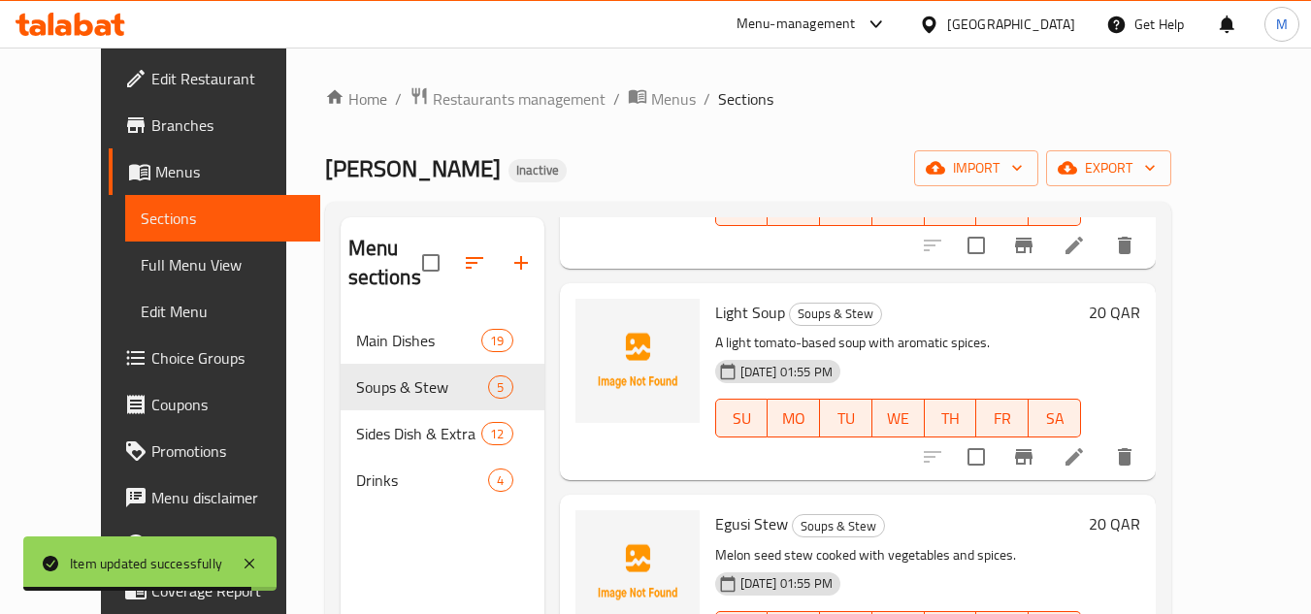
scroll to position [523, 0]
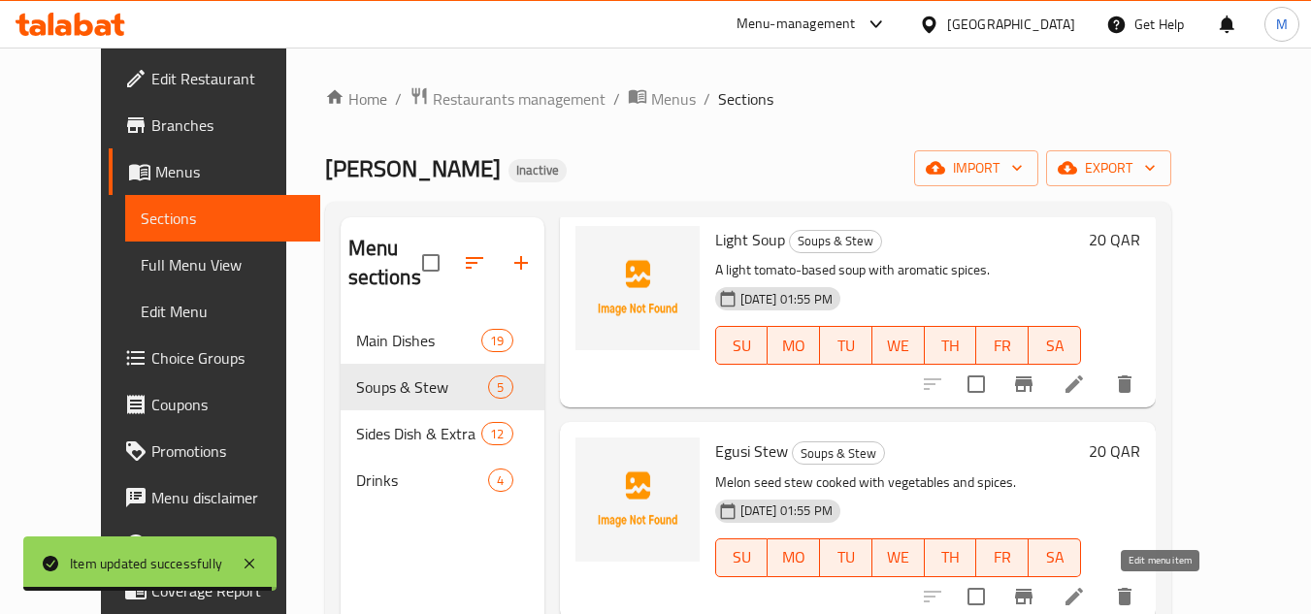
click at [1083, 603] on icon at bounding box center [1073, 596] width 17 height 17
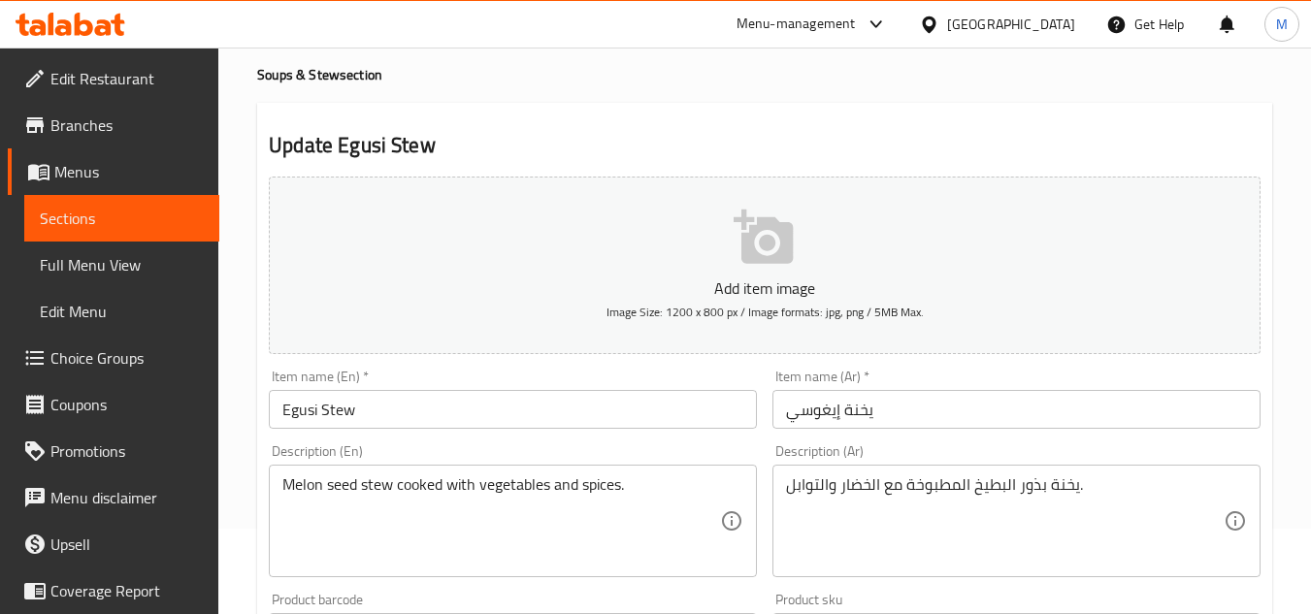
scroll to position [194, 0]
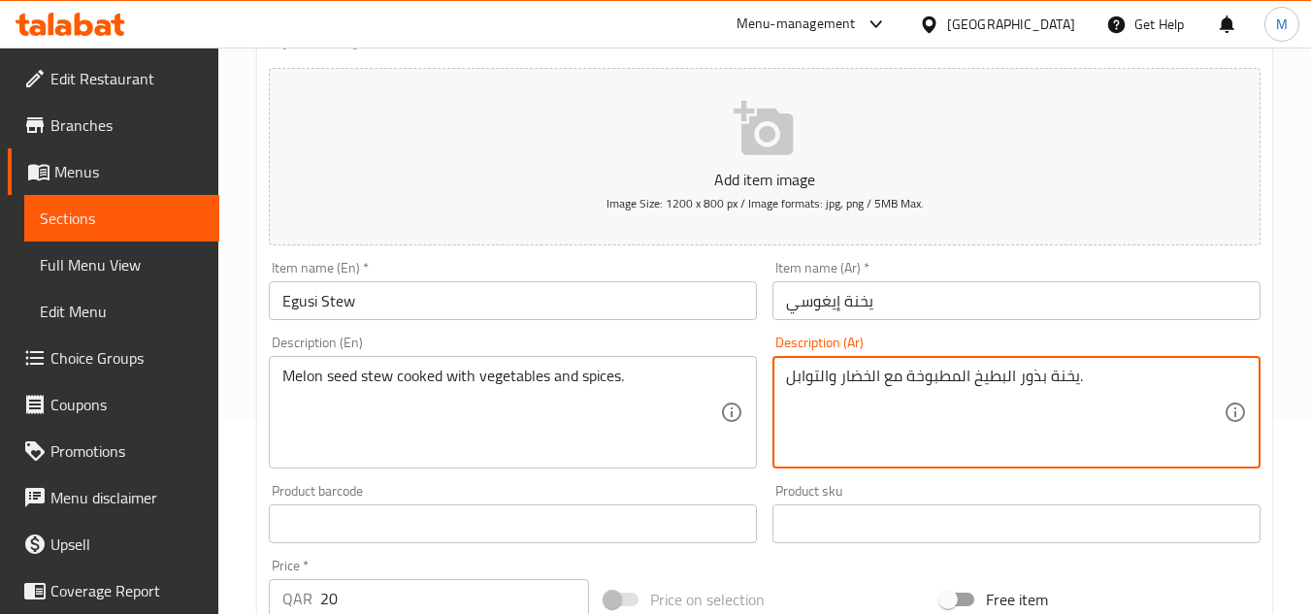
click at [979, 385] on textarea "يخنة بذور البطيخ المطبوخة مع الخضار والتوابل." at bounding box center [1005, 413] width 438 height 92
paste textarea "مام"
click at [1007, 373] on textarea "يخنة بذور شمام المطبوخة مع الخضار والتوابل." at bounding box center [1005, 413] width 438 height 92
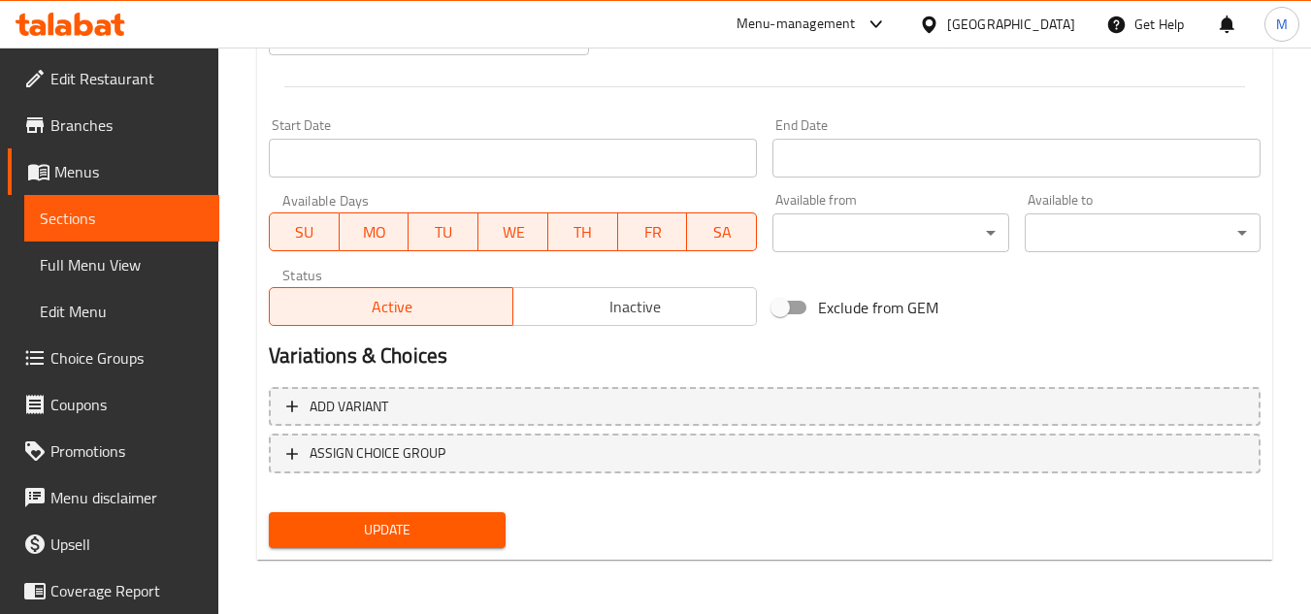
type textarea "يخنة بذور الشمام المطبوخة مع الخضار والتوابل."
click at [495, 521] on button "Update" at bounding box center [387, 530] width 236 height 36
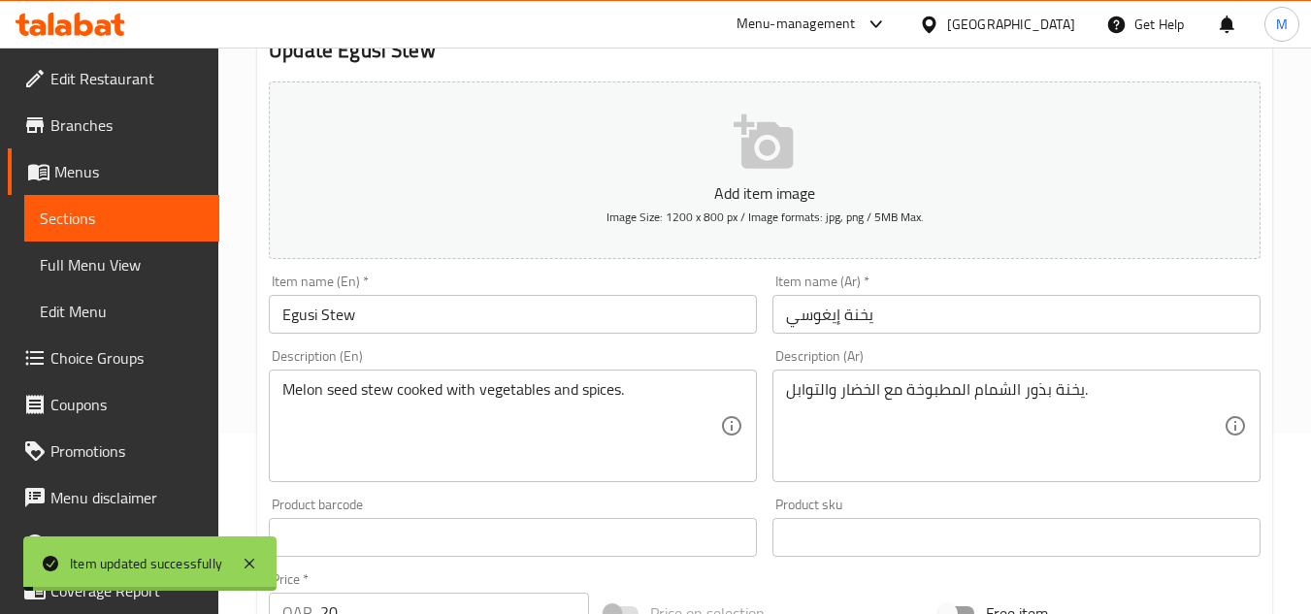
scroll to position [0, 0]
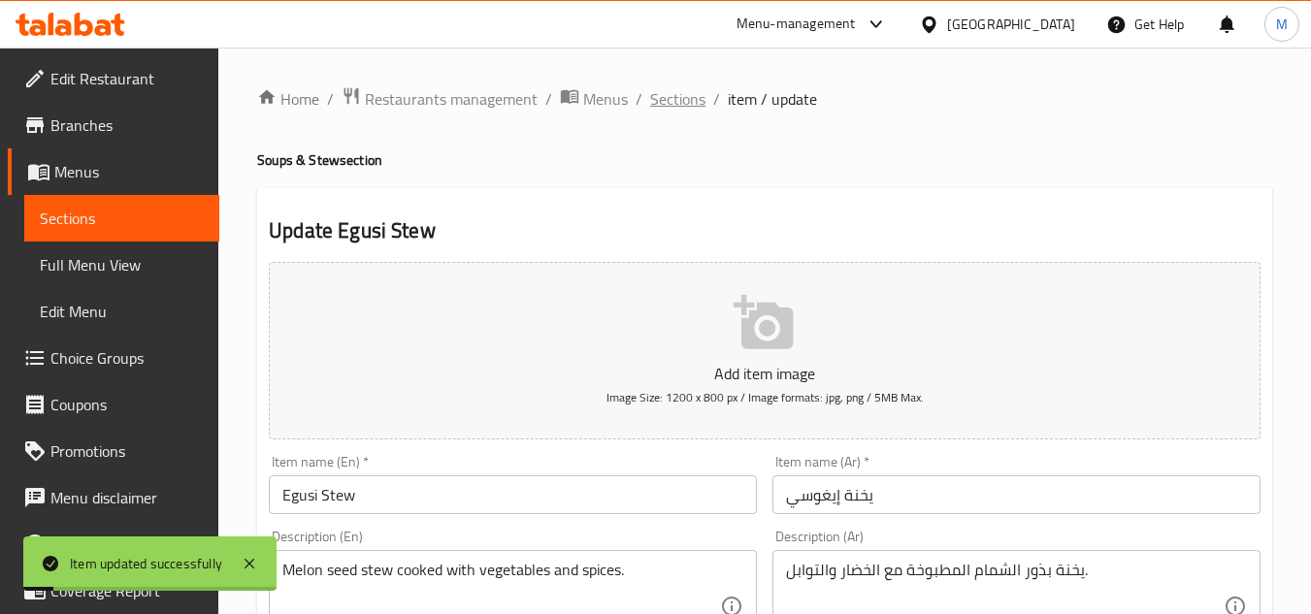
click at [662, 96] on span "Sections" at bounding box center [677, 98] width 55 height 23
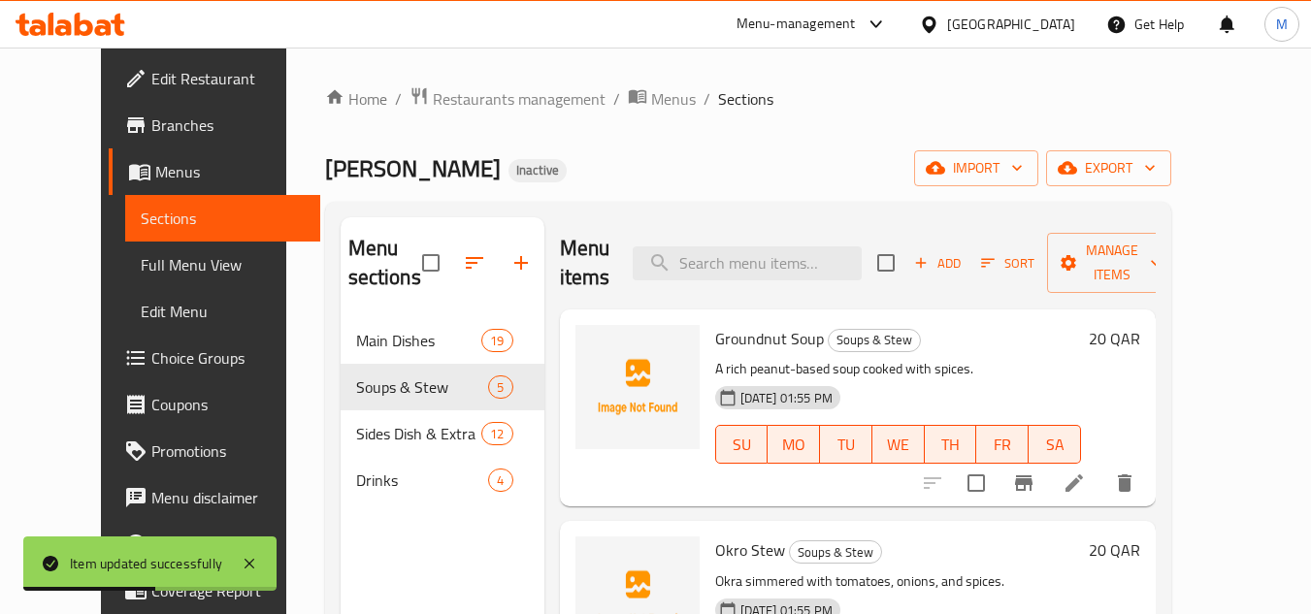
click at [1038, 332] on h6 "Groundnut Soup Soups & Stew" at bounding box center [898, 338] width 366 height 27
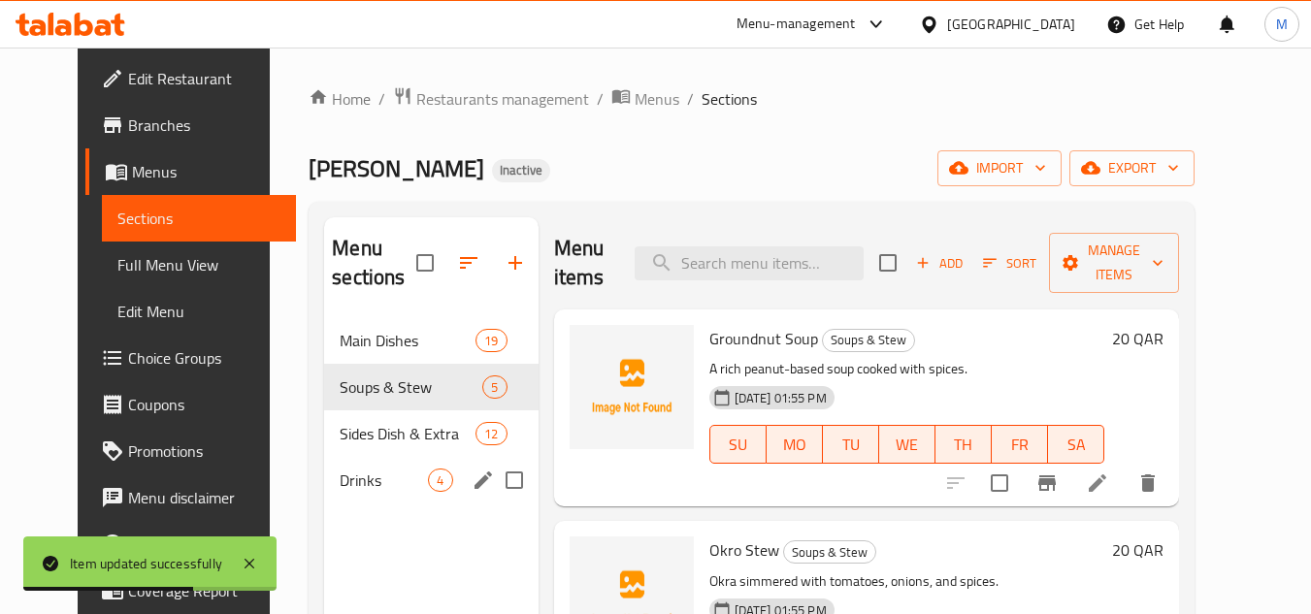
click at [324, 457] on div "Drinks 4" at bounding box center [430, 480] width 213 height 47
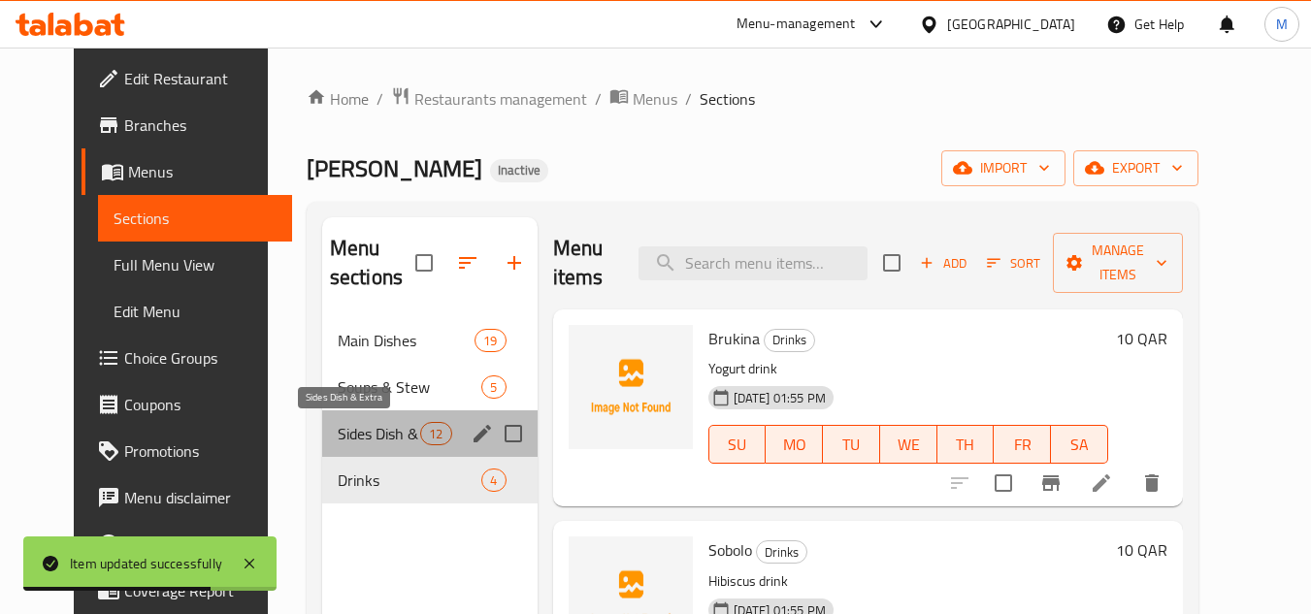
click at [338, 434] on span "Sides Dish & Extra" at bounding box center [379, 433] width 82 height 23
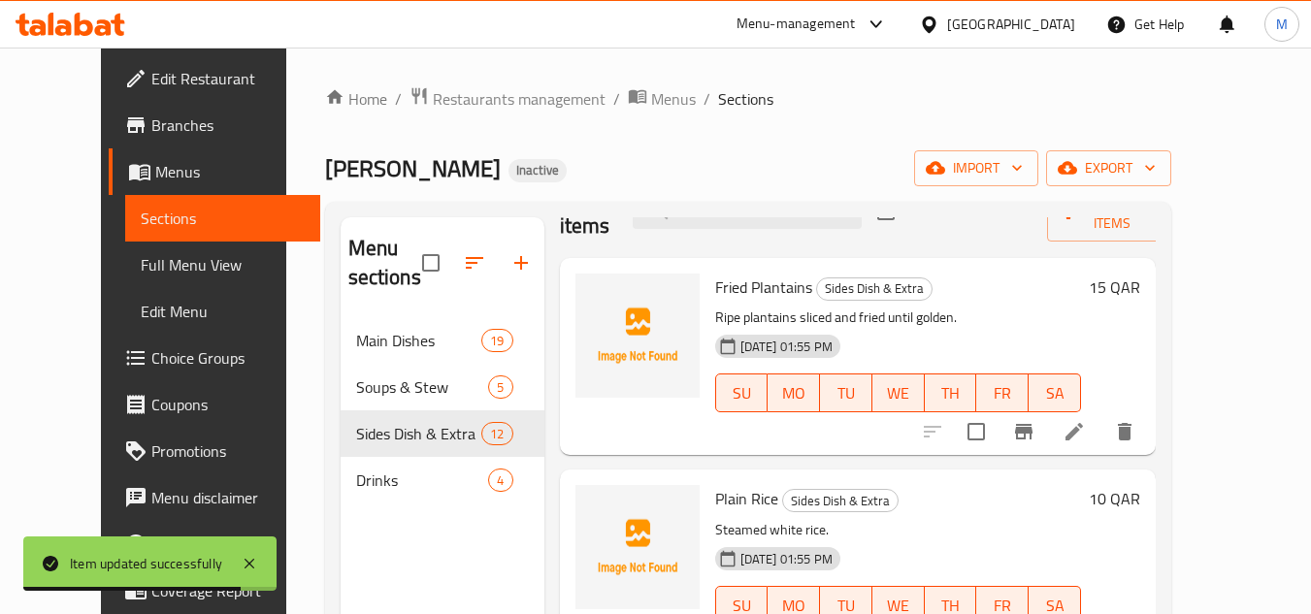
scroll to position [97, 0]
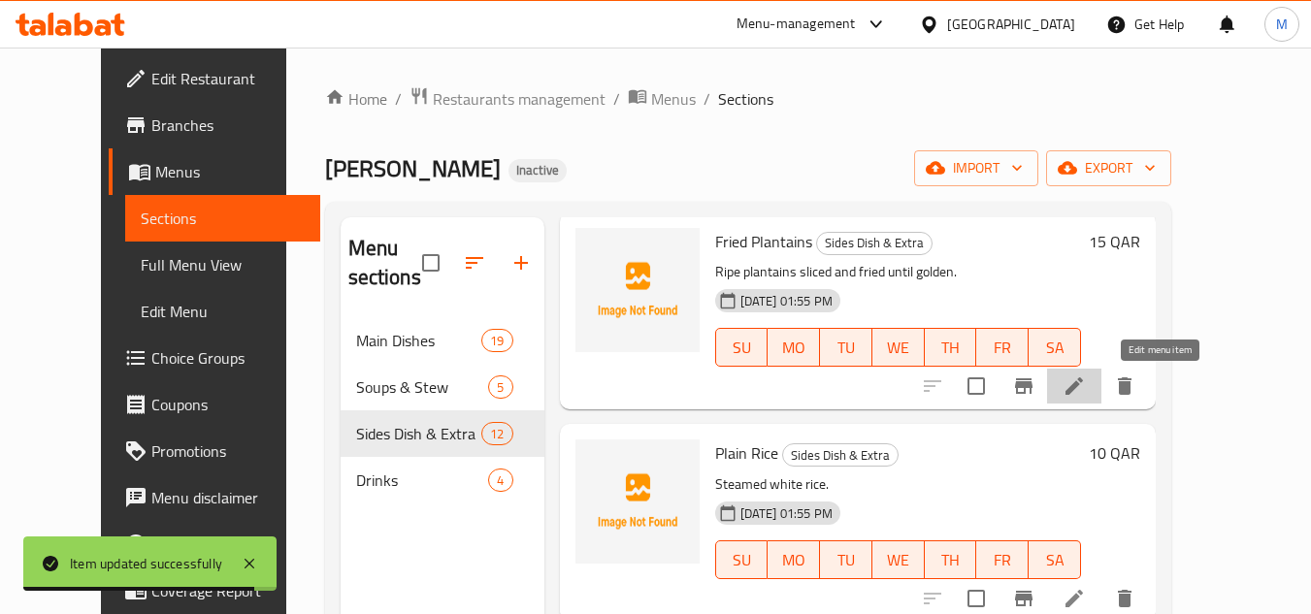
click at [1083, 391] on icon at bounding box center [1073, 385] width 17 height 17
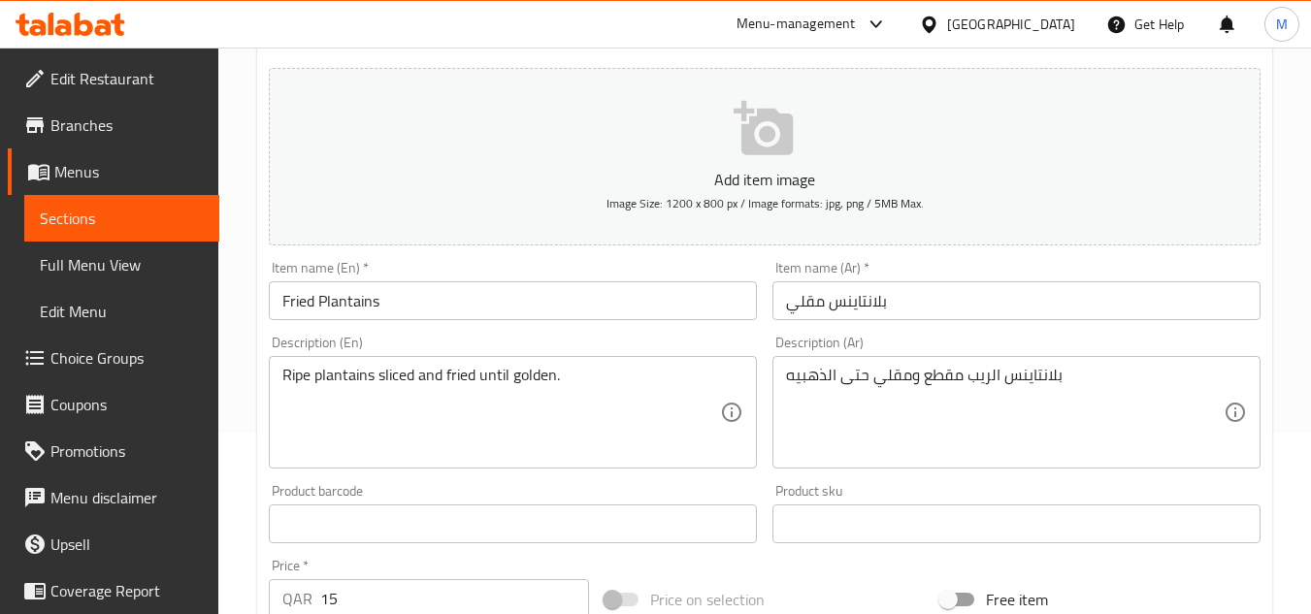
scroll to position [194, 0]
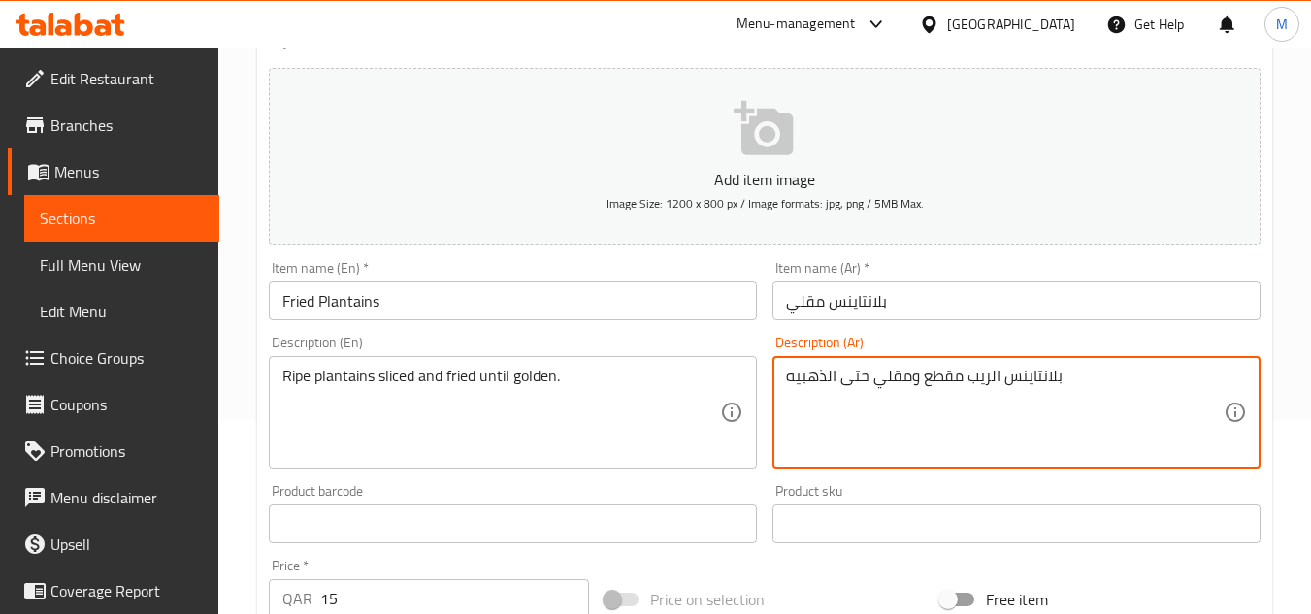
click at [987, 377] on textarea "بلانتاينس الريب مقطع ومقلي حتى الذهبيه" at bounding box center [1005, 413] width 438 height 92
click at [916, 377] on textarea "بلانتاينس ناضج مقطع ومقلي حتى الذهبيه" at bounding box center [1005, 413] width 438 height 92
click at [807, 373] on textarea "بلانتاينس ناضج مقطع إلى شرائح ومقلي حتى الذهبيه" at bounding box center [1005, 413] width 438 height 92
drag, startPoint x: 824, startPoint y: 380, endPoint x: 831, endPoint y: 405, distance: 25.2
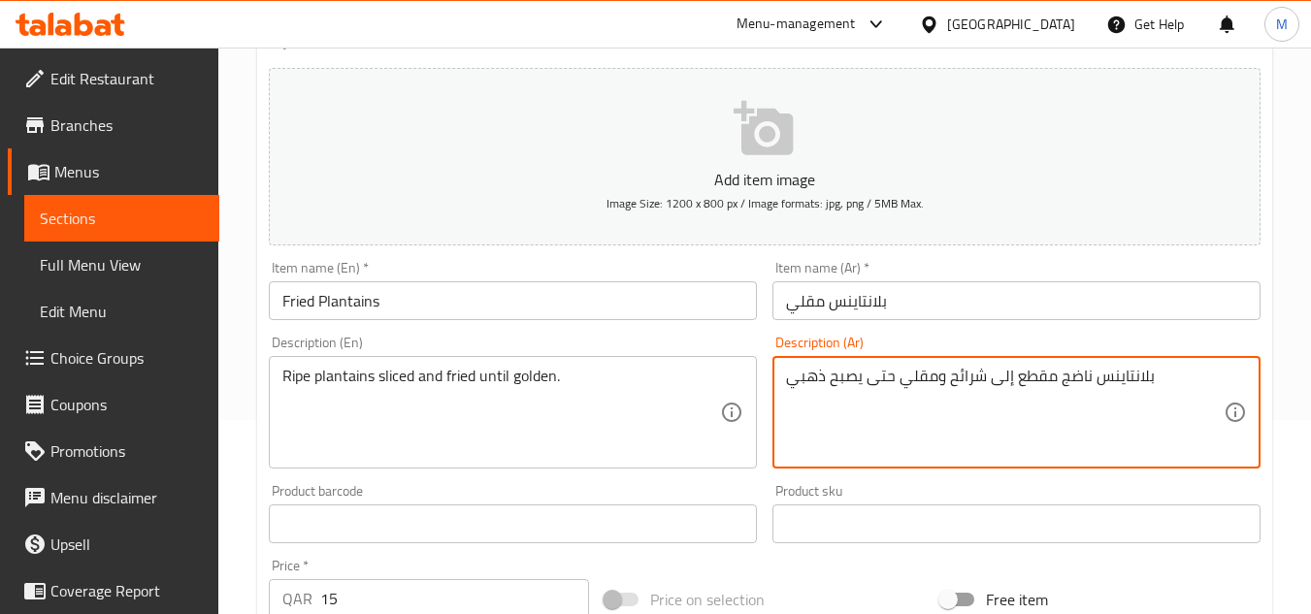
click at [824, 380] on textarea "بلانتاينس ناضج مقطع إلى شرائح ومقلي حتى يصبح ذهبي" at bounding box center [1005, 413] width 438 height 92
paste textarea "لونه"
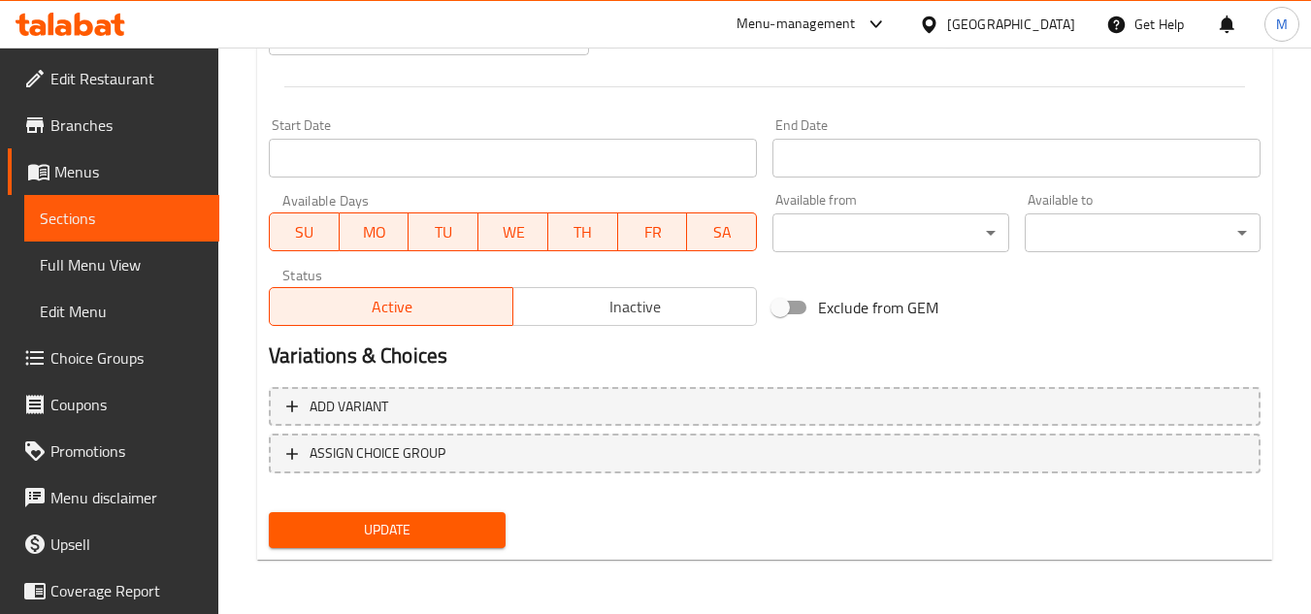
type textarea "بلانتاينس ناضج مقطع إلى شرائح ومقلي حتى يصبح لونه ذهبي"
click at [438, 532] on span "Update" at bounding box center [386, 530] width 205 height 24
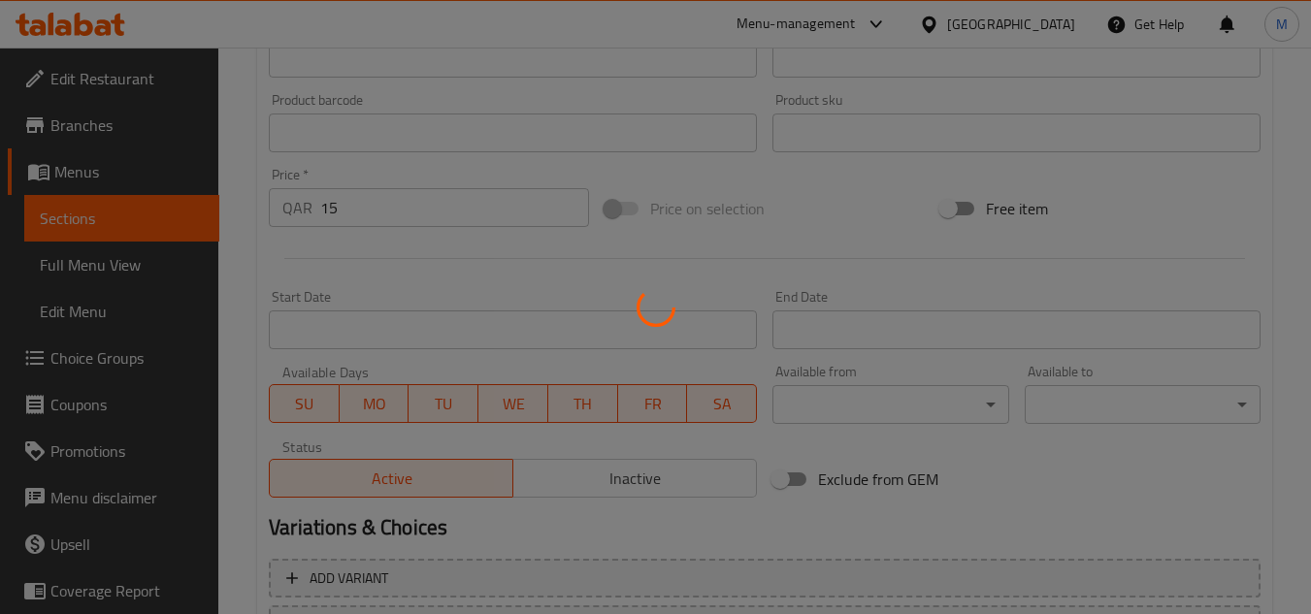
scroll to position [0, 0]
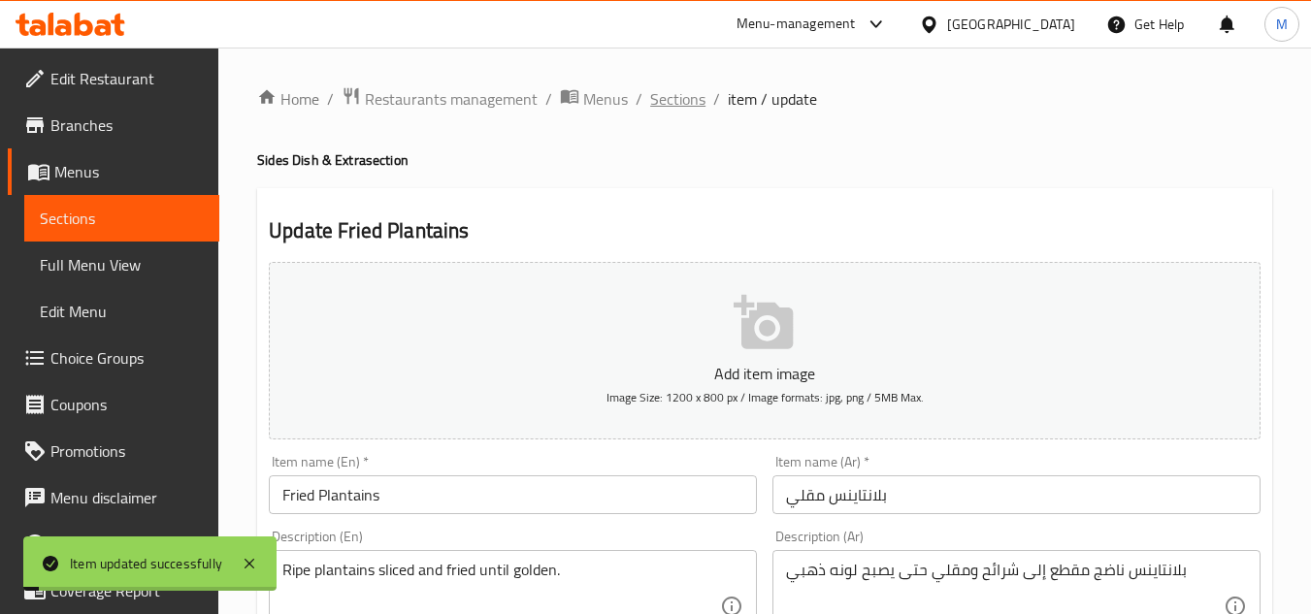
click at [672, 93] on span "Sections" at bounding box center [677, 98] width 55 height 23
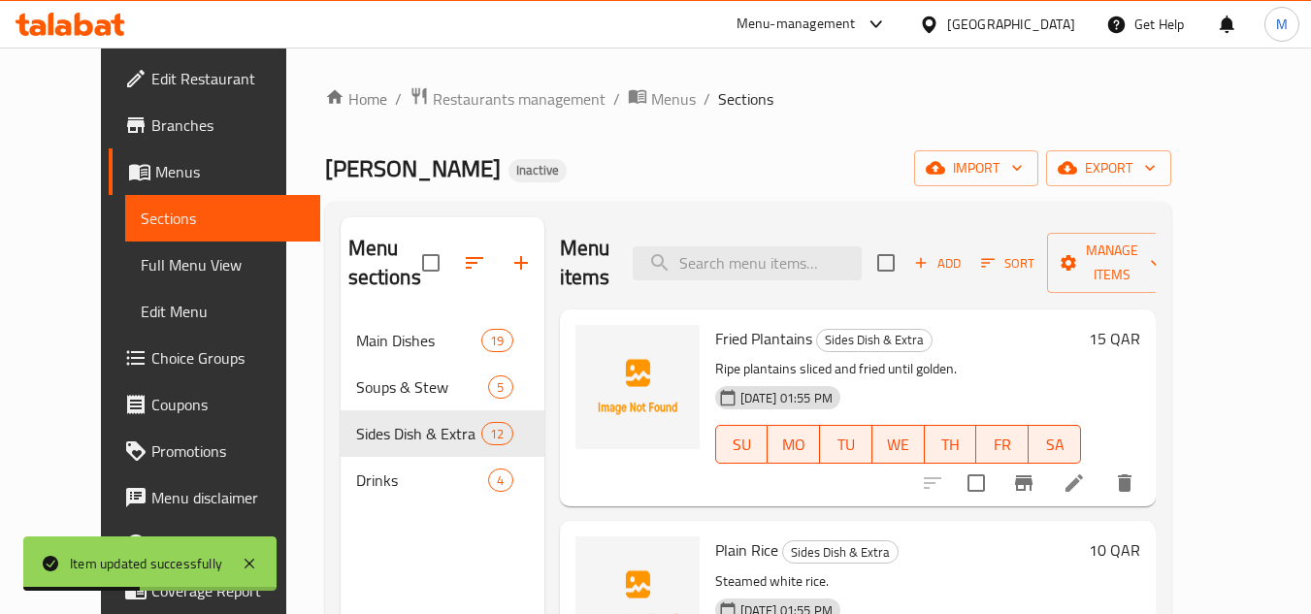
click at [1039, 517] on div "Menu items Add Sort Manage items Fried Plantains Sides Dish & Extra Ripe planta…" at bounding box center [849, 524] width 611 height 614
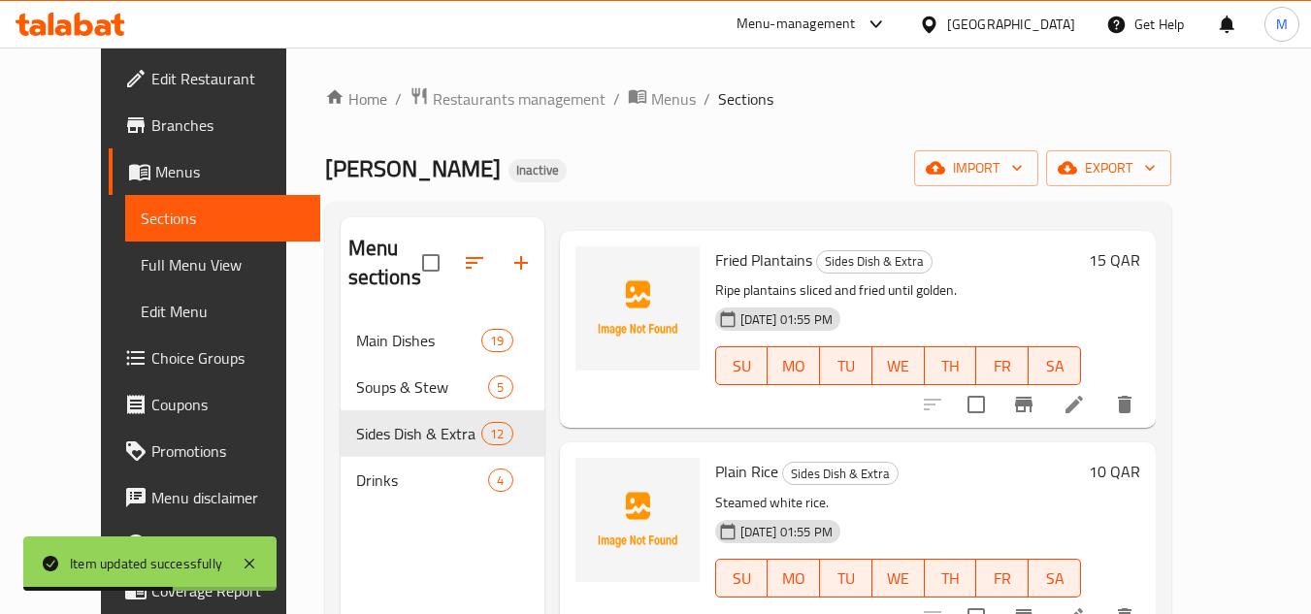
scroll to position [194, 0]
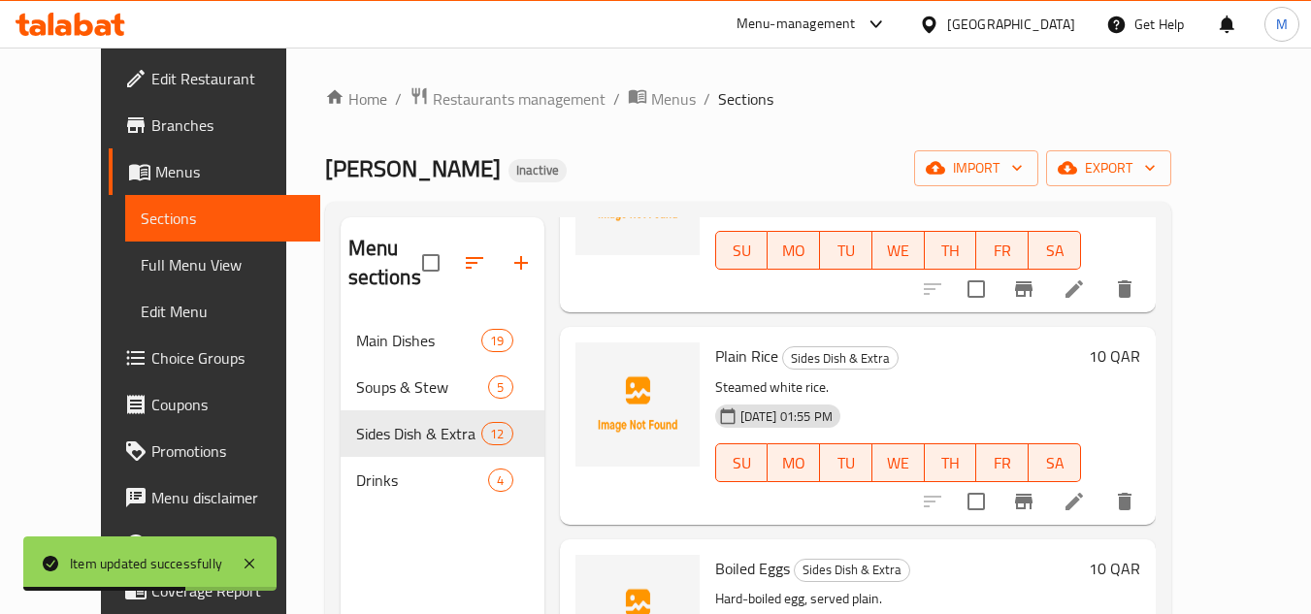
click at [1148, 519] on div at bounding box center [1028, 501] width 239 height 47
click at [1086, 497] on icon at bounding box center [1074, 501] width 23 height 23
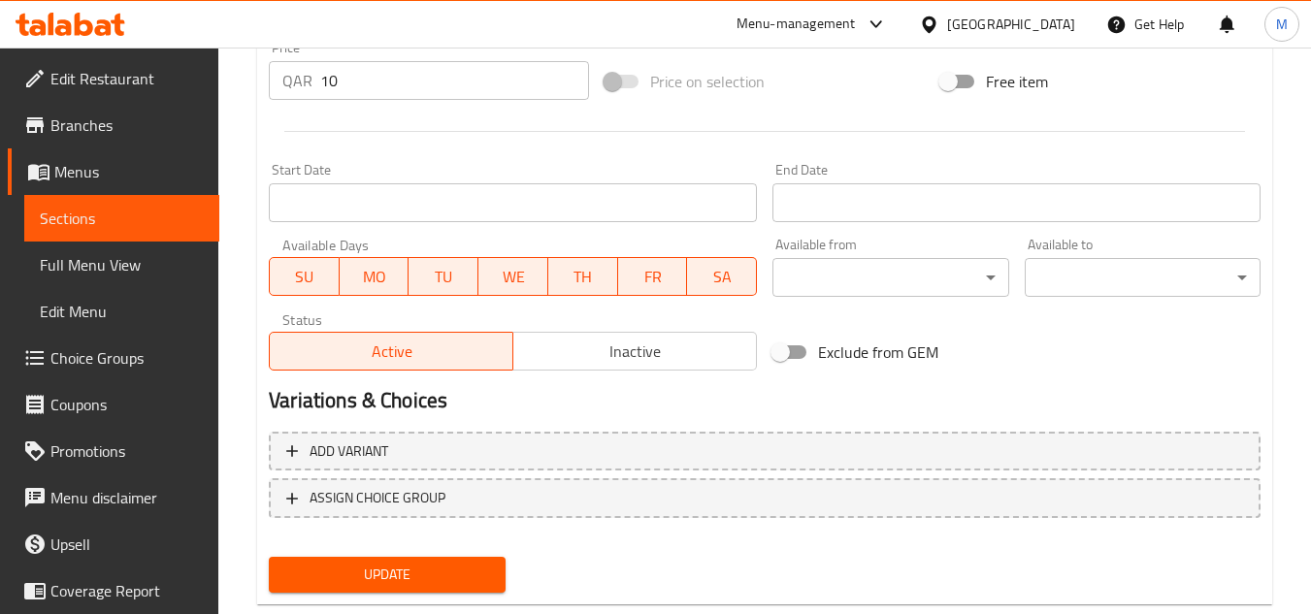
scroll to position [757, 0]
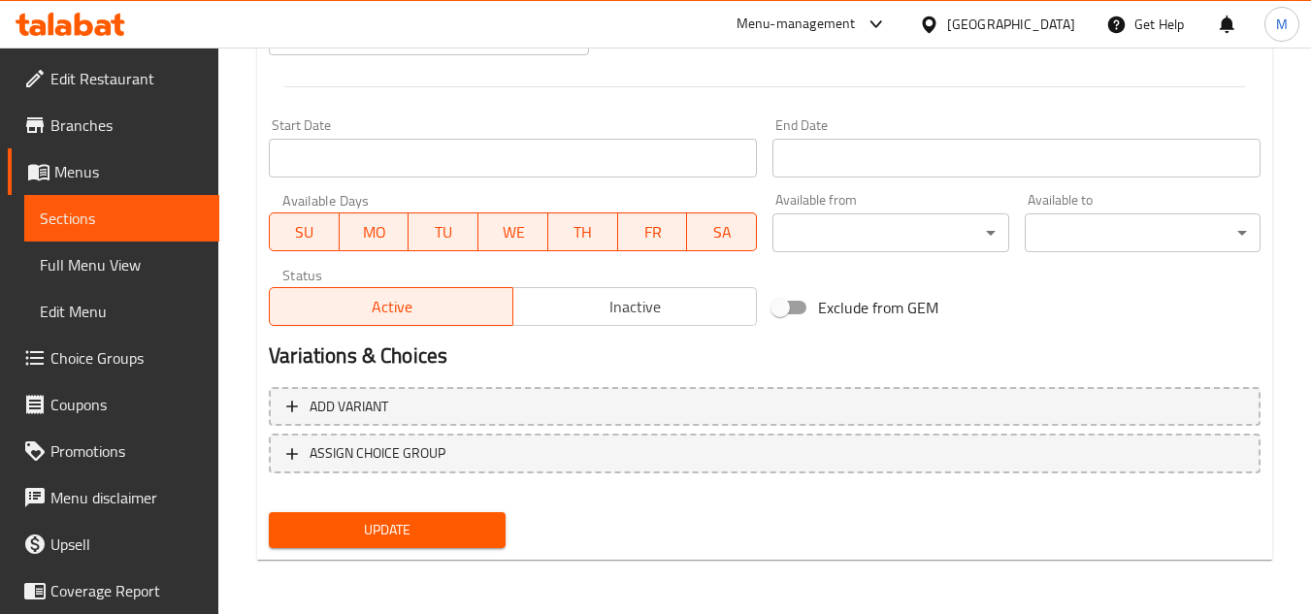
type textarea "أرز أبيض علي البخار"
click at [445, 541] on span "Update" at bounding box center [386, 530] width 205 height 24
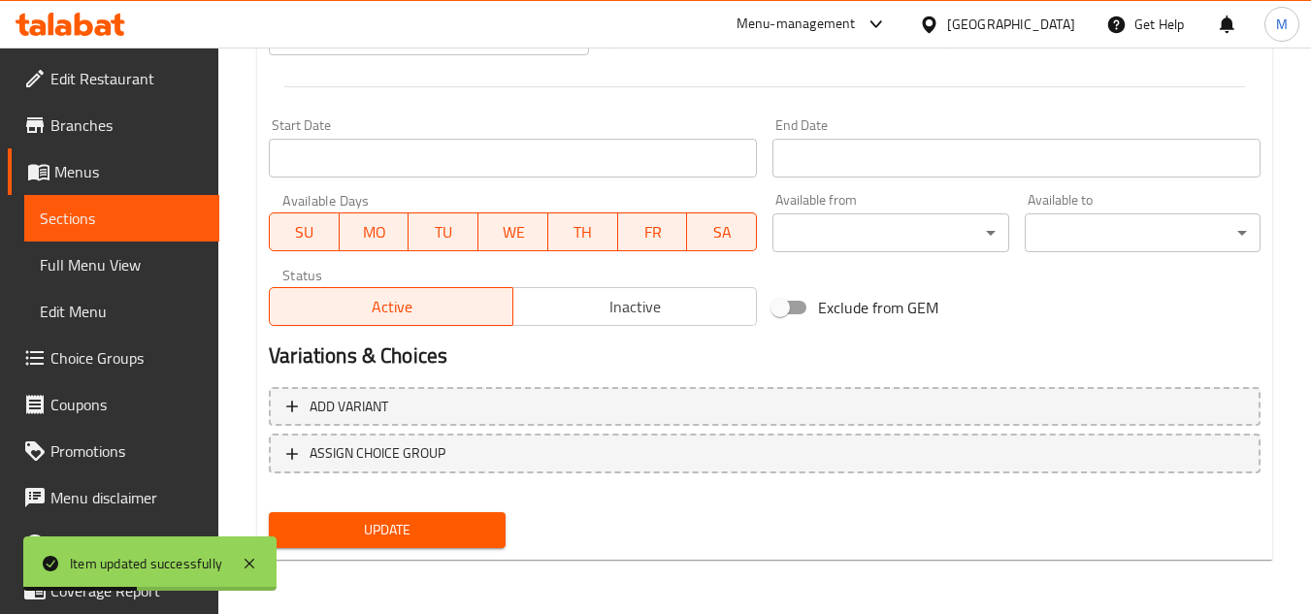
click at [1025, 317] on div "Exclude from GEM" at bounding box center [933, 307] width 336 height 52
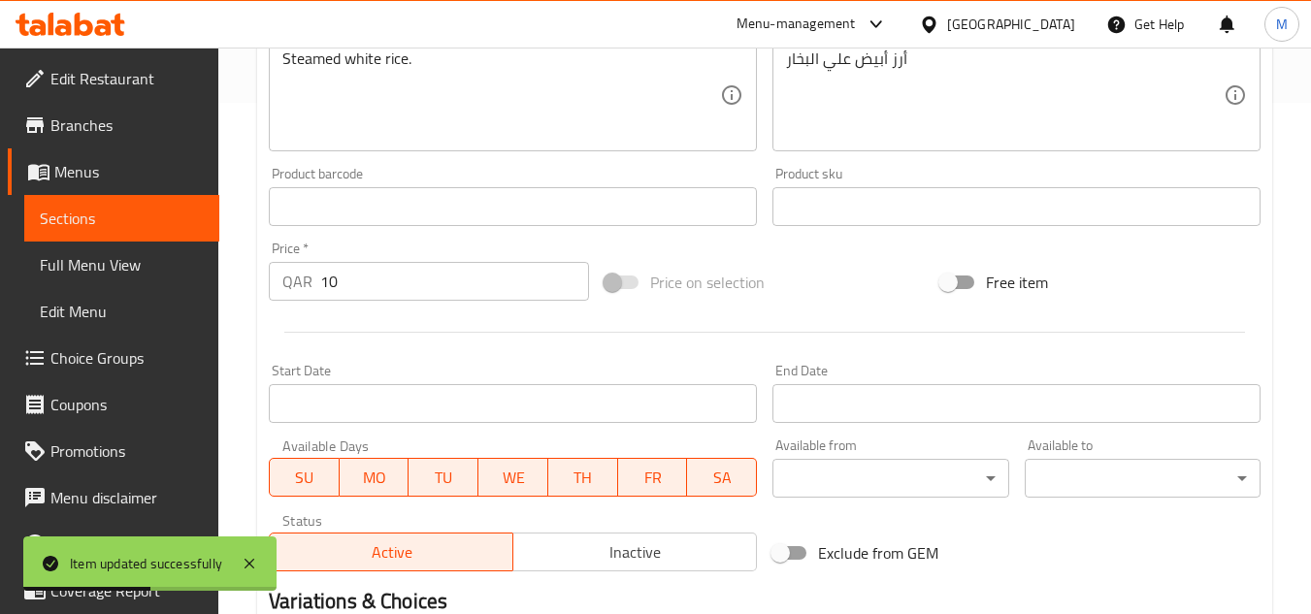
scroll to position [0, 0]
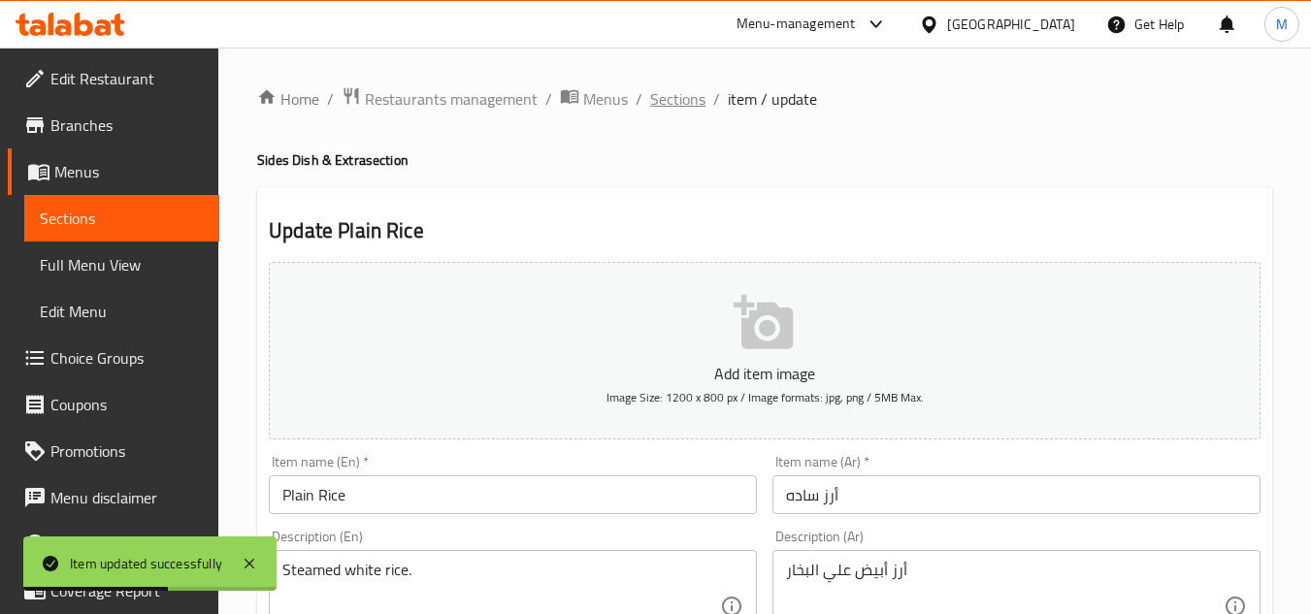
click at [667, 90] on span "Sections" at bounding box center [677, 98] width 55 height 23
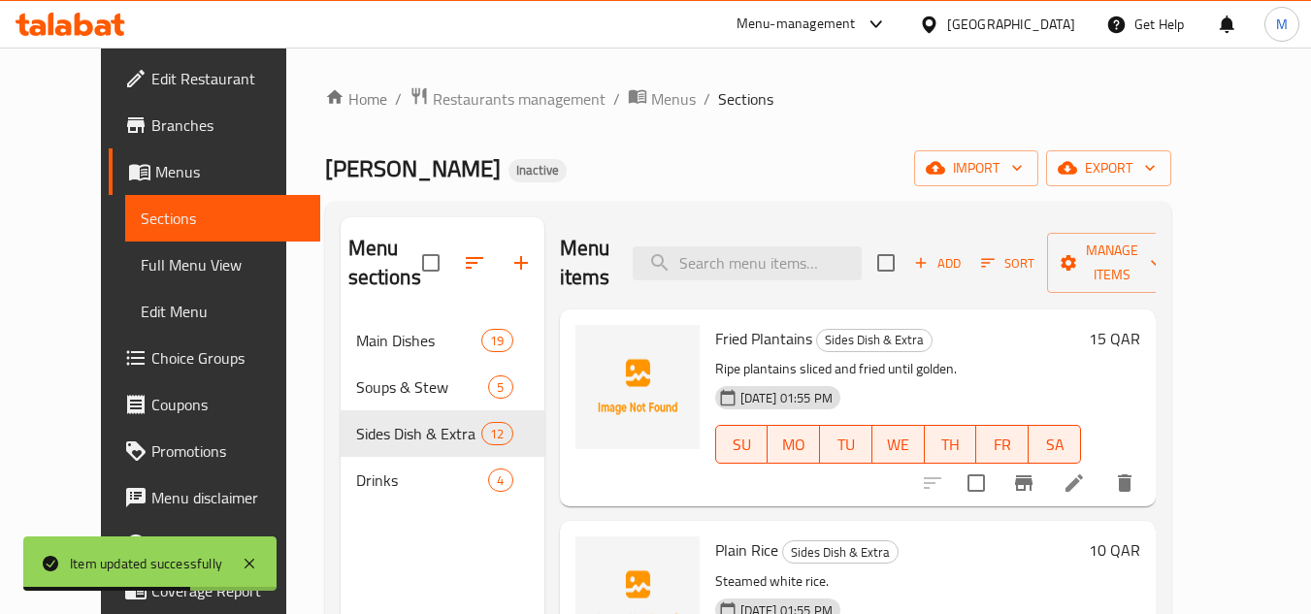
click at [141, 258] on span "Full Menu View" at bounding box center [223, 264] width 164 height 23
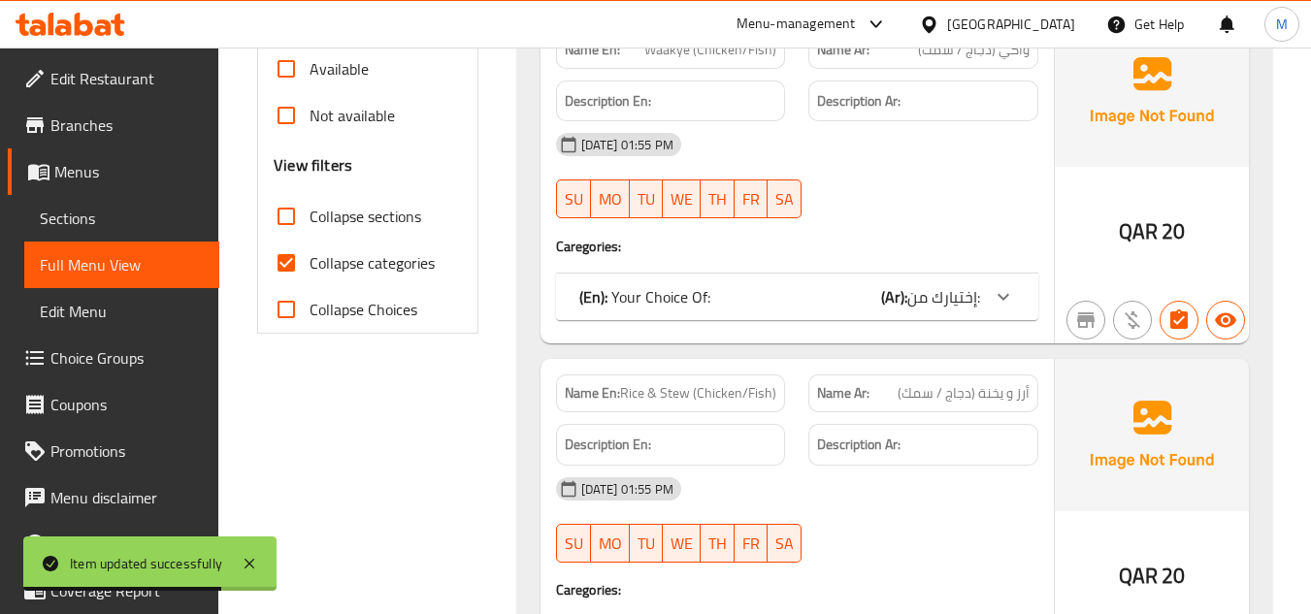
scroll to position [679, 0]
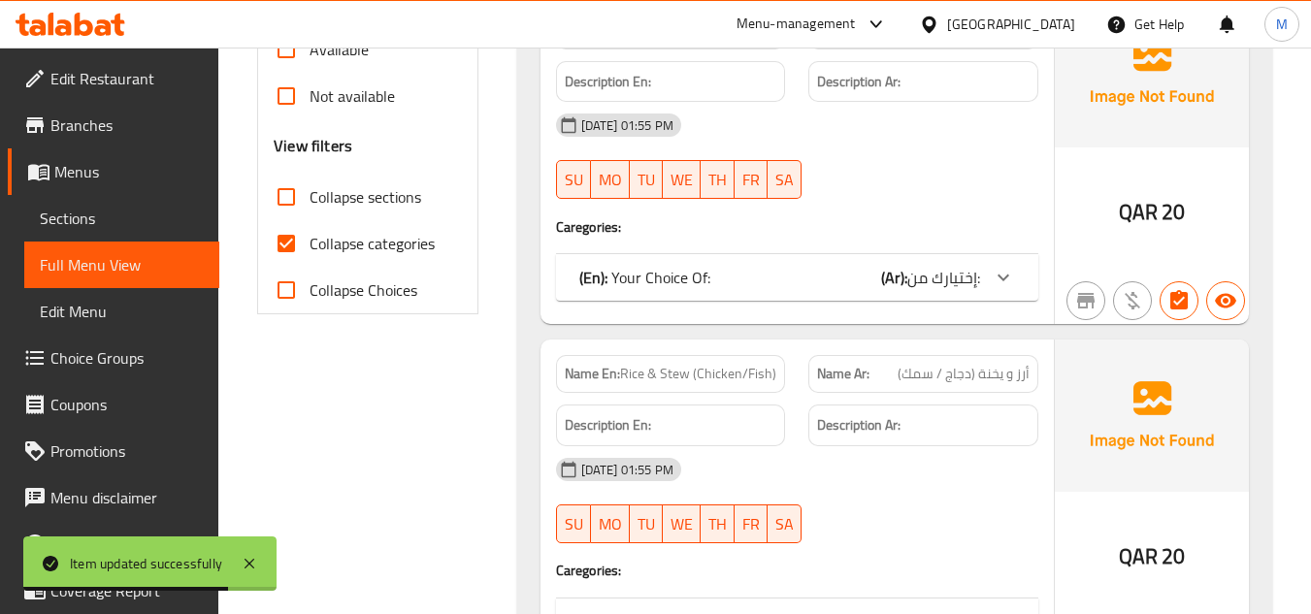
click at [286, 246] on input "Collapse categories" at bounding box center [286, 243] width 47 height 47
checkbox input "false"
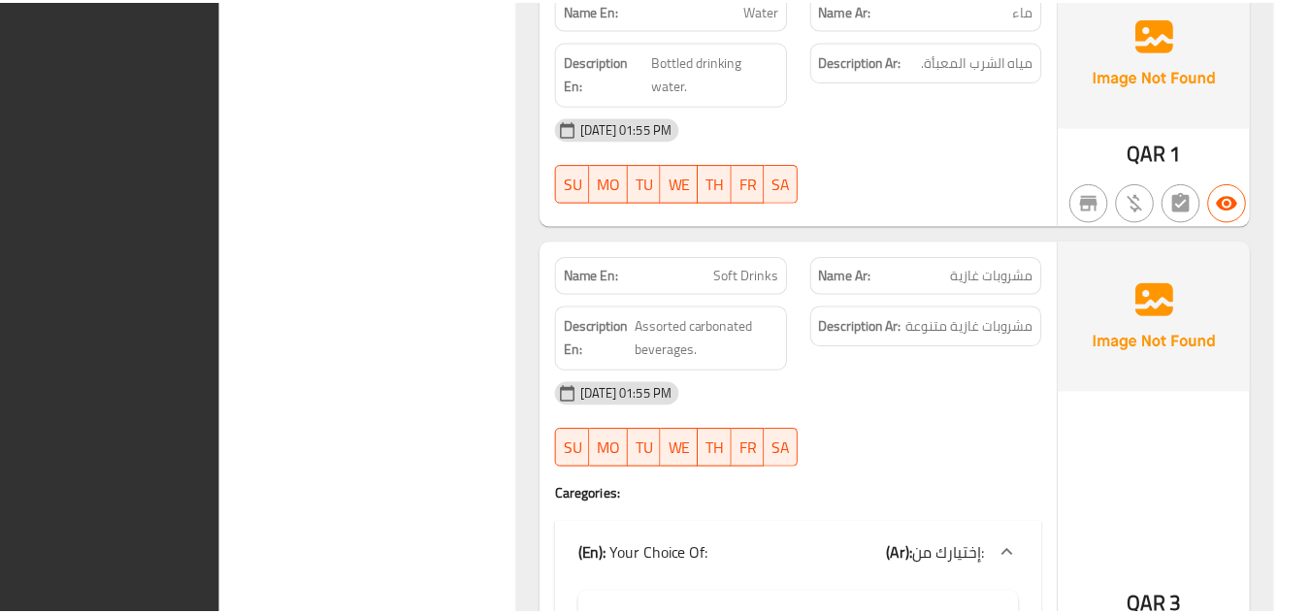
scroll to position [13332, 0]
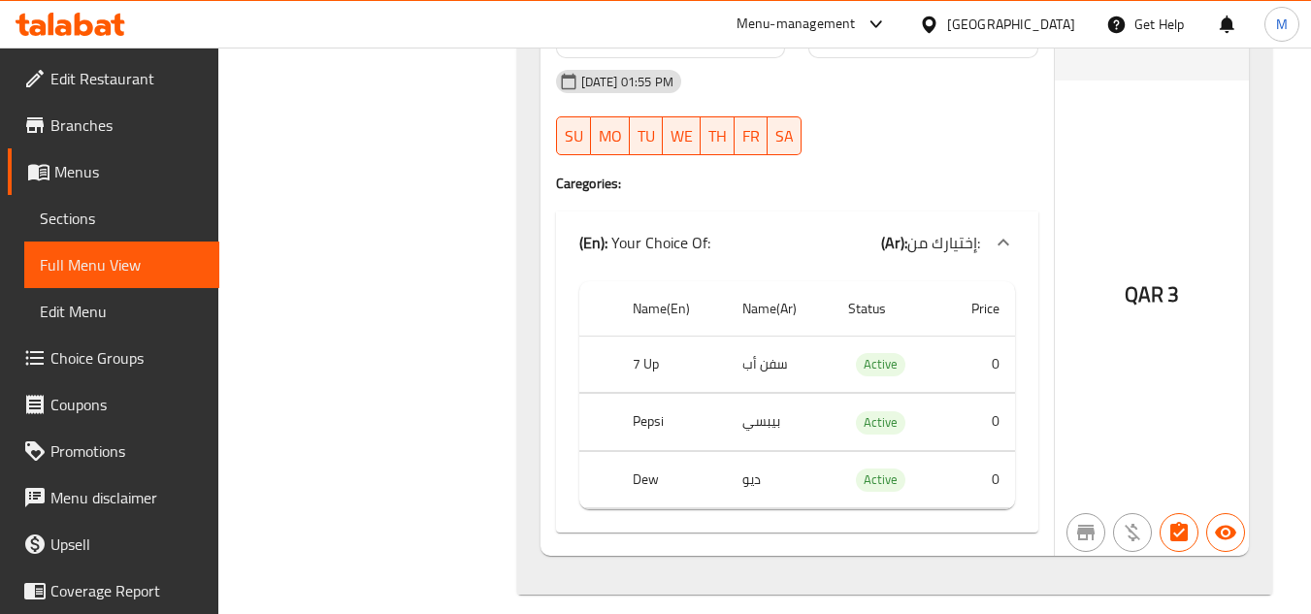
click at [92, 266] on span "Full Menu View" at bounding box center [122, 264] width 164 height 23
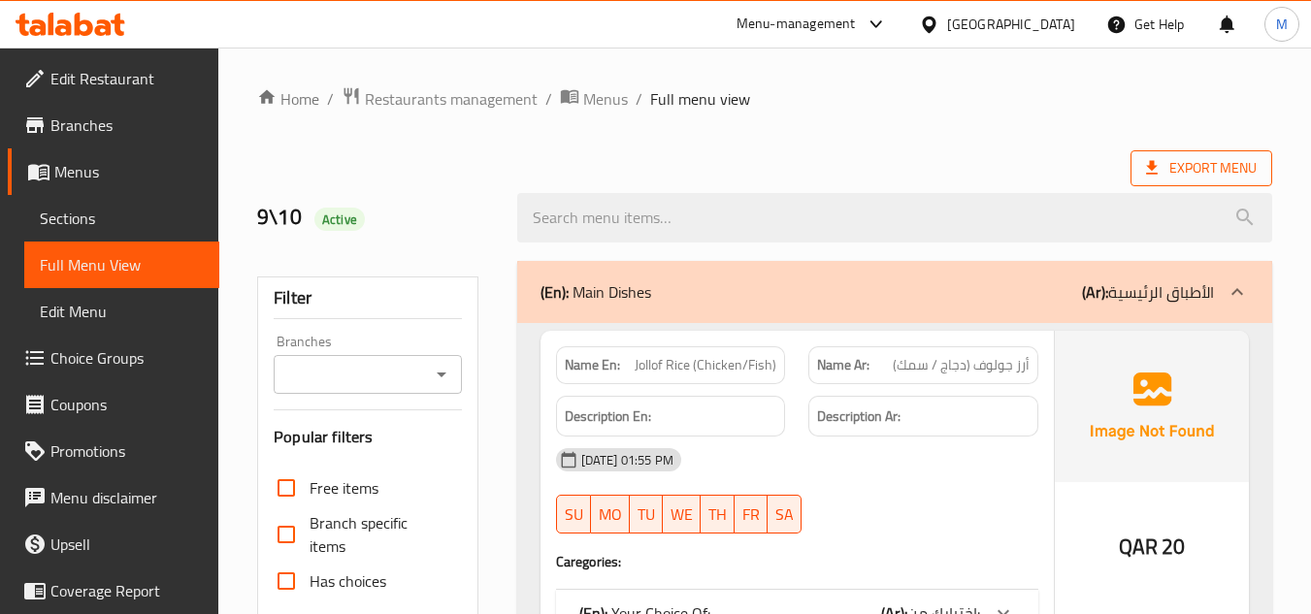
click at [1185, 170] on span "Export Menu" at bounding box center [1201, 168] width 111 height 24
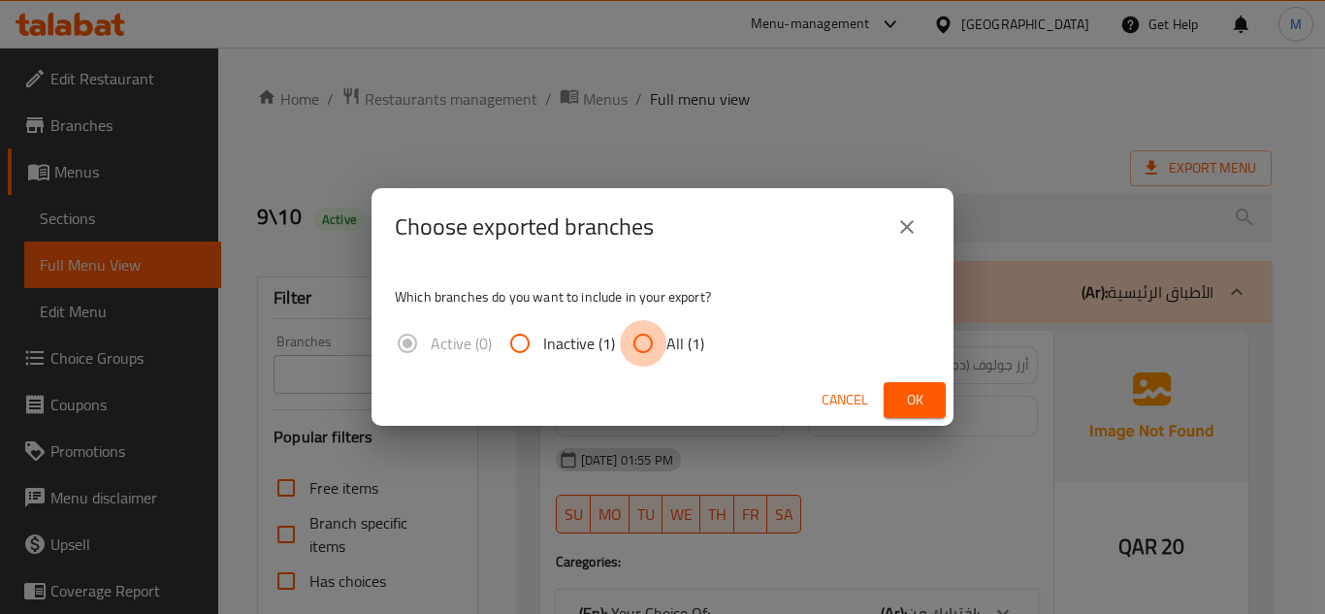
drag, startPoint x: 641, startPoint y: 354, endPoint x: 796, endPoint y: 386, distance: 157.6
click at [644, 354] on input "All (1)" at bounding box center [643, 343] width 47 height 47
radio input "true"
click at [886, 396] on button "Ok" at bounding box center [915, 400] width 62 height 36
